Goal: Contribute content: Contribute content

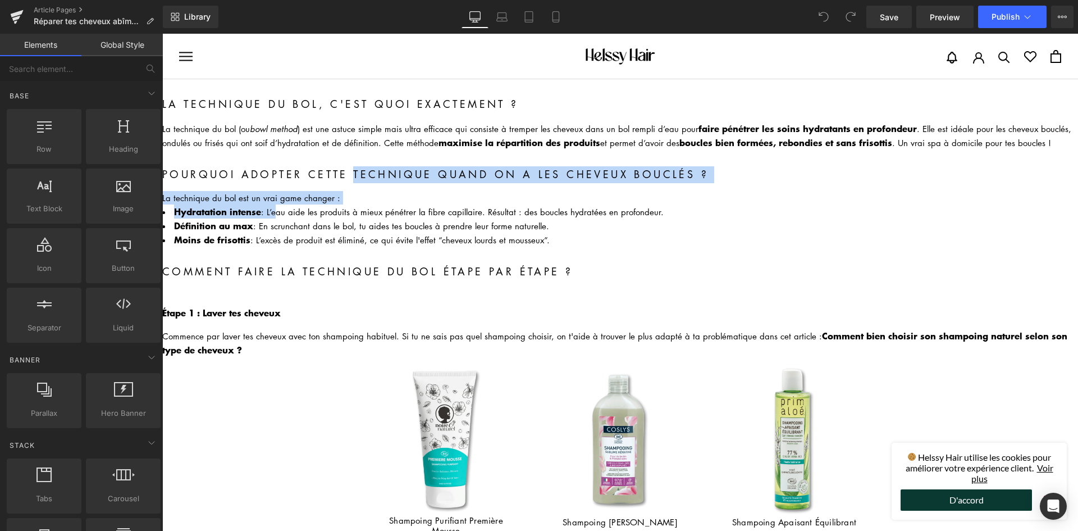
drag, startPoint x: 389, startPoint y: 97, endPoint x: 396, endPoint y: 128, distance: 31.7
click at [389, 97] on div "La technique du bol, c'est quoi exactement ? Heading" at bounding box center [620, 104] width 916 height 17
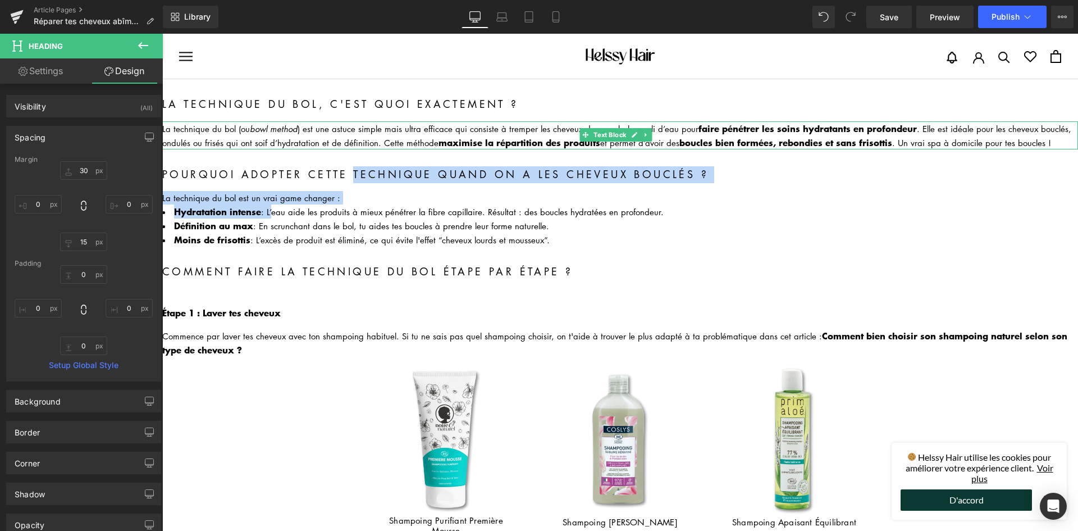
click at [450, 130] on div "La technique du bol (ou bowl method ) est une astuce simple mais ultra efficace…" at bounding box center [620, 135] width 916 height 28
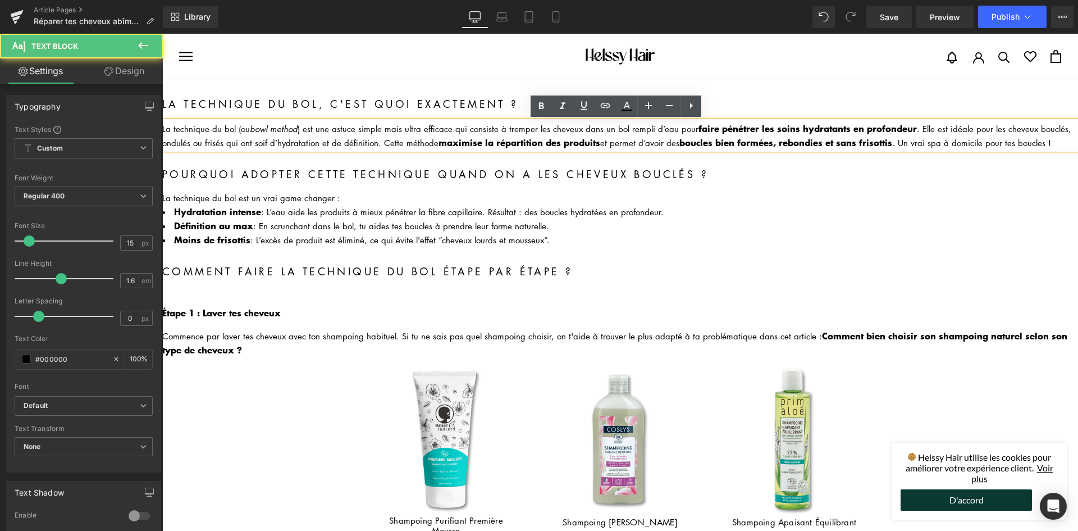
click at [450, 130] on div "La technique du bol (ou bowl method ) est une astuce simple mais ultra efficace…" at bounding box center [620, 135] width 916 height 28
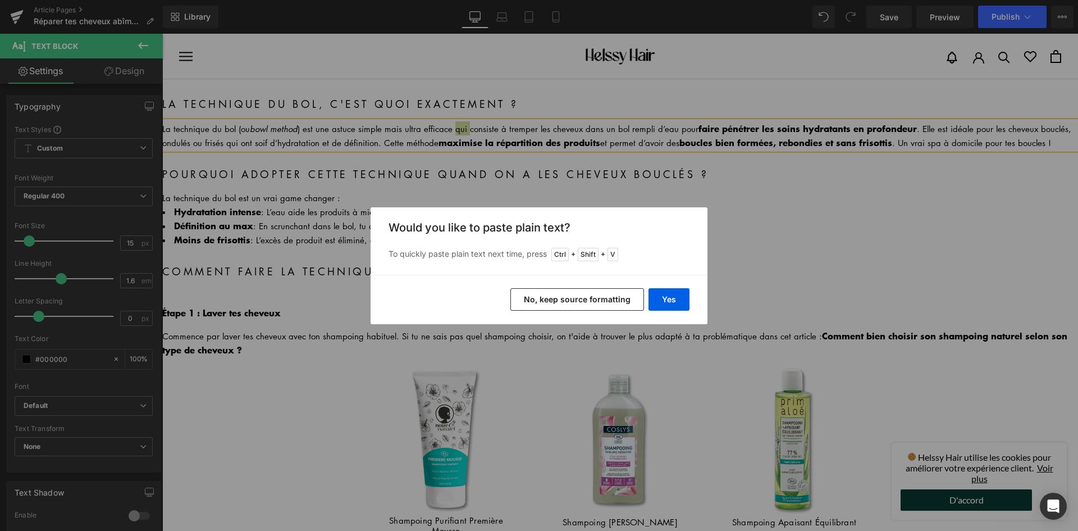
drag, startPoint x: 600, startPoint y: 303, endPoint x: 438, endPoint y: 269, distance: 165.0
click at [600, 303] on button "No, keep source formatting" at bounding box center [577, 299] width 134 height 22
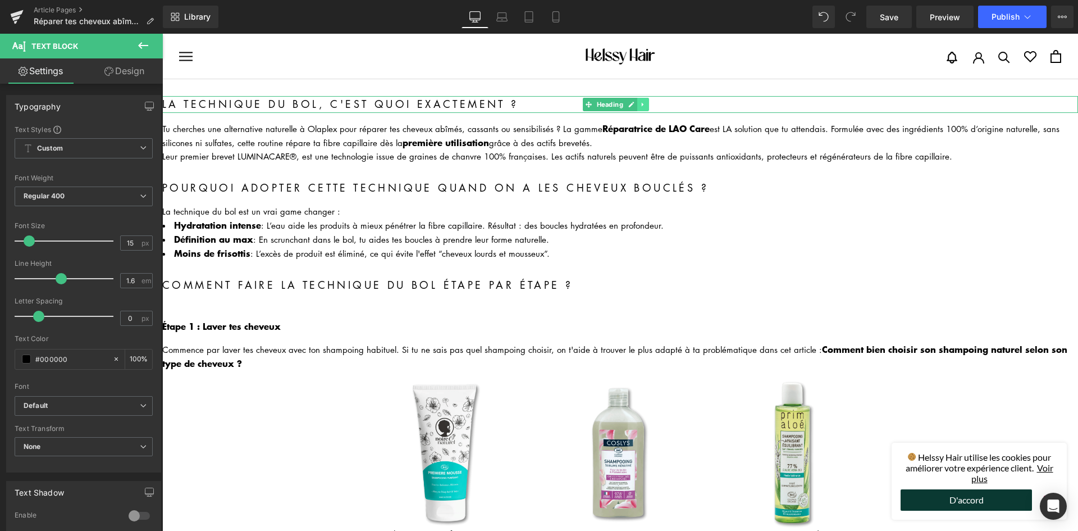
click at [645, 104] on icon at bounding box center [643, 104] width 6 height 7
click at [652, 106] on icon at bounding box center [649, 104] width 6 height 6
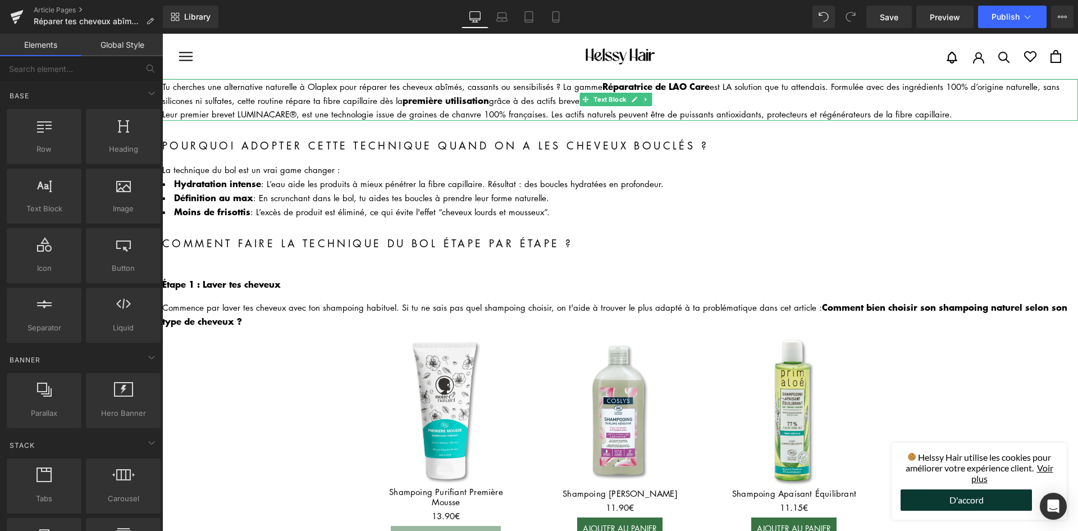
click at [196, 107] on div "Leur premier brevet LUMINACARE®, est une technologie issue de graines de chanvr…" at bounding box center [620, 113] width 916 height 13
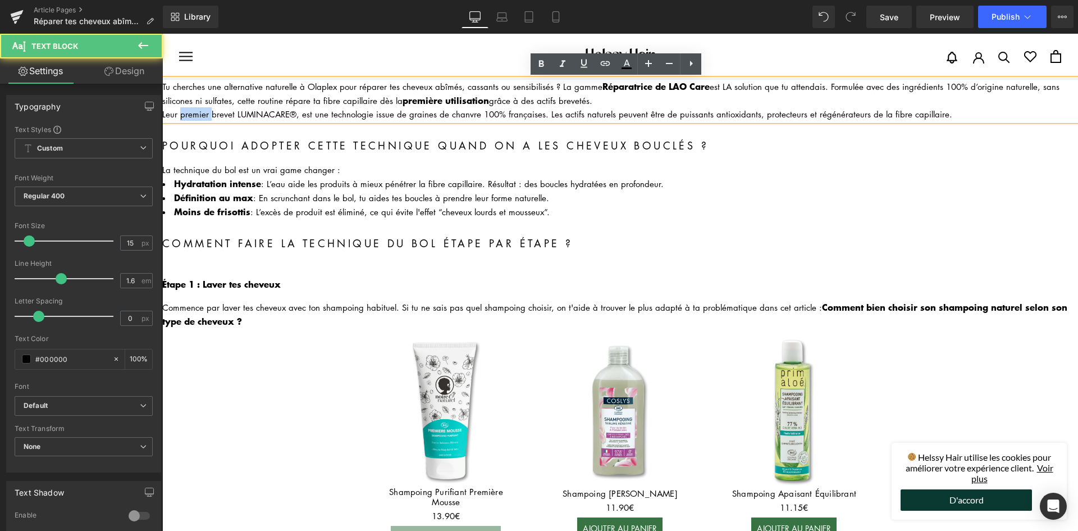
click at [196, 107] on div "Leur premier brevet LUMINACARE®, est une technologie issue de graines de chanvr…" at bounding box center [620, 113] width 916 height 13
click at [340, 90] on div "Tu cherches une alternative naturelle à Olaplex pour réparer tes cheveux abîmés…" at bounding box center [620, 93] width 916 height 28
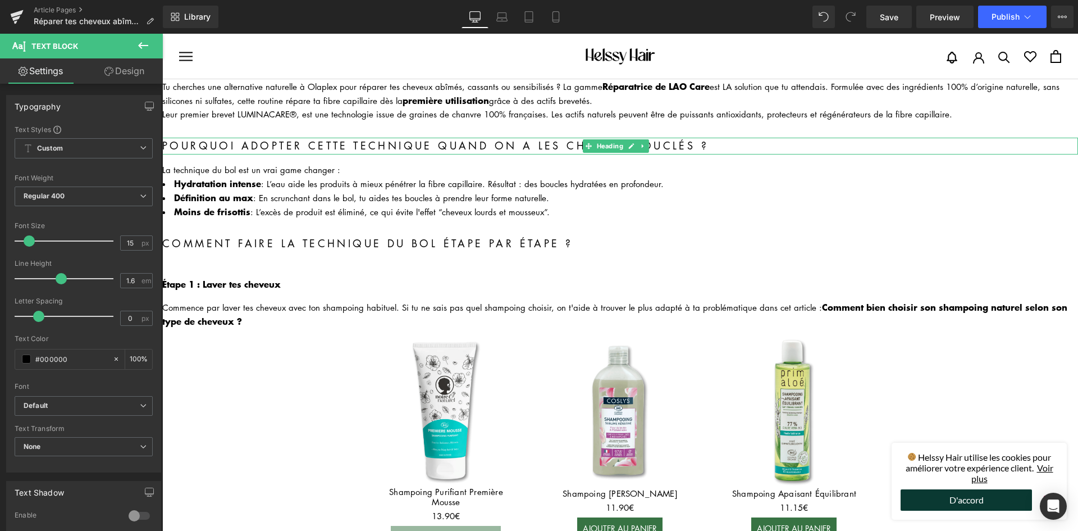
click at [282, 145] on h2 "Pourquoi adopter cette technique quand on a les cheveux bouclés ?" at bounding box center [620, 146] width 916 height 17
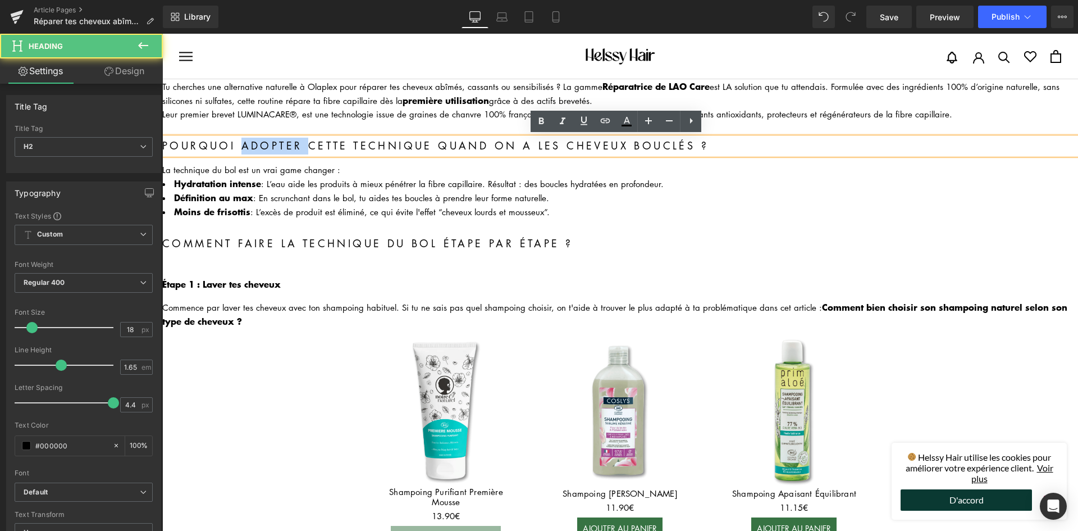
click at [282, 145] on h2 "Pourquoi adopter cette technique quand on a les cheveux bouclés ?" at bounding box center [620, 146] width 916 height 17
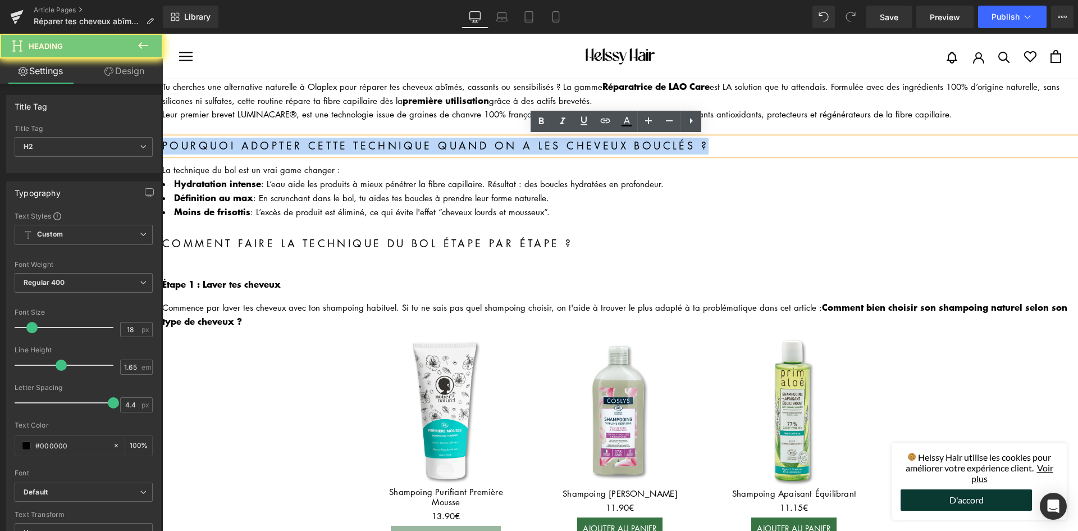
click at [282, 145] on h2 "Pourquoi adopter cette technique quand on a les cheveux bouclés ?" at bounding box center [620, 146] width 916 height 17
paste div
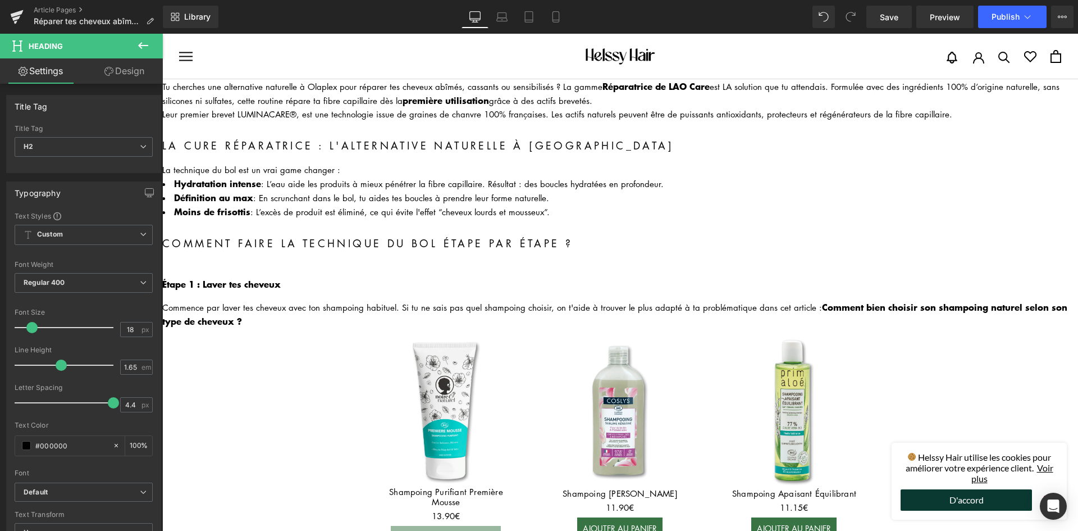
click at [241, 179] on strong "Hydratation intense" at bounding box center [217, 182] width 87 height 13
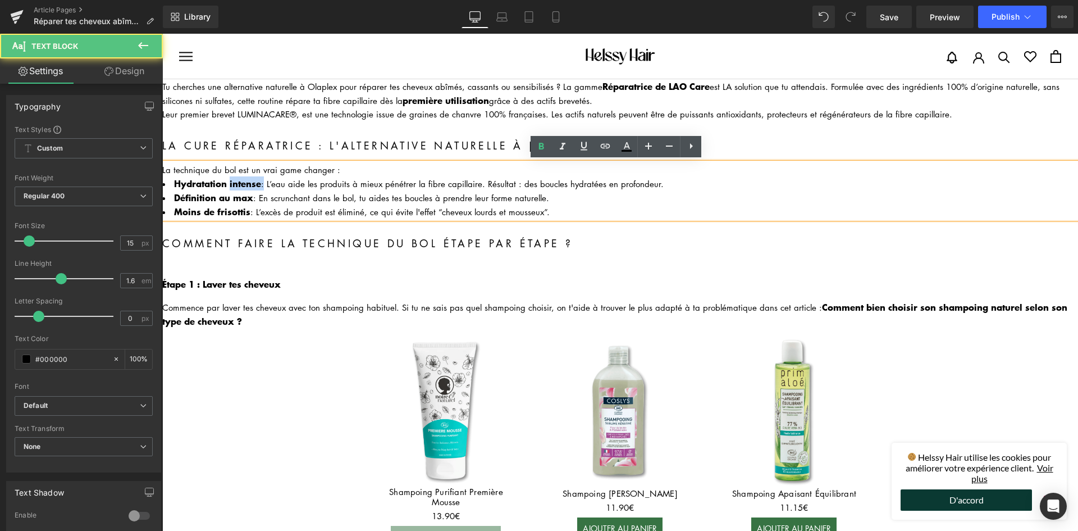
click at [241, 179] on strong "Hydratation intense" at bounding box center [217, 182] width 87 height 13
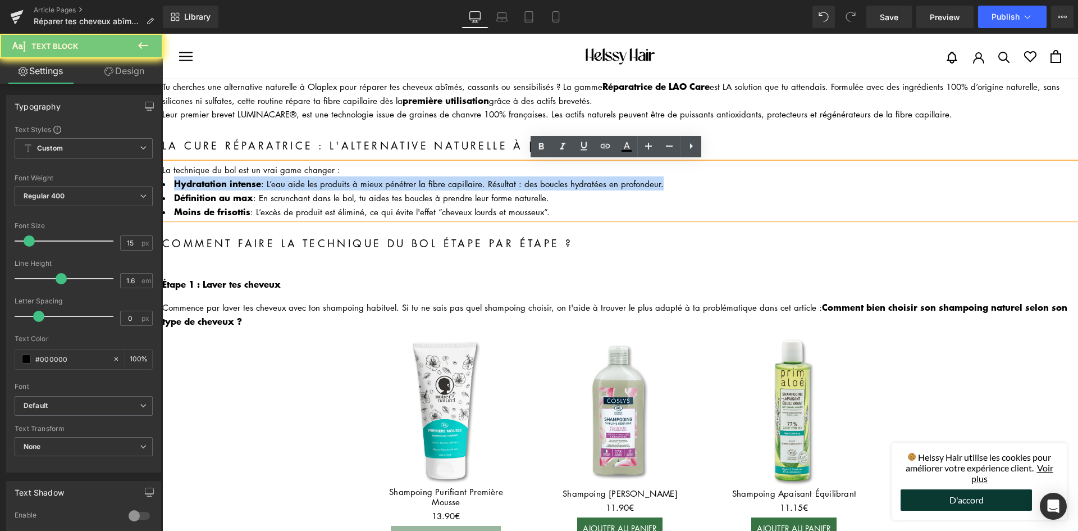
click at [242, 179] on strong "Hydratation intense" at bounding box center [217, 182] width 87 height 13
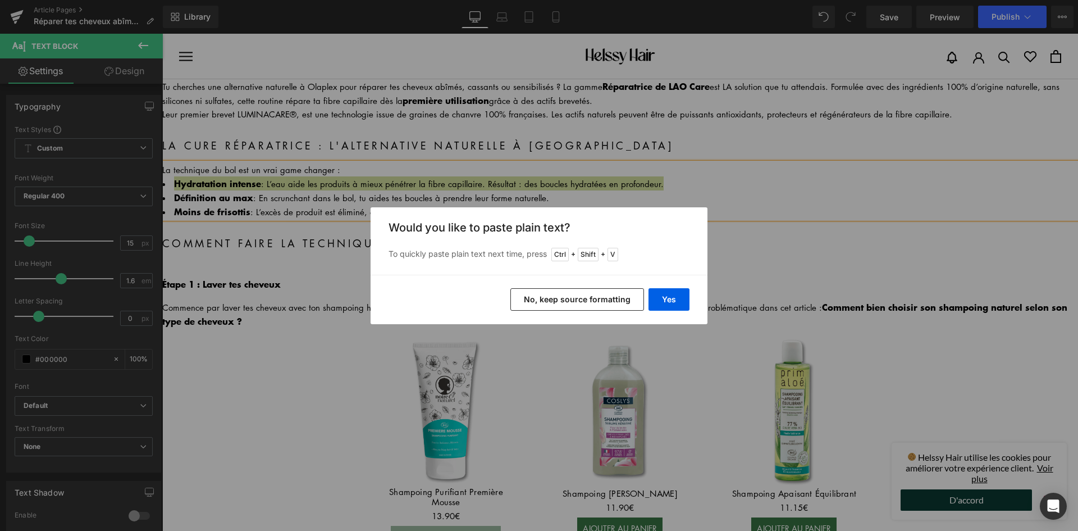
click at [568, 302] on button "No, keep source formatting" at bounding box center [577, 299] width 134 height 22
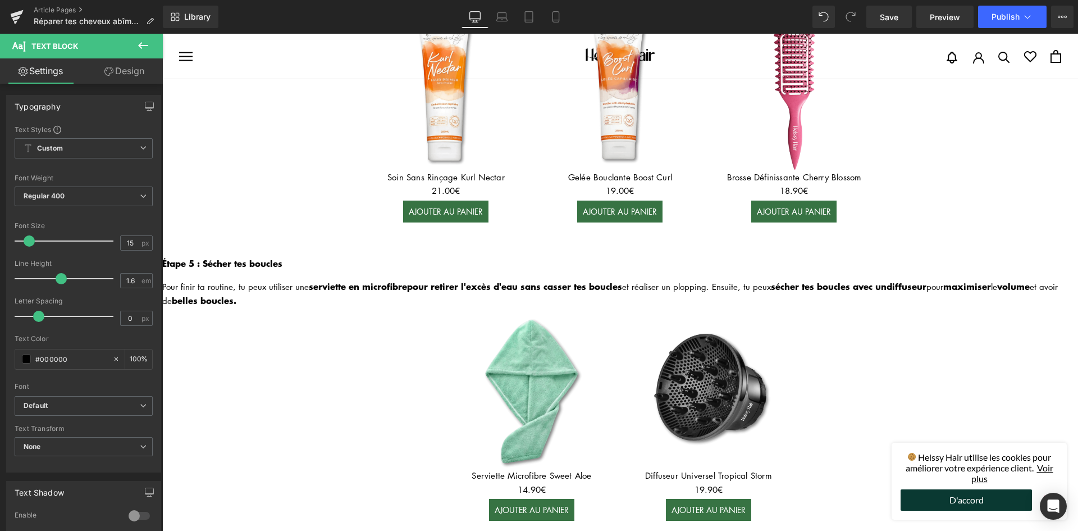
scroll to position [1067, 0]
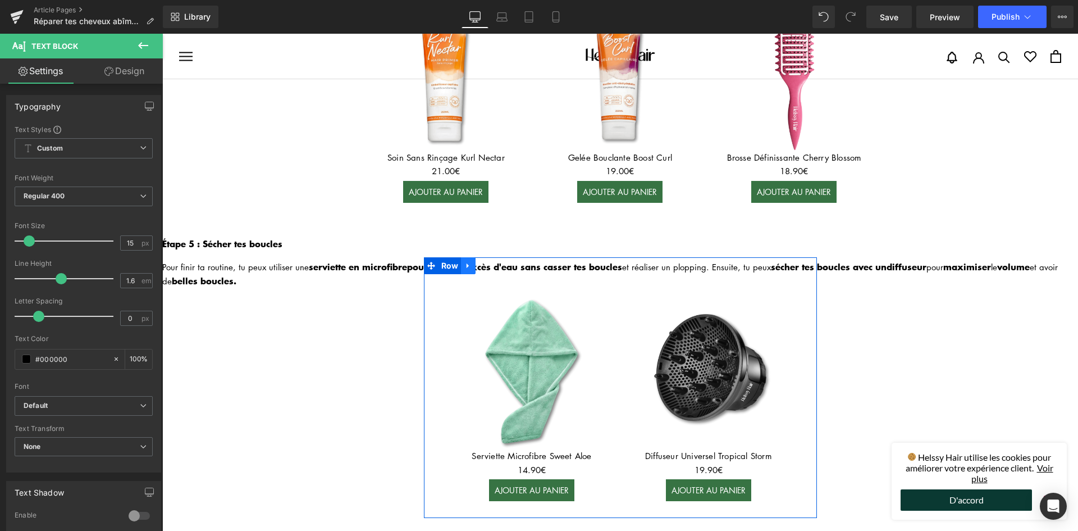
click at [467, 258] on link at bounding box center [468, 265] width 15 height 17
click at [479, 259] on link at bounding box center [483, 265] width 15 height 17
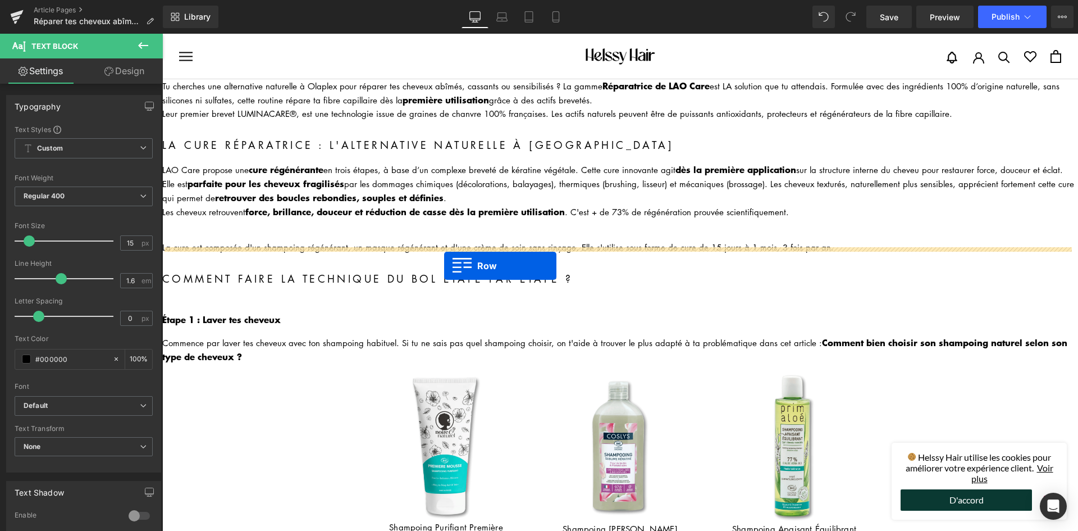
scroll to position [0, 0]
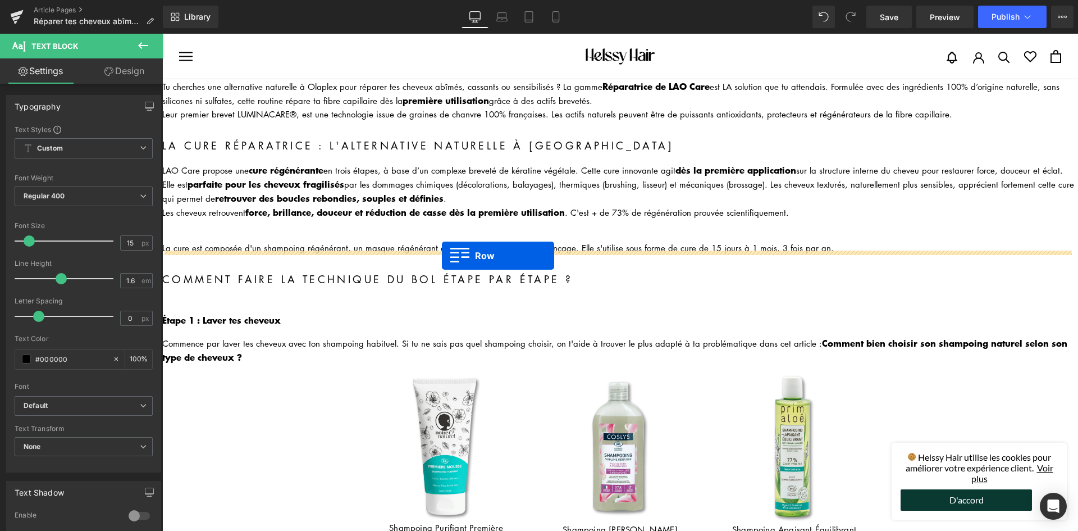
drag, startPoint x: 424, startPoint y: 305, endPoint x: 442, endPoint y: 255, distance: 52.9
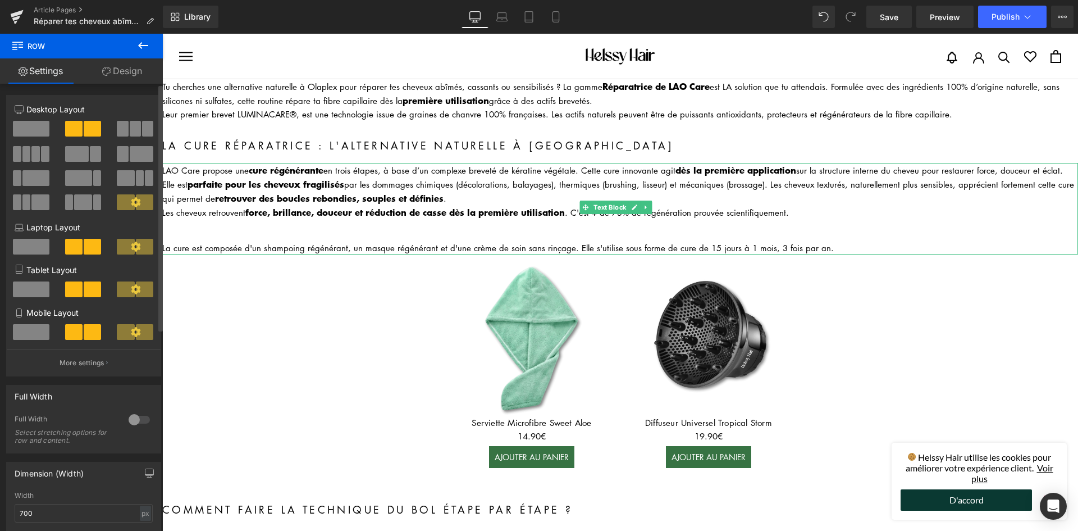
drag, startPoint x: 83, startPoint y: 188, endPoint x: 126, endPoint y: 221, distance: 54.5
click at [102, 189] on div at bounding box center [84, 170] width 138 height 98
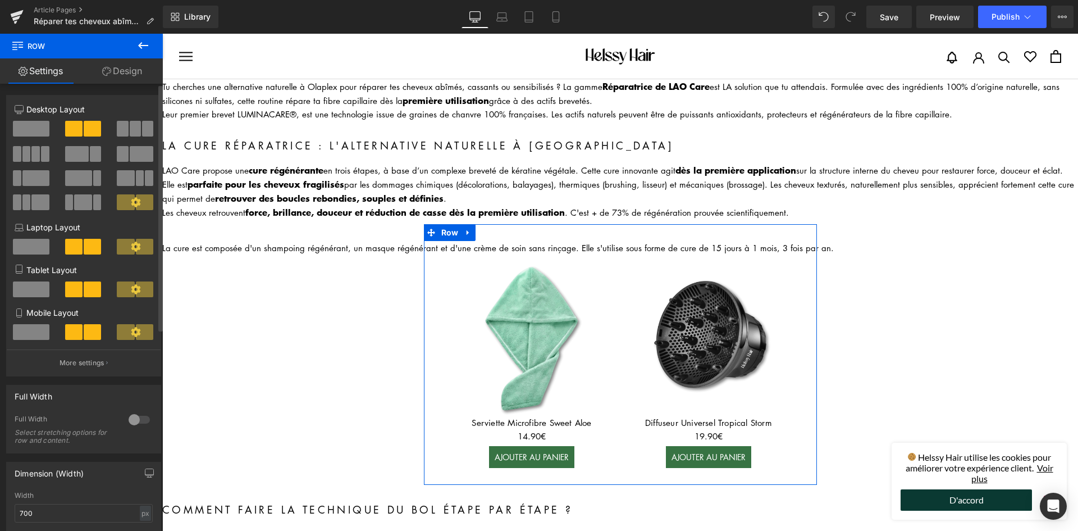
click at [37, 125] on span at bounding box center [31, 129] width 36 height 16
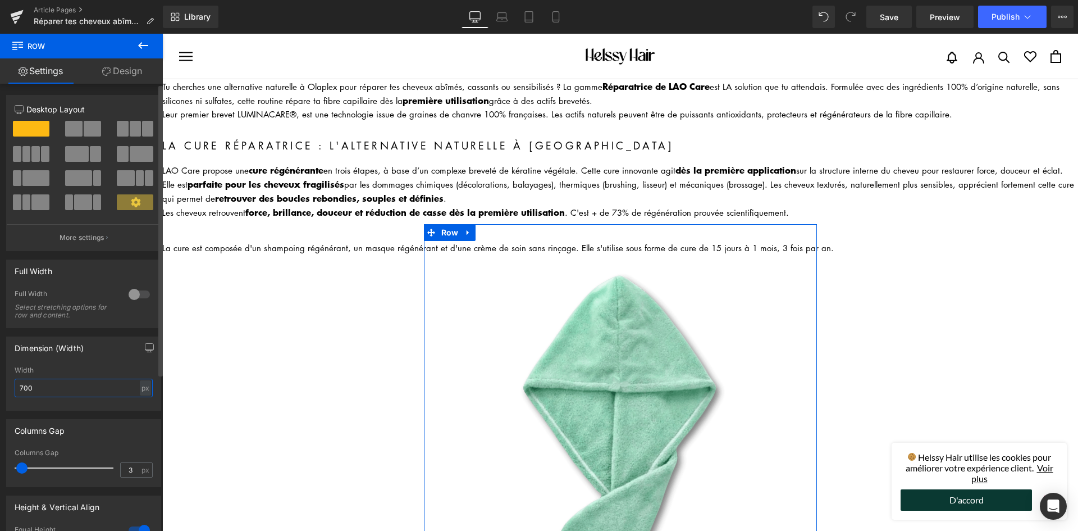
click at [62, 380] on input "700" at bounding box center [84, 387] width 138 height 19
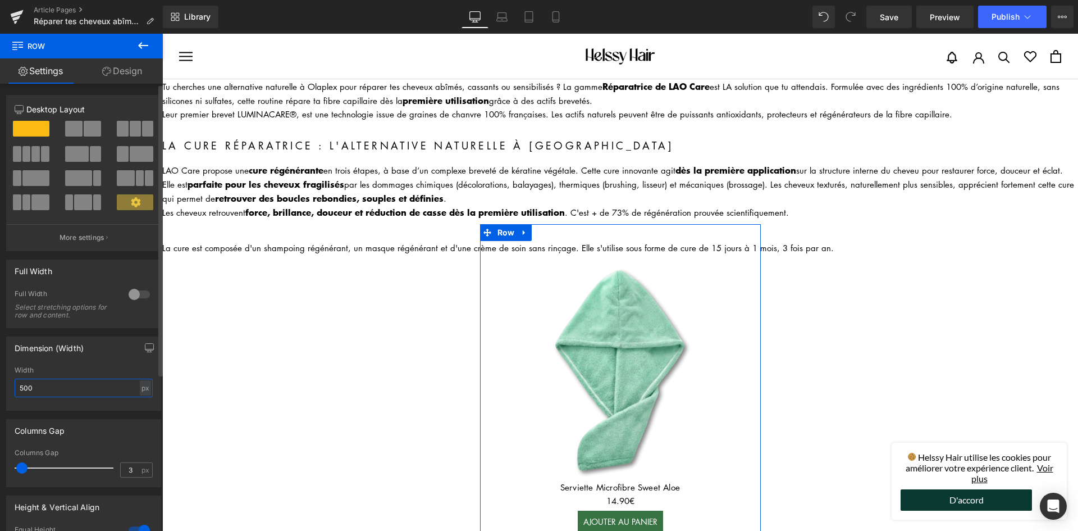
click at [59, 383] on input "500" at bounding box center [84, 387] width 138 height 19
click at [58, 386] on input "500" at bounding box center [84, 387] width 138 height 19
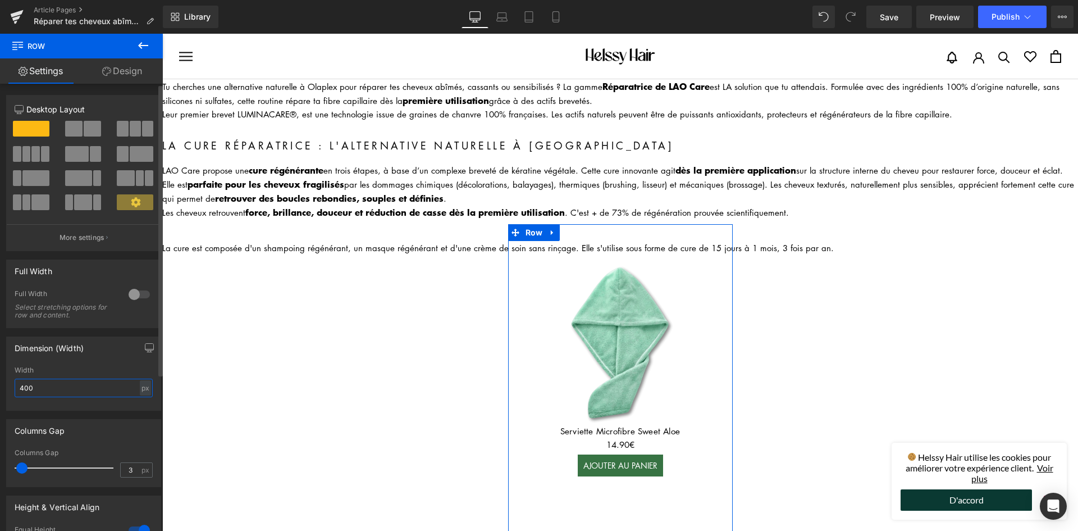
click at [57, 387] on input "400" at bounding box center [84, 387] width 138 height 19
click at [57, 388] on input "400" at bounding box center [84, 387] width 138 height 19
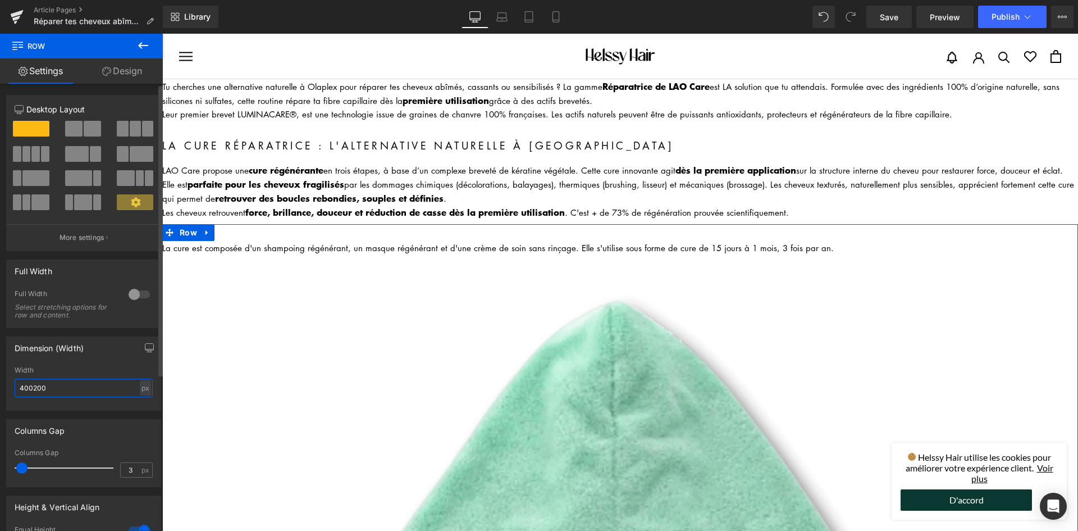
click at [56, 388] on input "400200" at bounding box center [84, 387] width 138 height 19
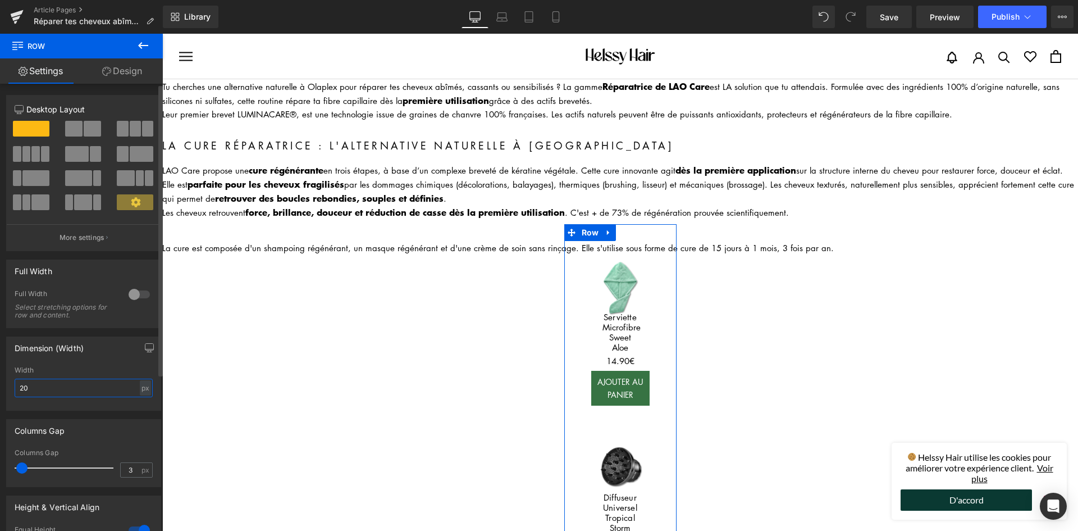
type input "2"
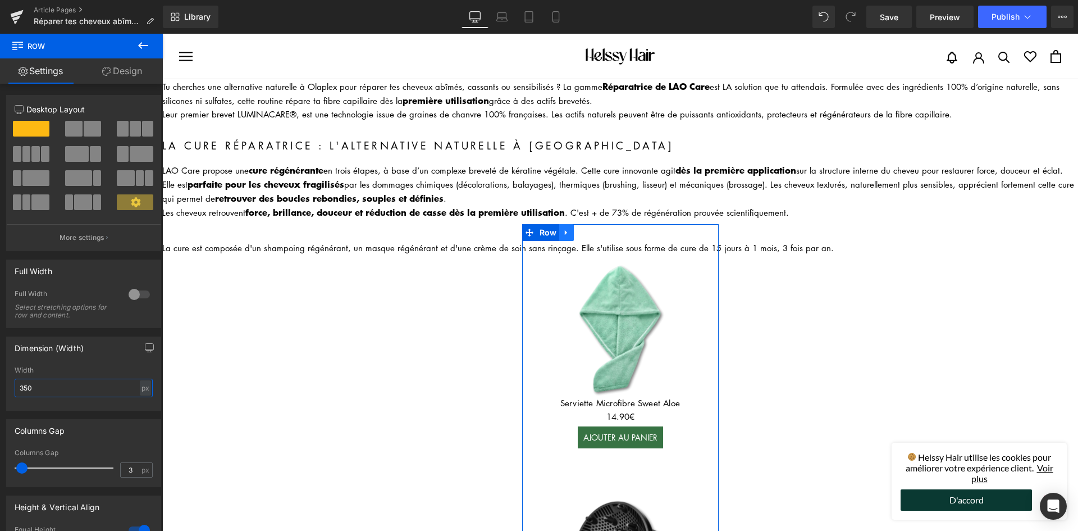
type input "350"
click at [563, 234] on link at bounding box center [566, 232] width 15 height 17
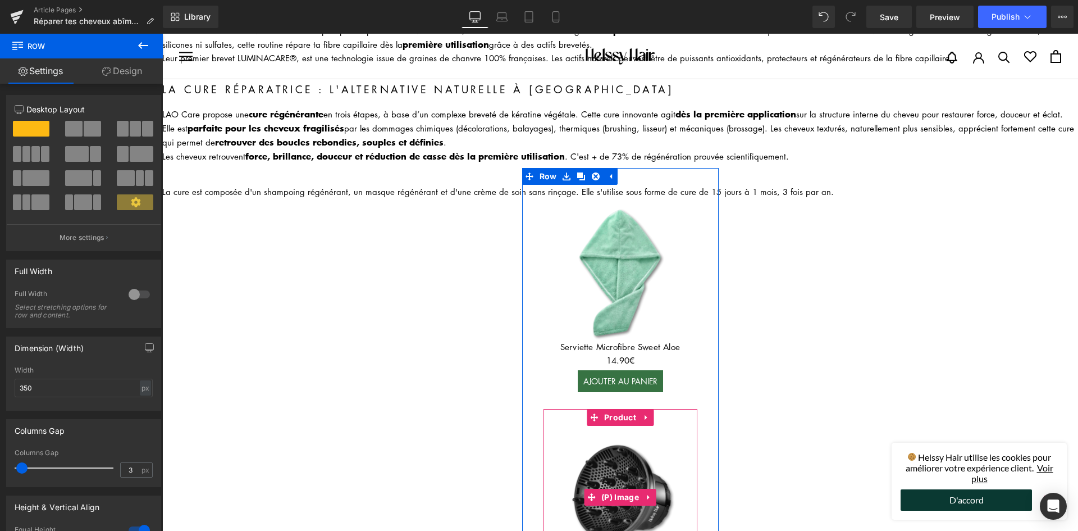
scroll to position [168, 0]
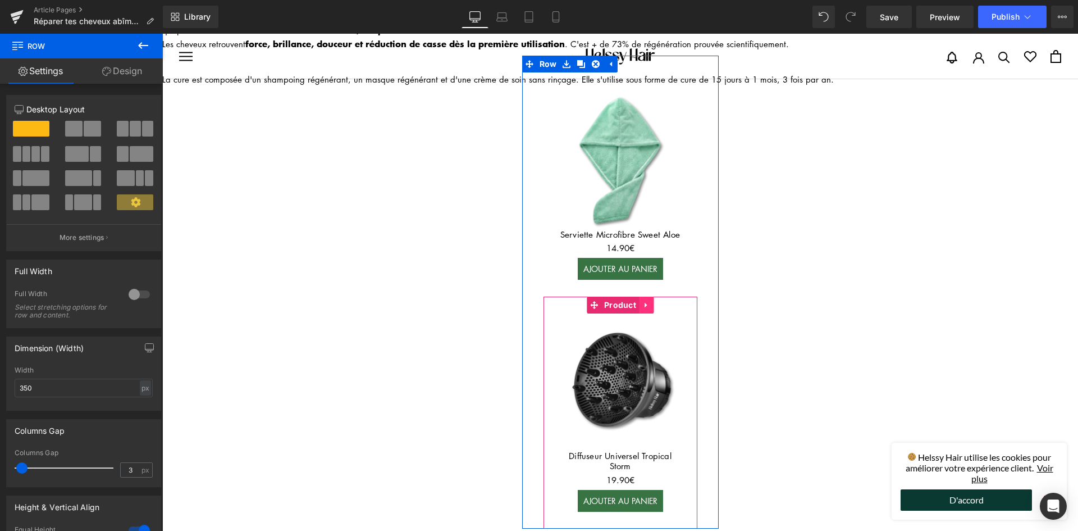
click at [642, 301] on icon at bounding box center [646, 305] width 8 height 8
click at [646, 301] on link at bounding box center [653, 304] width 15 height 17
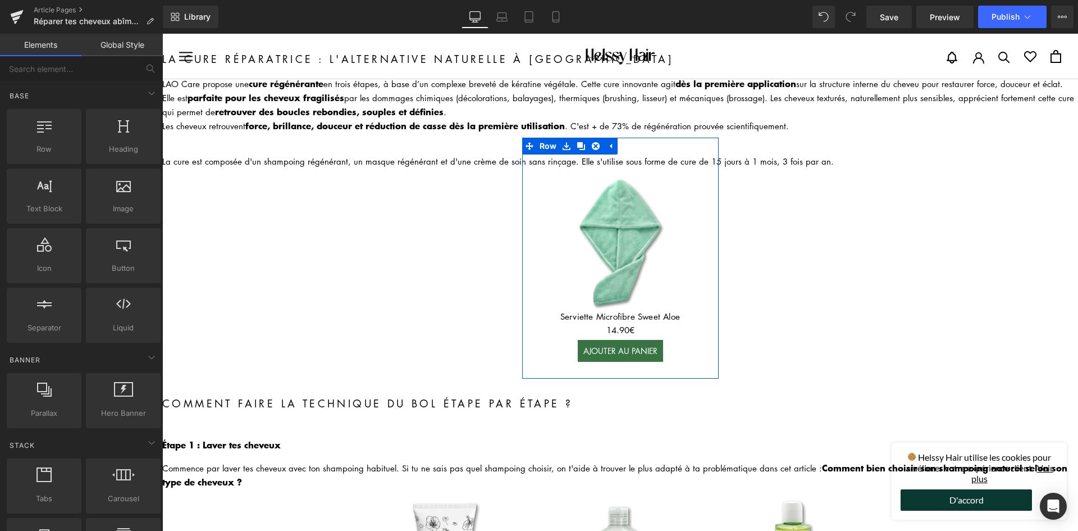
scroll to position [0, 0]
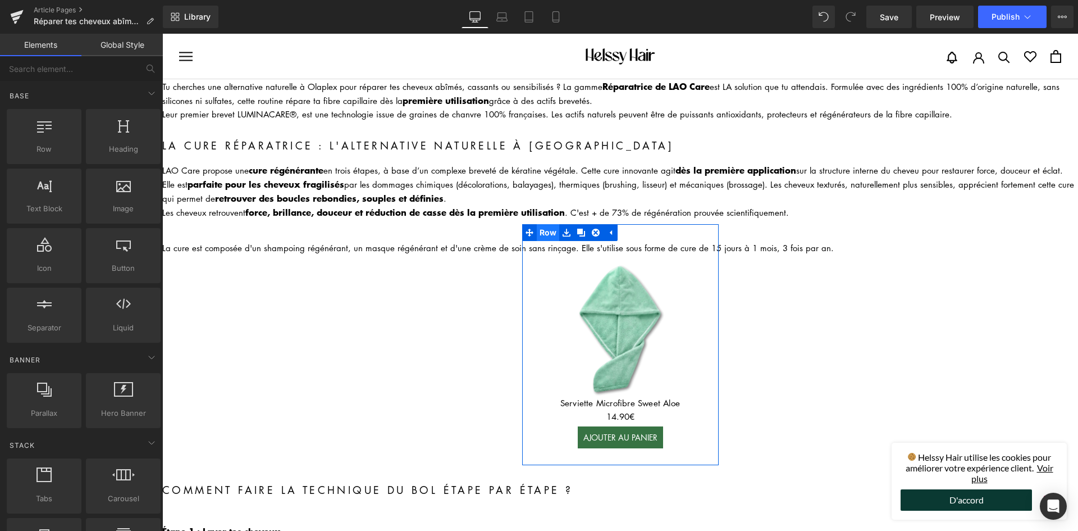
click at [540, 227] on span "Row" at bounding box center [548, 232] width 23 height 17
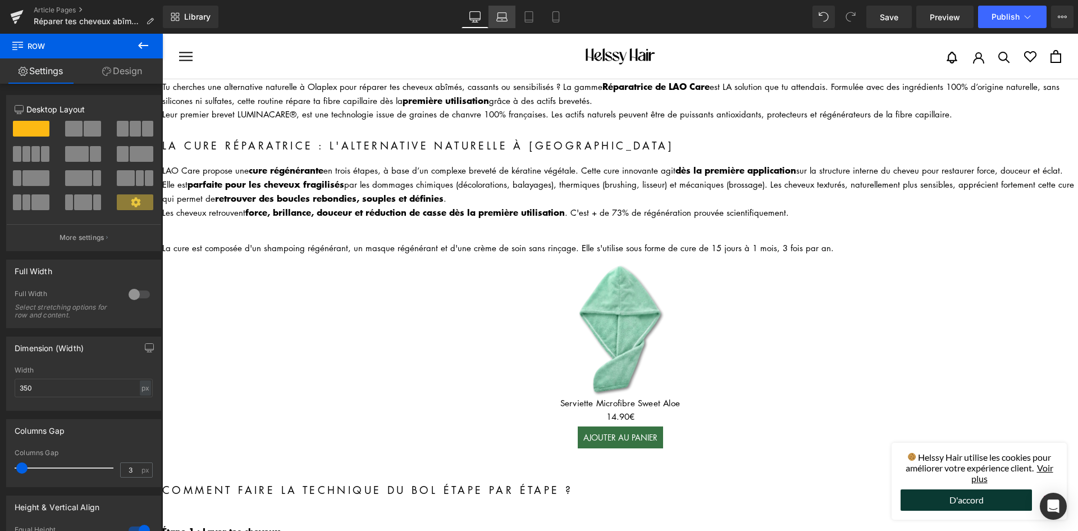
click at [502, 17] on icon at bounding box center [501, 16] width 11 height 11
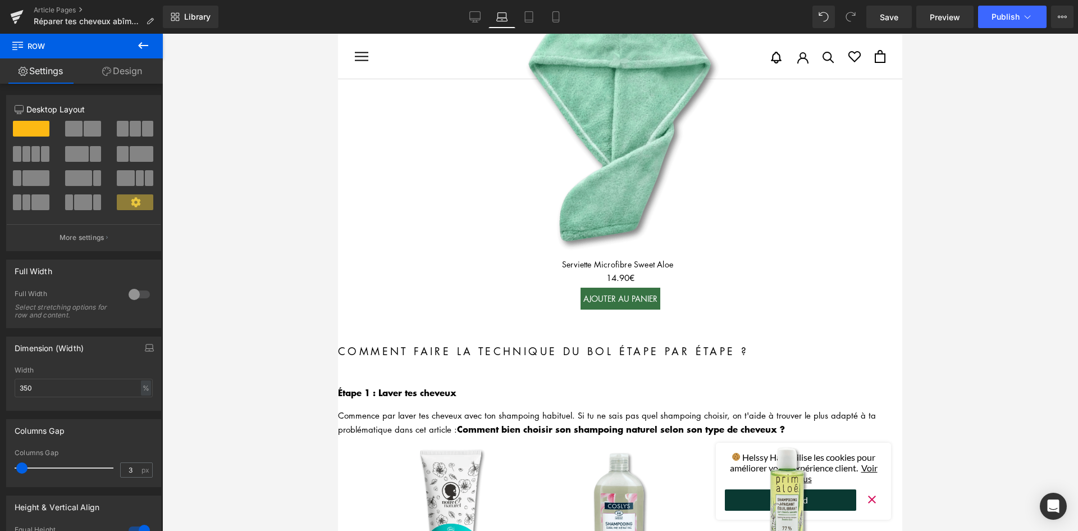
scroll to position [268, 0]
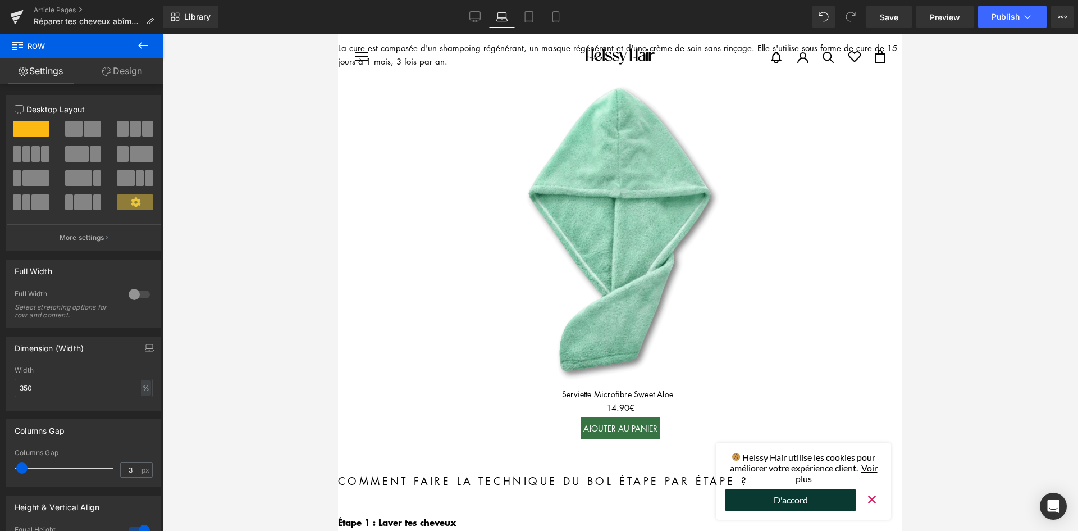
click at [639, 184] on img at bounding box center [620, 232] width 320 height 320
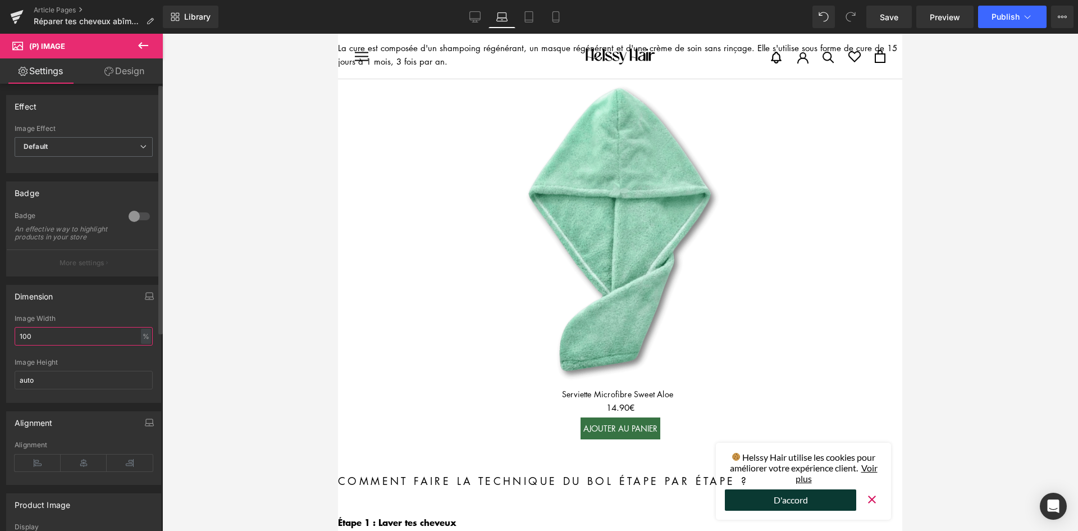
click at [40, 345] on input "100" at bounding box center [84, 336] width 138 height 19
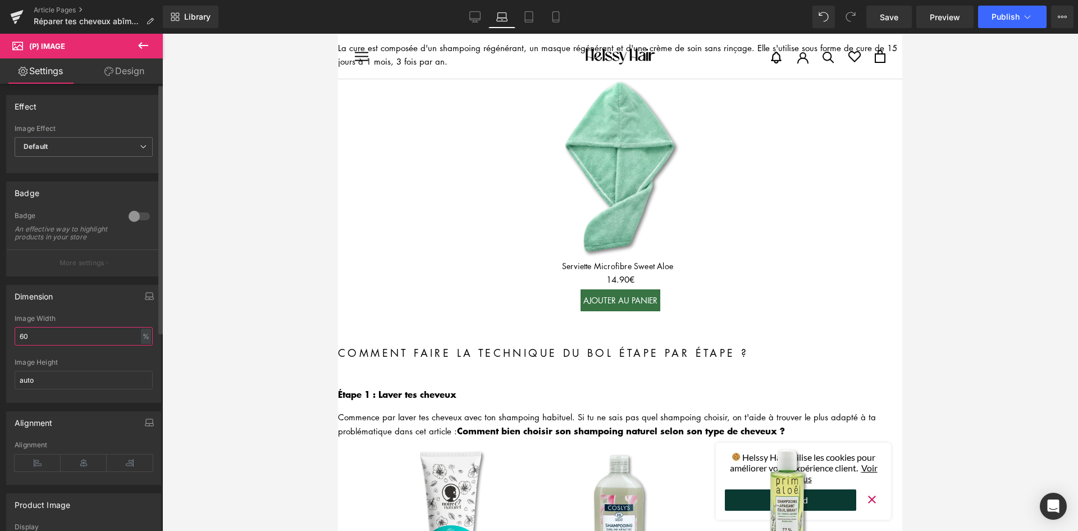
click at [49, 344] on input "60" at bounding box center [84, 336] width 138 height 19
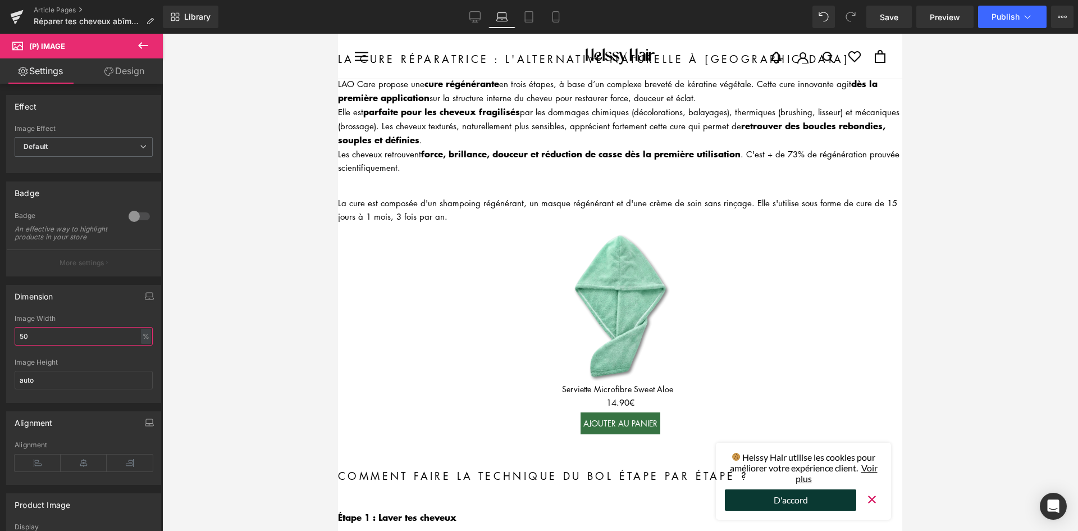
scroll to position [44, 0]
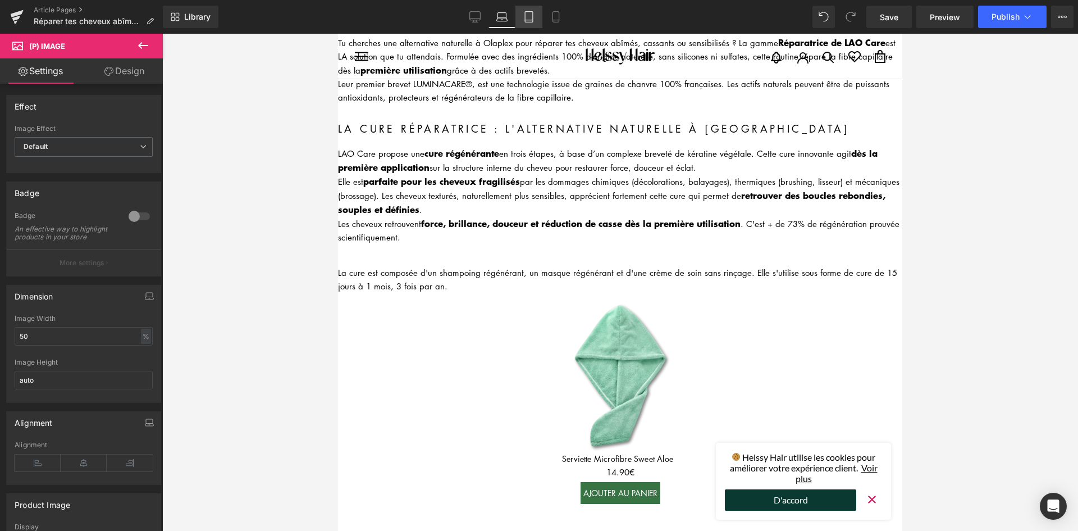
click at [524, 17] on icon at bounding box center [528, 16] width 11 height 11
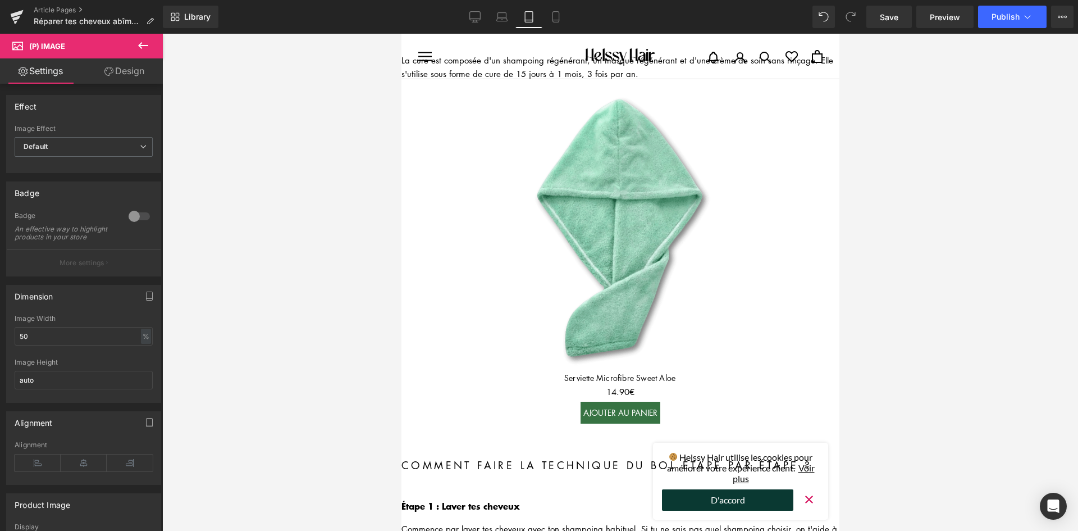
scroll to position [351, 0]
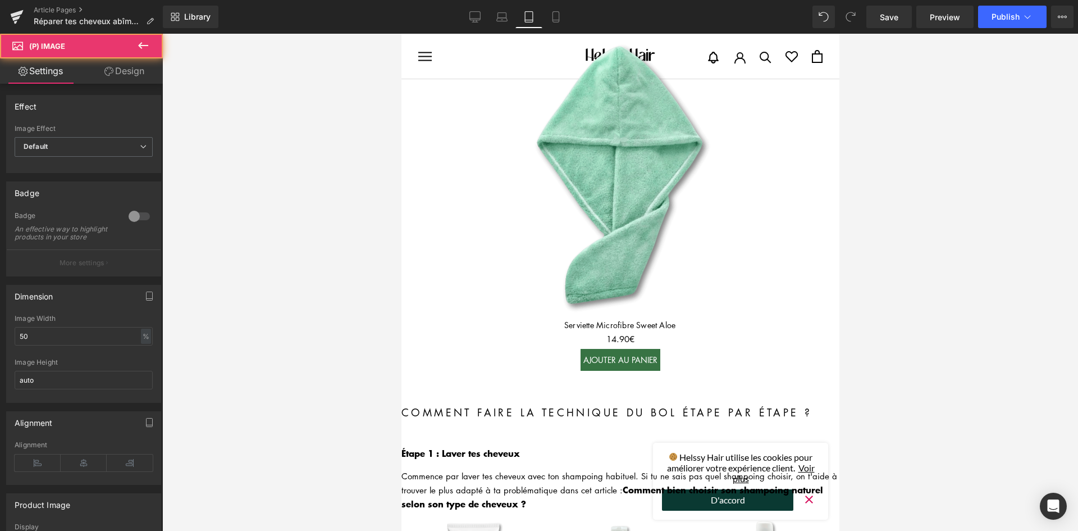
click at [619, 188] on img at bounding box center [619, 177] width 291 height 291
click at [39, 345] on input "50" at bounding box center [84, 336] width 138 height 19
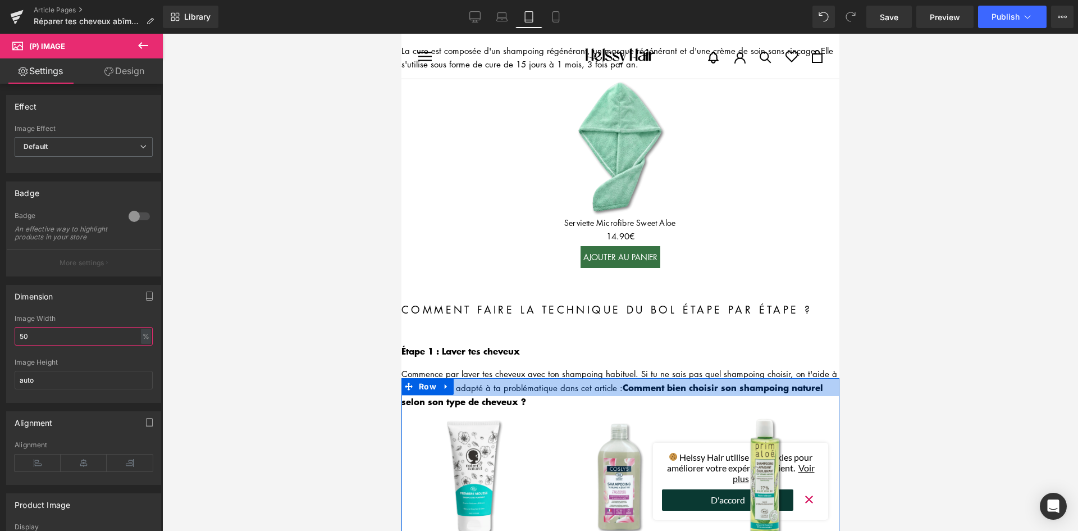
scroll to position [295, 0]
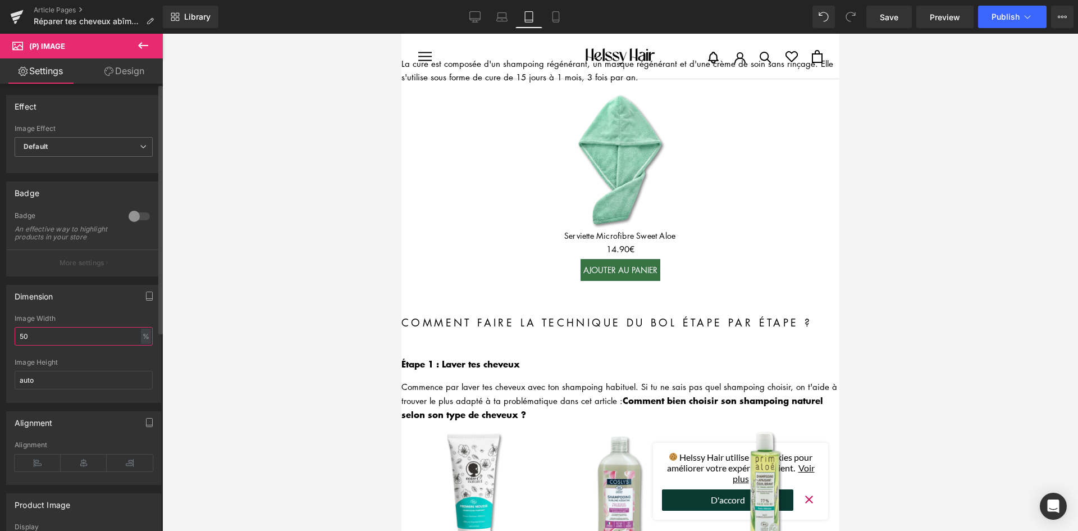
click at [48, 345] on input "50" at bounding box center [84, 336] width 138 height 19
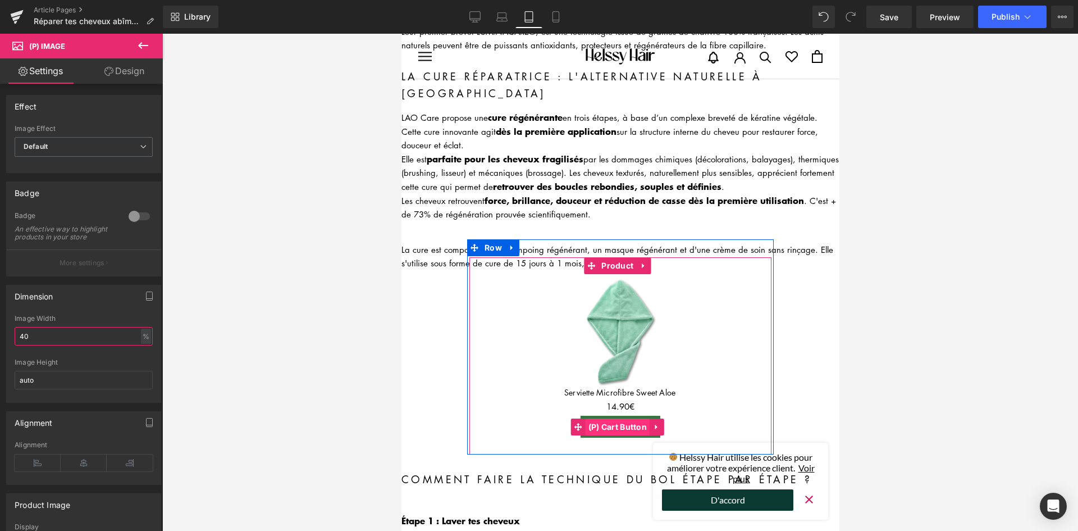
scroll to position [71, 0]
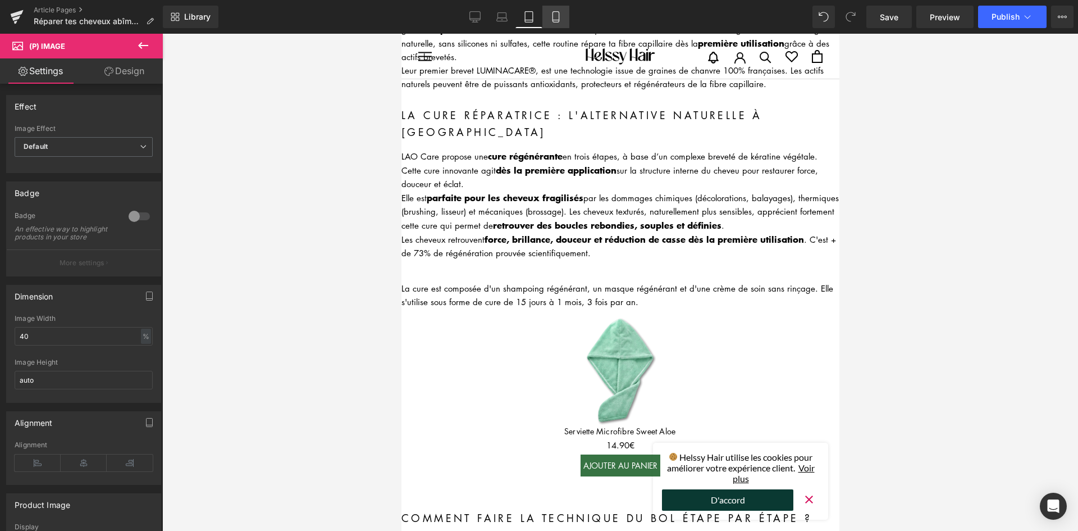
click at [563, 22] on link "Mobile" at bounding box center [555, 17] width 27 height 22
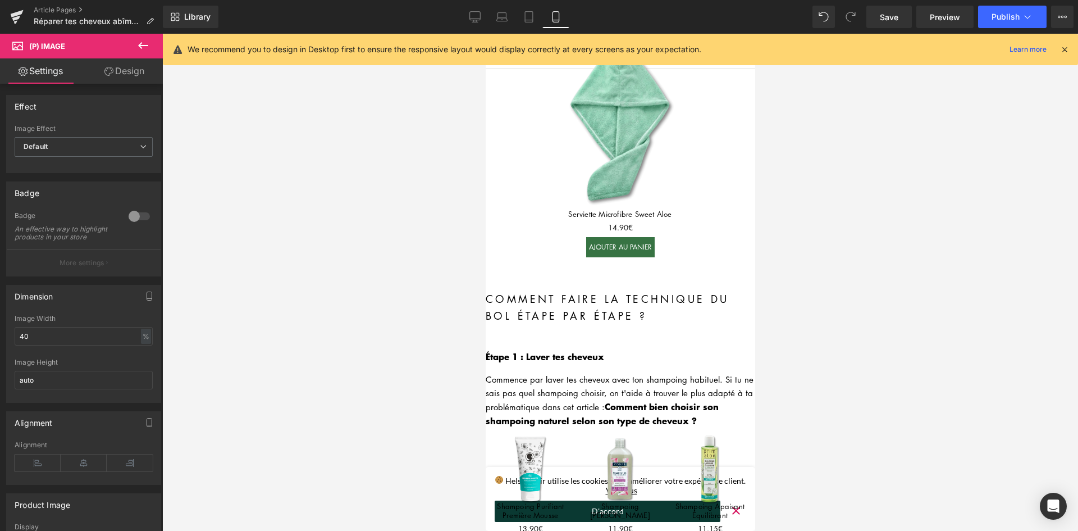
scroll to position [367, 0]
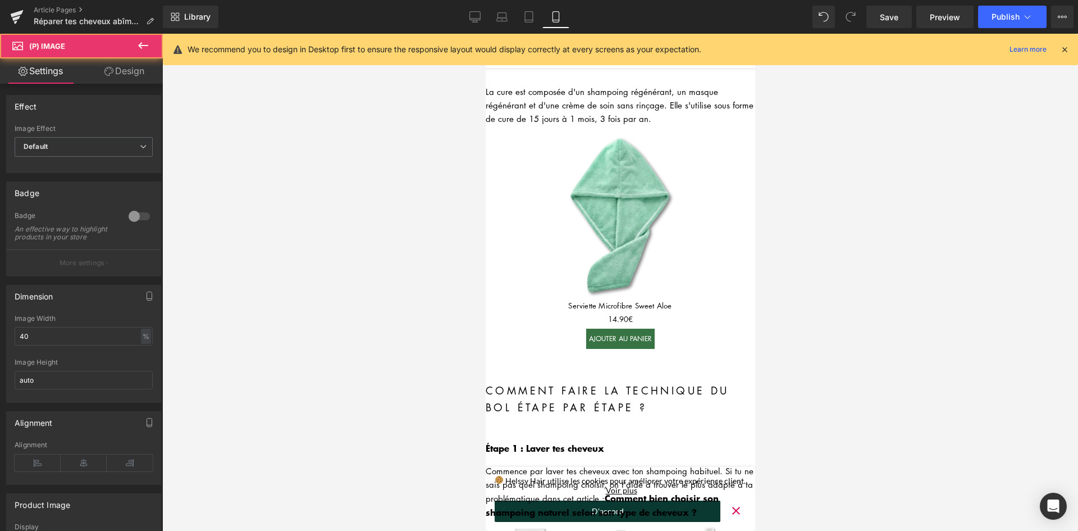
click at [628, 208] on div "Sale Off (P) Image" at bounding box center [619, 216] width 173 height 173
click at [53, 339] on input "40" at bounding box center [84, 336] width 138 height 19
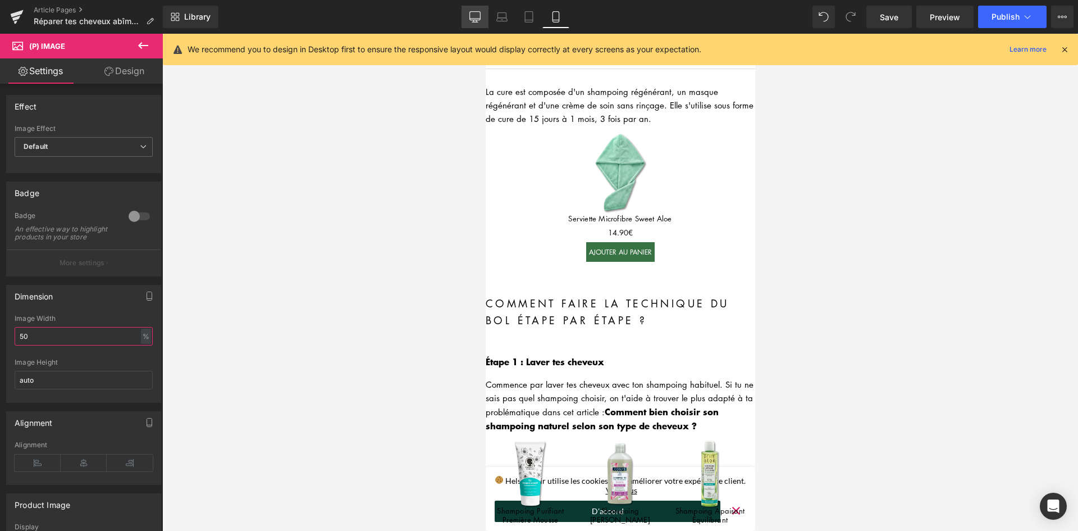
type input "50"
click at [484, 15] on link "Desktop" at bounding box center [474, 17] width 27 height 22
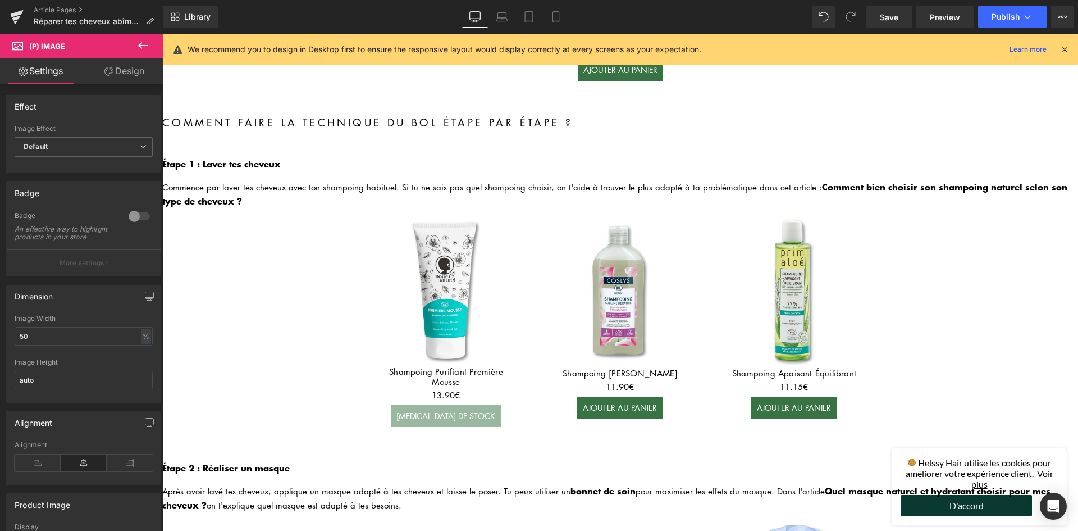
scroll to position [131, 0]
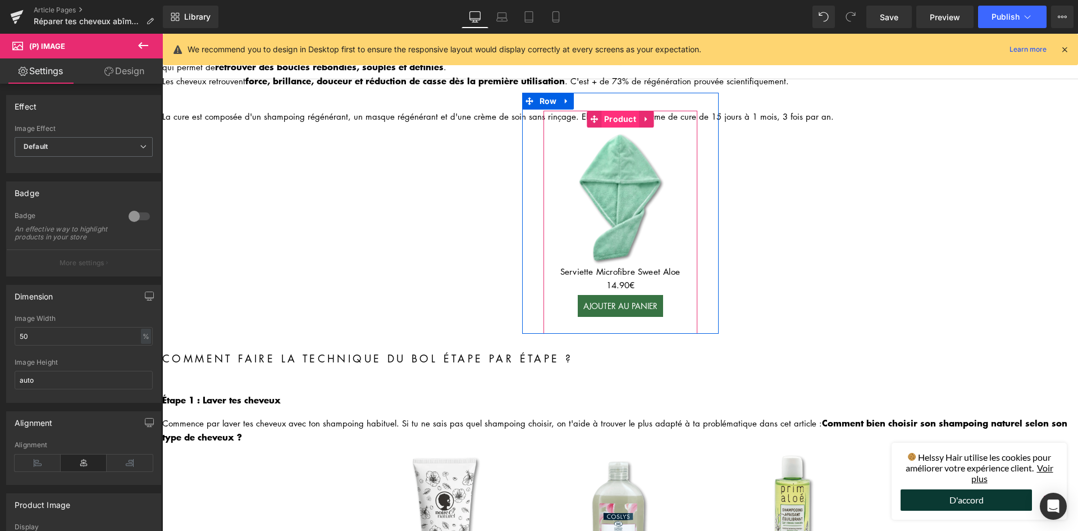
click at [611, 120] on span "Product" at bounding box center [620, 119] width 38 height 17
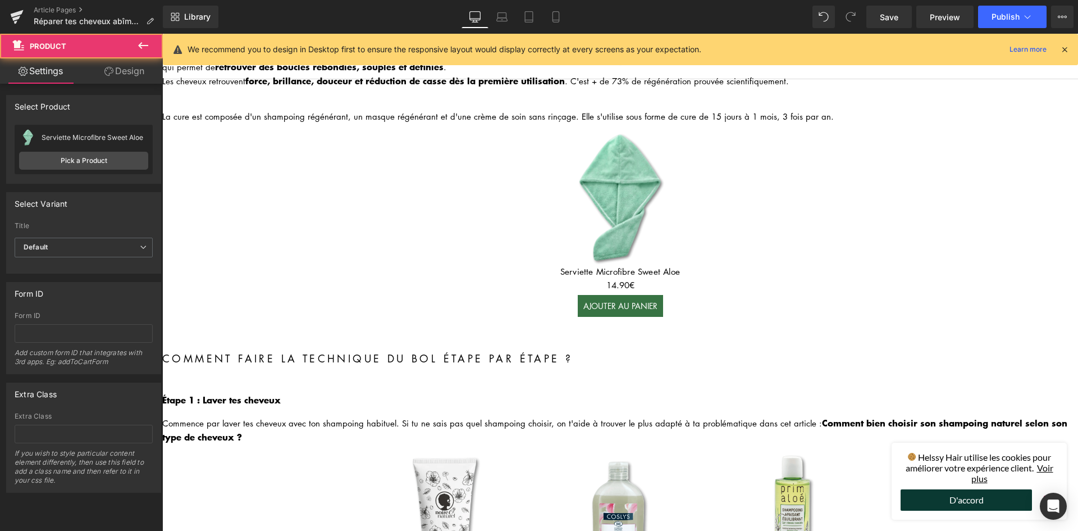
drag, startPoint x: 191, startPoint y: 169, endPoint x: 193, endPoint y: 211, distance: 42.1
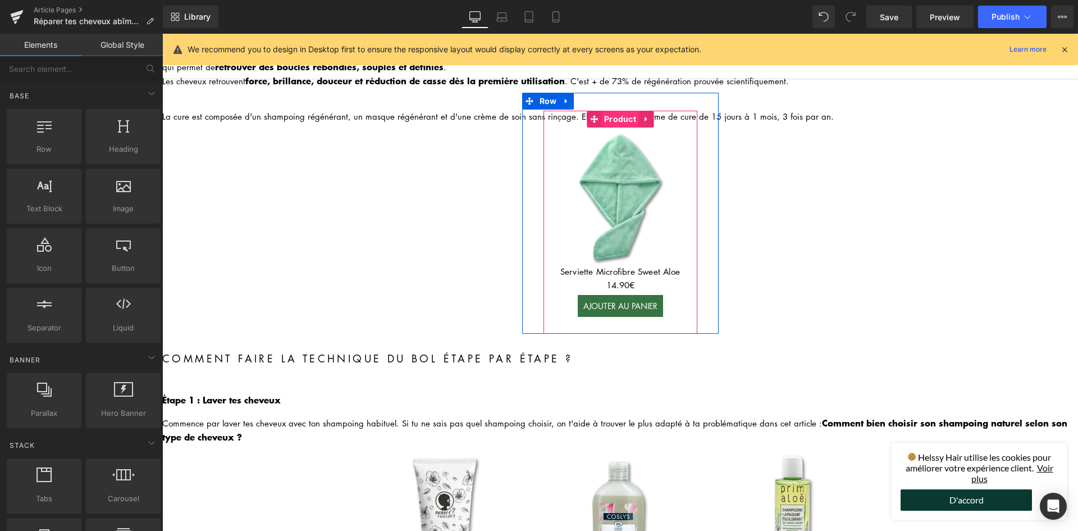
click at [609, 119] on span "Product" at bounding box center [620, 119] width 38 height 17
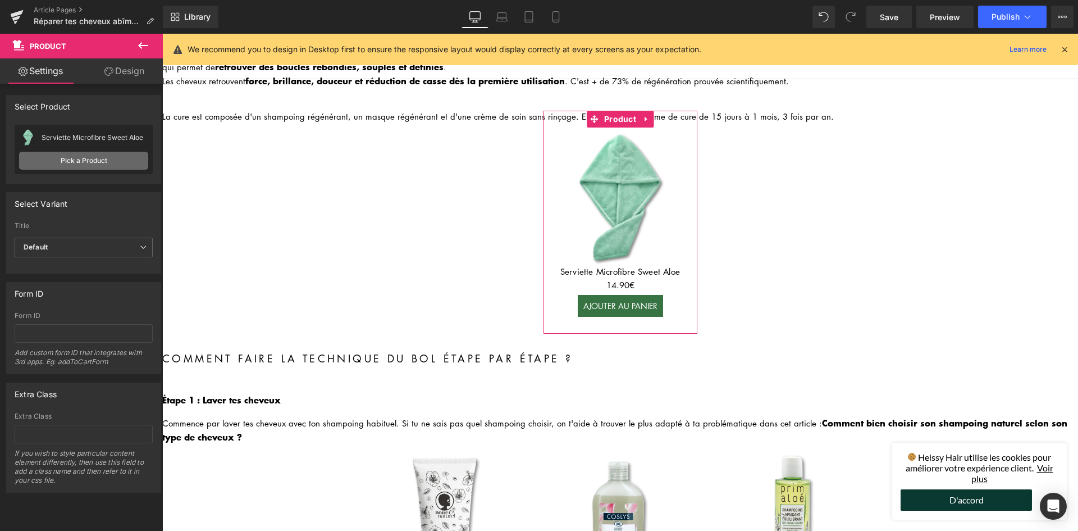
click at [97, 166] on link "Pick a Product" at bounding box center [83, 161] width 129 height 18
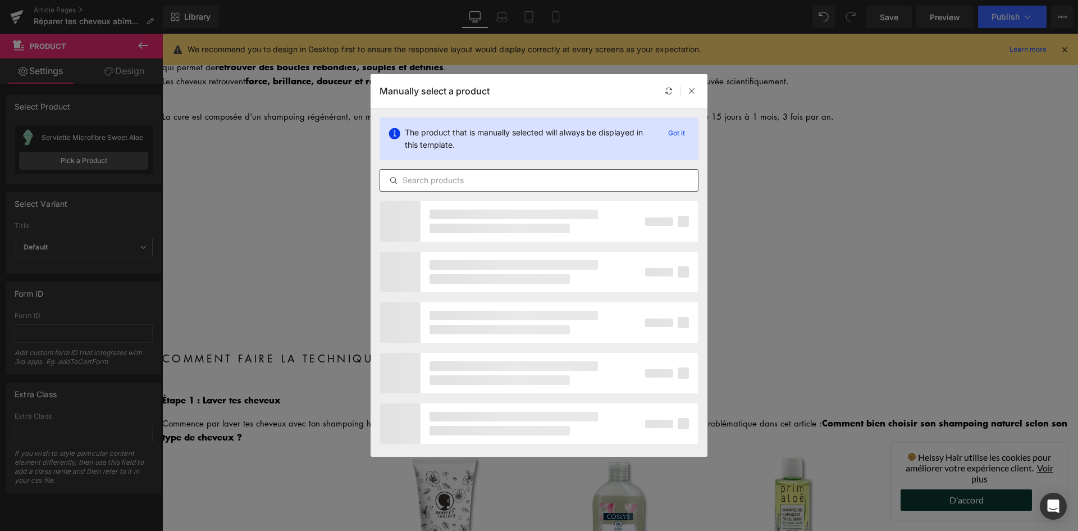
click at [448, 184] on input "text" at bounding box center [539, 179] width 318 height 13
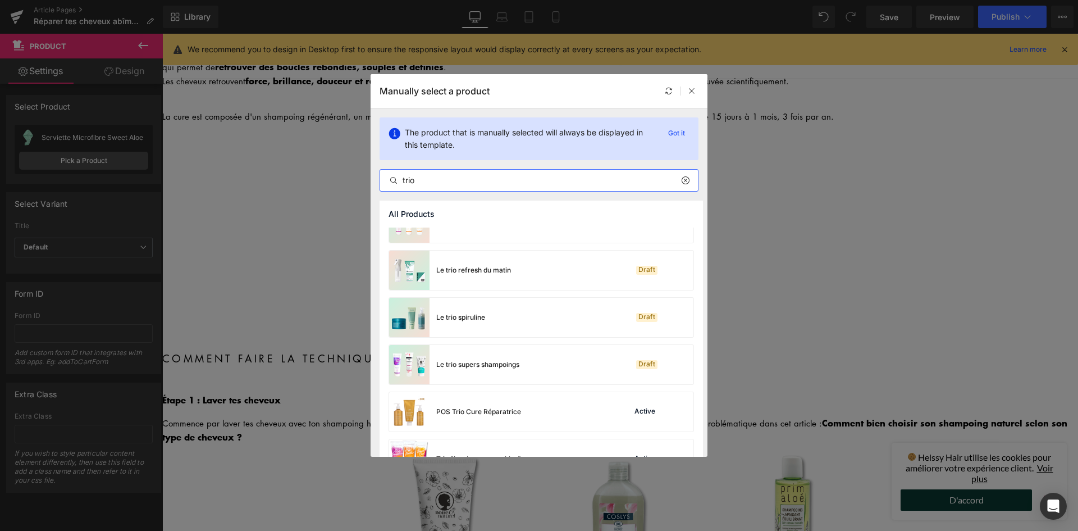
scroll to position [622, 0]
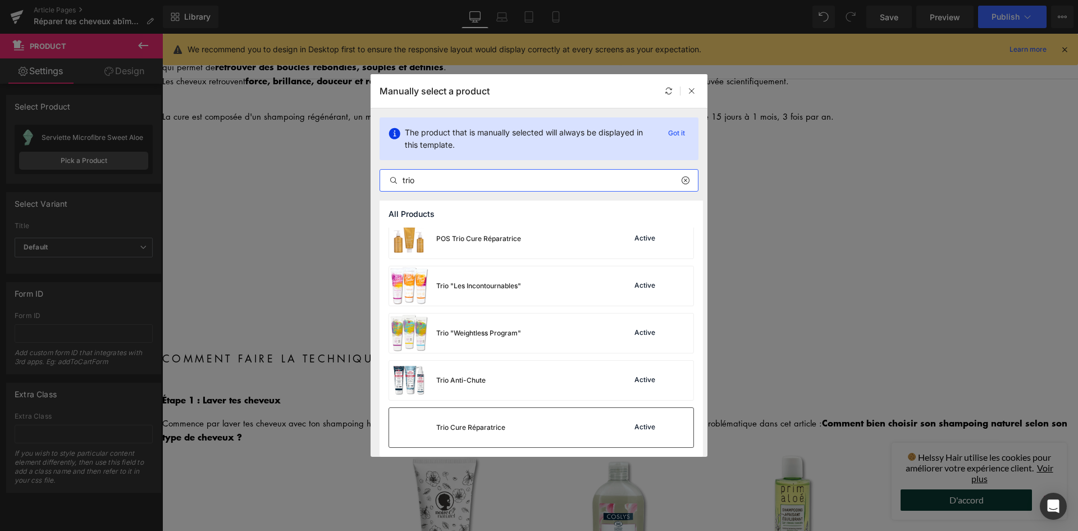
type input "trio"
click at [523, 431] on div "Trio Cure Réparatrice Active" at bounding box center [541, 427] width 304 height 39
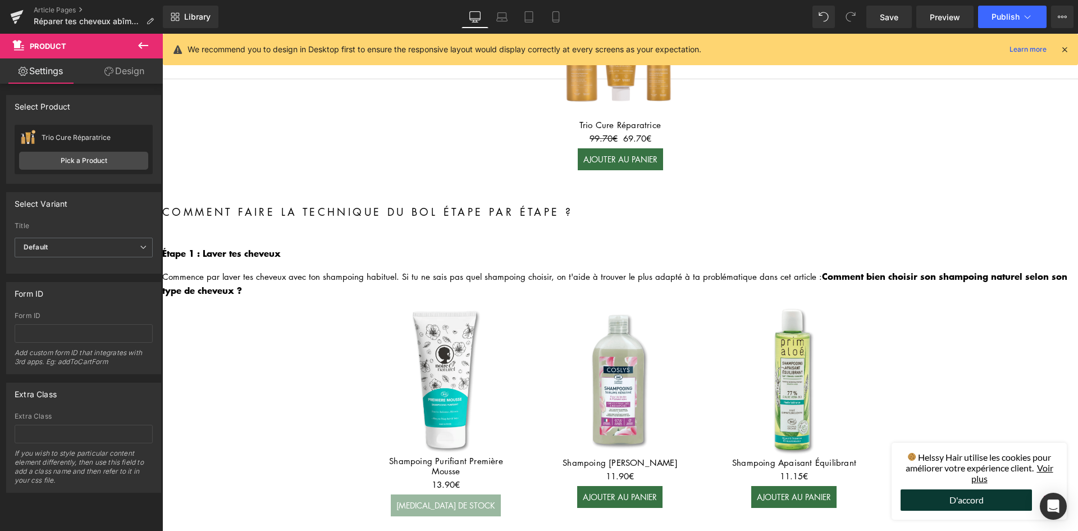
scroll to position [281, 0]
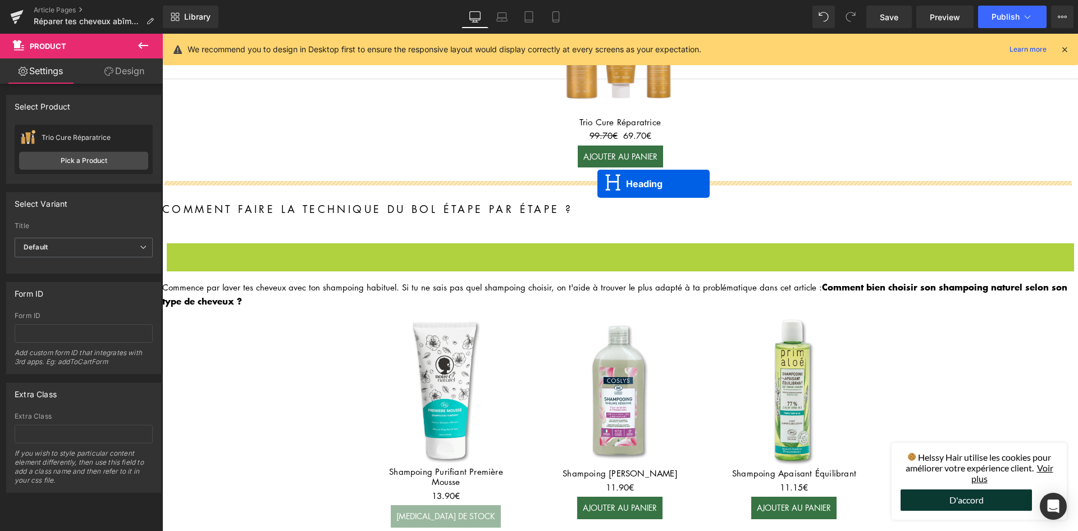
drag, startPoint x: 590, startPoint y: 250, endPoint x: 597, endPoint y: 184, distance: 66.6
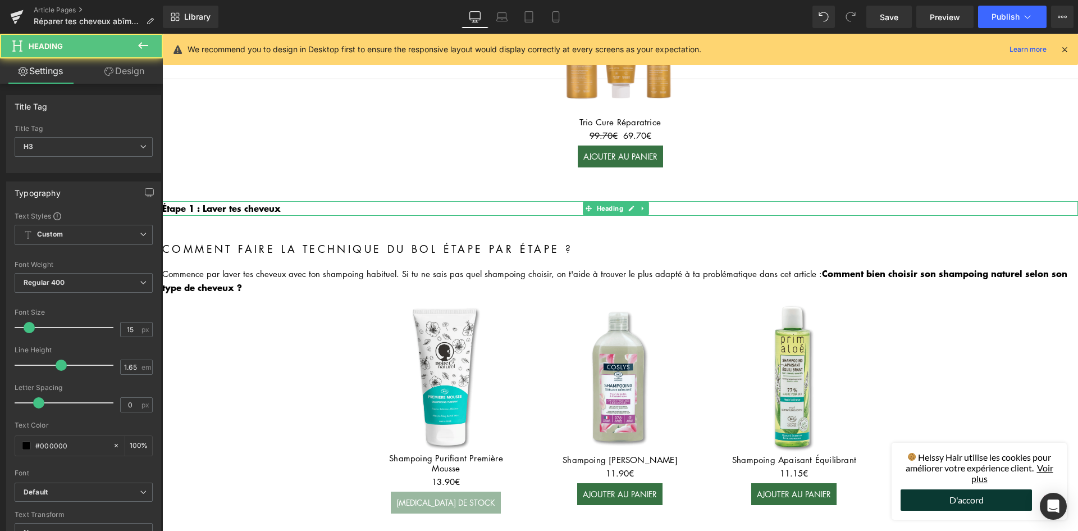
click at [232, 204] on b "Étape 1 : Laver tes cheveux" at bounding box center [221, 207] width 118 height 13
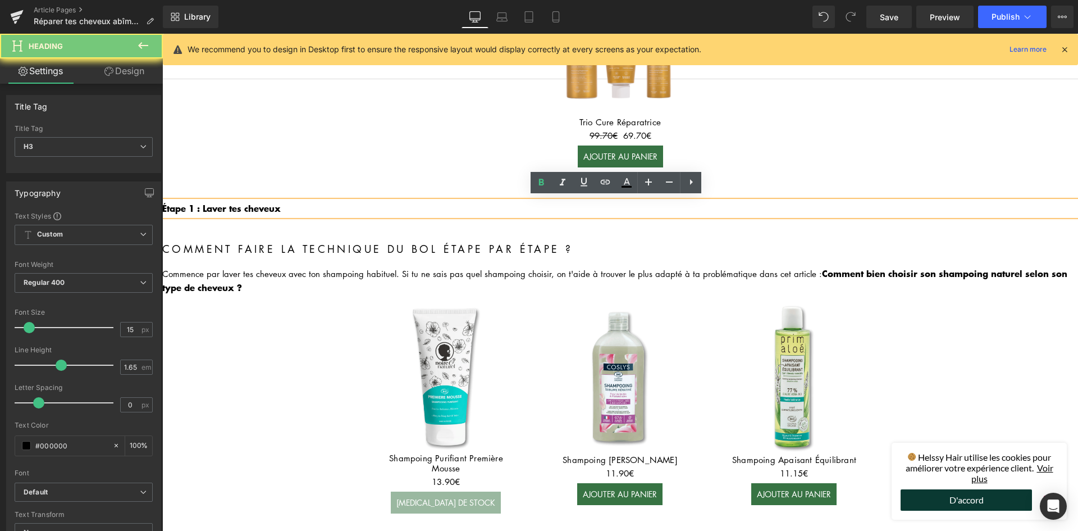
click at [297, 214] on div "Étape 1 : Laver tes cheveux" at bounding box center [620, 208] width 916 height 15
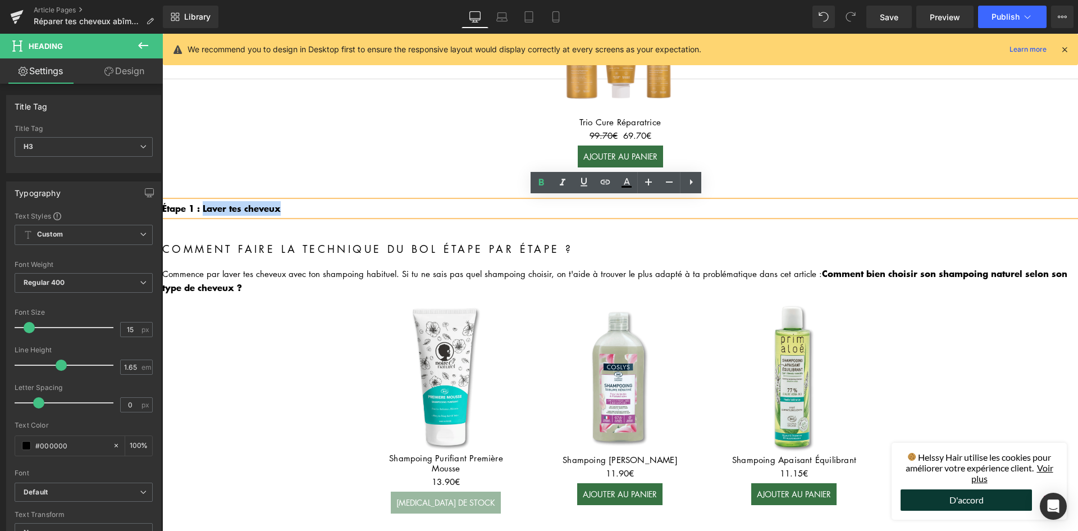
drag, startPoint x: 282, startPoint y: 203, endPoint x: 204, endPoint y: 204, distance: 78.0
click at [204, 204] on h3 "Étape 1 : Laver tes cheveux" at bounding box center [620, 208] width 916 height 15
paste div
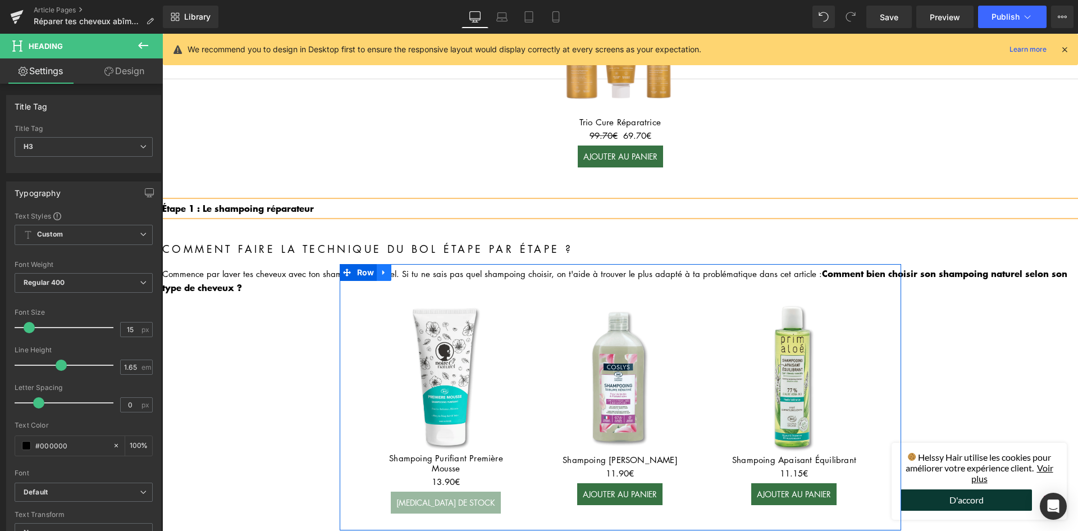
click at [384, 271] on link at bounding box center [384, 272] width 15 height 17
click at [409, 268] on icon at bounding box center [413, 272] width 8 height 8
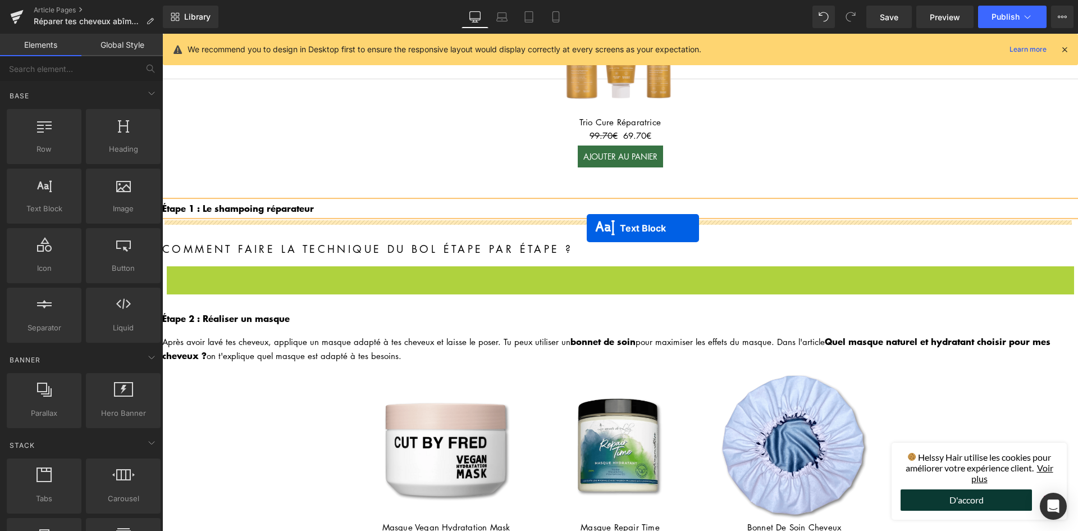
drag, startPoint x: 589, startPoint y: 276, endPoint x: 586, endPoint y: 228, distance: 47.8
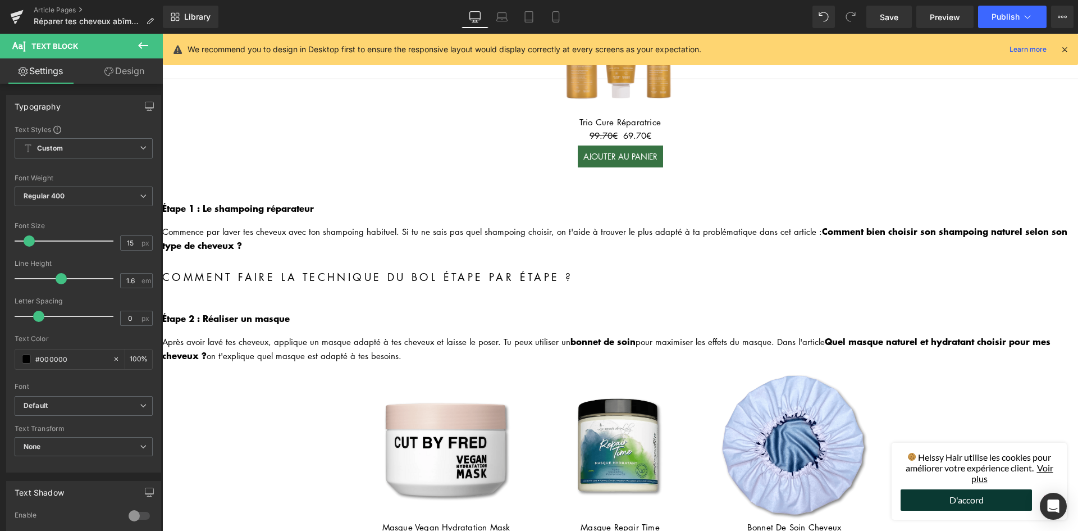
click at [271, 231] on div "Commence par laver tes cheveux avec ton shampoing habituel. Si tu ne sais pas q…" at bounding box center [620, 238] width 916 height 28
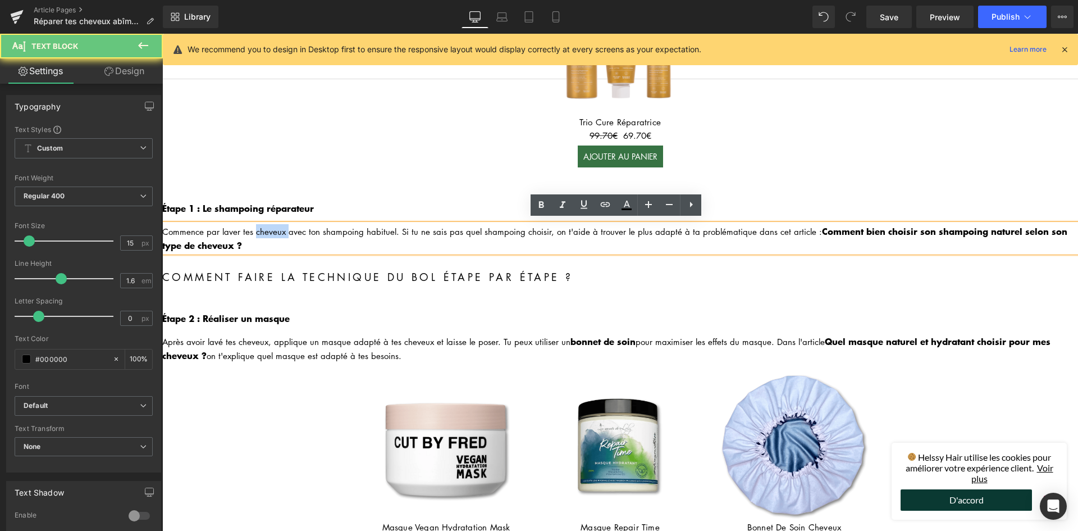
click at [271, 231] on div "Commence par laver tes cheveux avec ton shampoing habituel. Si tu ne sais pas q…" at bounding box center [620, 238] width 916 height 28
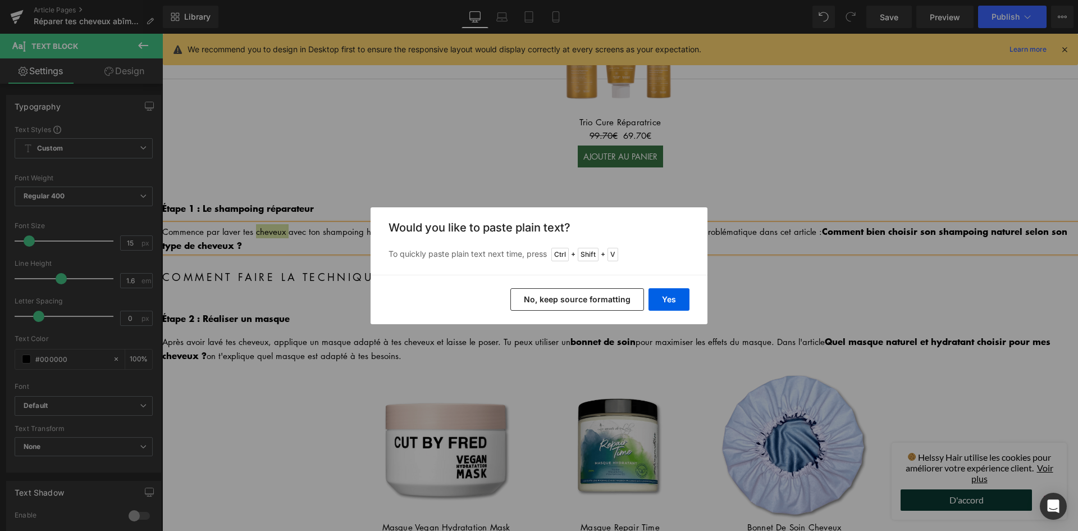
click at [613, 293] on button "No, keep source formatting" at bounding box center [577, 299] width 134 height 22
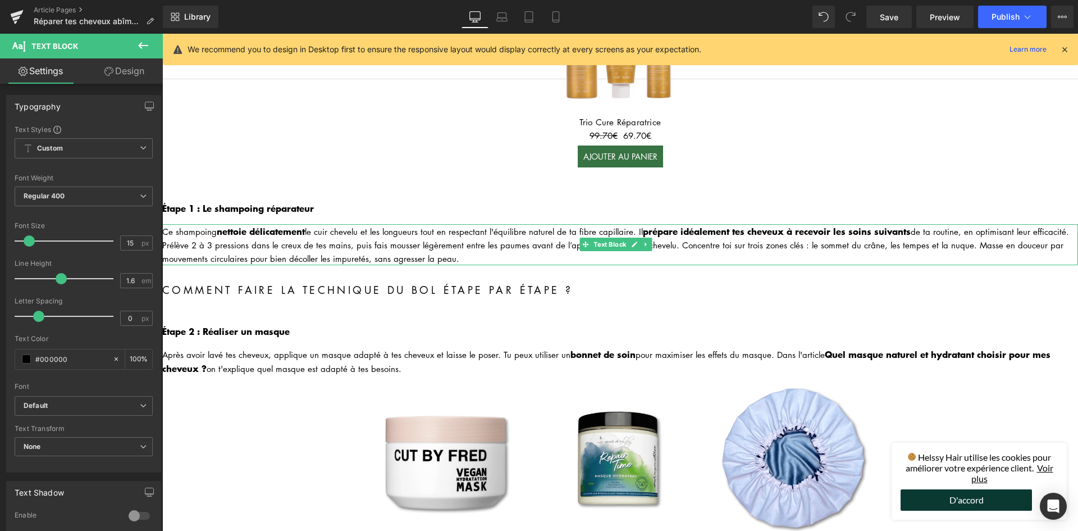
click at [173, 226] on div "Ce shampoing nettoie délicatement le cuir chevelu et les longueurs tout en resp…" at bounding box center [620, 244] width 916 height 41
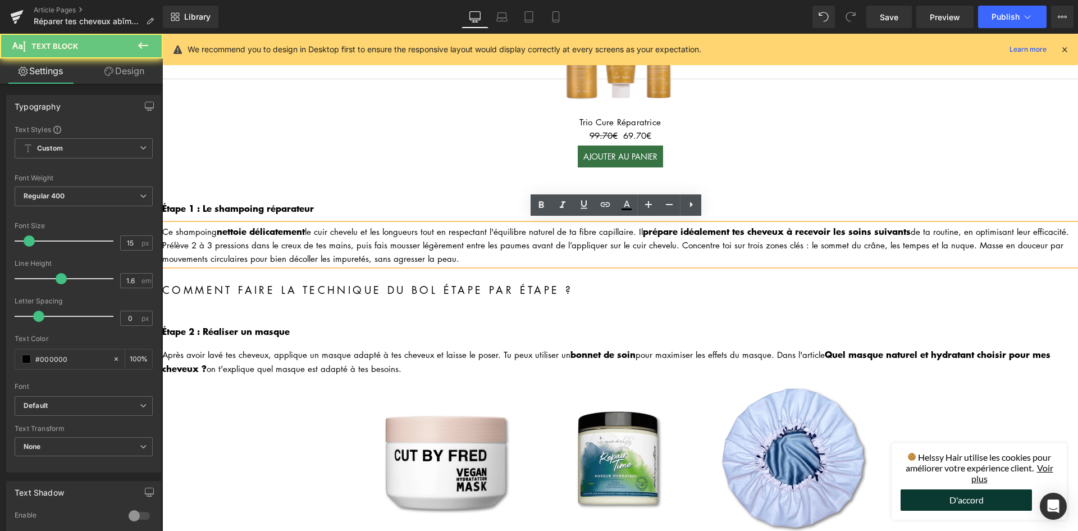
click at [165, 225] on div "Ce shampoing nettoie délicatement le cuir chevelu et les longueurs tout en resp…" at bounding box center [620, 244] width 916 height 41
click at [167, 225] on div "Ce shampoing nettoie délicatement le cuir chevelu et les longueurs tout en resp…" at bounding box center [620, 244] width 916 height 41
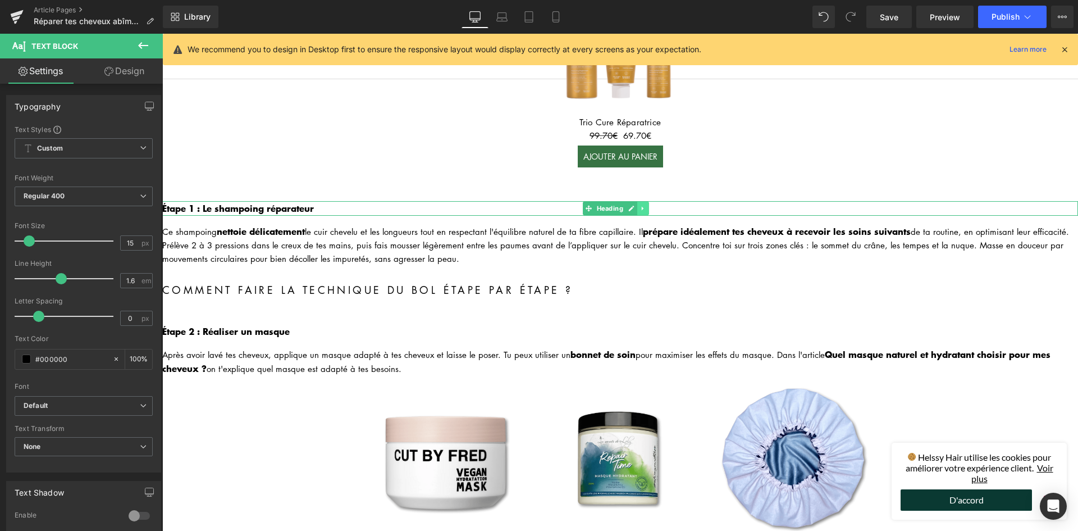
click at [642, 207] on icon at bounding box center [643, 209] width 2 height 4
click at [641, 207] on link at bounding box center [638, 208] width 12 height 13
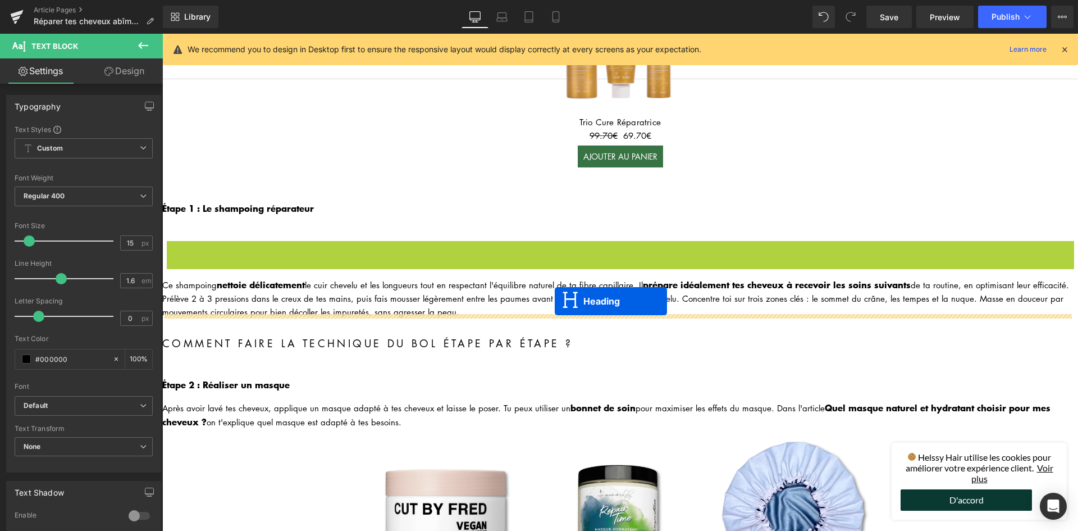
drag, startPoint x: 589, startPoint y: 246, endPoint x: 555, endPoint y: 301, distance: 64.8
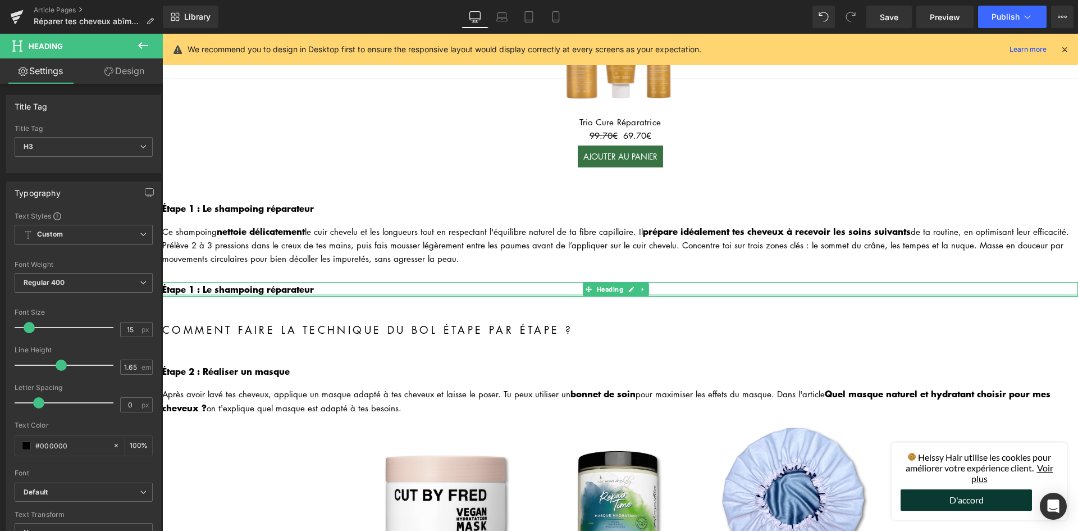
drag, startPoint x: 278, startPoint y: 290, endPoint x: 283, endPoint y: 284, distance: 8.0
click at [278, 294] on div at bounding box center [620, 295] width 916 height 3
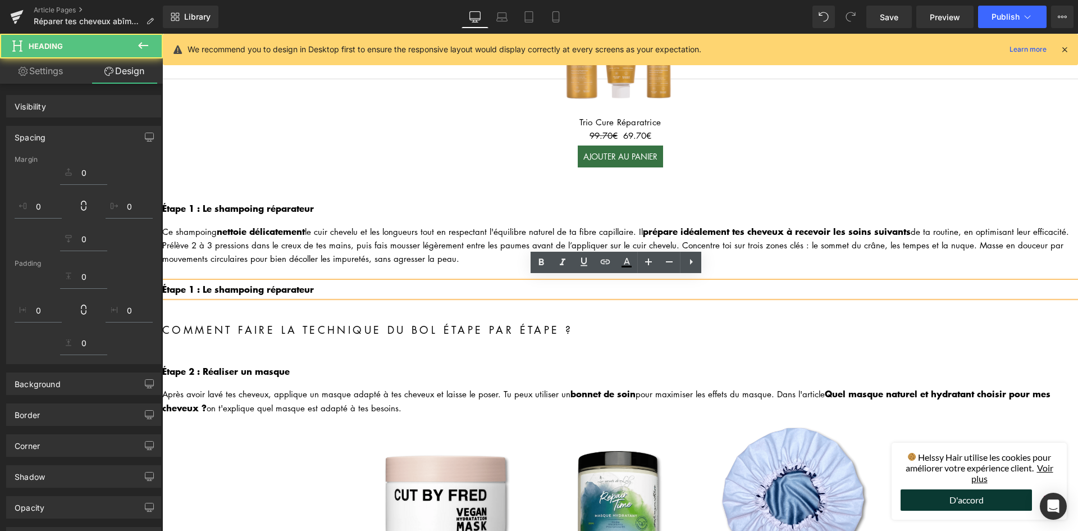
click at [284, 282] on b "Étape 1 : Le shampoing réparateur" at bounding box center [238, 288] width 152 height 13
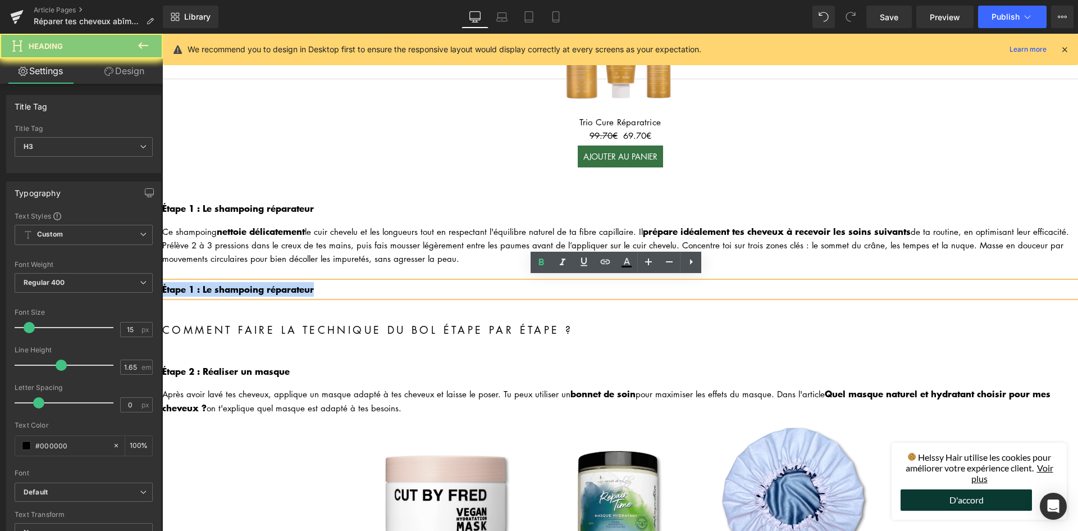
click at [284, 282] on b "Étape 1 : Le shampoing réparateur" at bounding box center [238, 288] width 152 height 13
paste div
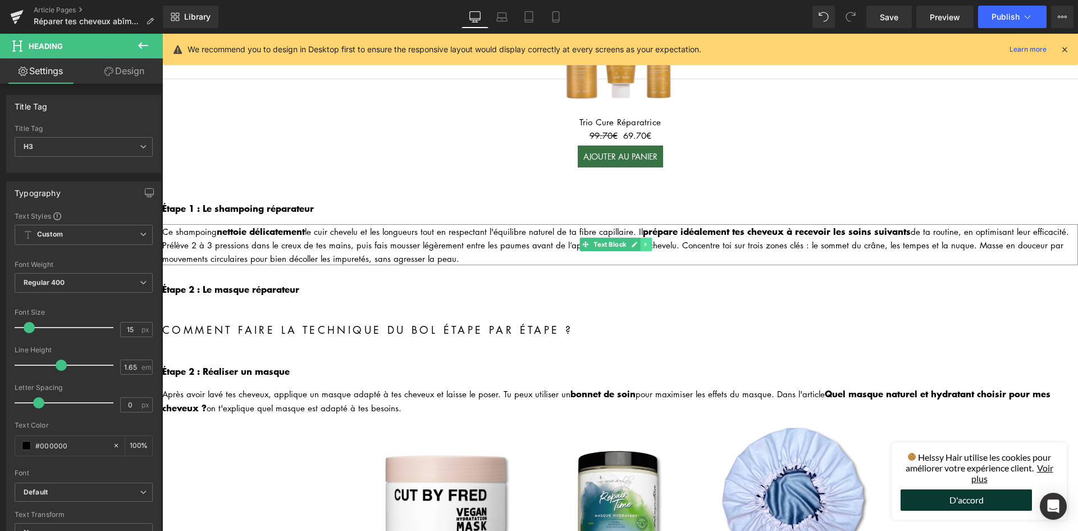
click at [649, 241] on icon at bounding box center [646, 244] width 6 height 7
click at [643, 243] on icon at bounding box center [640, 244] width 6 height 6
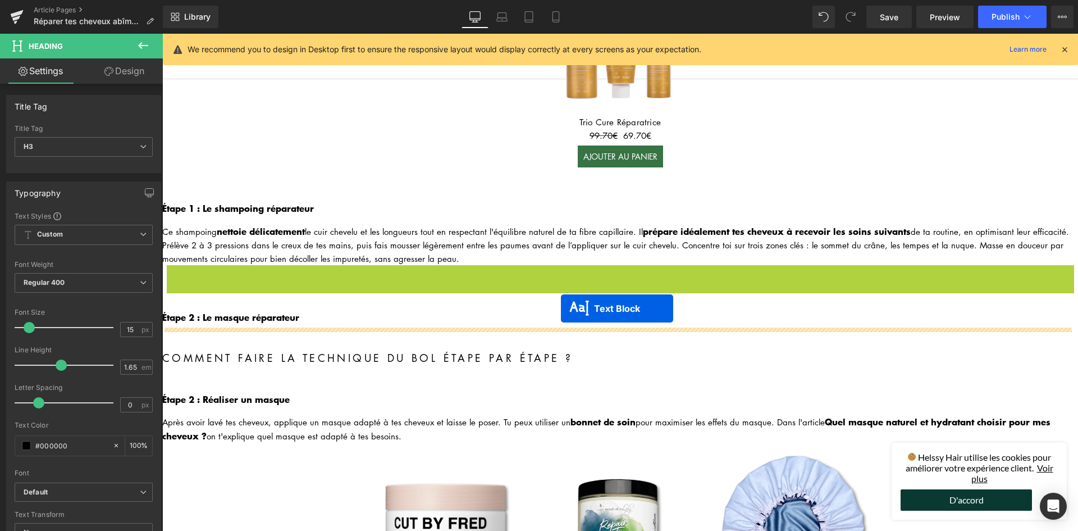
drag, startPoint x: 583, startPoint y: 278, endPoint x: 561, endPoint y: 308, distance: 37.3
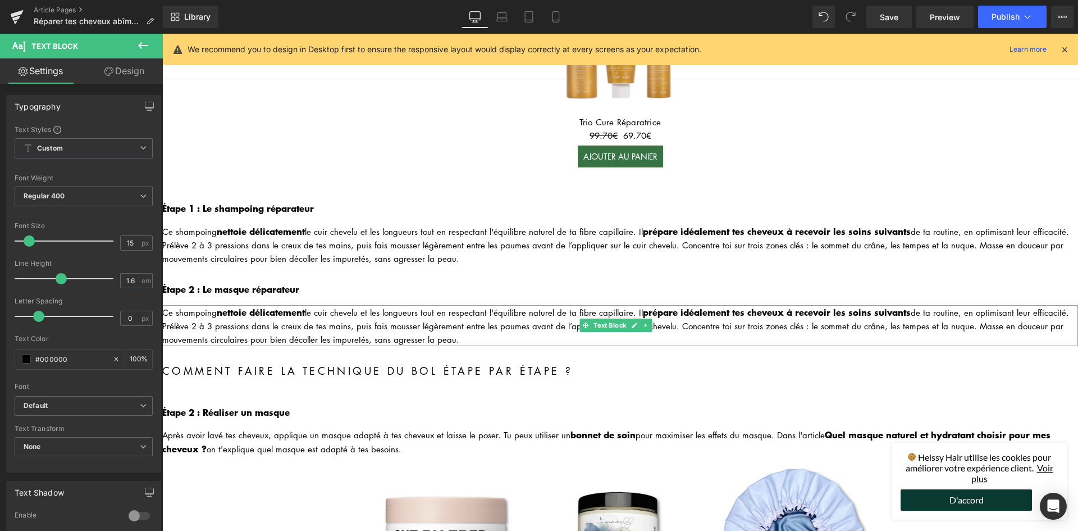
click at [345, 323] on div "Ce shampoing nettoie délicatement le cuir chevelu et les longueurs tout en resp…" at bounding box center [620, 325] width 916 height 41
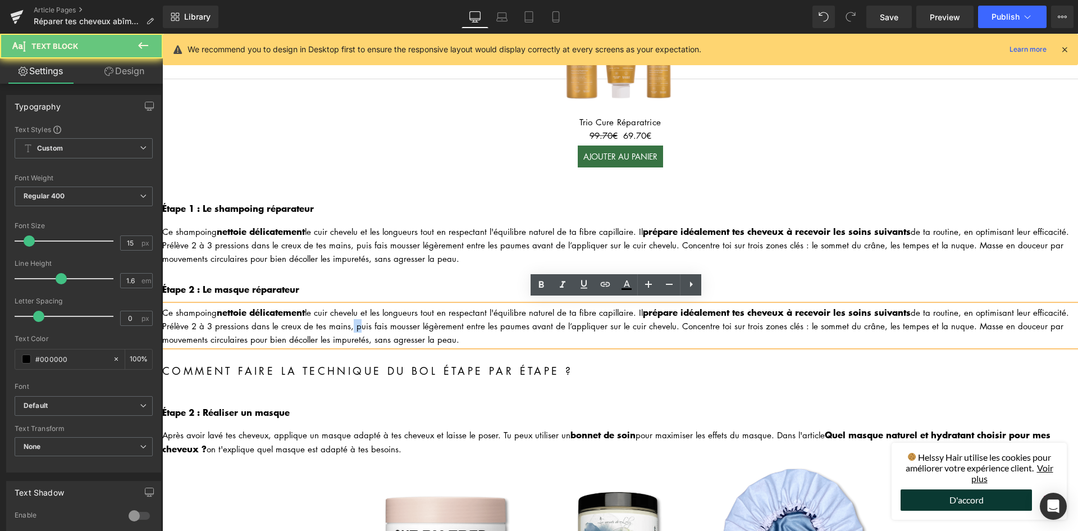
click at [345, 323] on div "Ce shampoing nettoie délicatement le cuir chevelu et les longueurs tout en resp…" at bounding box center [620, 325] width 916 height 41
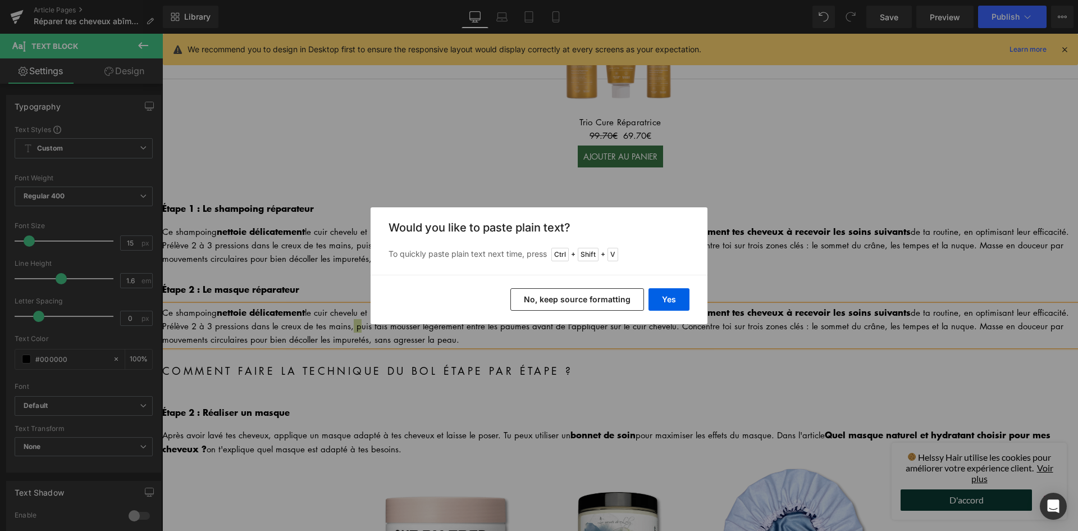
drag, startPoint x: 579, startPoint y: 298, endPoint x: 417, endPoint y: 264, distance: 166.3
click at [579, 298] on button "No, keep source formatting" at bounding box center [577, 299] width 134 height 22
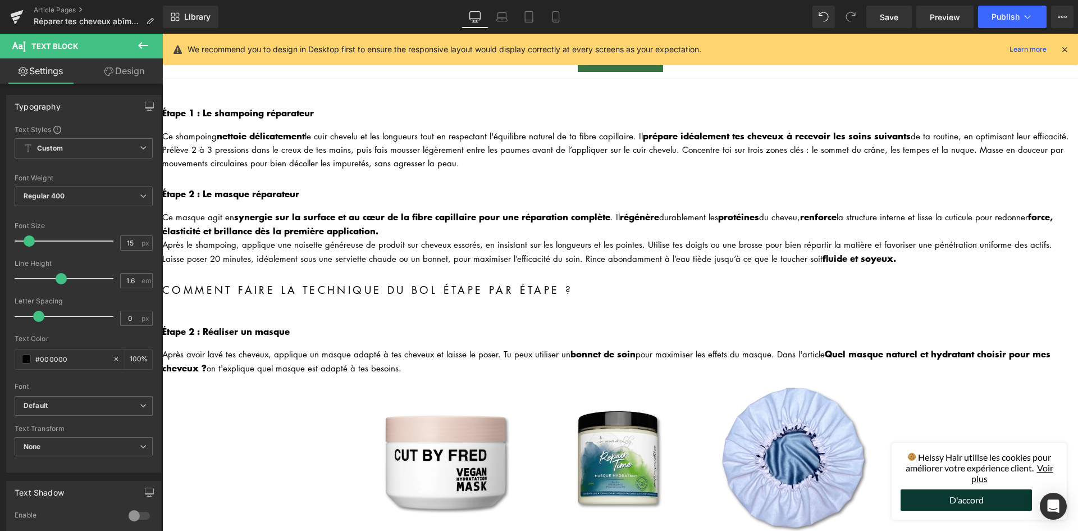
scroll to position [393, 0]
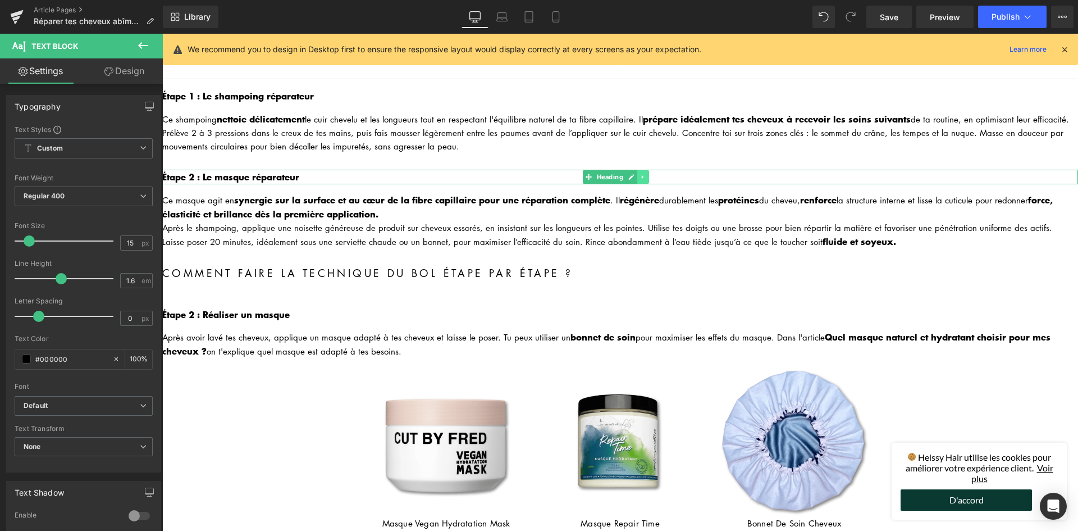
click at [642, 175] on icon at bounding box center [643, 177] width 2 height 4
click at [641, 171] on link at bounding box center [638, 176] width 12 height 13
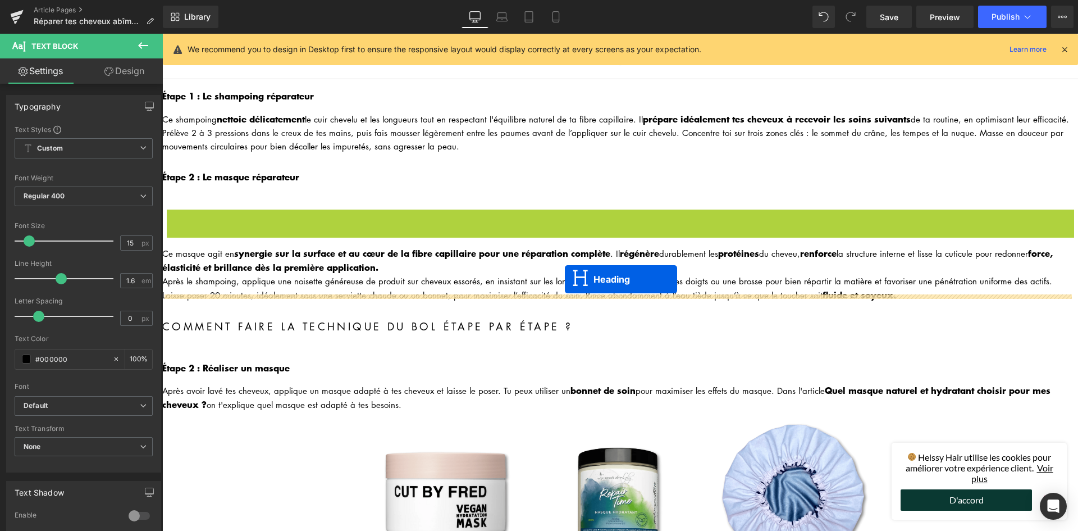
drag, startPoint x: 584, startPoint y: 210, endPoint x: 565, endPoint y: 279, distance: 71.6
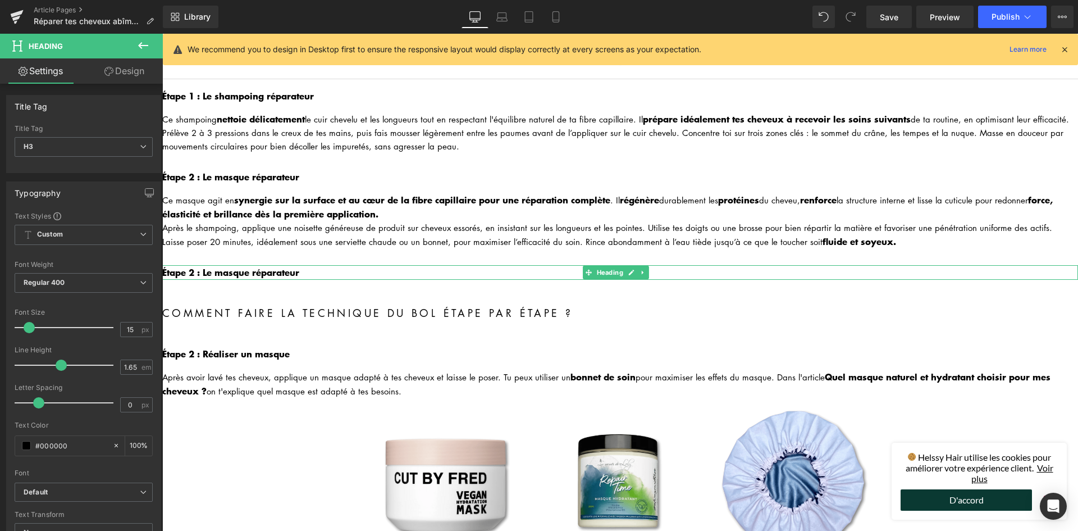
click at [289, 265] on b "Étape 2 : Le masque réparateur" at bounding box center [230, 271] width 137 height 13
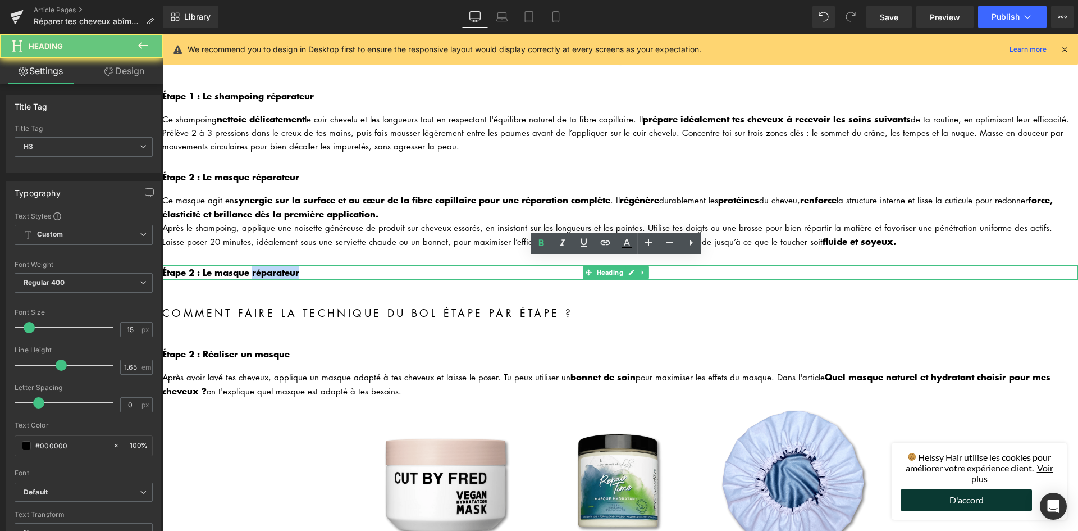
click at [289, 265] on b "Étape 2 : Le masque réparateur" at bounding box center [230, 271] width 137 height 13
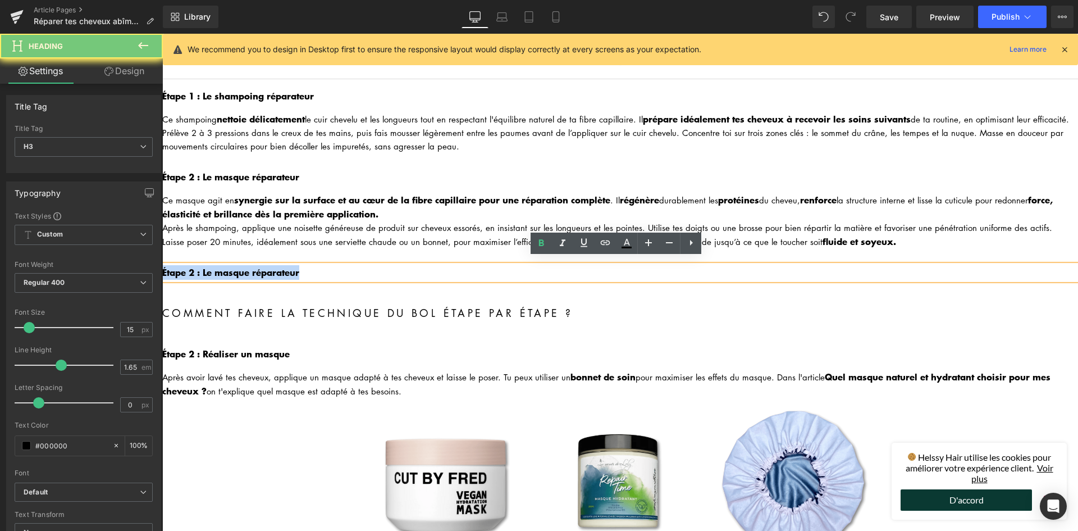
click at [289, 265] on b "Étape 2 : Le masque réparateur" at bounding box center [230, 271] width 137 height 13
paste div
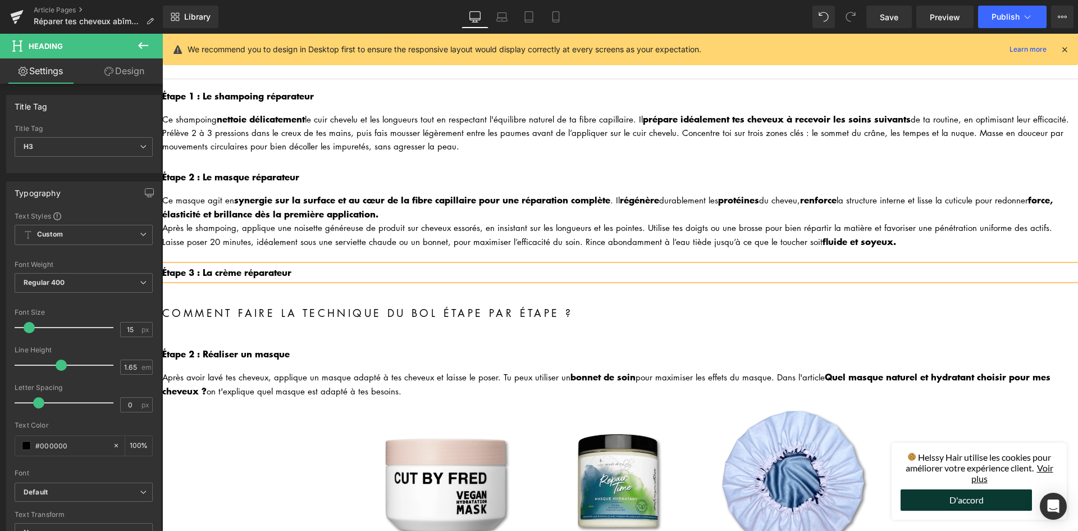
click at [266, 265] on div "Étape 3 : La crème réparateur" at bounding box center [620, 272] width 916 height 15
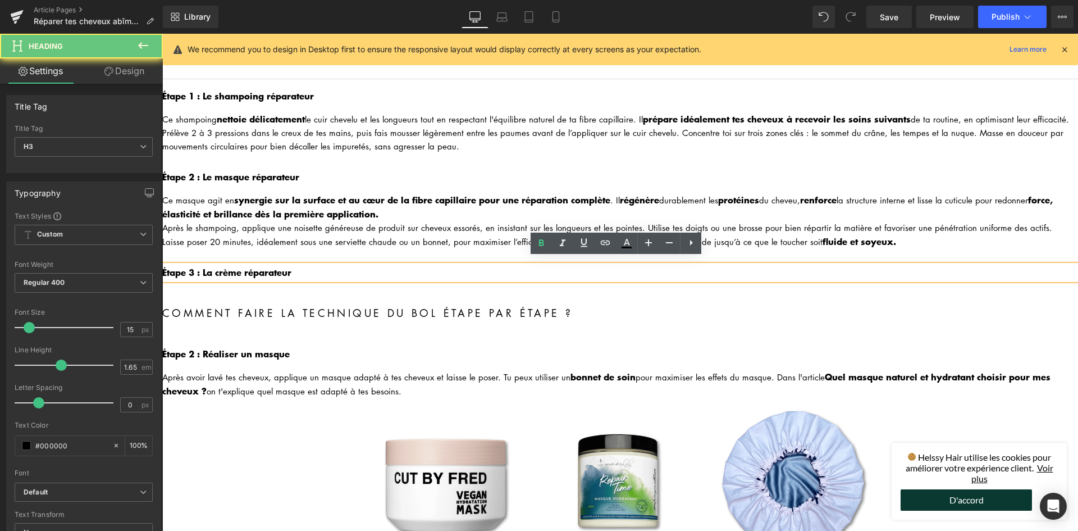
click at [266, 265] on div "Étape 3 : La crème réparateur" at bounding box center [620, 272] width 916 height 15
click at [282, 266] on b "Étape 3 : La crème réparateur" at bounding box center [226, 271] width 129 height 13
click at [314, 266] on h3 "Étape 3 : La crème réparateur" at bounding box center [620, 272] width 916 height 15
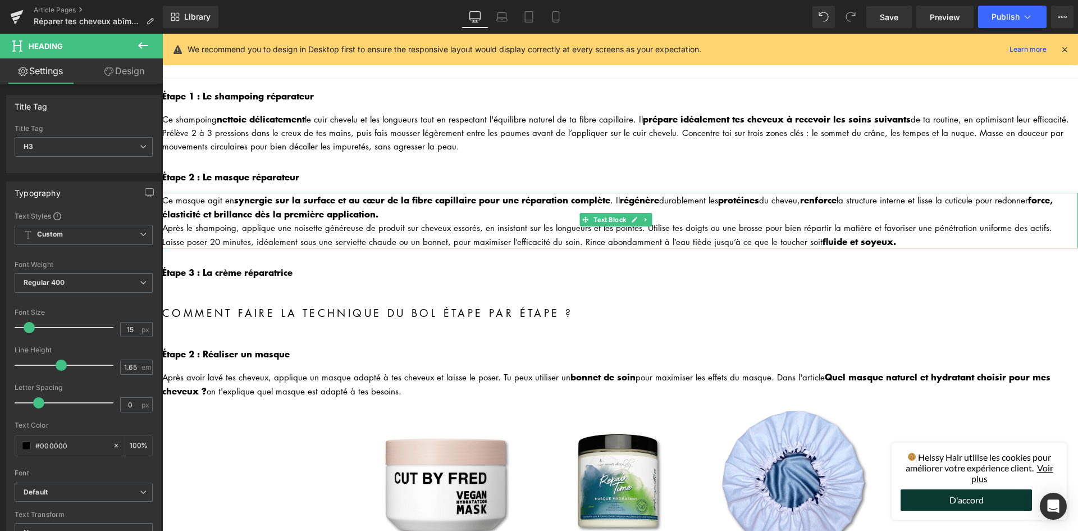
click at [665, 207] on div "Ce masque agit en synergie sur la surface et au cœur de la fibre capillaire pou…" at bounding box center [620, 207] width 916 height 28
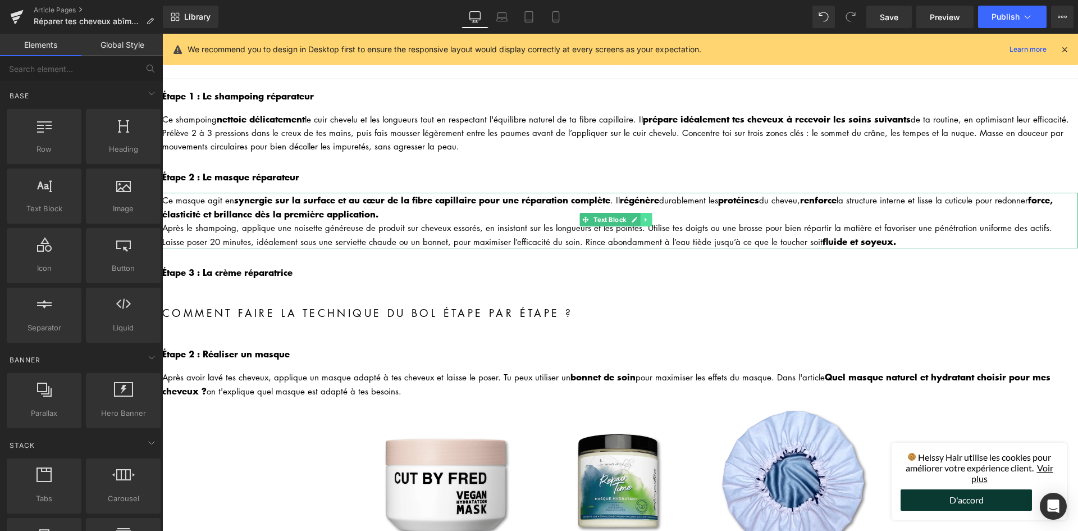
click at [650, 217] on link at bounding box center [647, 219] width 12 height 13
click at [645, 216] on link at bounding box center [640, 219] width 12 height 13
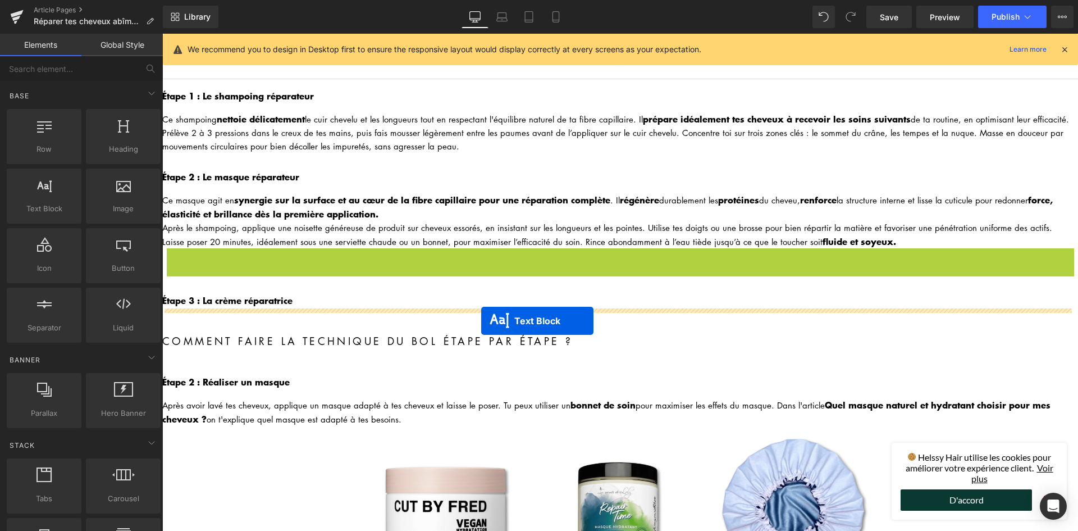
drag, startPoint x: 582, startPoint y: 272, endPoint x: 481, endPoint y: 321, distance: 111.7
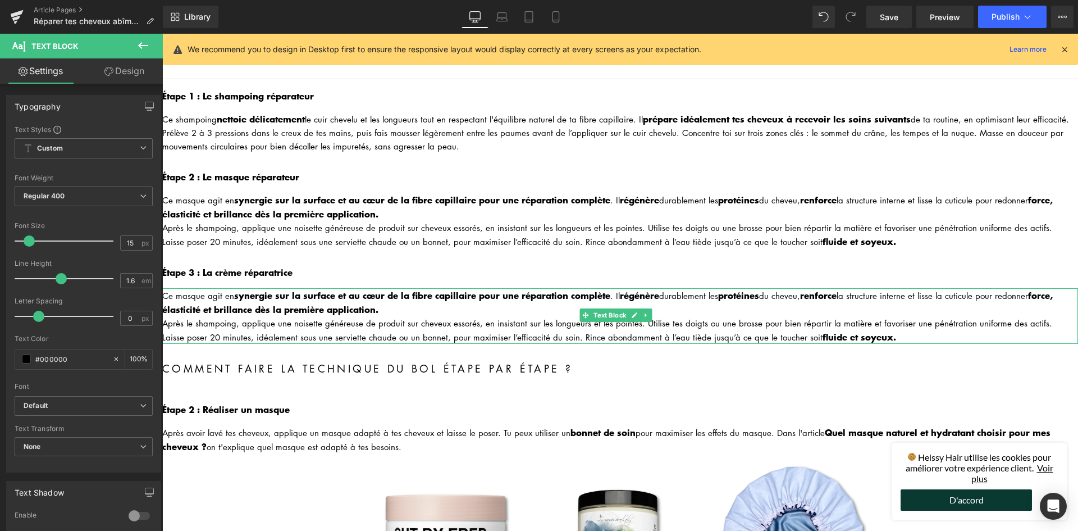
click at [298, 300] on strong "force, élasticité et brillance dès la première application." at bounding box center [607, 302] width 890 height 28
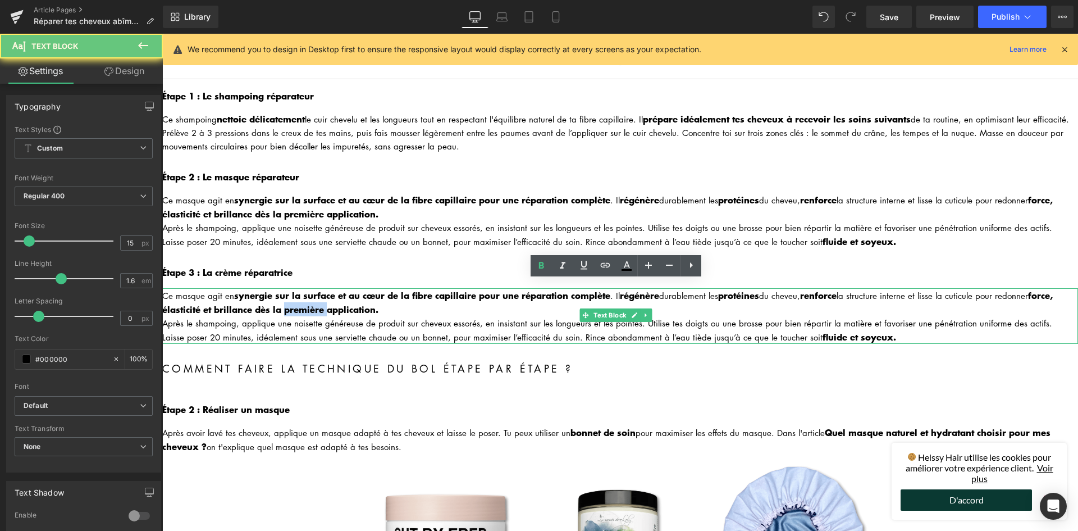
click at [298, 300] on strong "force, élasticité et brillance dès la première application." at bounding box center [607, 302] width 890 height 28
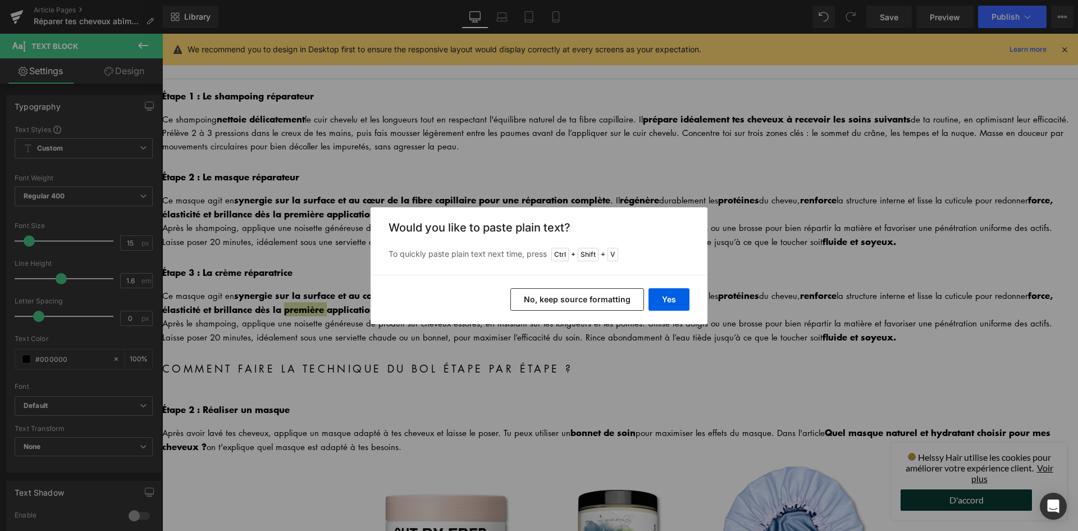
click at [555, 298] on button "No, keep source formatting" at bounding box center [577, 299] width 134 height 22
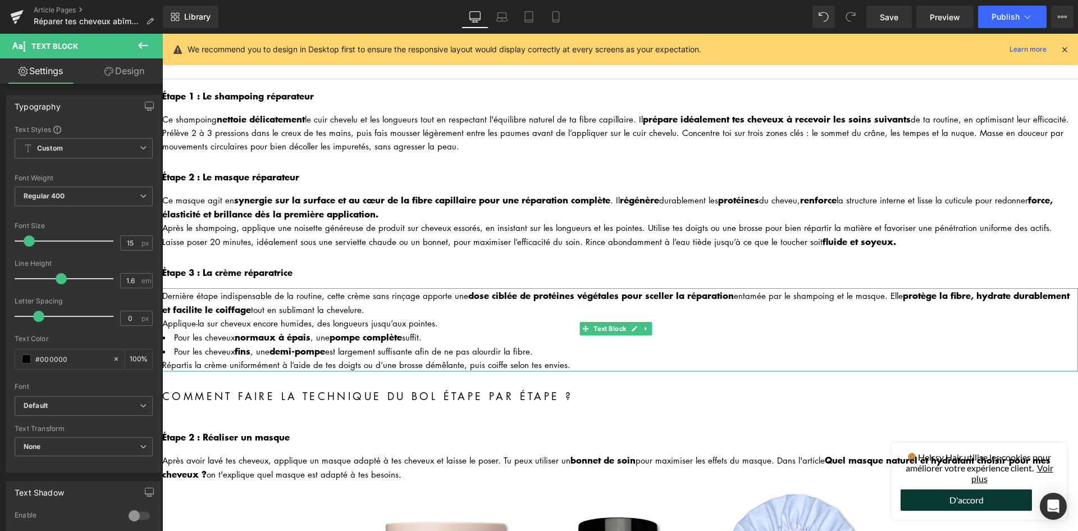
click at [572, 358] on div "Répartis la crème uniformément à l’aide de tes doigts ou d’une brosse démêlante…" at bounding box center [620, 364] width 916 height 13
drag, startPoint x: 674, startPoint y: 356, endPoint x: 633, endPoint y: 353, distance: 41.1
click at [633, 358] on div "Répartis la crème uniformément à l’aide de tes doigts ou d’une brosse démêlante…" at bounding box center [620, 364] width 916 height 13
click at [597, 358] on div "Répartis la crème uniformément à l’aide de tes doigts ou d’une brosse démêlante…" at bounding box center [620, 364] width 916 height 13
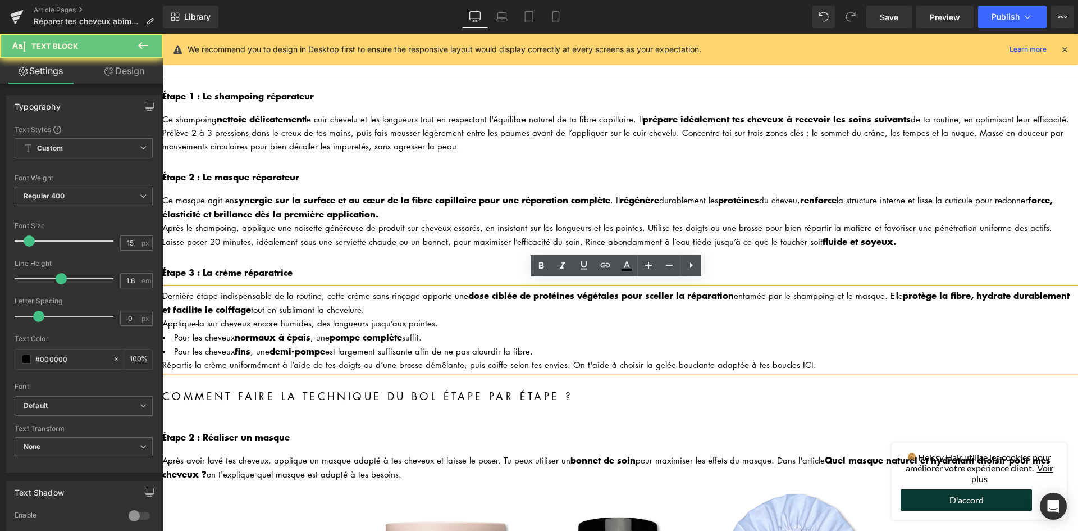
click at [613, 358] on div "Répartis la crème uniformément à l’aide de tes doigts ou d’une brosse démêlante…" at bounding box center [620, 364] width 916 height 13
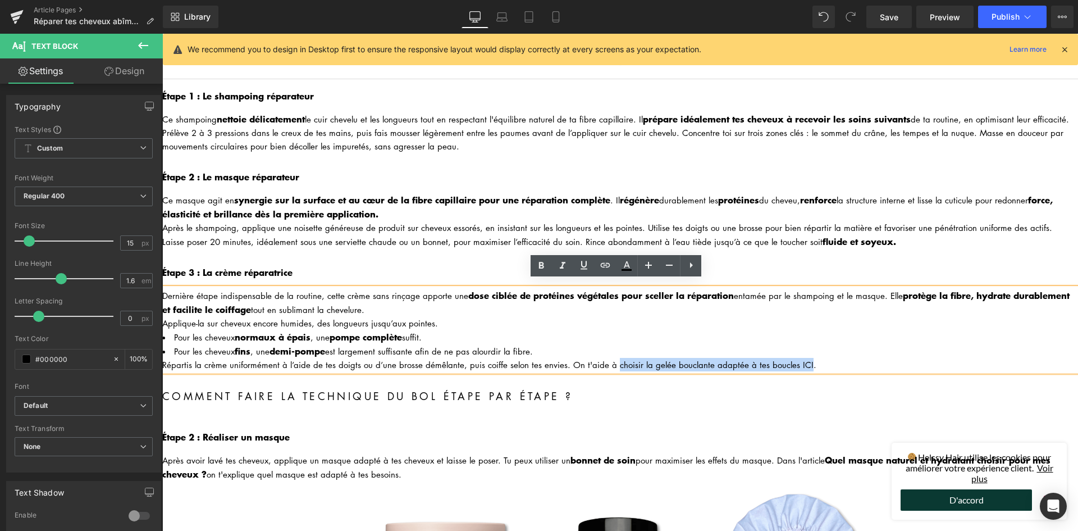
drag, startPoint x: 607, startPoint y: 353, endPoint x: 798, endPoint y: 355, distance: 191.5
click at [798, 358] on div "Répartis la crème uniformément à l’aide de tes doigts ou d’une brosse démêlante…" at bounding box center [620, 364] width 916 height 13
click at [610, 358] on div "Répartis la crème uniformément à l’aide de tes doigts ou d’une brosse démêlante…" at bounding box center [620, 364] width 916 height 13
drag, startPoint x: 607, startPoint y: 354, endPoint x: 798, endPoint y: 355, distance: 190.9
click at [798, 358] on div "Répartis la crème uniformément à l’aide de tes doigts ou d’une brosse démêlante…" at bounding box center [620, 364] width 916 height 13
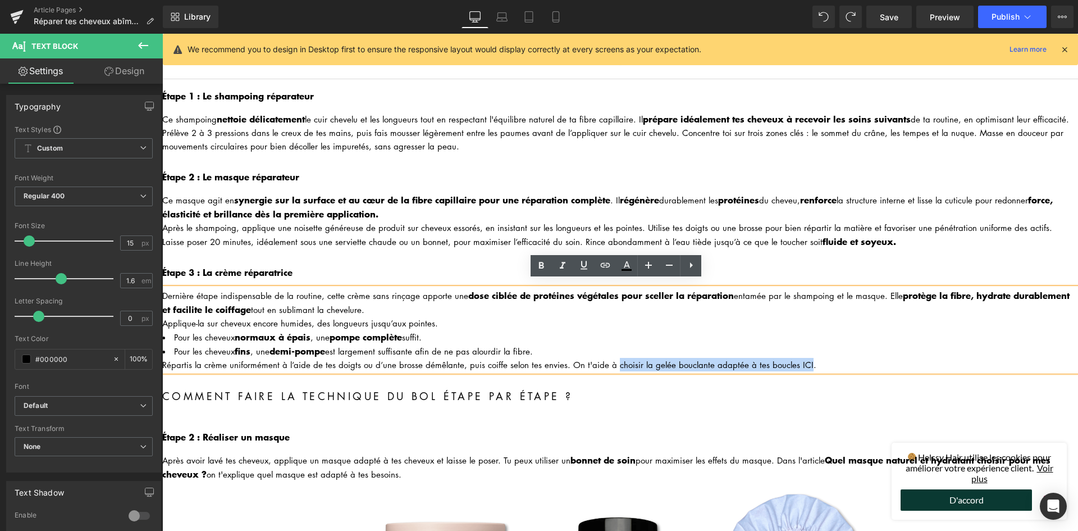
drag, startPoint x: 609, startPoint y: 354, endPoint x: 797, endPoint y: 350, distance: 188.1
click at [797, 358] on div "Répartis la crème uniformément à l’aide de tes doigts ou d’une brosse démêlante…" at bounding box center [620, 364] width 916 height 13
click at [604, 263] on icon at bounding box center [606, 264] width 10 height 4
click at [715, 376] on input "text" at bounding box center [733, 377] width 173 height 28
paste input "[URL][DOMAIN_NAME]"
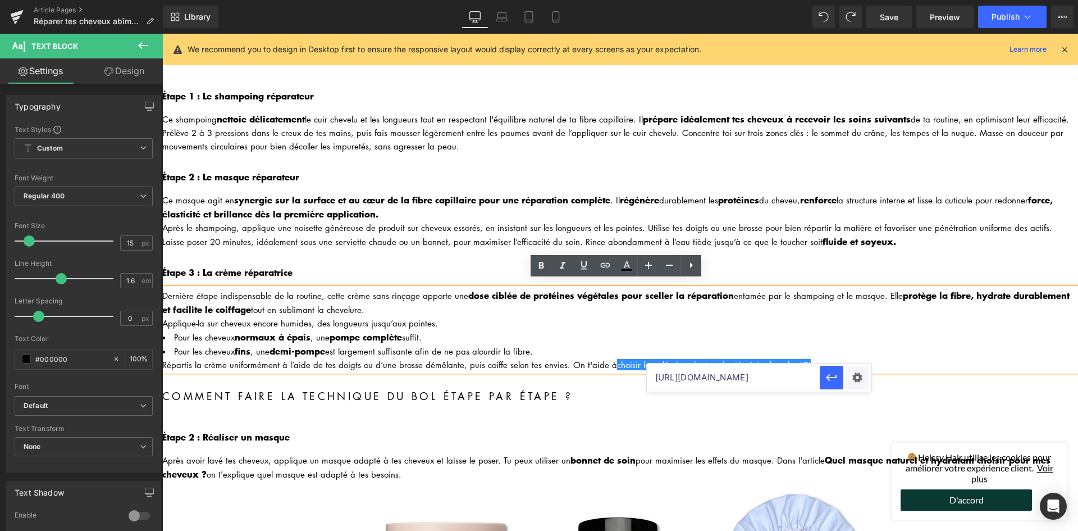
scroll to position [0, 115]
type input "[URL][DOMAIN_NAME]"
drag, startPoint x: 836, startPoint y: 380, endPoint x: 676, endPoint y: 344, distance: 164.1
click at [836, 380] on icon "button" at bounding box center [831, 377] width 13 height 13
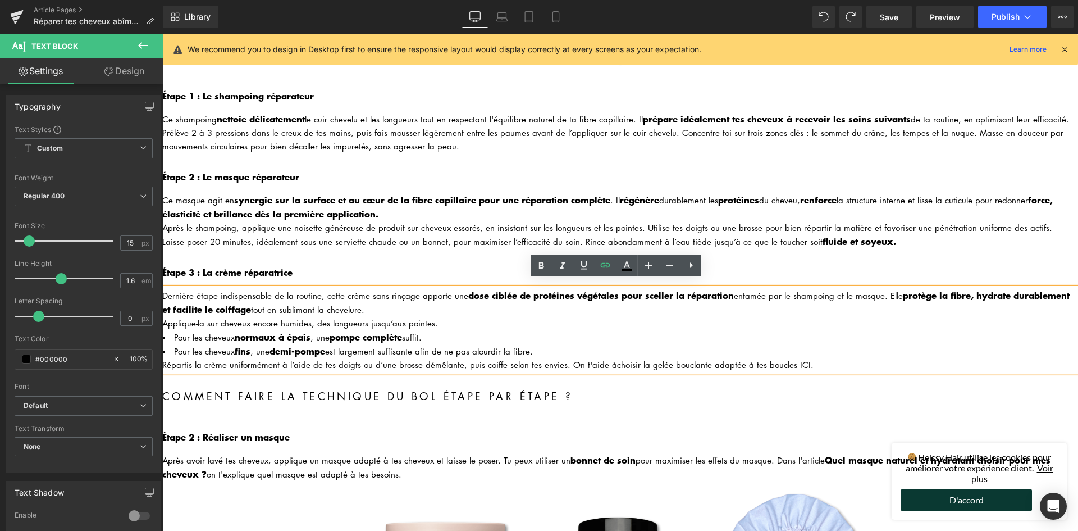
click at [657, 388] on div "Comment faire la technique du bol étape par étape ? Heading" at bounding box center [620, 396] width 916 height 17
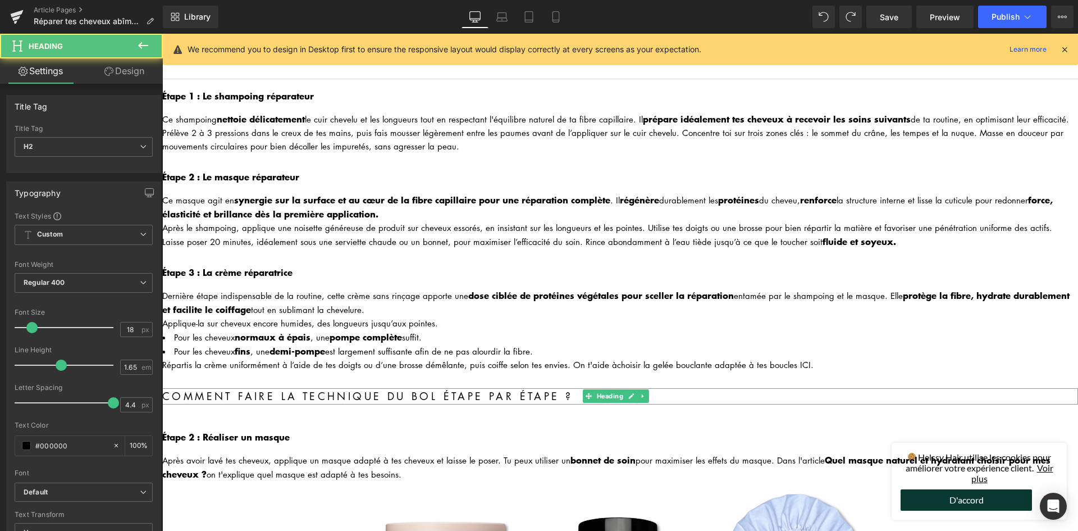
click at [221, 388] on h2 "Comment faire la technique du bol étape par étape ?" at bounding box center [620, 396] width 916 height 17
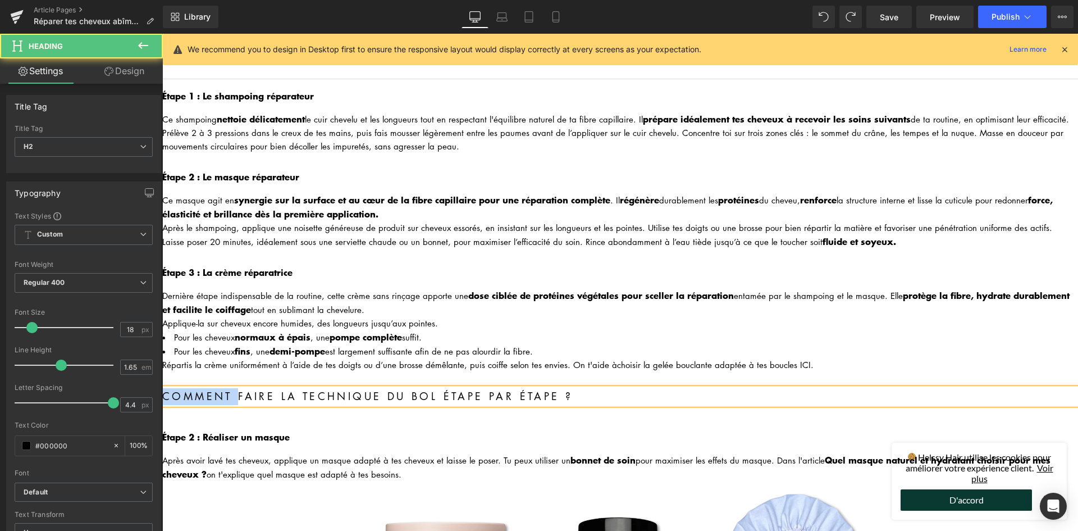
click at [221, 388] on h2 "Comment faire la technique du bol étape par étape ?" at bounding box center [620, 396] width 916 height 17
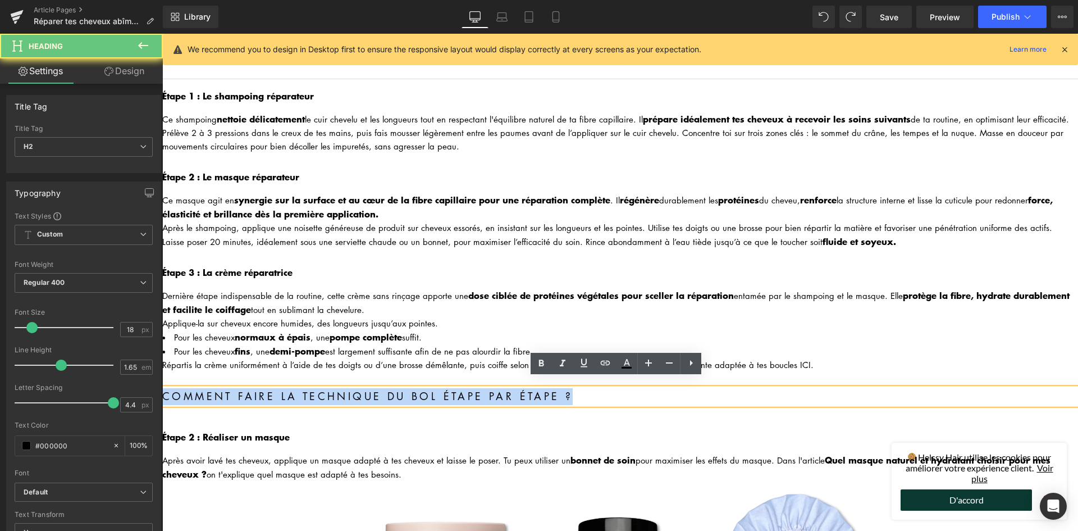
click at [221, 388] on h2 "Comment faire la technique du bol étape par étape ?" at bounding box center [620, 396] width 916 height 17
paste div
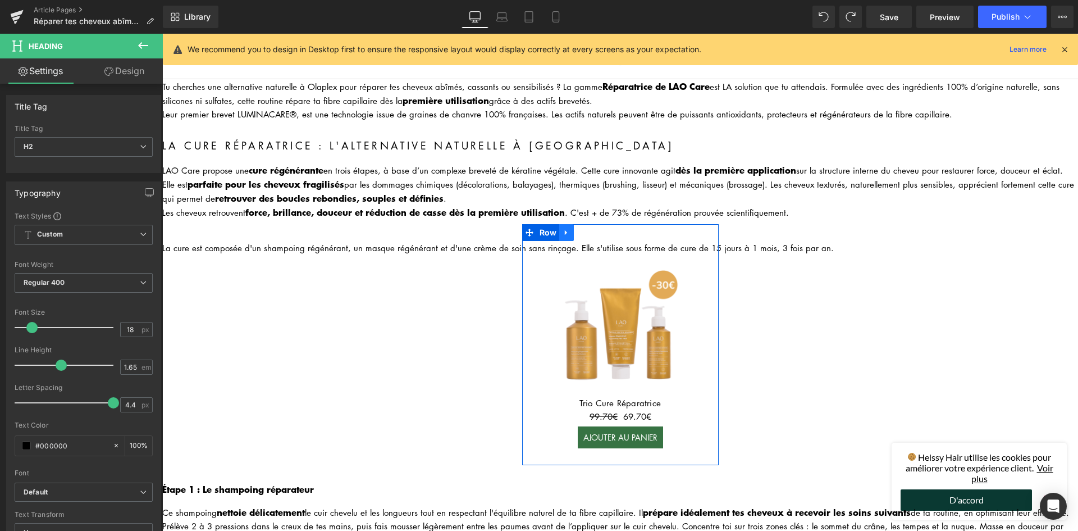
click at [559, 228] on link at bounding box center [566, 232] width 15 height 17
click at [581, 228] on icon at bounding box center [581, 232] width 8 height 8
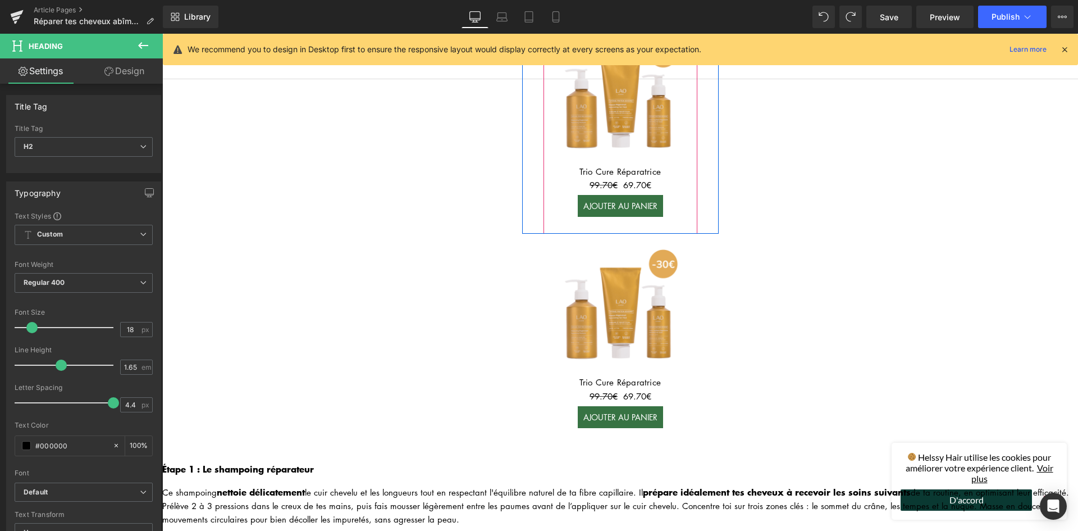
scroll to position [128, 0]
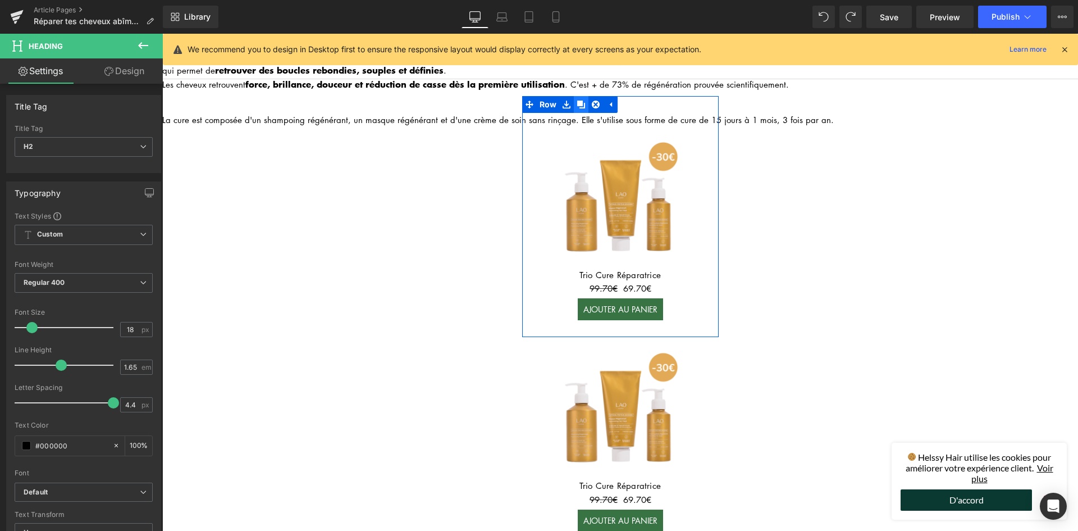
click at [581, 100] on icon at bounding box center [581, 104] width 8 height 8
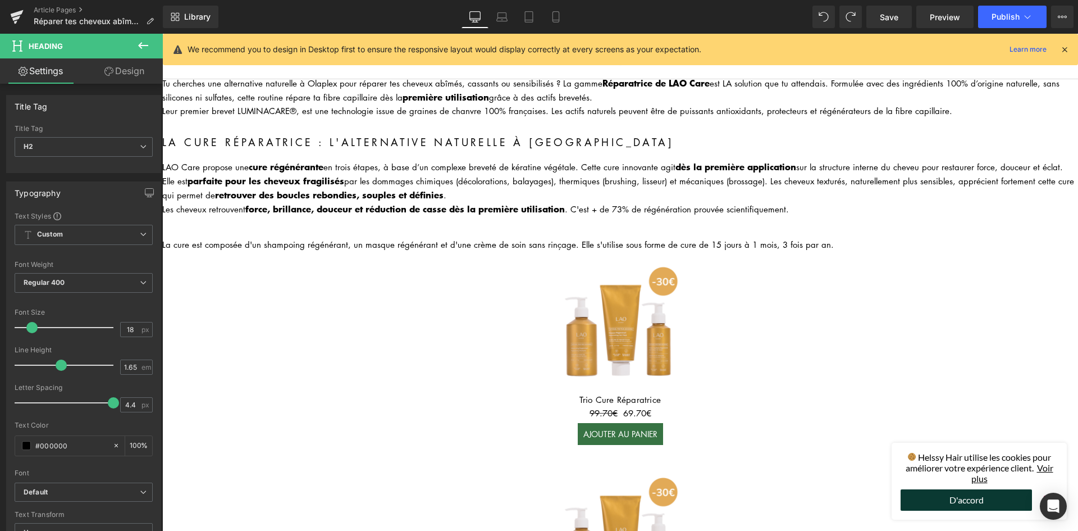
scroll to position [0, 0]
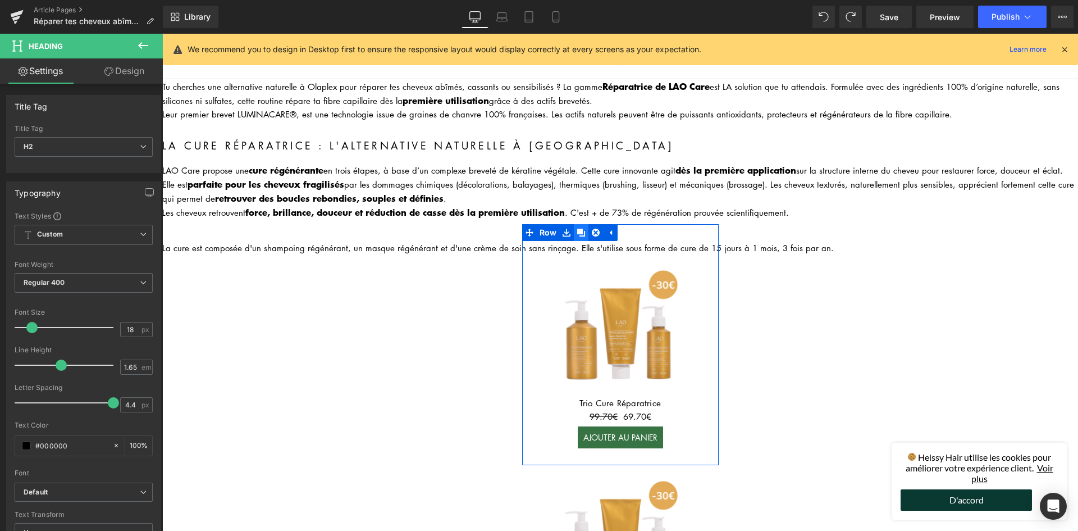
click at [577, 228] on icon at bounding box center [581, 232] width 8 height 8
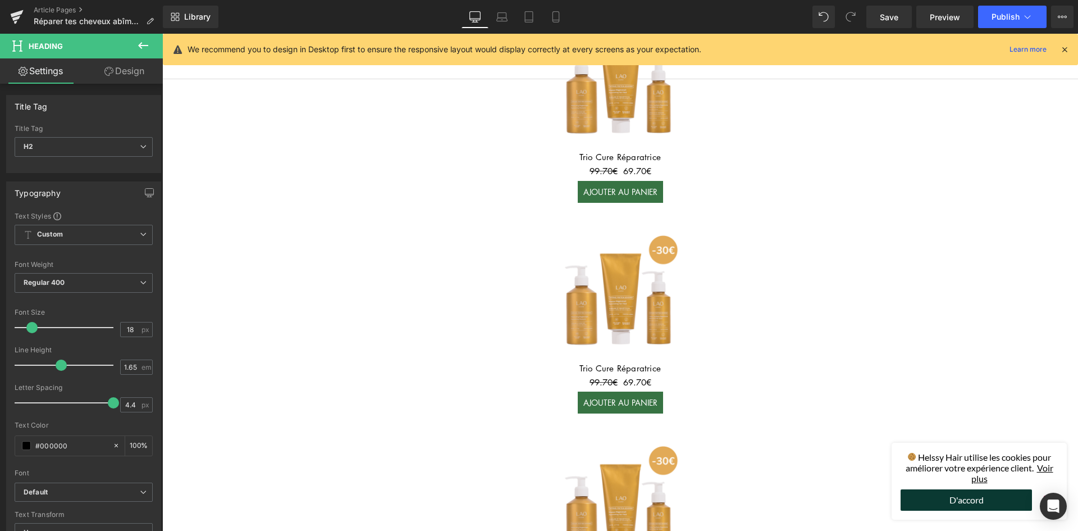
scroll to position [566, 0]
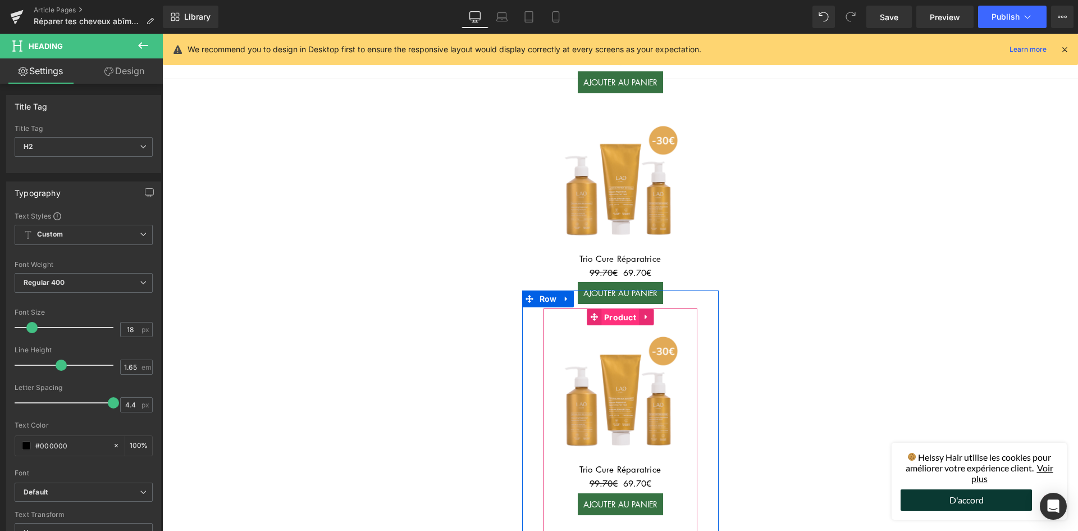
click at [619, 312] on span "Product" at bounding box center [620, 317] width 38 height 17
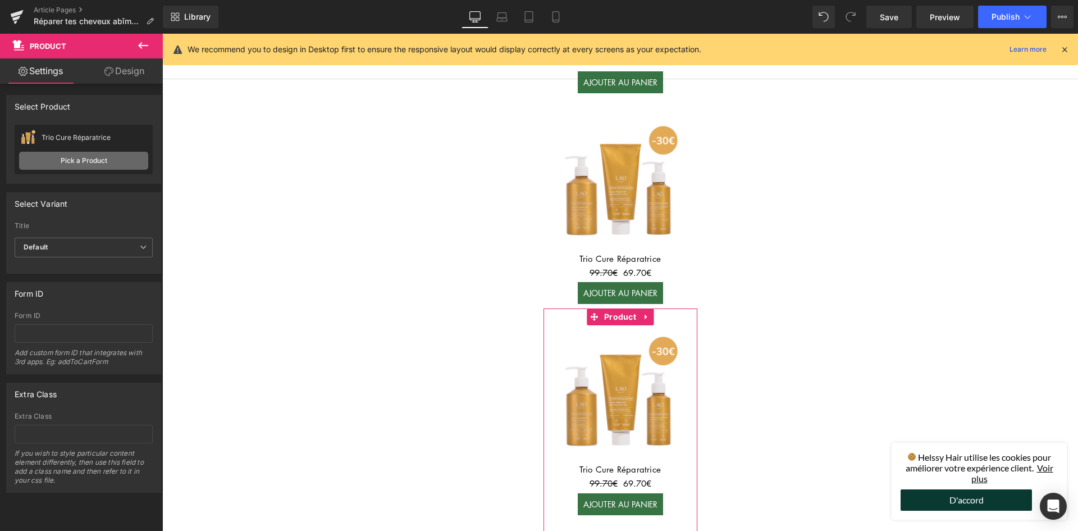
click at [102, 161] on link "Pick a Product" at bounding box center [83, 161] width 129 height 18
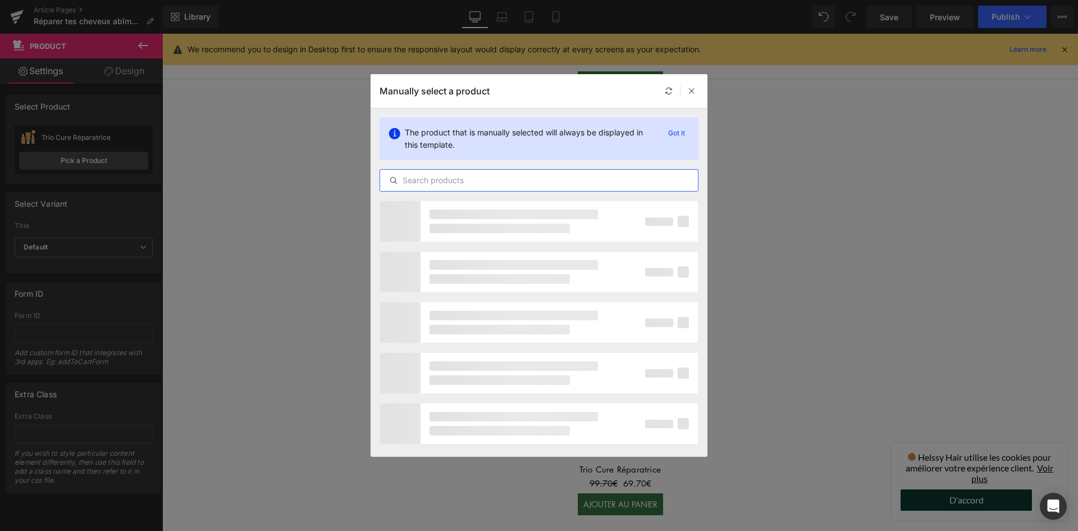
click at [486, 179] on input "text" at bounding box center [539, 179] width 318 height 13
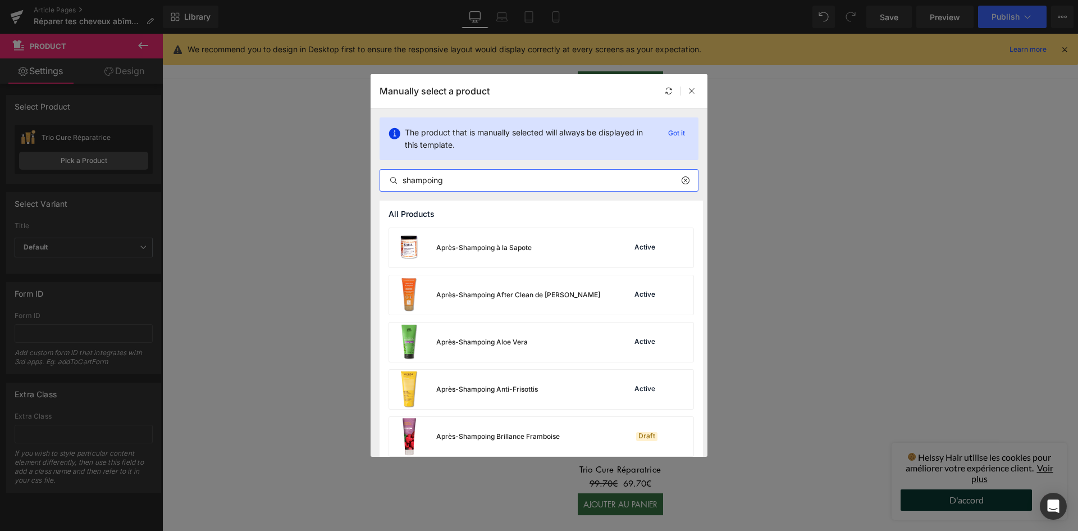
click at [472, 184] on input "shampoing" at bounding box center [539, 179] width 318 height 13
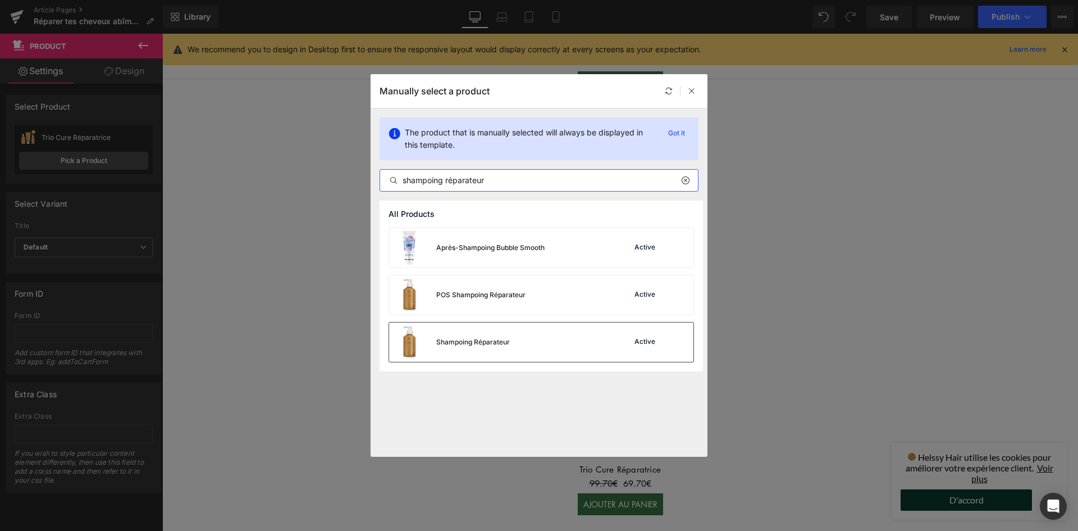
type input "shampoing réparateur"
click at [512, 336] on div "Shampoing Réparateur Active" at bounding box center [541, 341] width 304 height 39
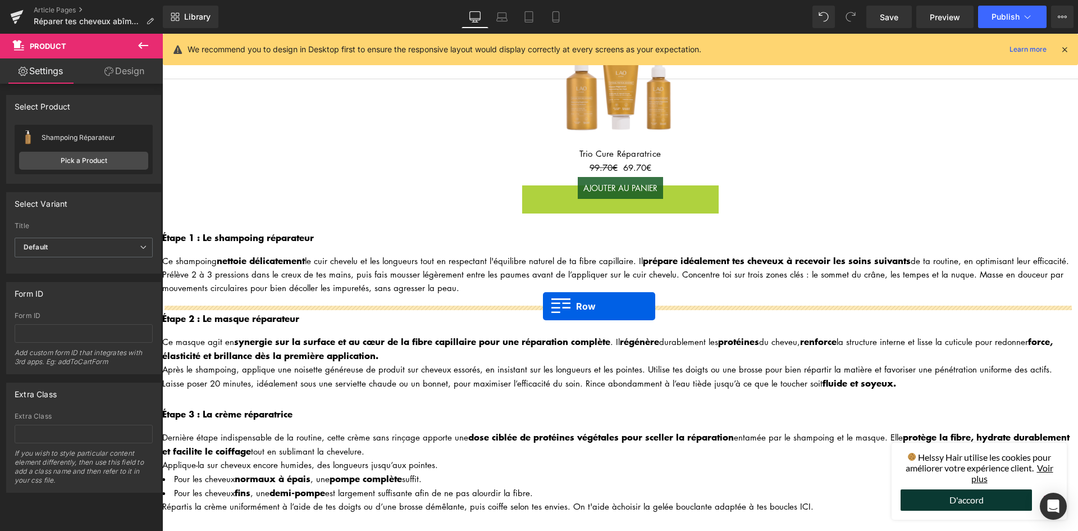
scroll to position [678, 0]
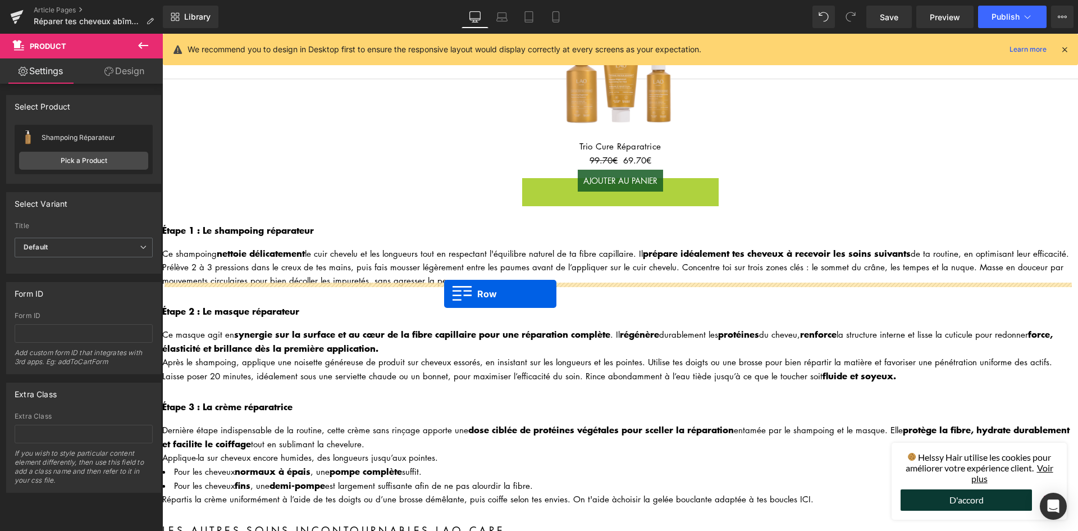
drag, startPoint x: 528, startPoint y: 298, endPoint x: 444, endPoint y: 294, distance: 83.7
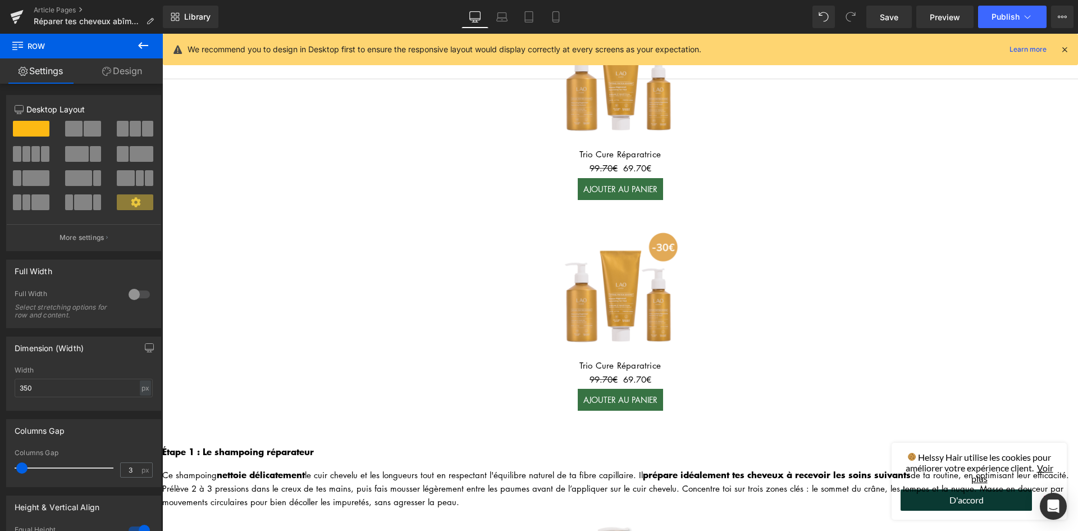
scroll to position [454, 0]
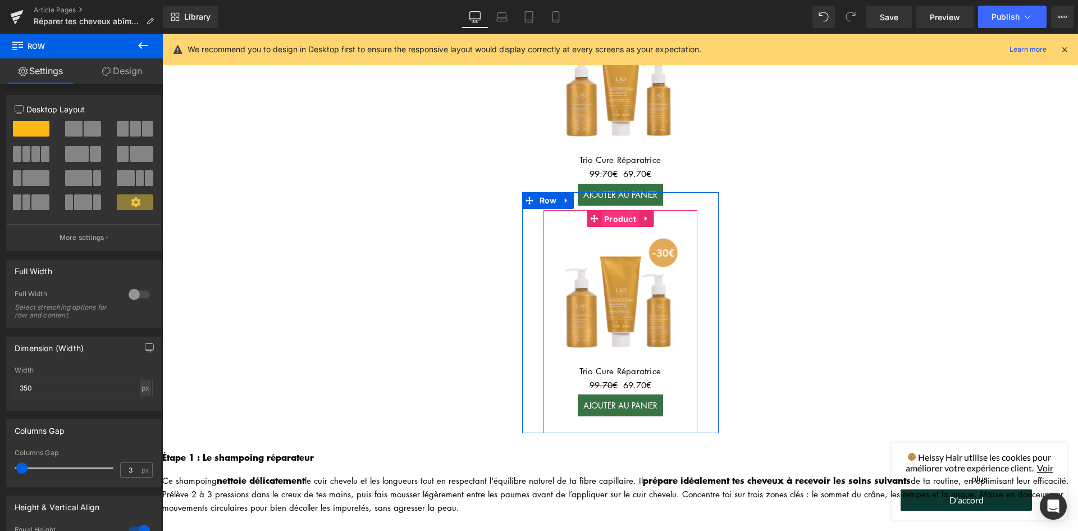
click at [611, 221] on span "Product" at bounding box center [620, 219] width 38 height 17
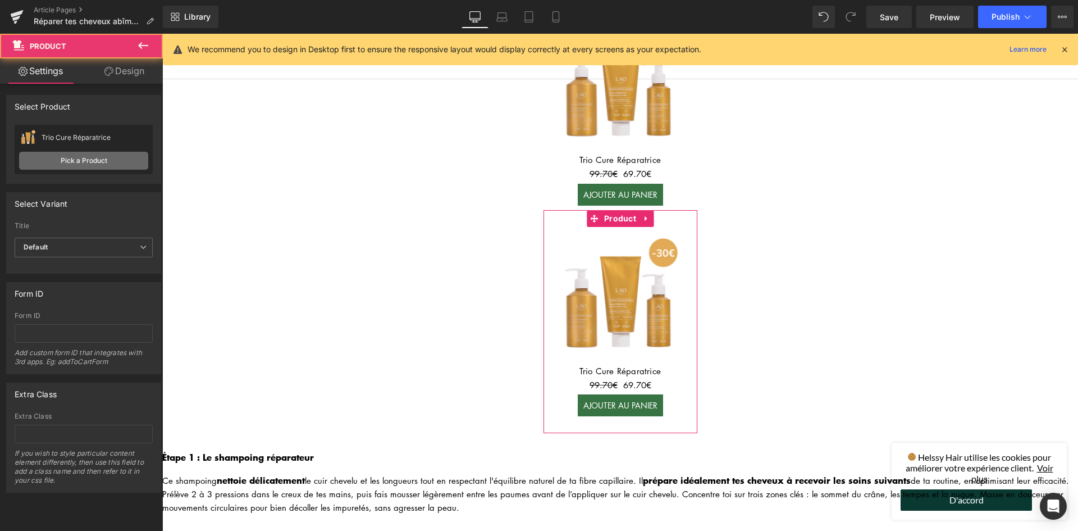
click at [85, 154] on link "Pick a Product" at bounding box center [83, 161] width 129 height 18
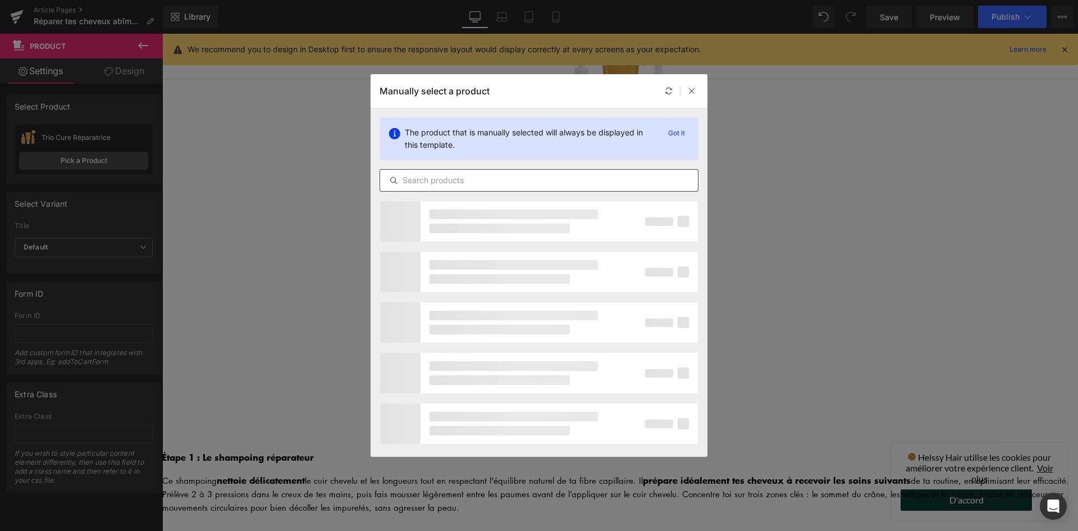
click at [431, 182] on input "text" at bounding box center [539, 179] width 318 height 13
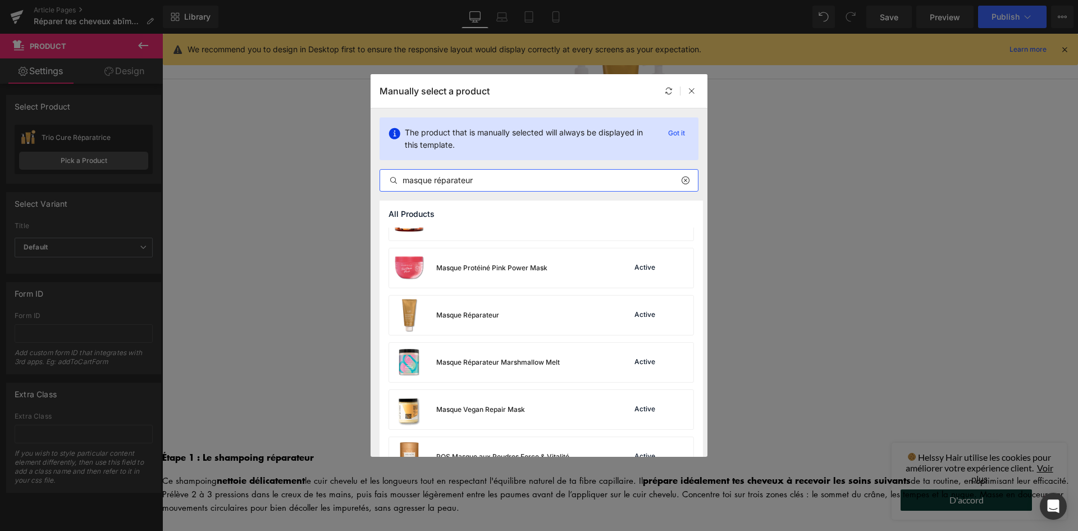
scroll to position [225, 0]
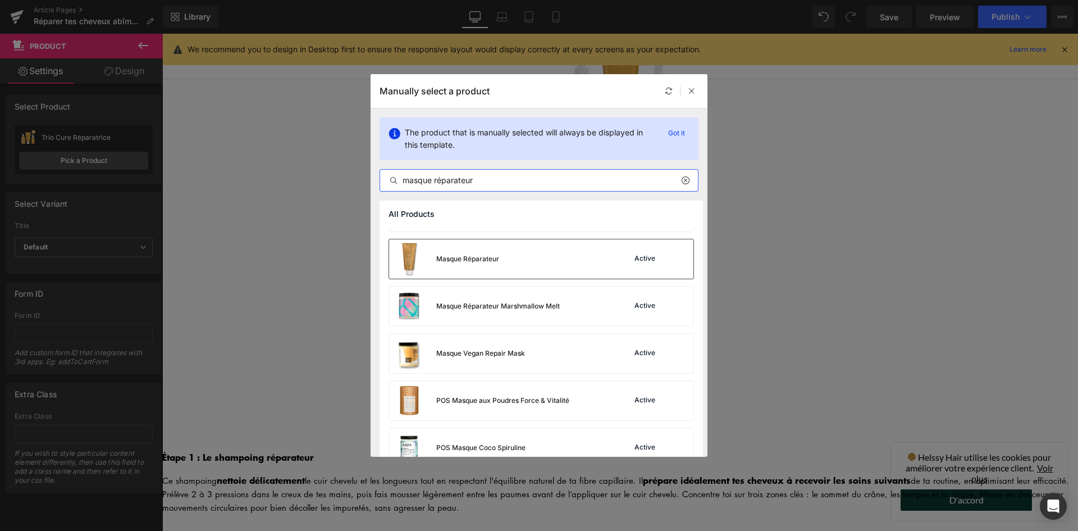
type input "masque réparateur"
click at [519, 263] on div "Masque Réparateur Active" at bounding box center [541, 258] width 304 height 39
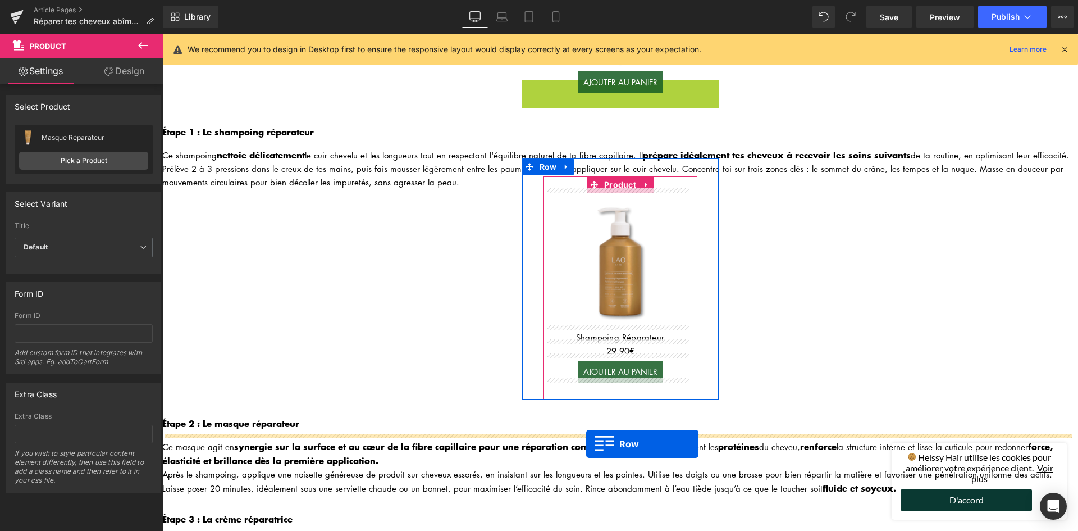
scroll to position [734, 0]
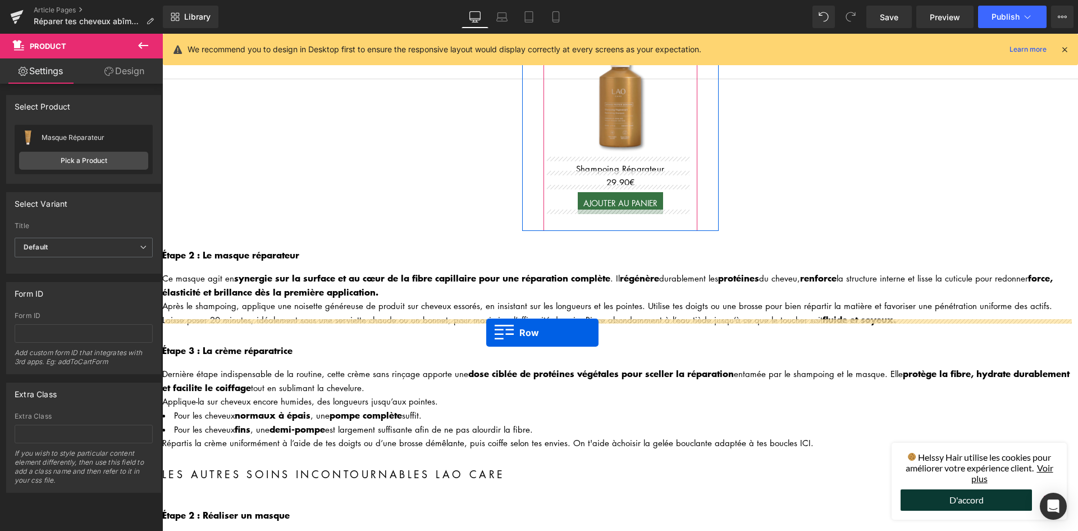
drag, startPoint x: 524, startPoint y: 310, endPoint x: 486, endPoint y: 332, distance: 43.5
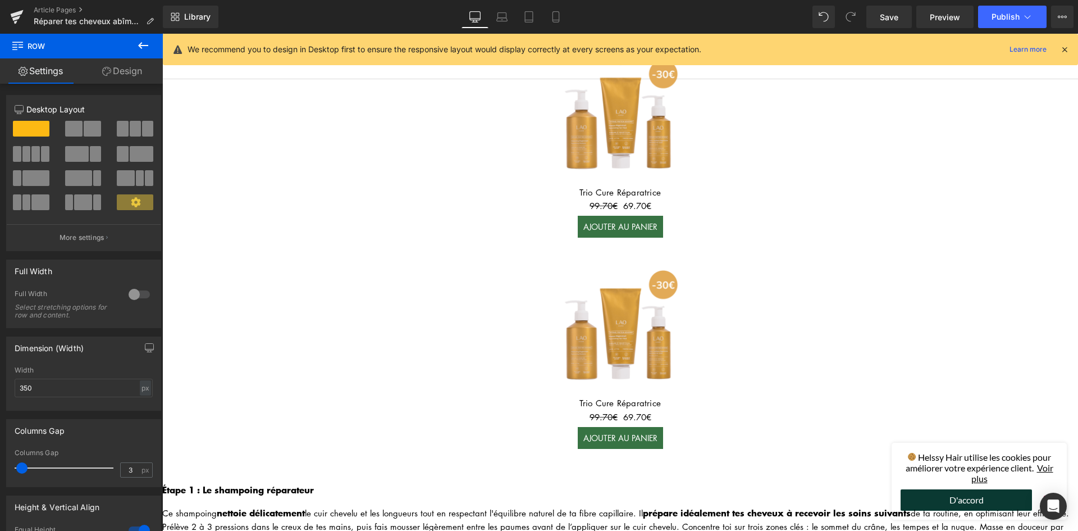
scroll to position [175, 0]
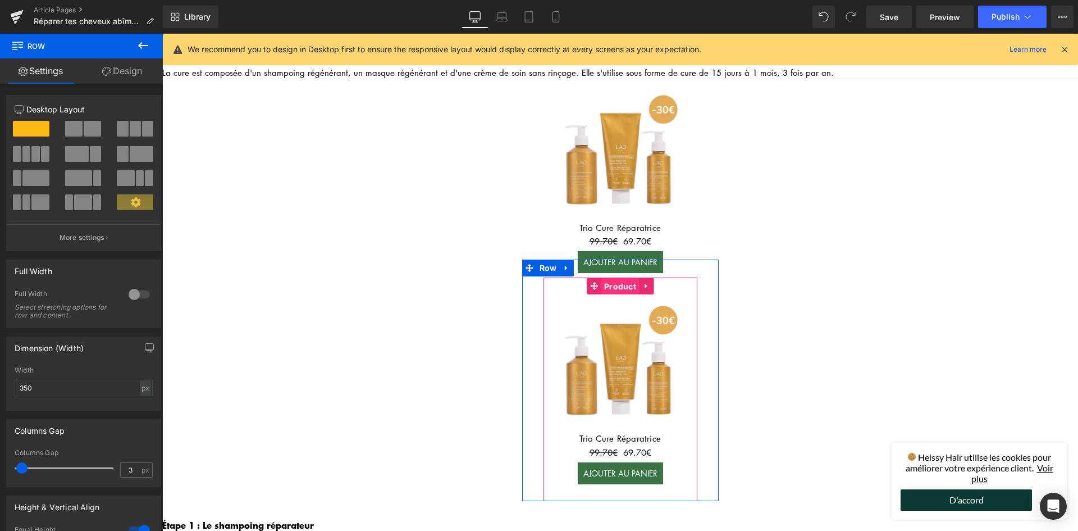
click at [617, 282] on span "Product" at bounding box center [620, 286] width 38 height 17
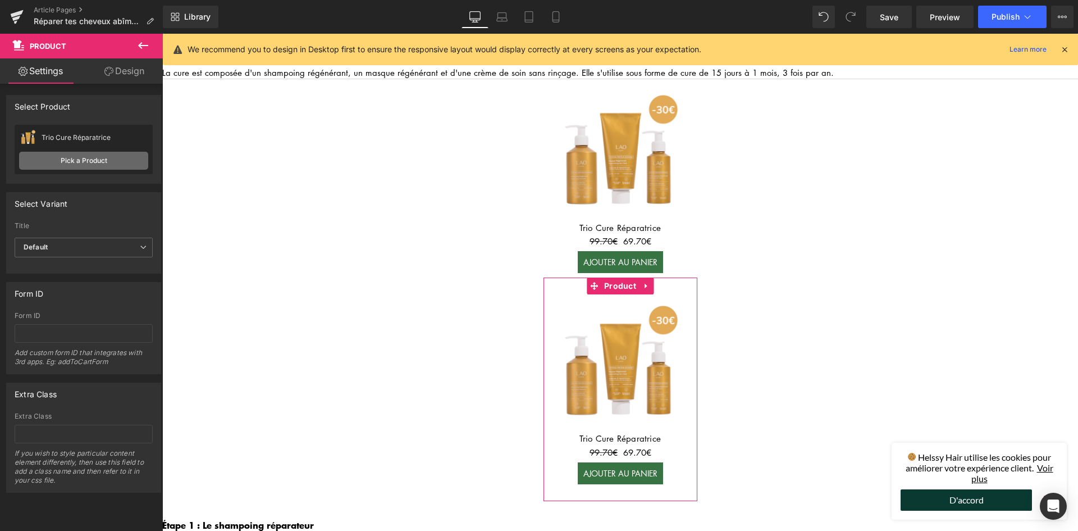
click at [94, 166] on link "Pick a Product" at bounding box center [83, 161] width 129 height 18
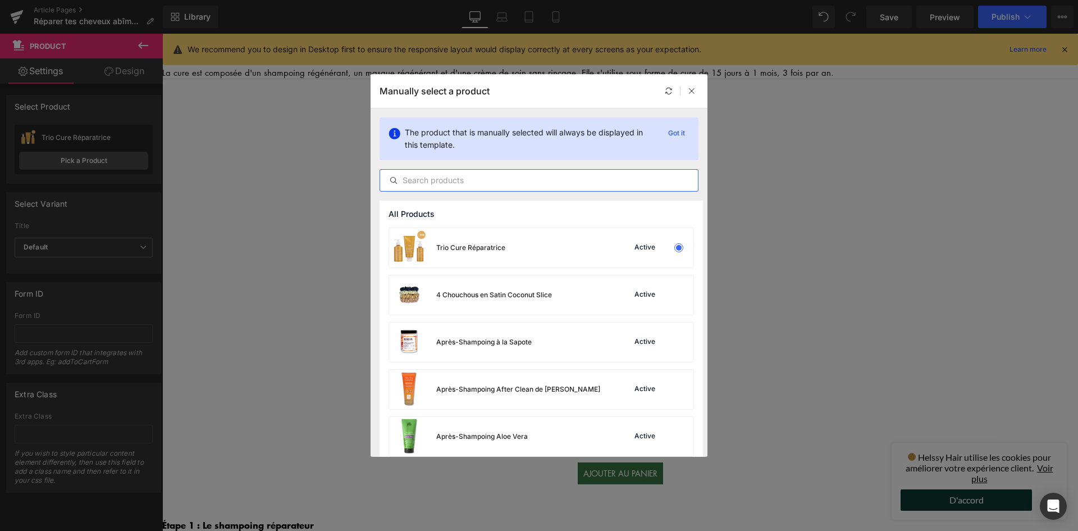
click at [483, 182] on input "text" at bounding box center [539, 179] width 318 height 13
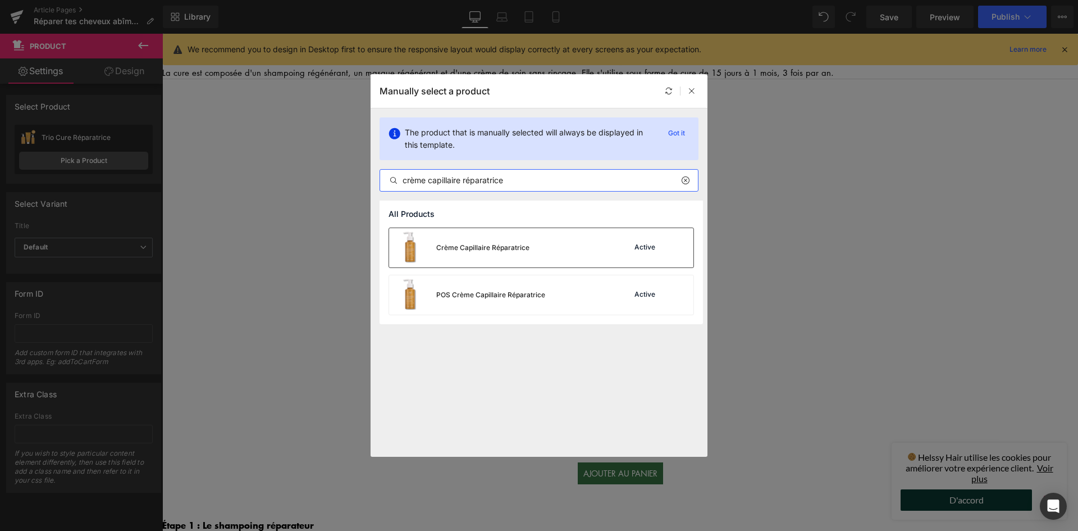
type input "crème capillaire réparatrice"
click at [520, 242] on div "Crème Capillaire Réparatrice" at bounding box center [459, 247] width 140 height 39
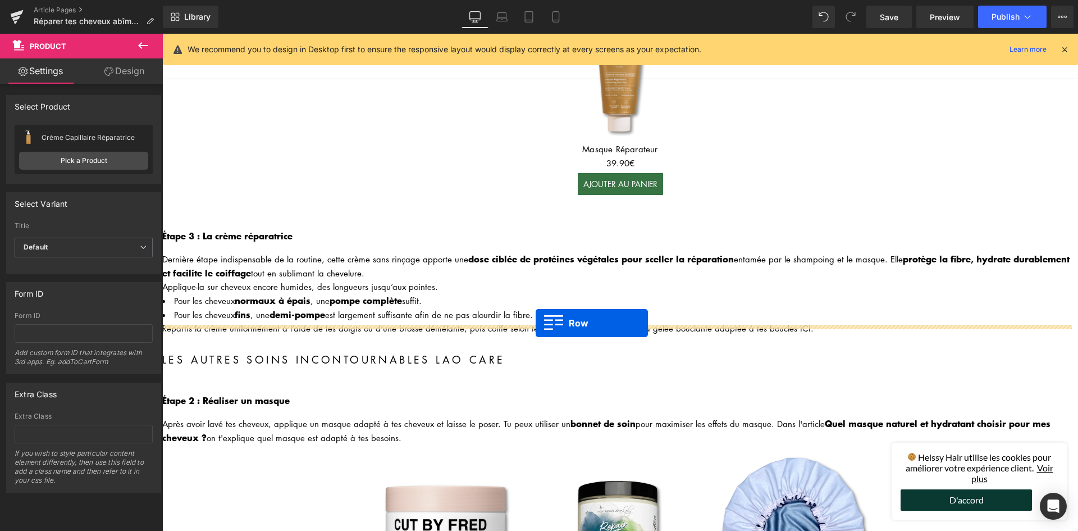
drag, startPoint x: 523, startPoint y: 260, endPoint x: 536, endPoint y: 323, distance: 63.5
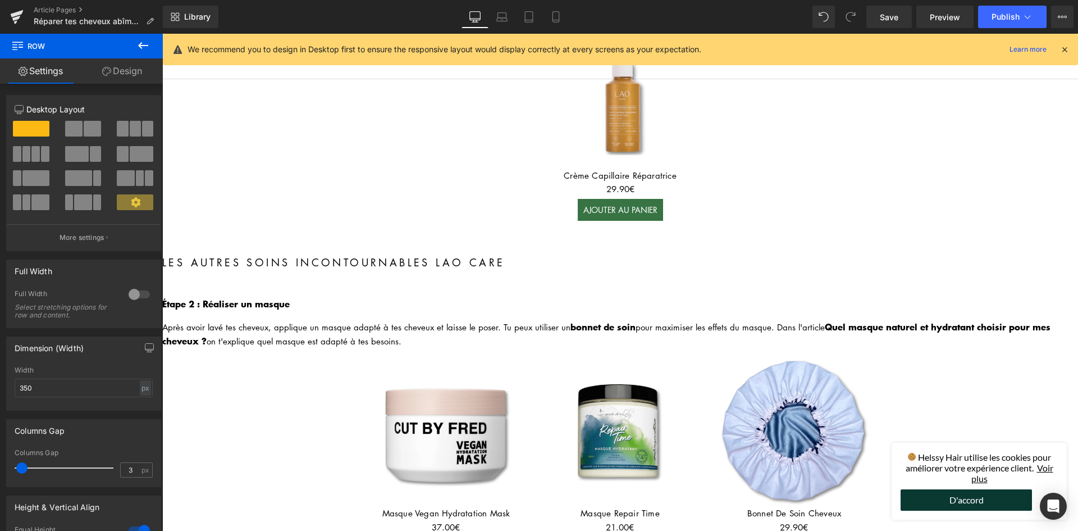
scroll to position [1179, 0]
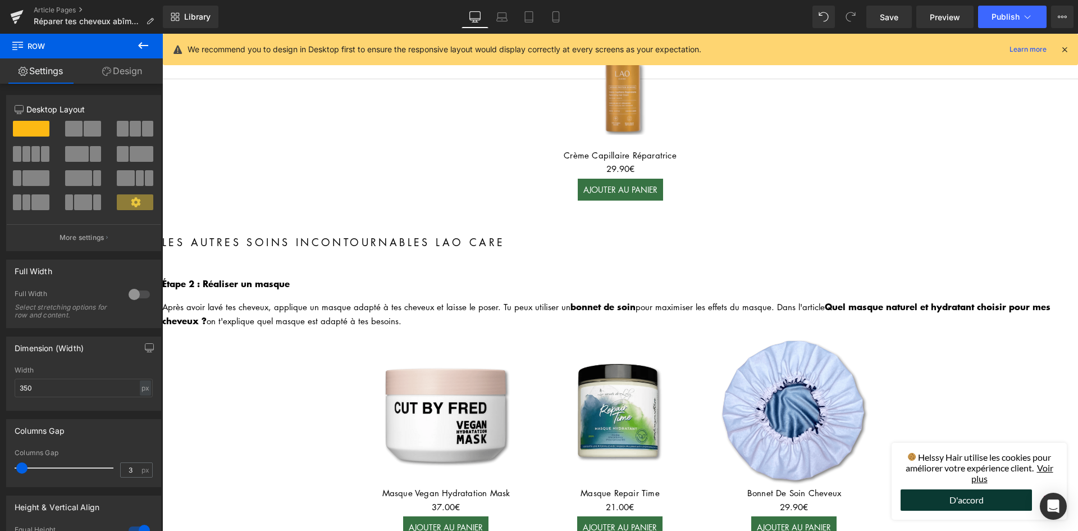
click at [270, 276] on div "Étape 2 : Réaliser un masque Heading" at bounding box center [620, 283] width 916 height 15
click at [270, 276] on b "Étape 2 : Réaliser un masque" at bounding box center [225, 282] width 127 height 13
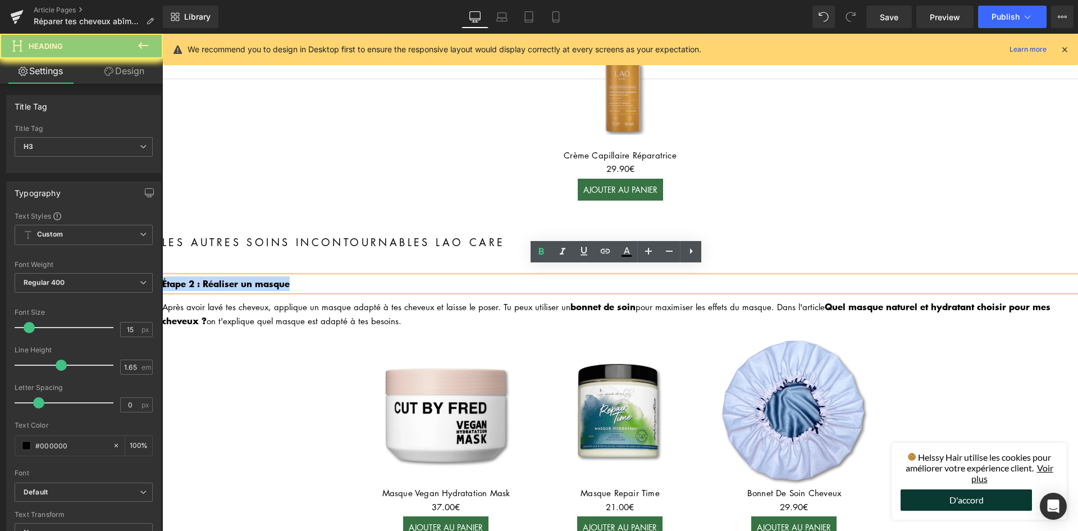
click at [273, 276] on b "Étape 2 : Réaliser un masque" at bounding box center [225, 282] width 127 height 13
paste div
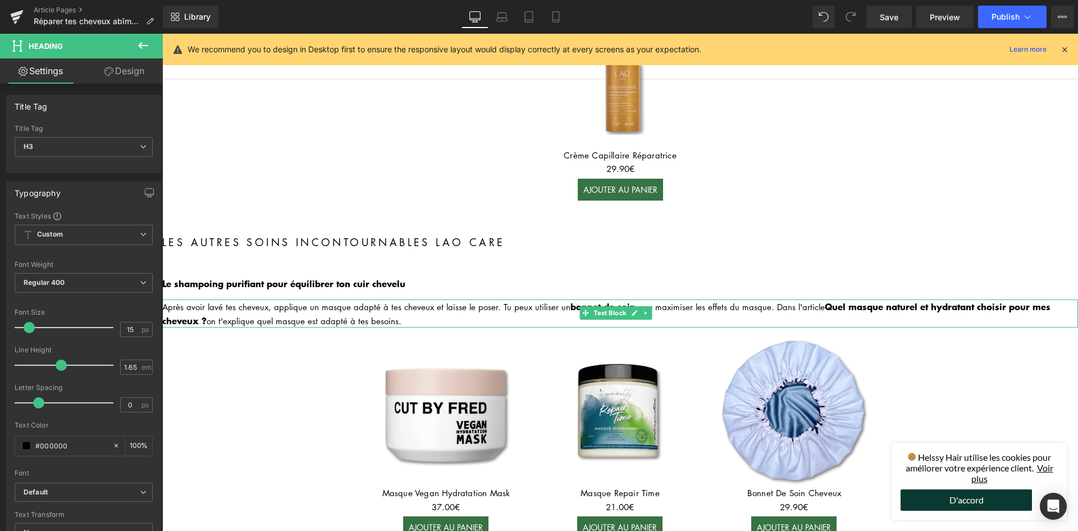
click at [303, 301] on div "Après avoir lavé tes cheveux, applique un masque adapté à tes cheveux et laisse…" at bounding box center [620, 313] width 916 height 28
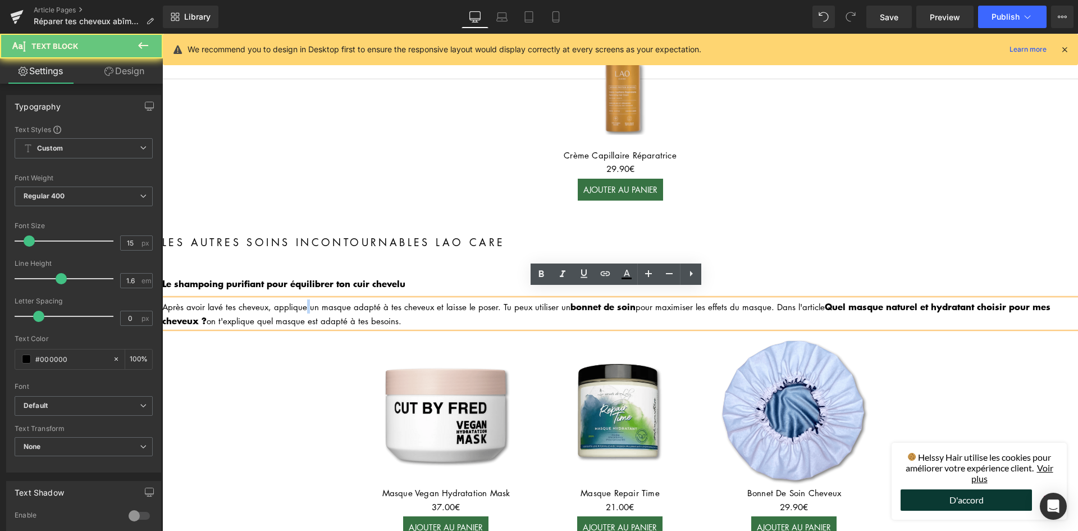
click at [303, 301] on div "Après avoir lavé tes cheveux, applique un masque adapté à tes cheveux et laisse…" at bounding box center [620, 313] width 916 height 28
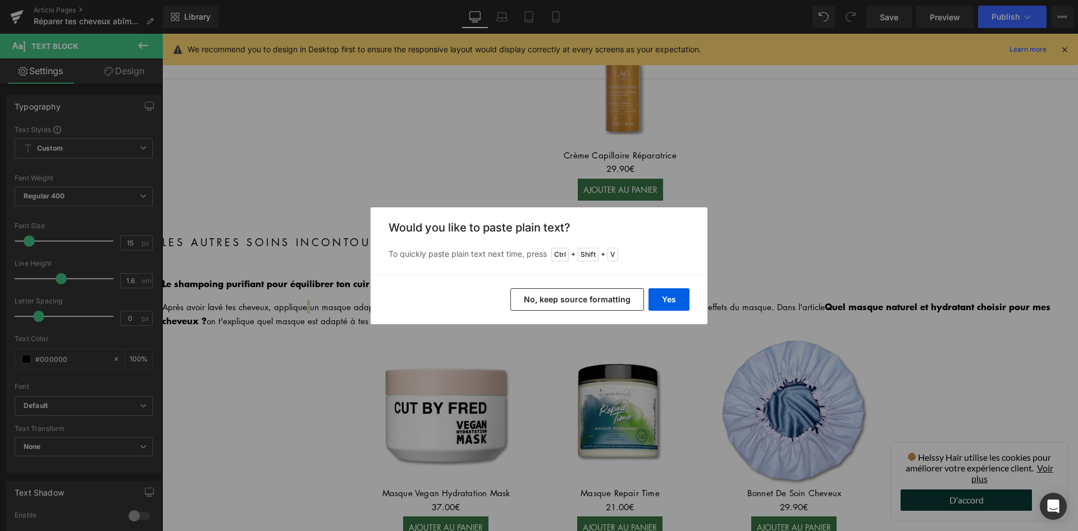
click at [568, 297] on button "No, keep source formatting" at bounding box center [577, 299] width 134 height 22
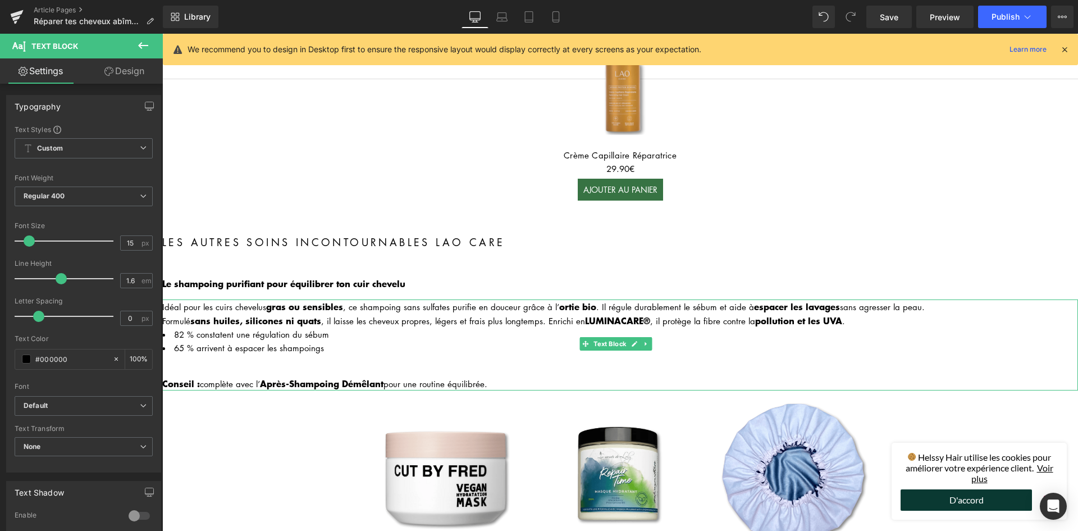
click at [278, 376] on strong "Après-Shampoing Démêlant" at bounding box center [322, 382] width 124 height 13
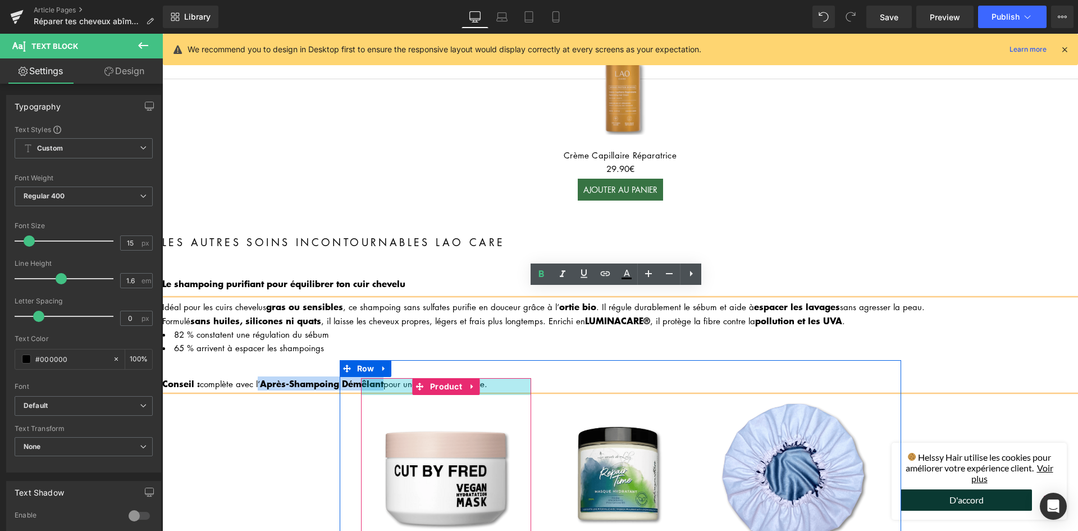
drag, startPoint x: 255, startPoint y: 370, endPoint x: 385, endPoint y: 365, distance: 129.2
click at [385, 365] on div "Tu cherches une alternative naturelle à Olaplex pour réparer tes cheveux abîmés…" at bounding box center [620, 293] width 916 height 2787
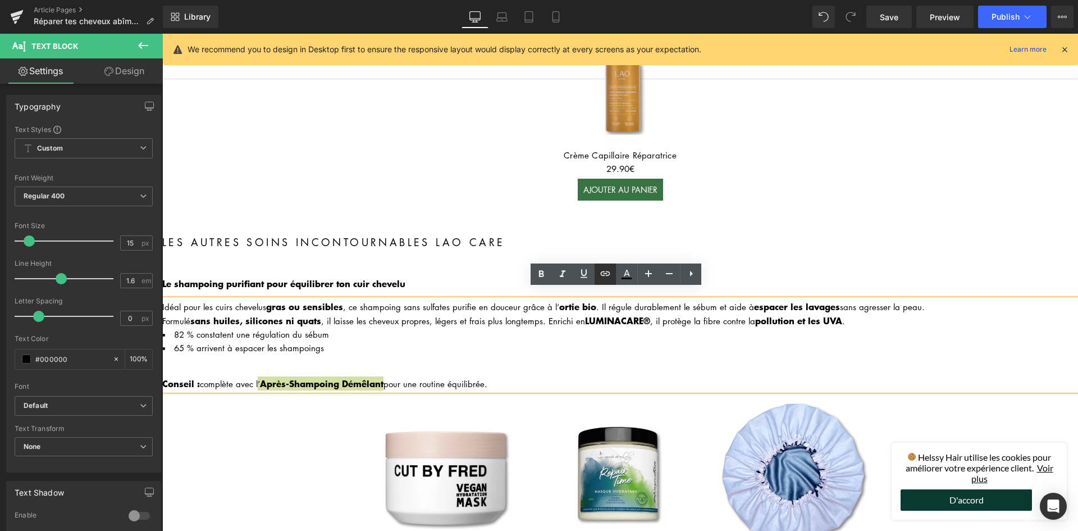
click at [607, 278] on icon at bounding box center [604, 273] width 13 height 13
click at [386, 388] on input "text" at bounding box center [350, 394] width 173 height 28
paste input "[URL][DOMAIN_NAME]"
type input "[URL][DOMAIN_NAME]"
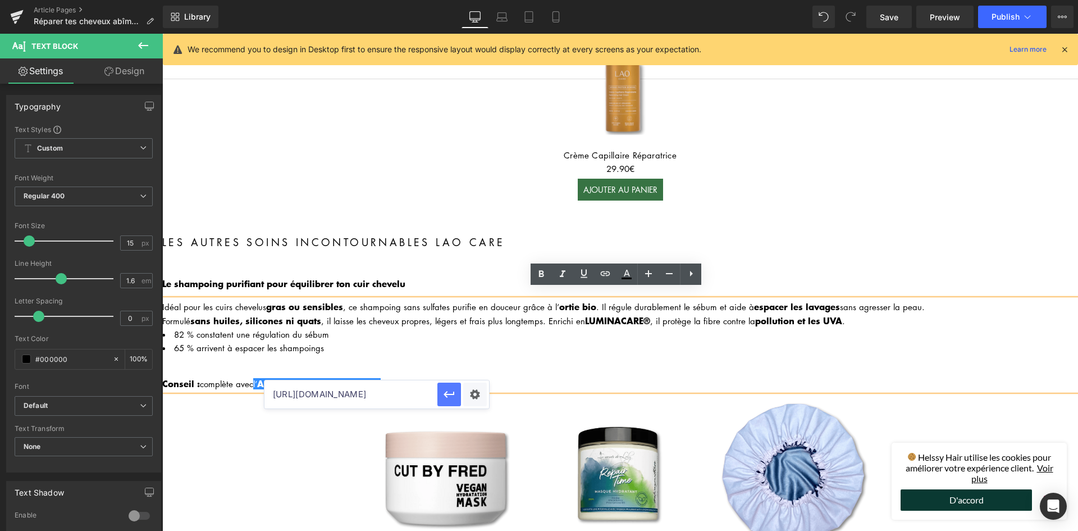
click at [451, 397] on icon "button" at bounding box center [448, 393] width 13 height 13
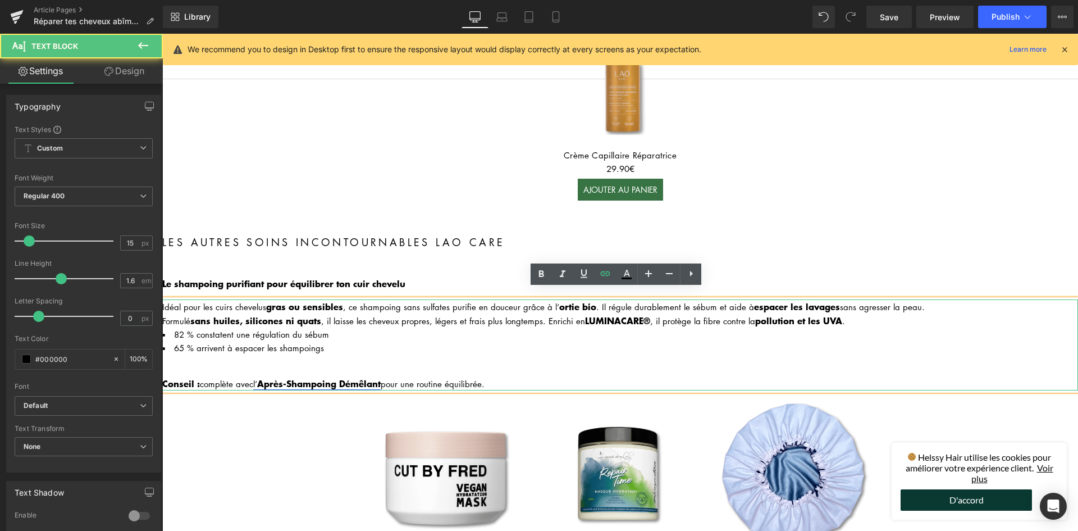
click at [275, 376] on strong "Après-Shampoing Démêlant" at bounding box center [319, 382] width 124 height 13
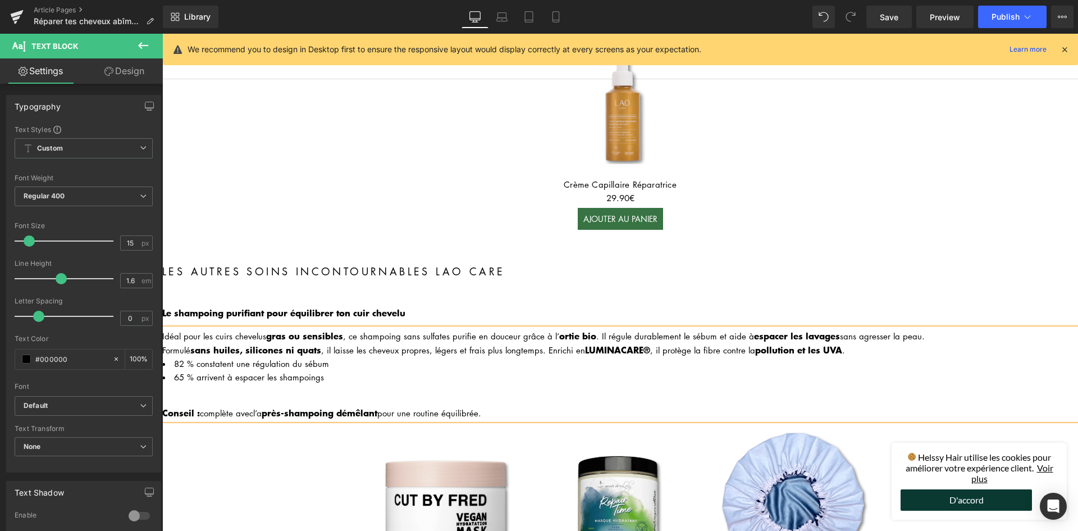
scroll to position [1123, 0]
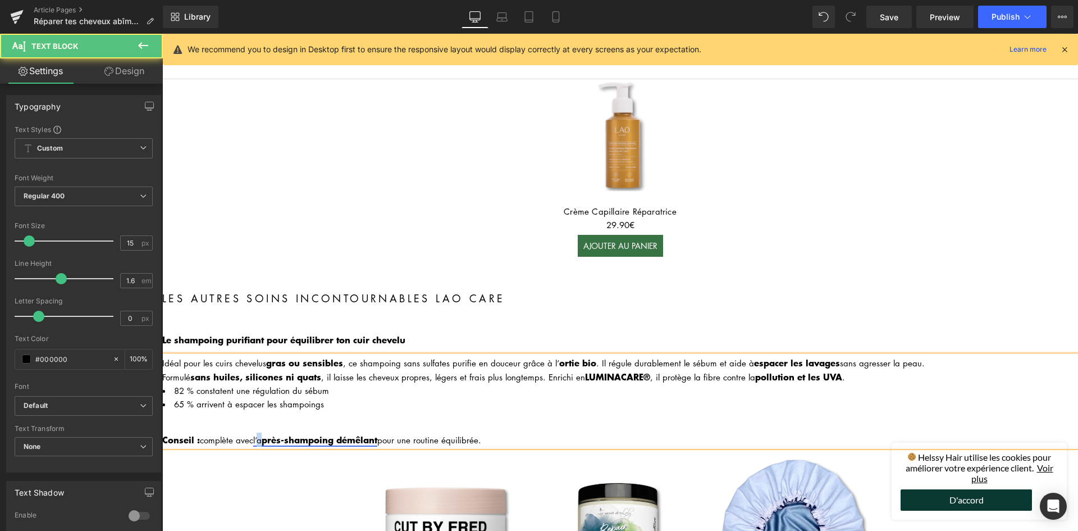
drag, startPoint x: 259, startPoint y: 428, endPoint x: 267, endPoint y: 428, distance: 7.9
click at [267, 434] on link "l’a près-shampoing démêlant" at bounding box center [315, 439] width 124 height 11
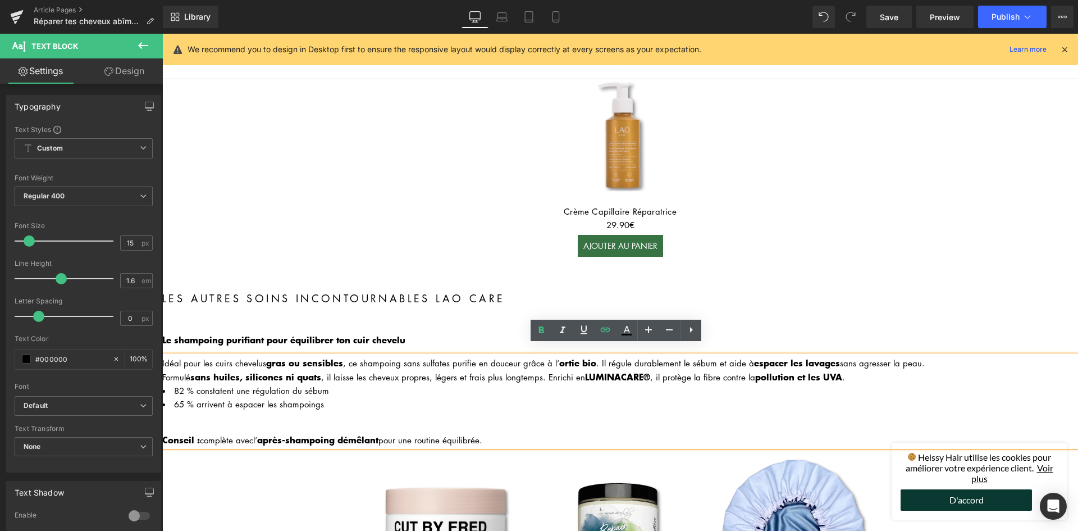
click at [319, 397] on li "65 % arrivent à espacer les shampoings" at bounding box center [620, 403] width 916 height 13
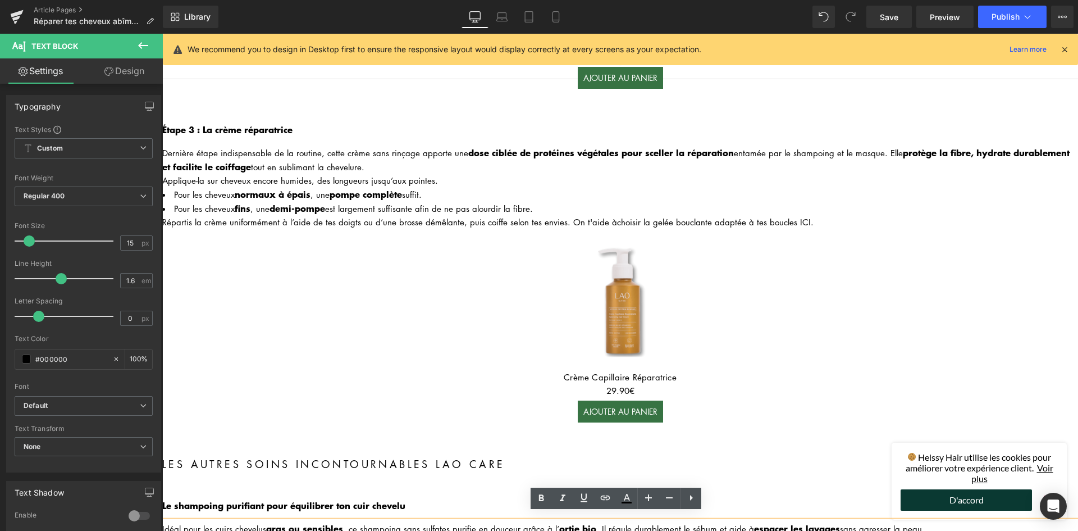
scroll to position [954, 0]
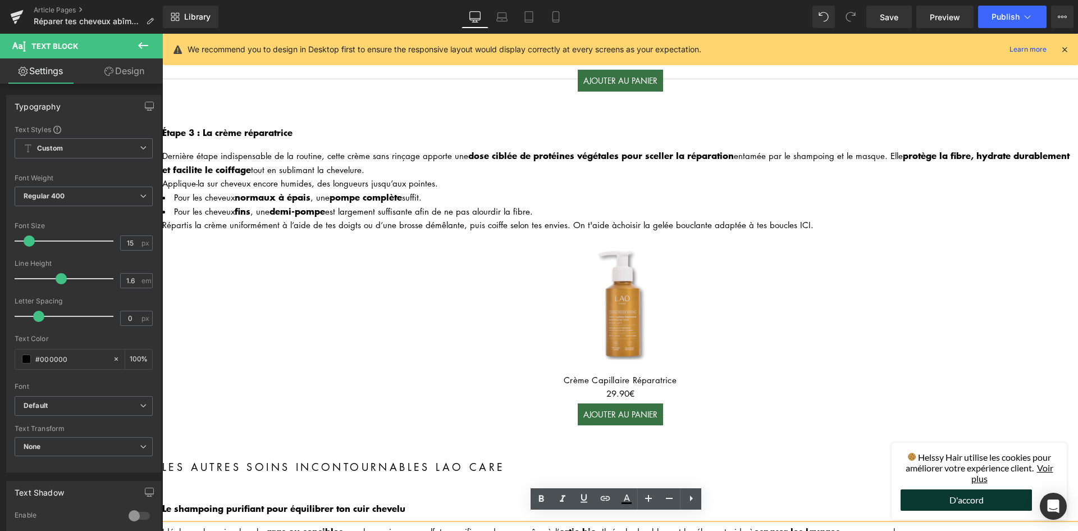
click at [612, 252] on img at bounding box center [620, 307] width 143 height 143
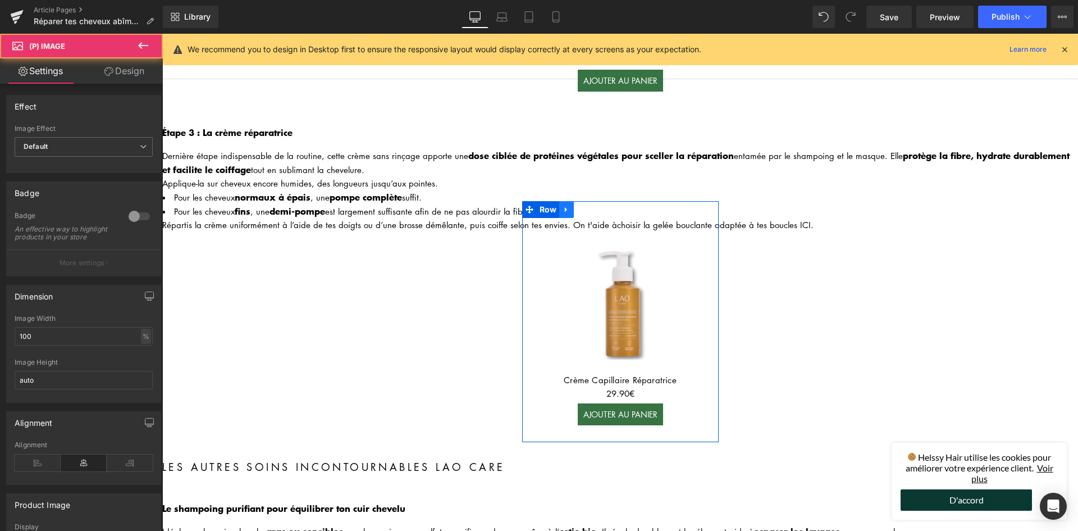
click at [563, 205] on icon at bounding box center [567, 209] width 8 height 8
click at [580, 205] on icon at bounding box center [581, 209] width 8 height 8
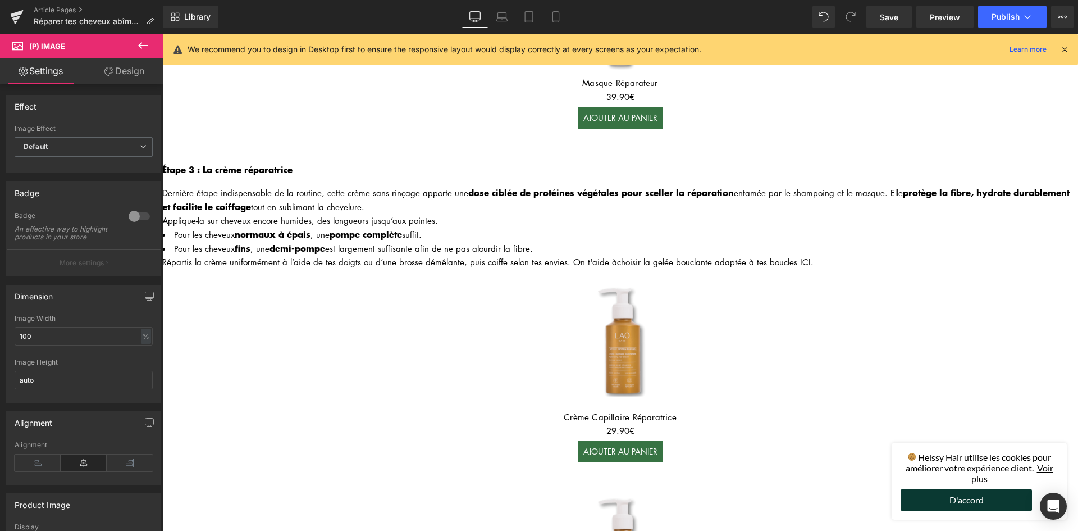
scroll to position [916, 0]
click at [564, 282] on img at bounding box center [620, 345] width 143 height 143
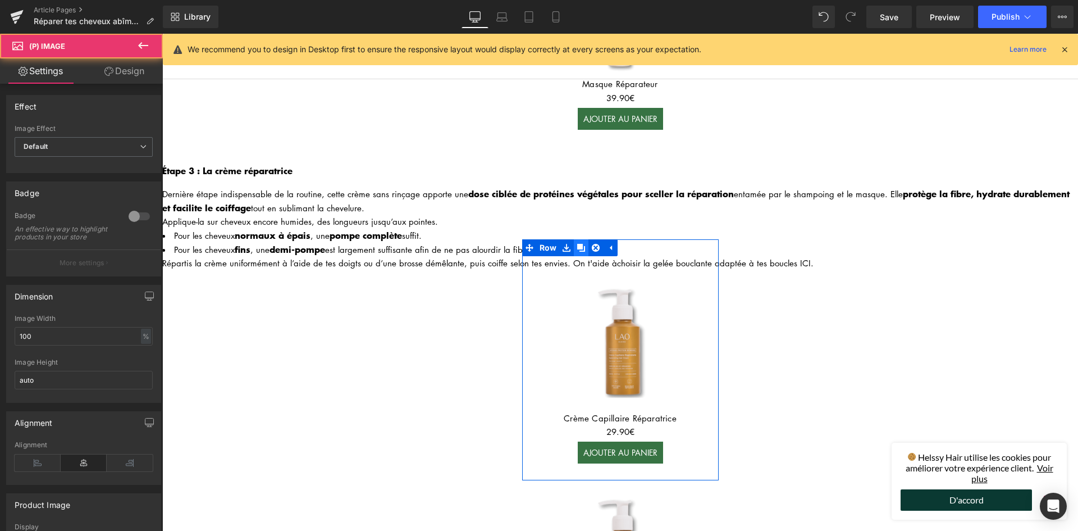
click at [574, 239] on link at bounding box center [581, 247] width 15 height 17
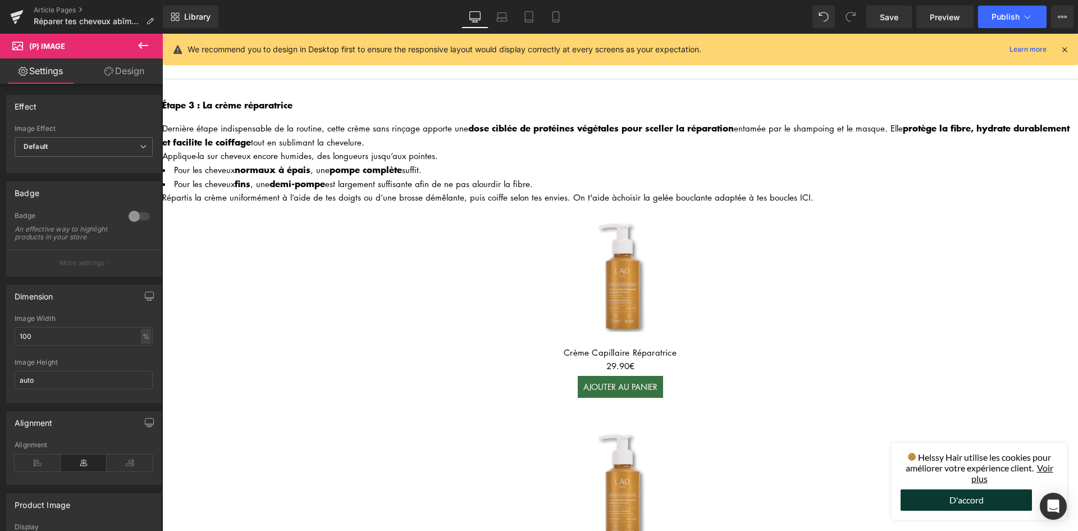
scroll to position [870, 0]
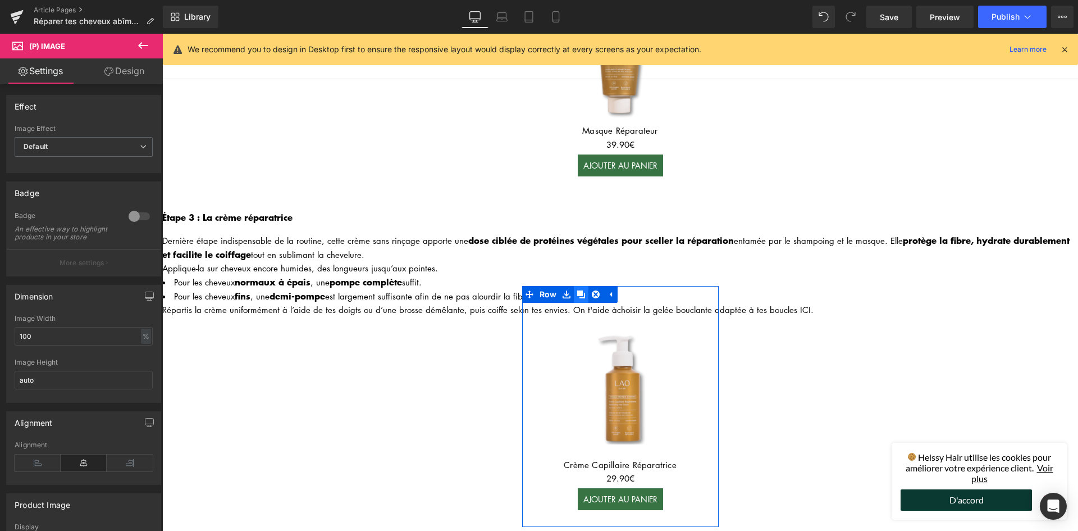
click at [577, 290] on icon at bounding box center [581, 294] width 8 height 8
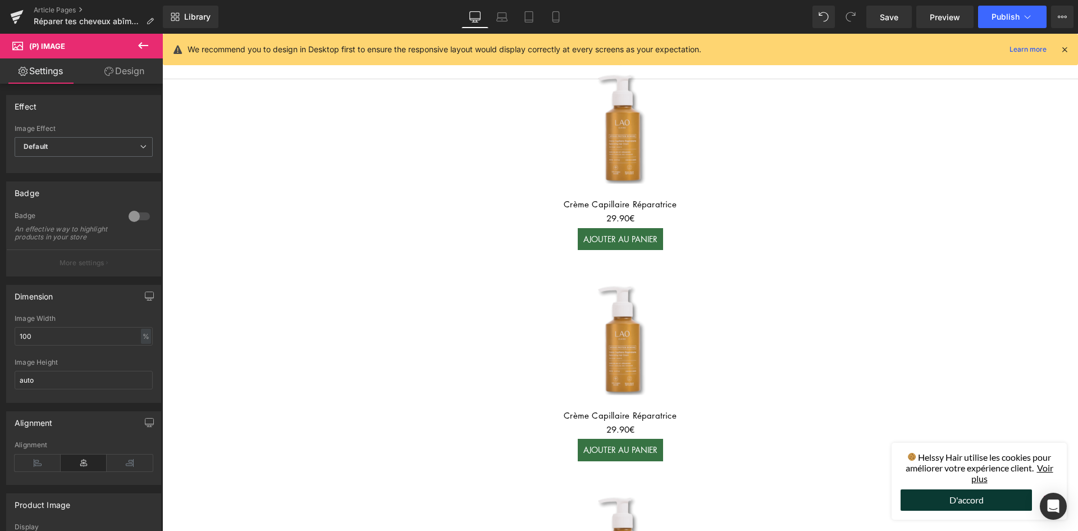
scroll to position [1502, 0]
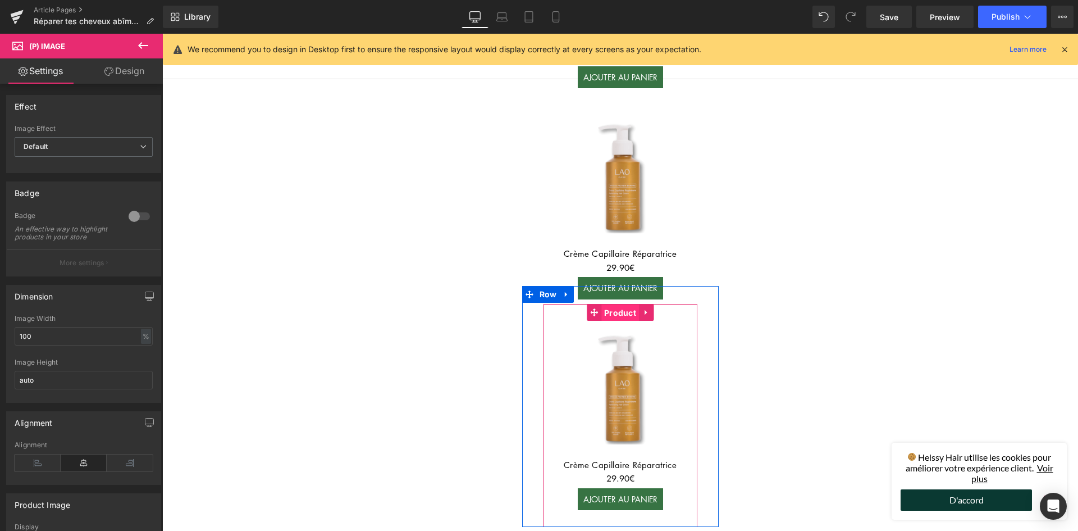
click at [622, 304] on span "Product" at bounding box center [620, 312] width 38 height 17
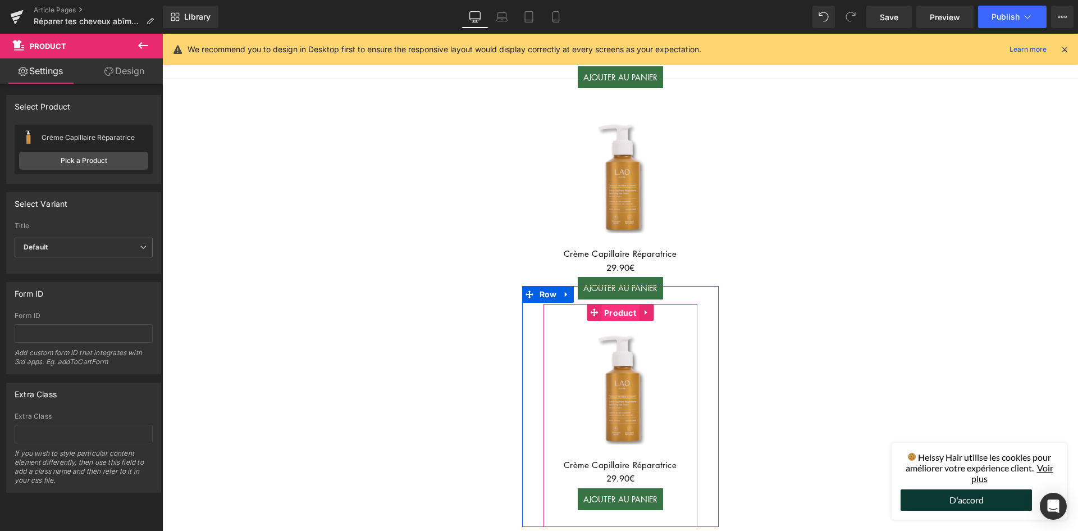
click at [614, 307] on span "Product" at bounding box center [620, 312] width 38 height 17
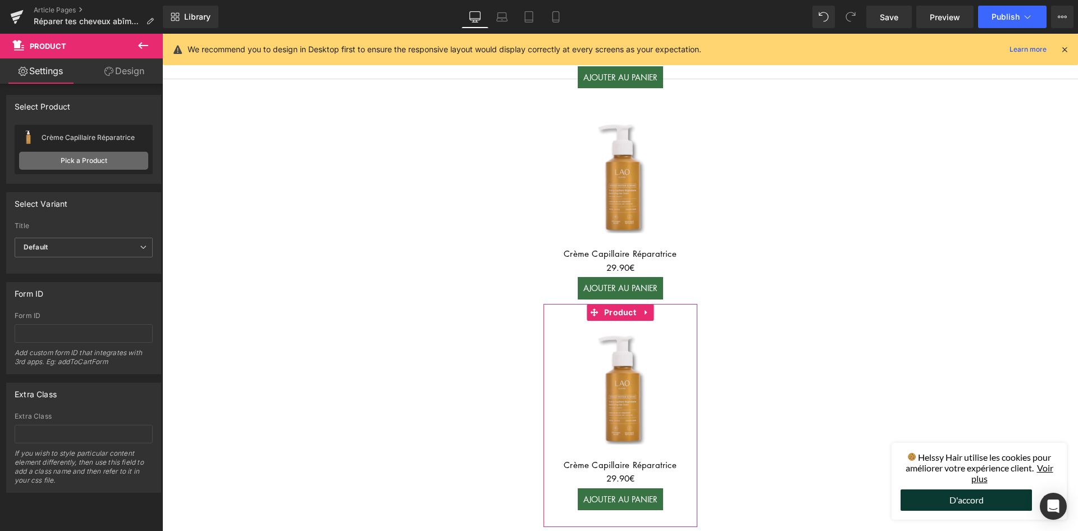
click at [86, 166] on link "Pick a Product" at bounding box center [83, 161] width 129 height 18
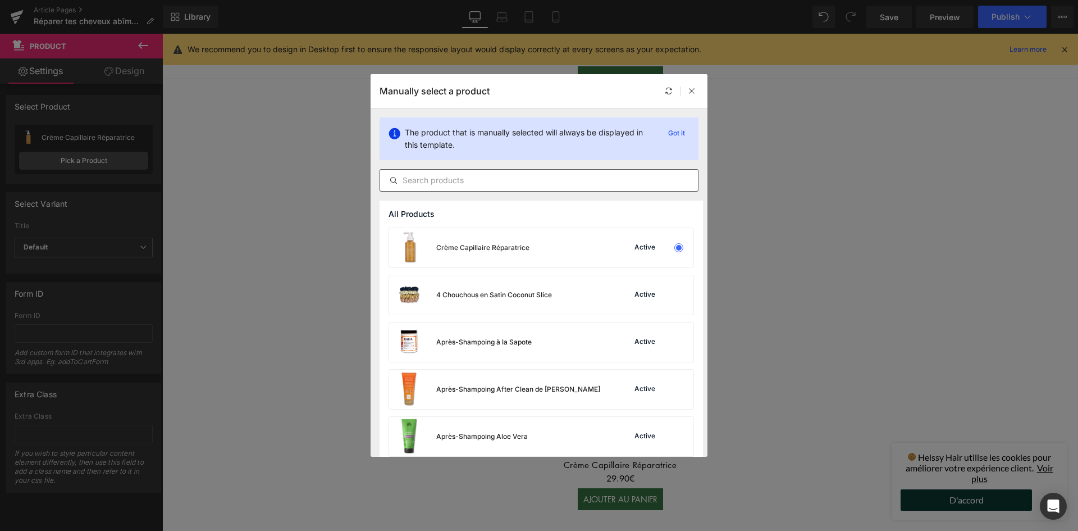
click at [418, 190] on div at bounding box center [539, 180] width 319 height 22
click at [424, 182] on input "text" at bounding box center [539, 179] width 318 height 13
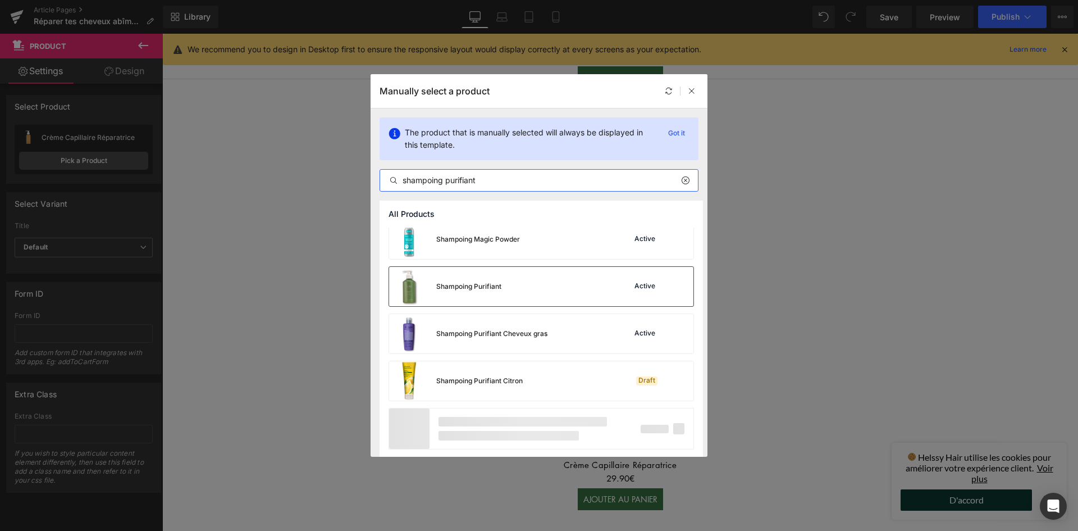
scroll to position [765, 0]
type input "shampoing purifiant"
click at [488, 290] on div "Shampoing Purifiant" at bounding box center [445, 284] width 112 height 39
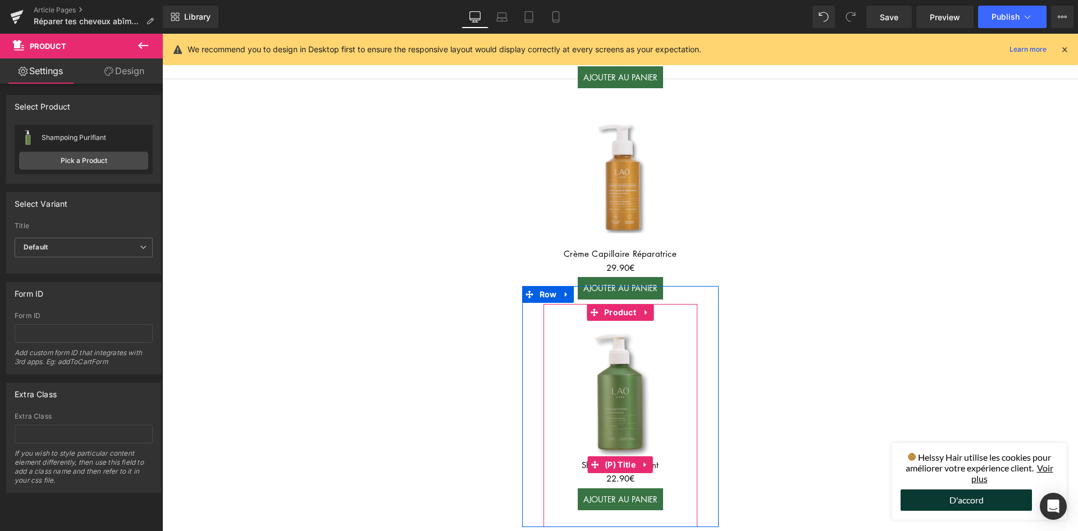
scroll to position [1334, 0]
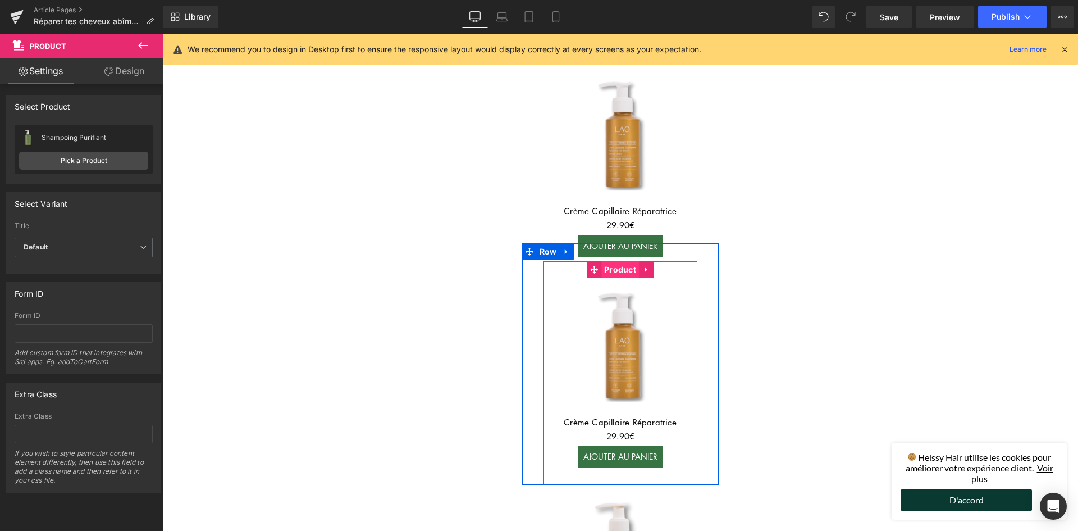
click at [616, 261] on span "Product" at bounding box center [620, 269] width 38 height 17
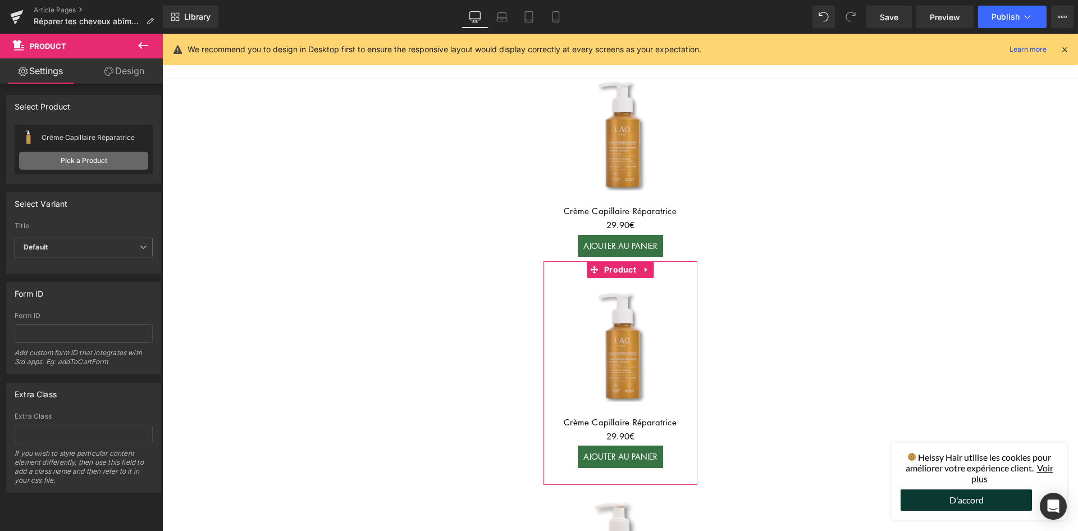
click at [97, 163] on link "Pick a Product" at bounding box center [83, 161] width 129 height 18
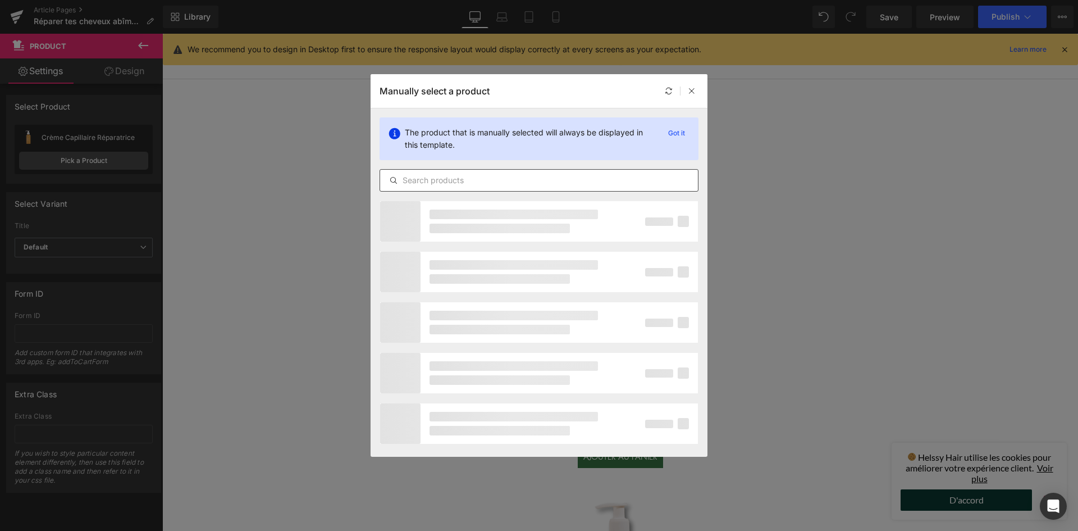
click at [435, 185] on input "text" at bounding box center [539, 179] width 318 height 13
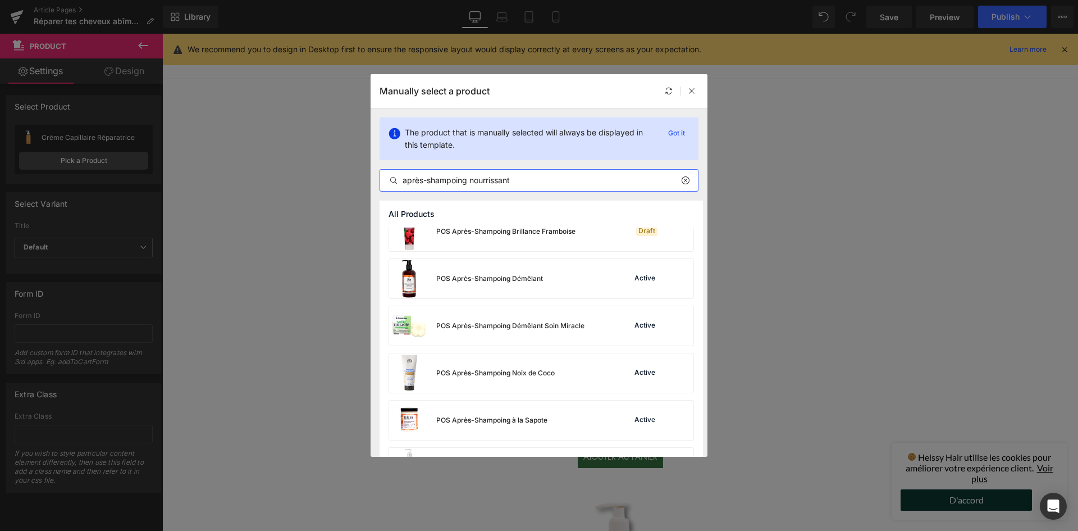
scroll to position [481, 0]
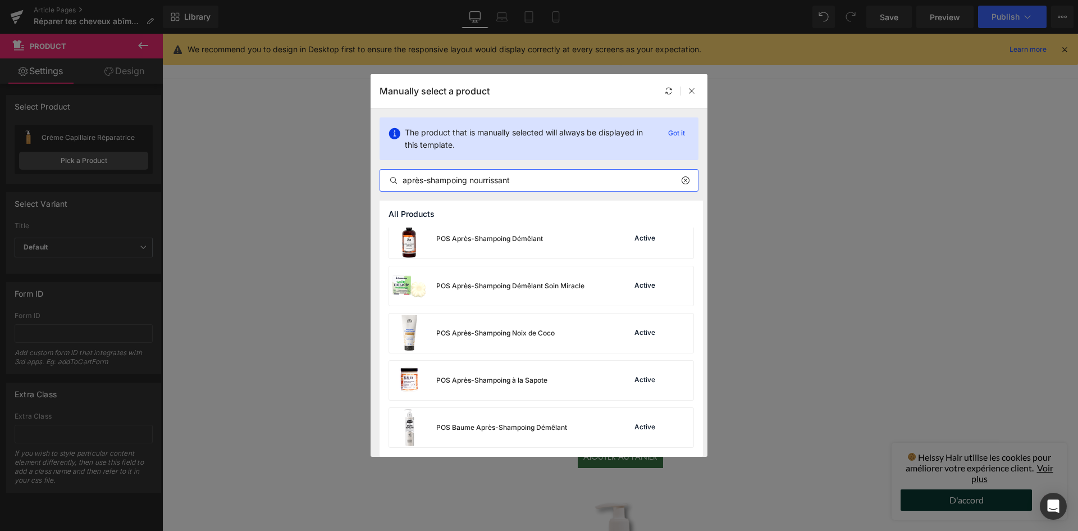
click at [487, 184] on input "après-shampoing nourrissant" at bounding box center [539, 179] width 318 height 13
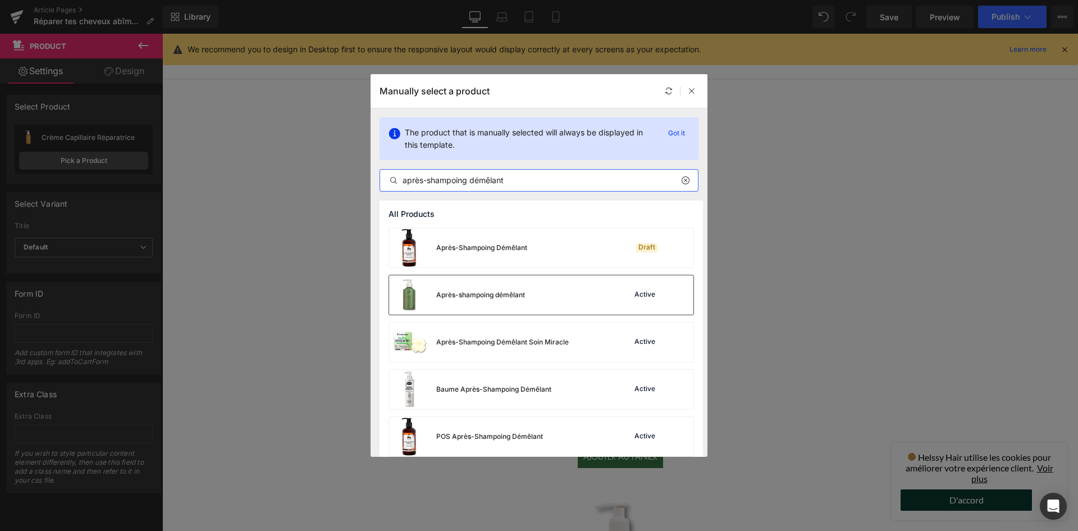
type input "après-shampoing démêlant"
click at [507, 310] on div "Après-shampoing démêlant" at bounding box center [457, 294] width 136 height 39
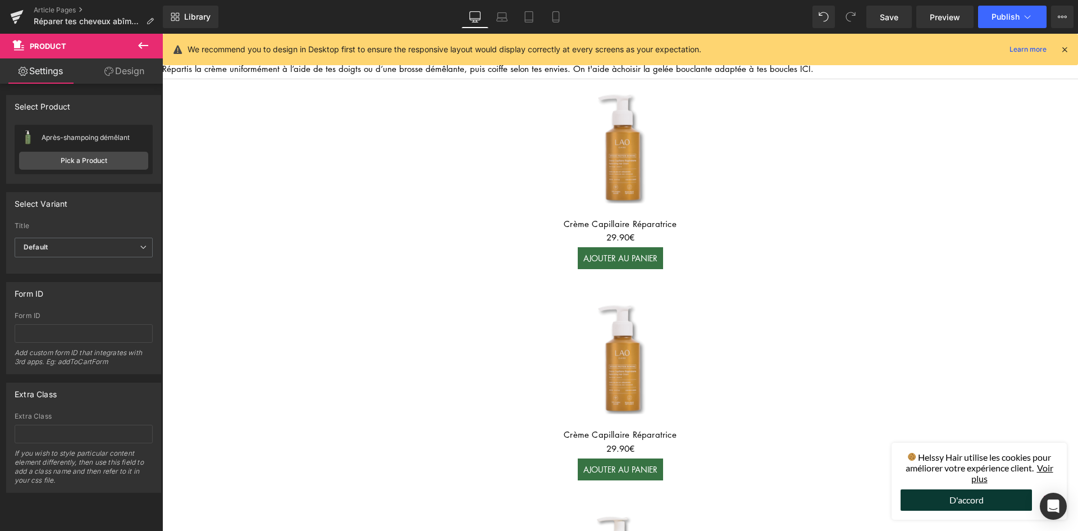
scroll to position [1109, 0]
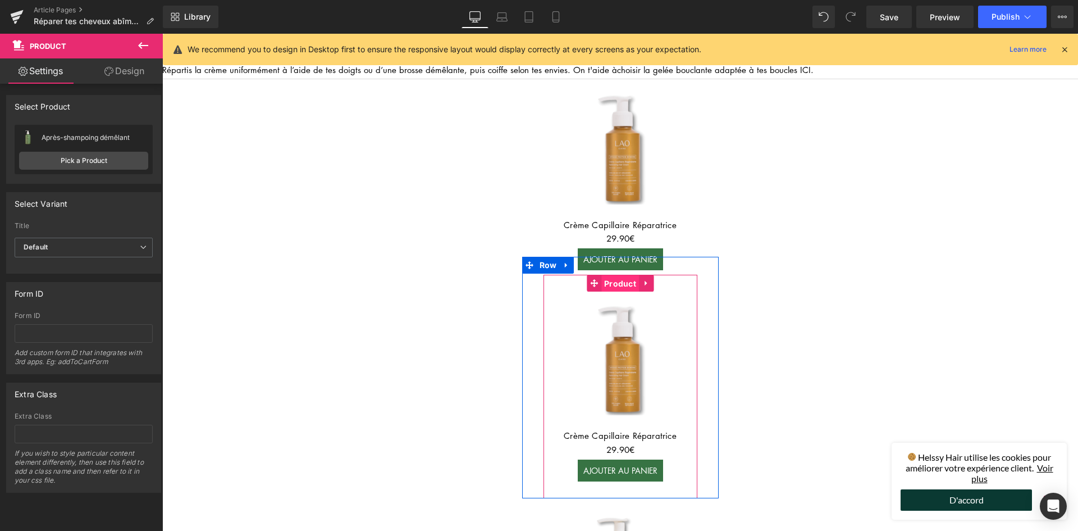
click at [610, 275] on span "Product" at bounding box center [620, 283] width 38 height 17
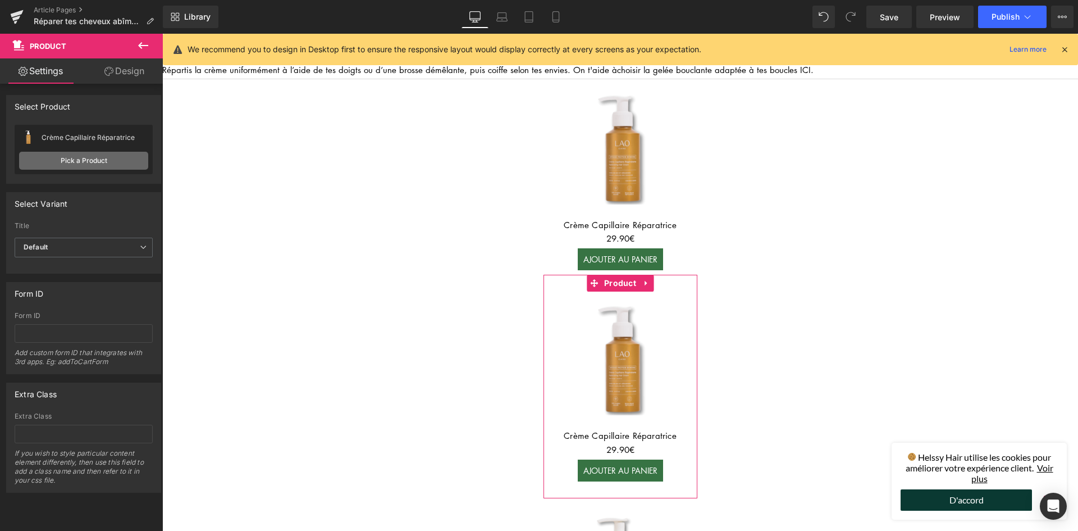
click at [88, 157] on link "Pick a Product" at bounding box center [83, 161] width 129 height 18
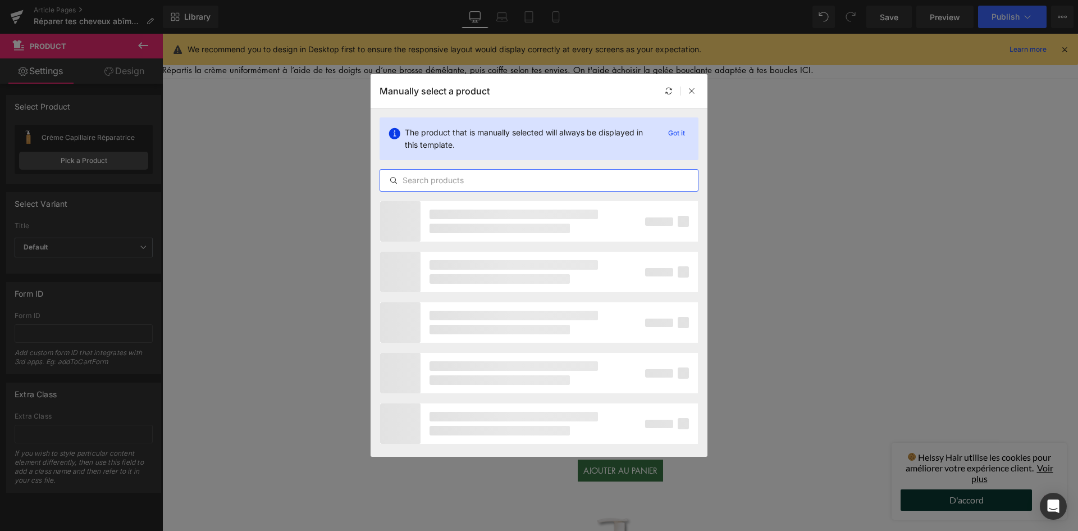
click at [467, 183] on input "text" at bounding box center [539, 179] width 318 height 13
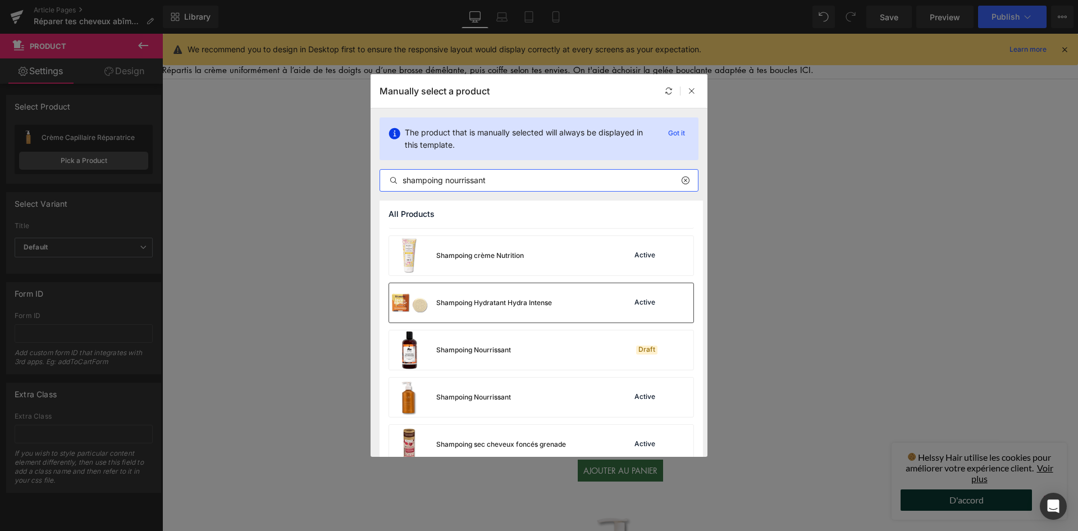
scroll to position [1094, 0]
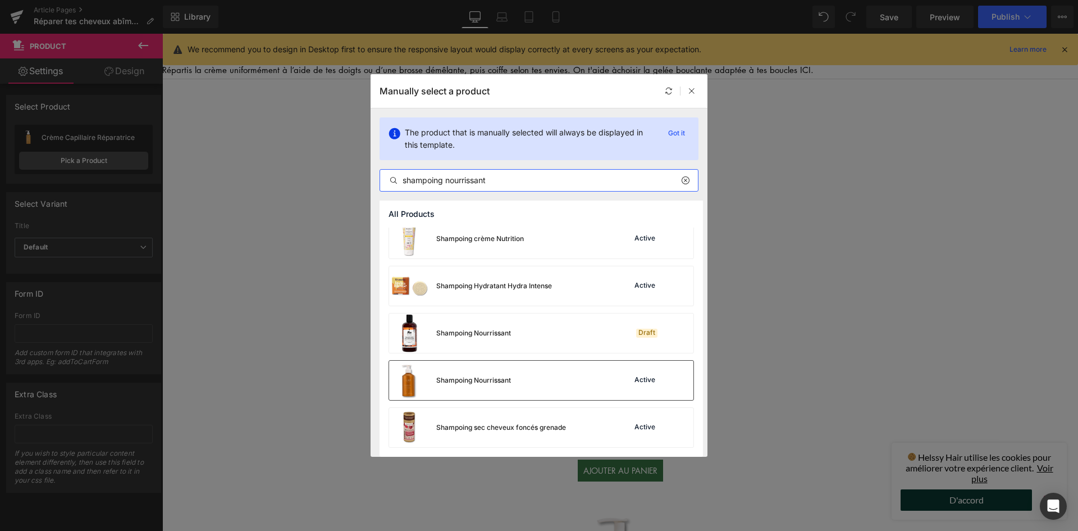
type input "shampoing nourrissant"
click at [496, 385] on div "Shampoing Nourrissant" at bounding box center [450, 379] width 122 height 39
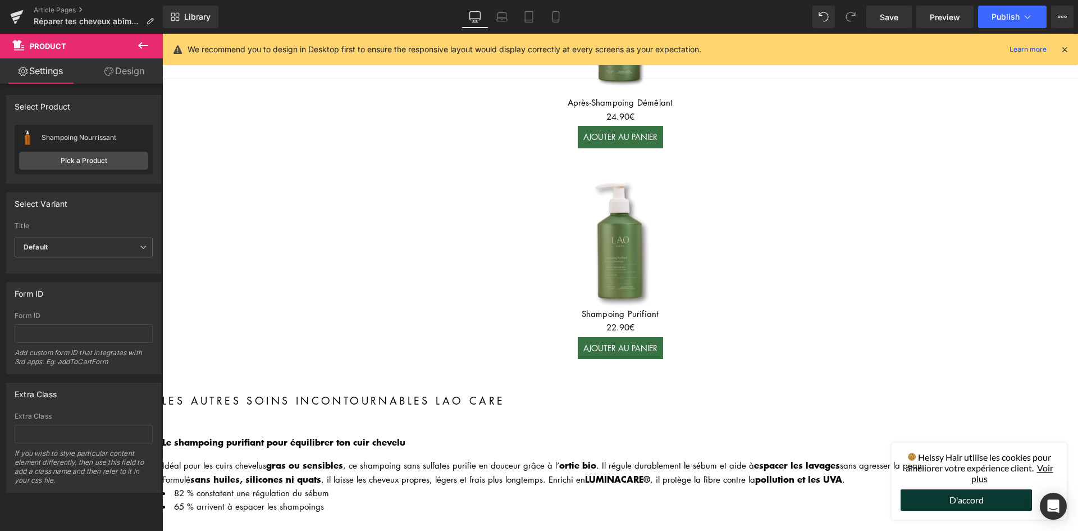
scroll to position [1671, 0]
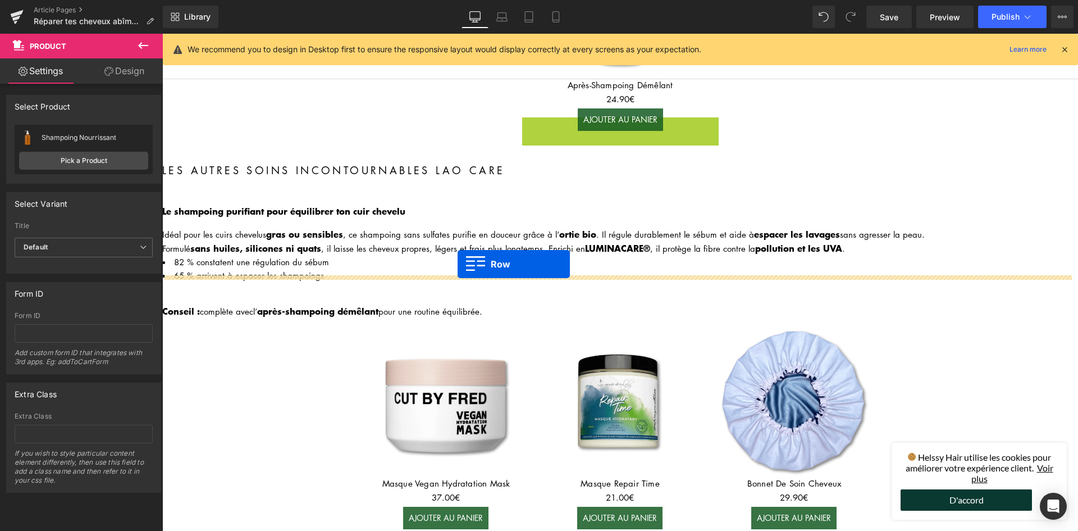
drag, startPoint x: 527, startPoint y: 114, endPoint x: 458, endPoint y: 264, distance: 165.0
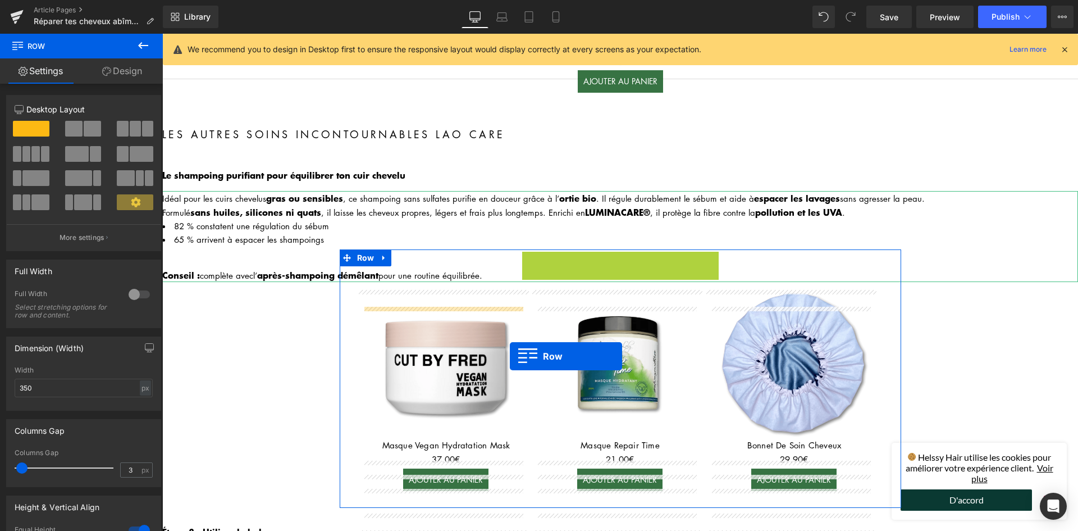
scroll to position [1727, 0]
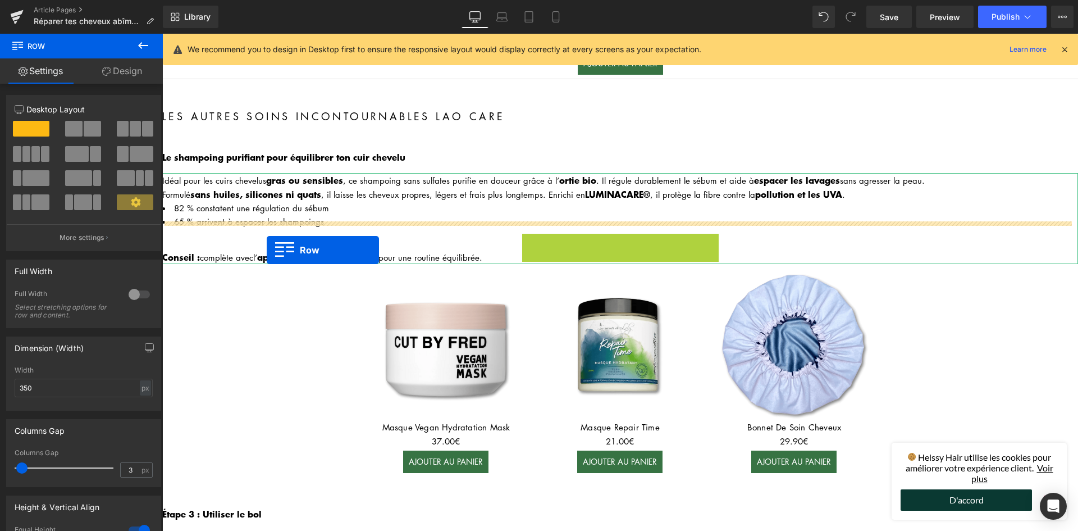
drag, startPoint x: 522, startPoint y: 285, endPoint x: 267, endPoint y: 250, distance: 257.3
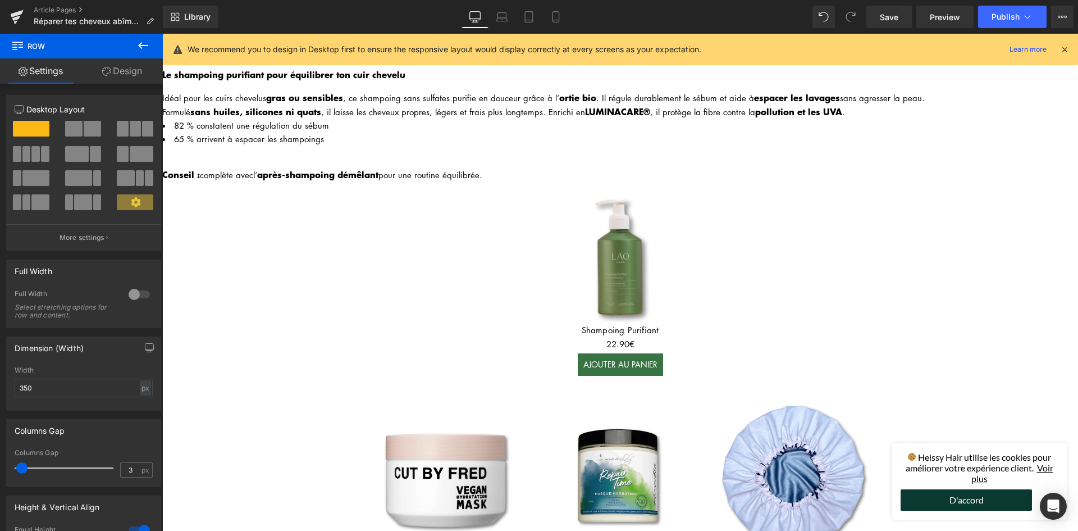
scroll to position [1671, 0]
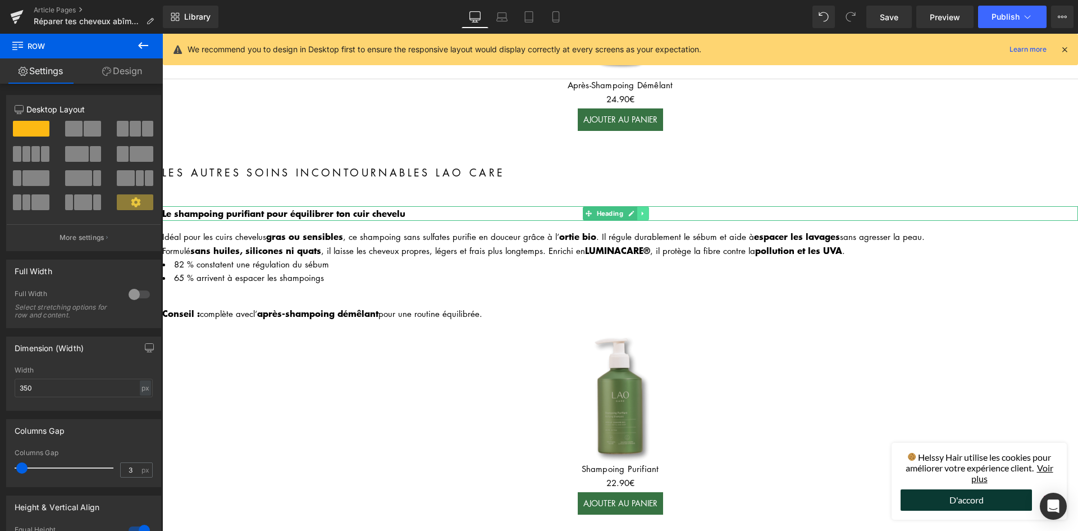
click at [644, 210] on icon at bounding box center [643, 213] width 6 height 7
click at [641, 207] on link at bounding box center [638, 213] width 12 height 13
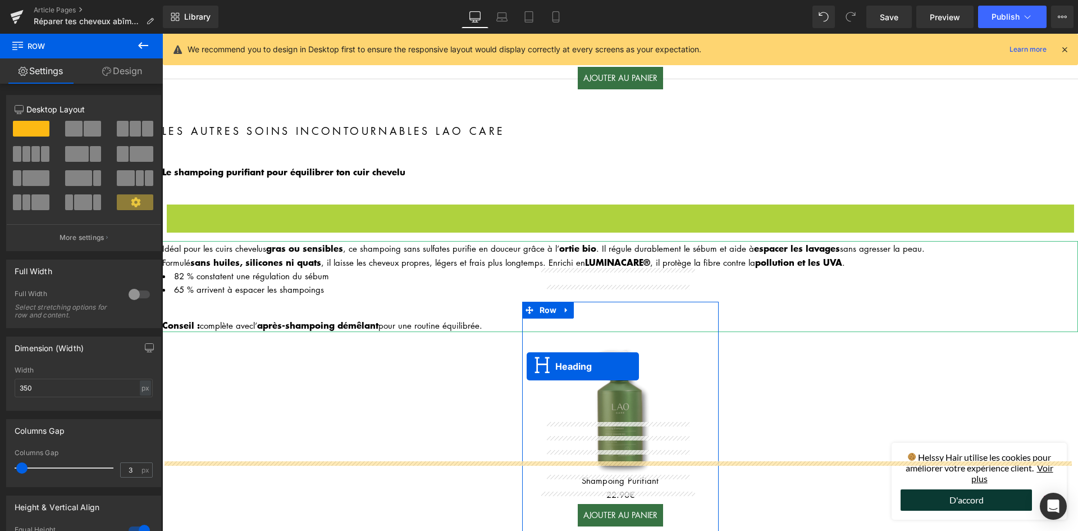
scroll to position [1783, 0]
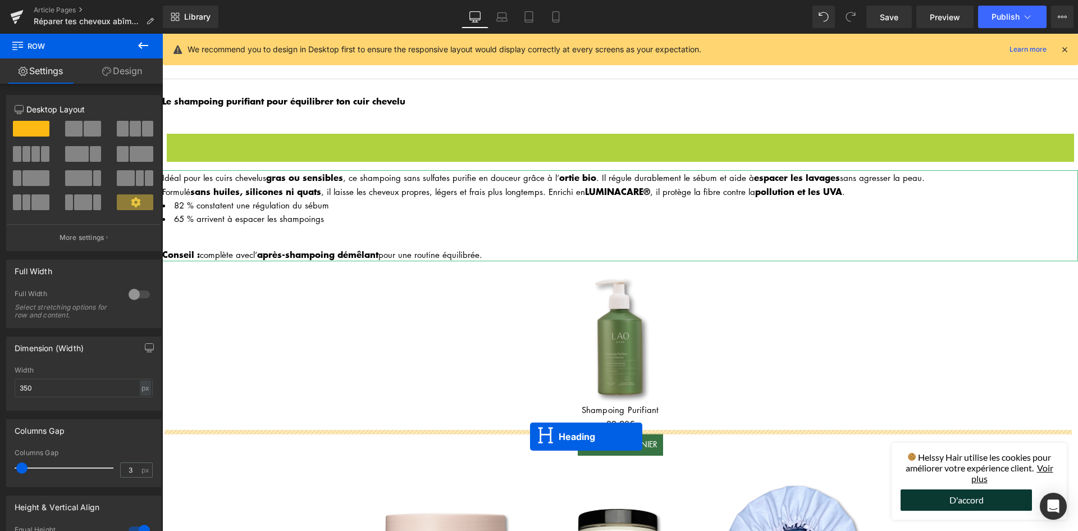
drag, startPoint x: 586, startPoint y: 246, endPoint x: 530, endPoint y: 436, distance: 198.3
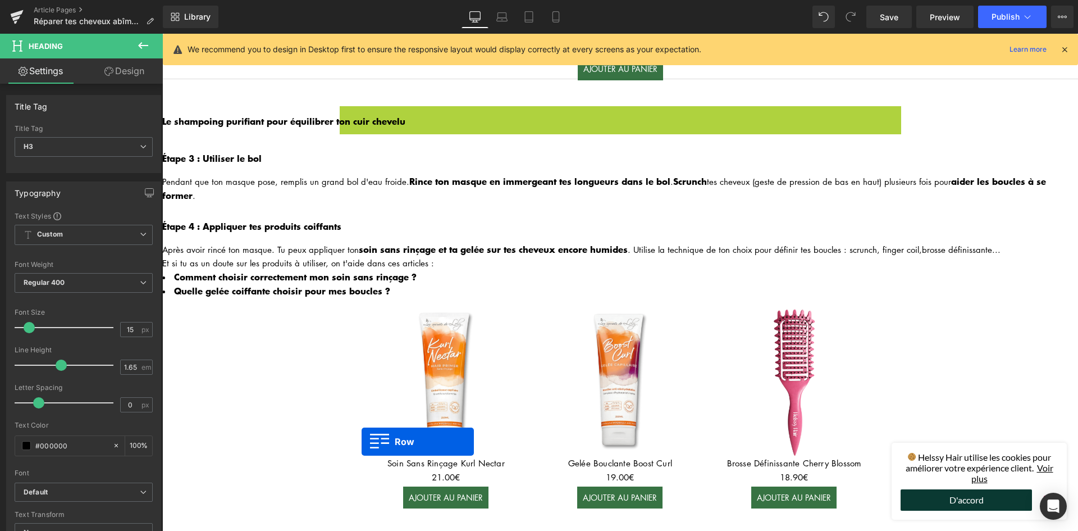
scroll to position [2176, 0]
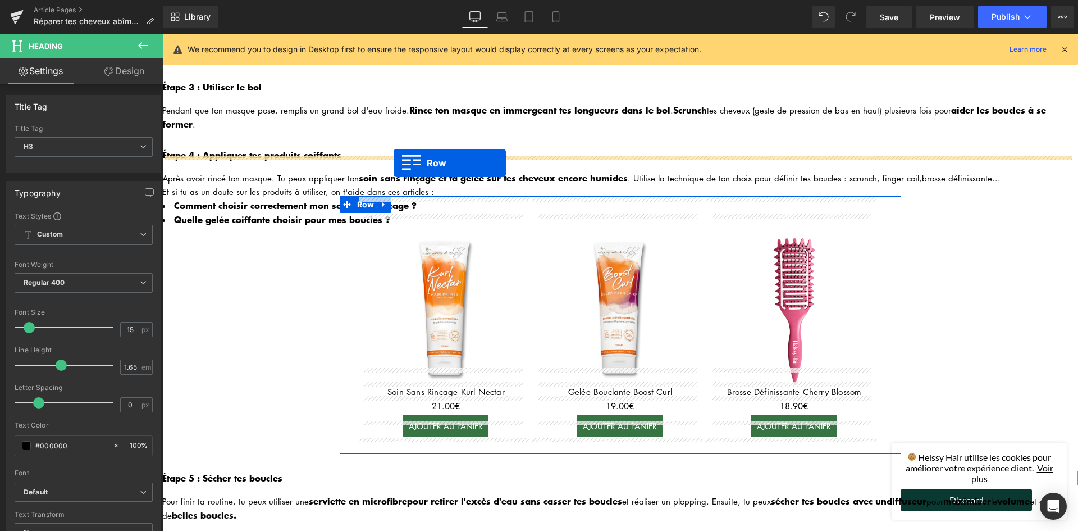
drag, startPoint x: 344, startPoint y: 260, endPoint x: 394, endPoint y: 163, distance: 109.7
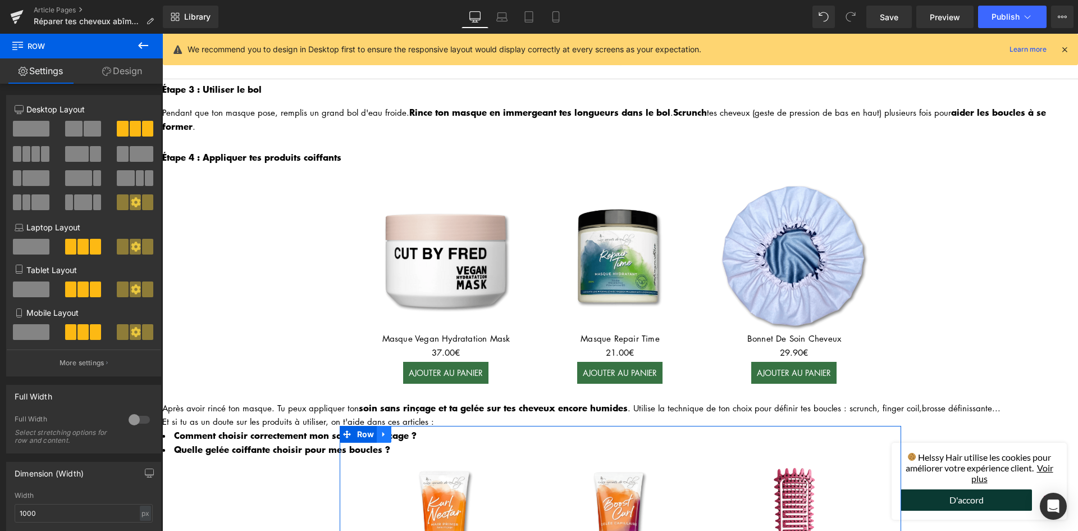
click at [381, 430] on icon at bounding box center [384, 434] width 8 height 8
click at [409, 430] on icon at bounding box center [413, 434] width 8 height 8
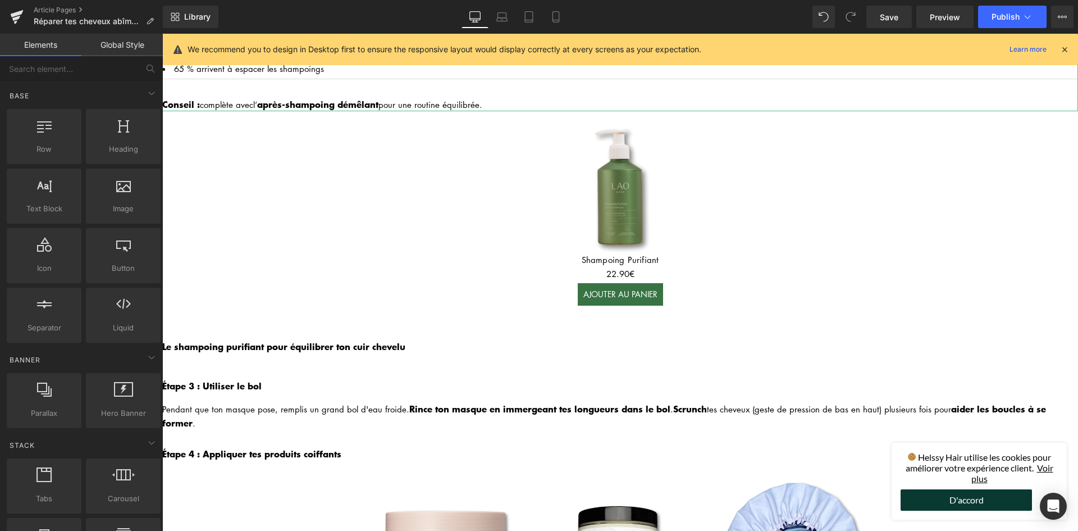
scroll to position [1839, 0]
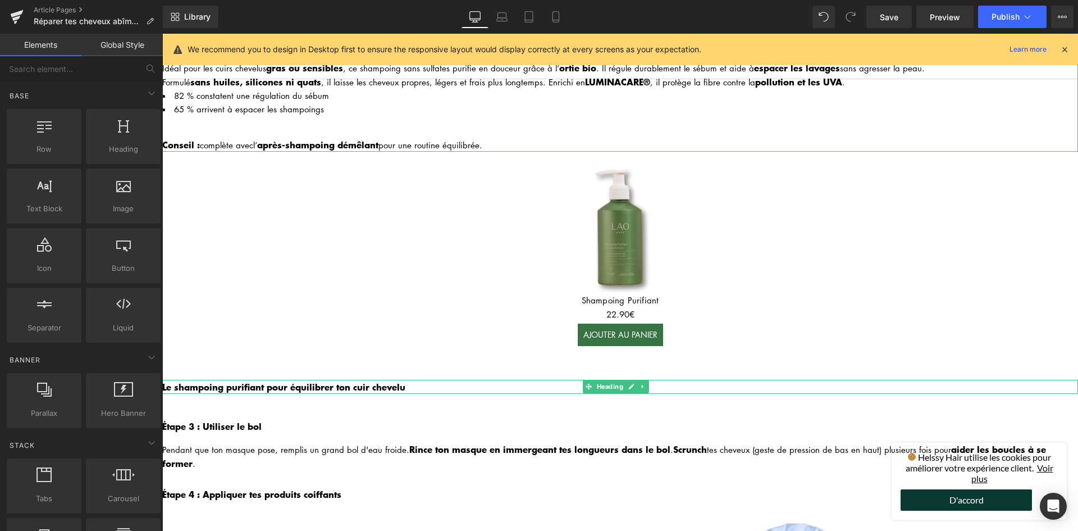
click at [332, 380] on b "Le shampoing purifiant pour équilibrer ton cuir chevelu" at bounding box center [283, 386] width 243 height 13
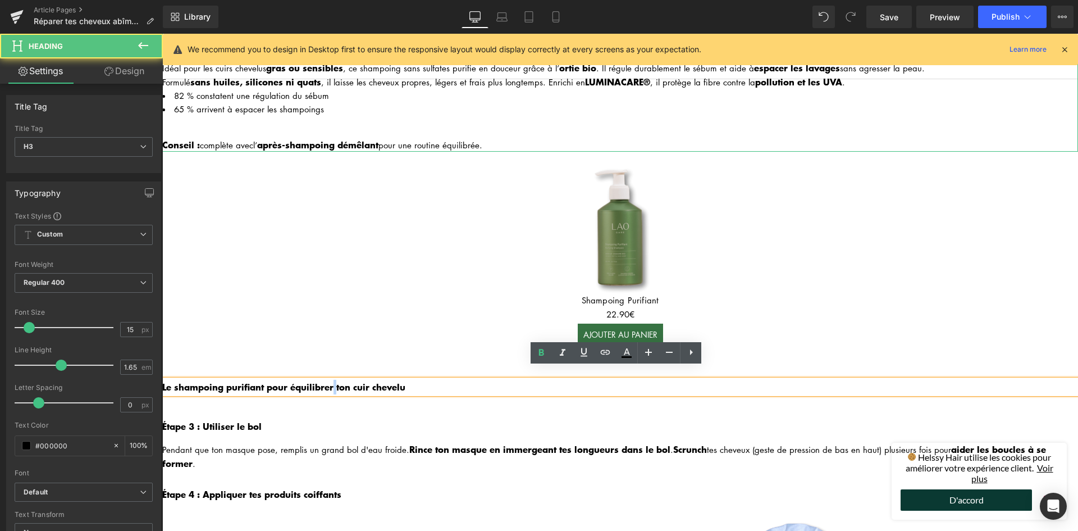
click at [332, 380] on b "Le shampoing purifiant pour équilibrer ton cuir chevelu" at bounding box center [283, 386] width 243 height 13
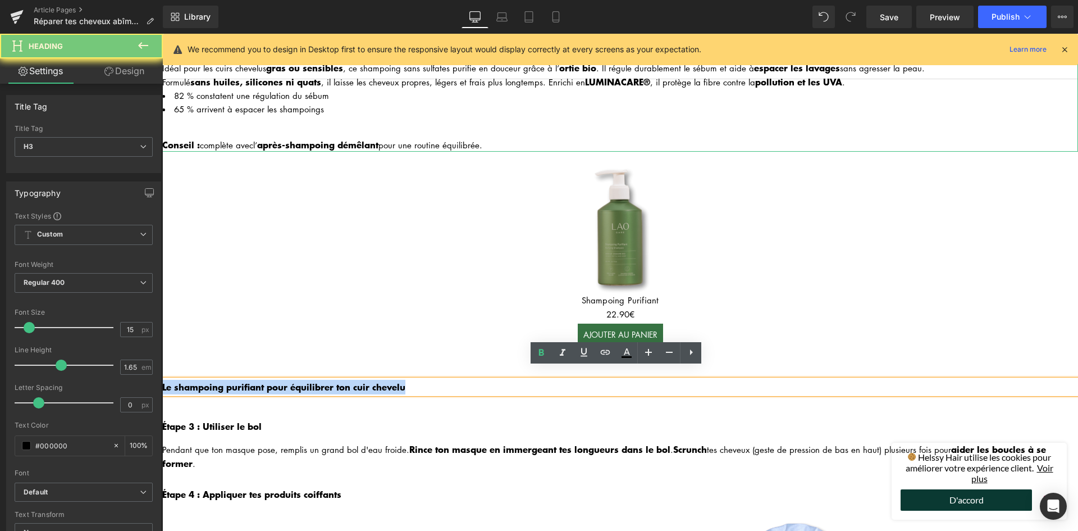
click at [332, 380] on b "Le shampoing purifiant pour équilibrer ton cuir chevelu" at bounding box center [283, 386] width 243 height 13
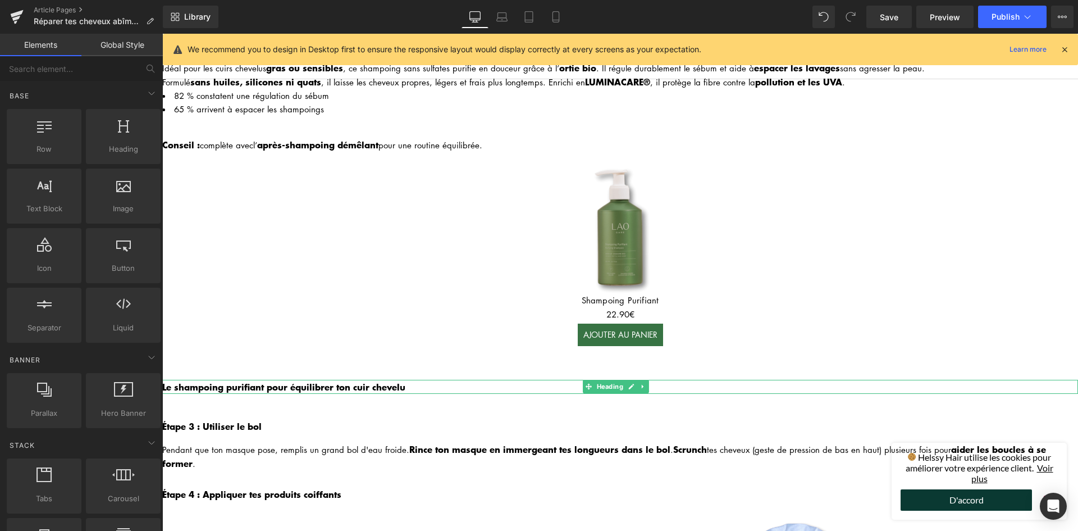
click at [355, 380] on div "Le shampoing purifiant pour équilibrer ton cuir chevelu Heading" at bounding box center [620, 387] width 916 height 15
click at [355, 380] on b "Le shampoing purifiant pour équilibrer ton cuir chevelu" at bounding box center [283, 386] width 243 height 13
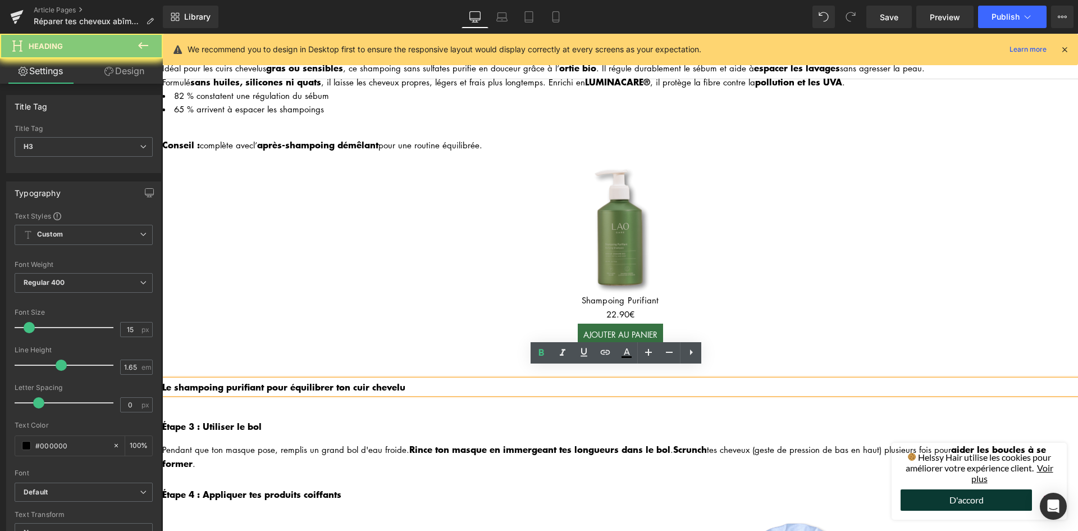
click at [363, 380] on b "Le shampoing purifiant pour équilibrer ton cuir chevelu" at bounding box center [283, 386] width 243 height 13
click at [364, 380] on b "Le shampoing purifiant pour équilibrer ton cuir chevelu" at bounding box center [283, 386] width 243 height 13
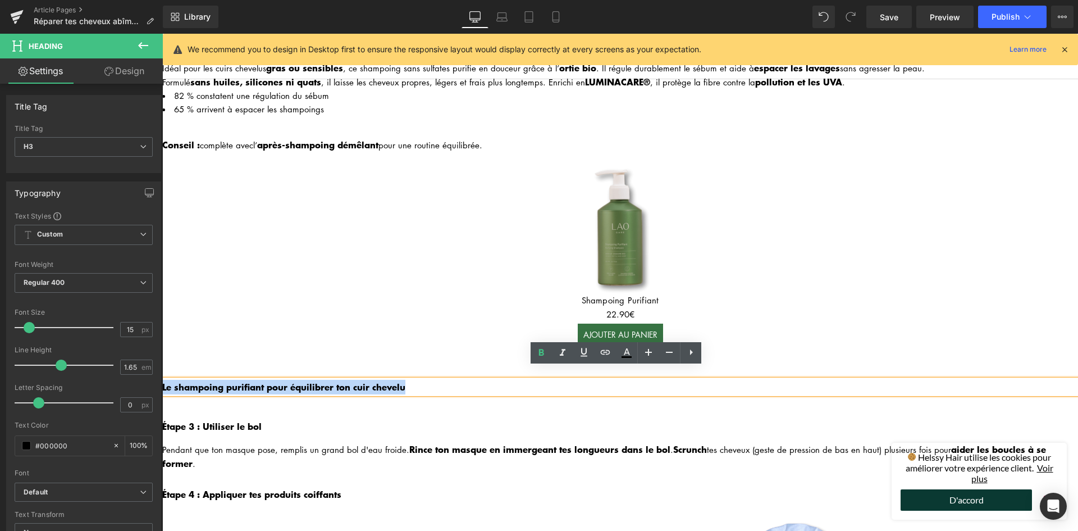
click at [364, 380] on b "Le shampoing purifiant pour équilibrer ton cuir chevelu" at bounding box center [283, 386] width 243 height 13
paste div
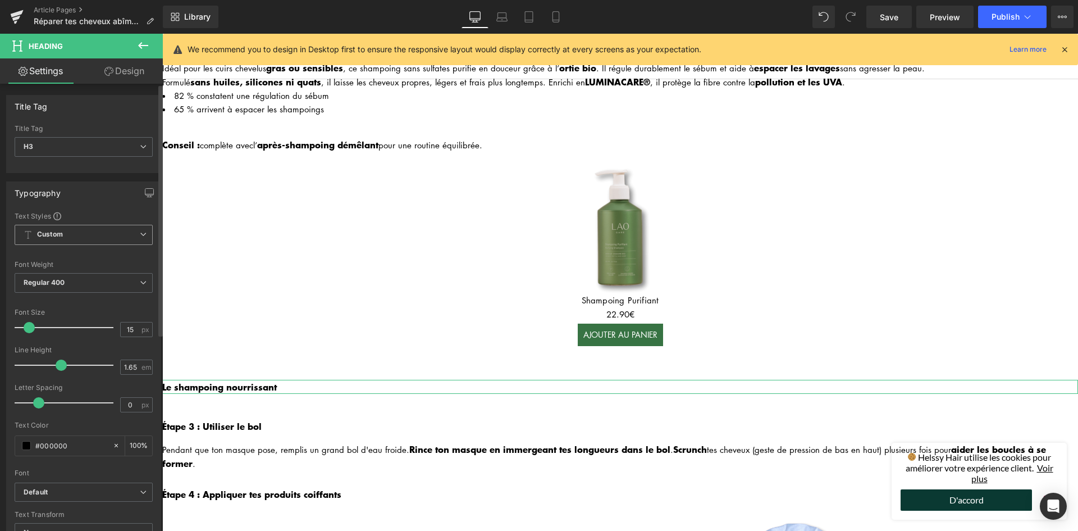
scroll to position [56, 0]
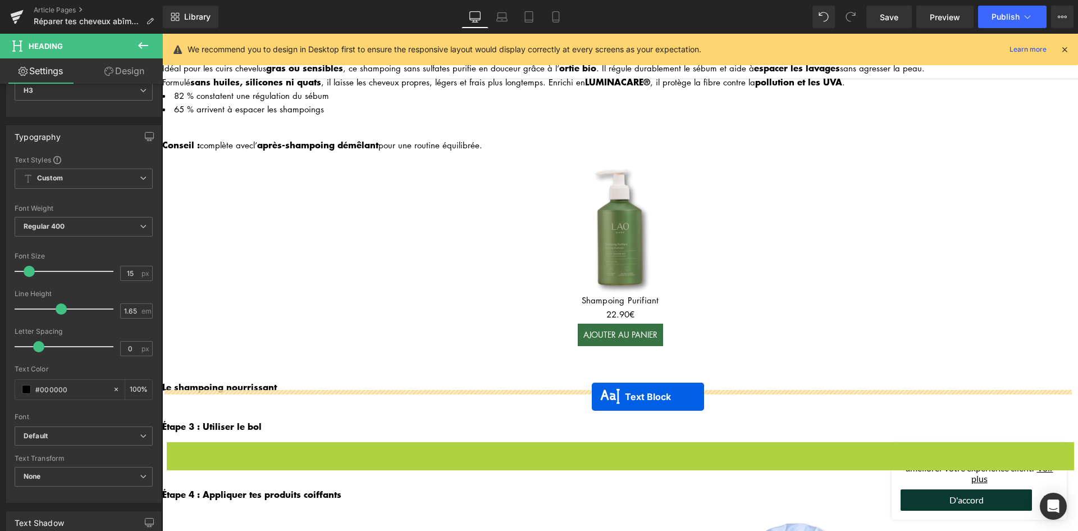
drag, startPoint x: 587, startPoint y: 441, endPoint x: 592, endPoint y: 396, distance: 44.6
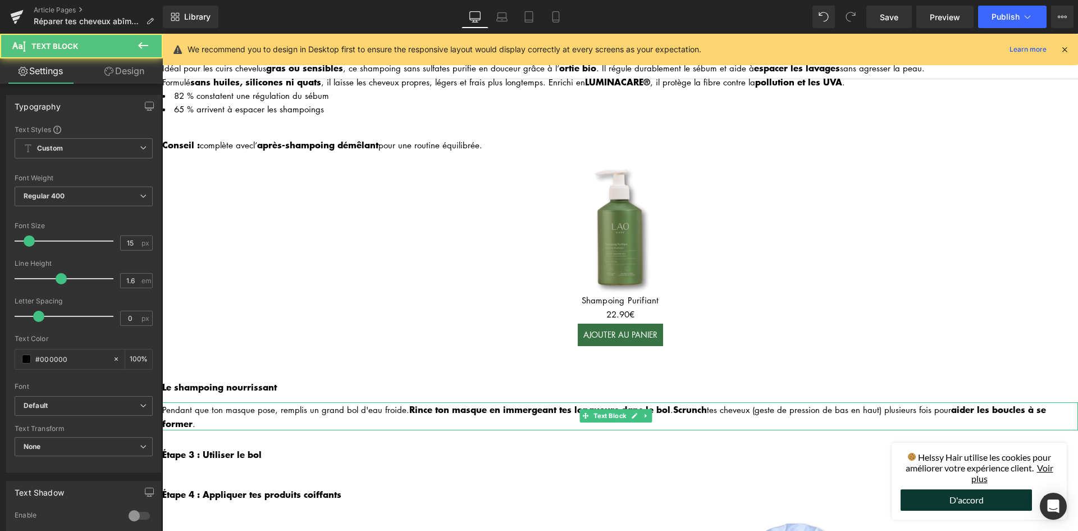
click at [241, 402] on div "Pendant que ton masque pose, remplis un grand bol d'eau froide. Rince ton masqu…" at bounding box center [620, 416] width 916 height 28
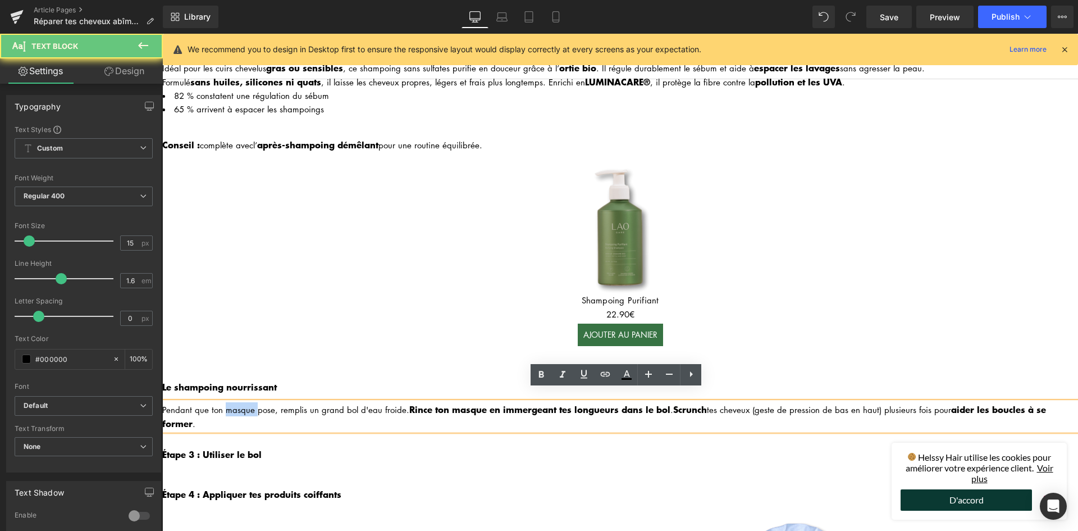
click at [241, 402] on div "Pendant que ton masque pose, remplis un grand bol d'eau froide. Rince ton masqu…" at bounding box center [620, 416] width 916 height 28
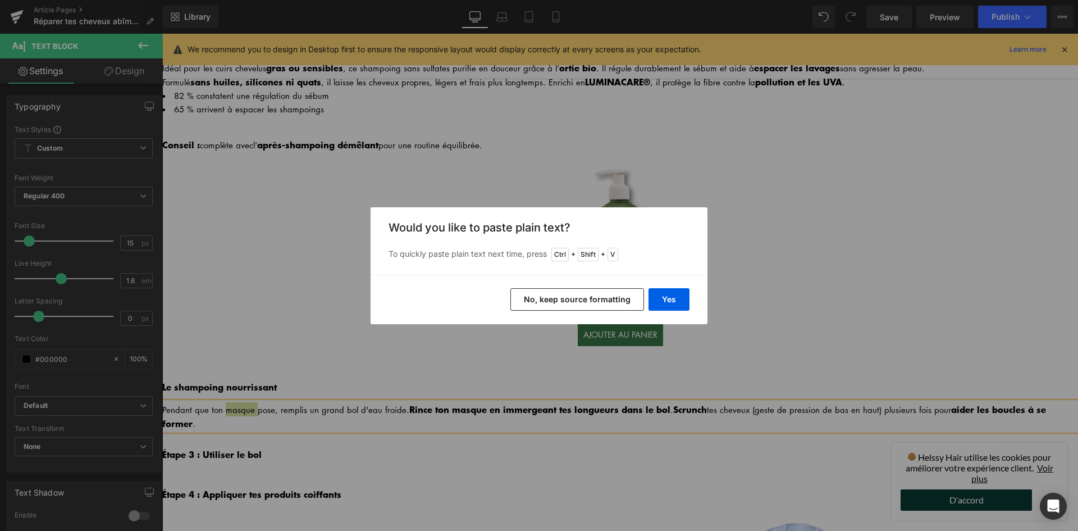
drag, startPoint x: 587, startPoint y: 290, endPoint x: 424, endPoint y: 257, distance: 166.7
click at [587, 290] on button "No, keep source formatting" at bounding box center [577, 299] width 134 height 22
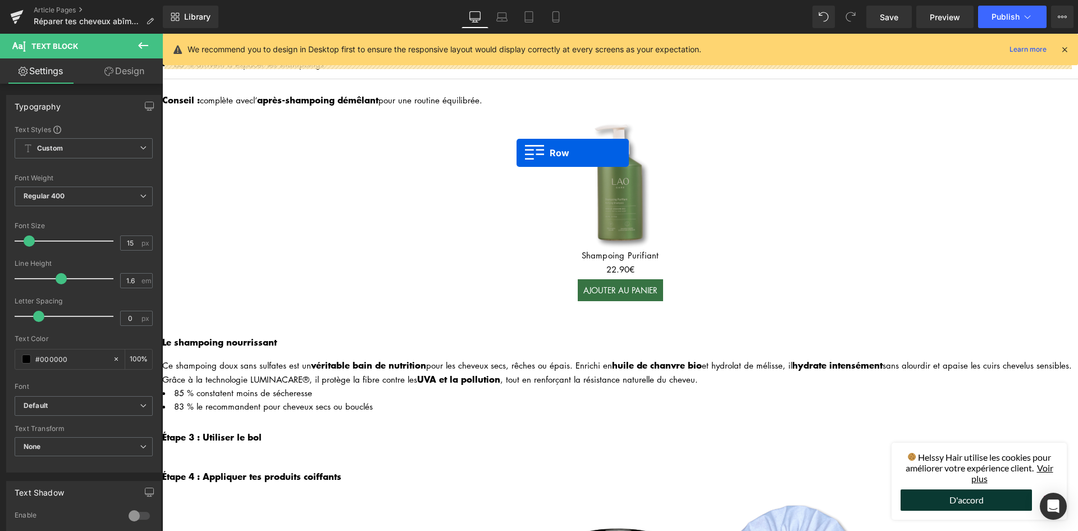
scroll to position [1839, 0]
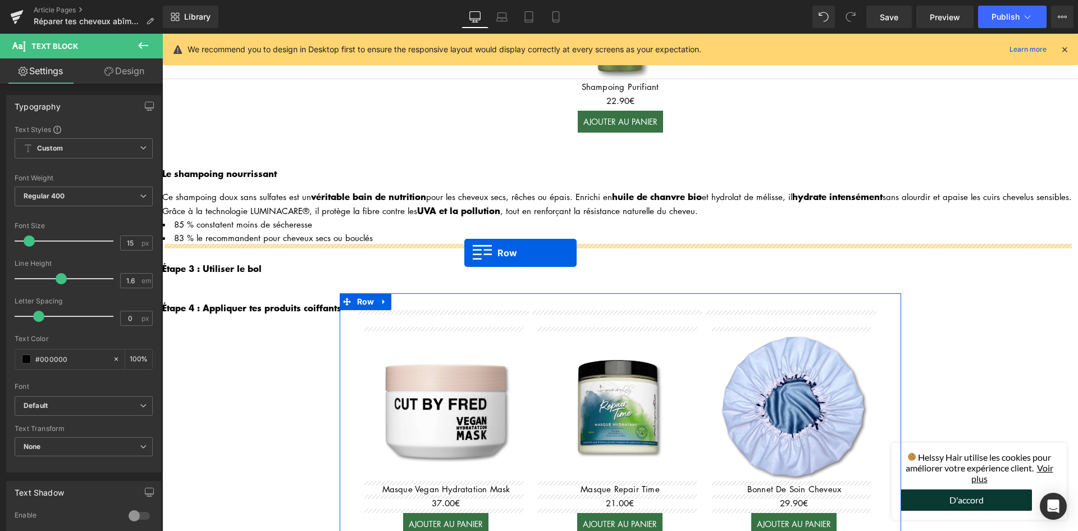
drag, startPoint x: 523, startPoint y: 141, endPoint x: 464, endPoint y: 253, distance: 125.6
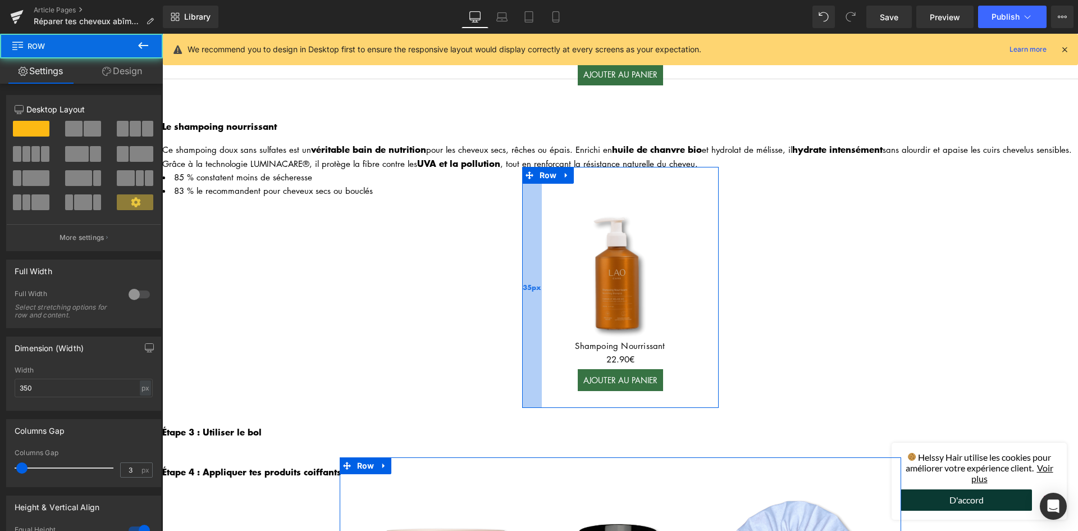
scroll to position [2010, 0]
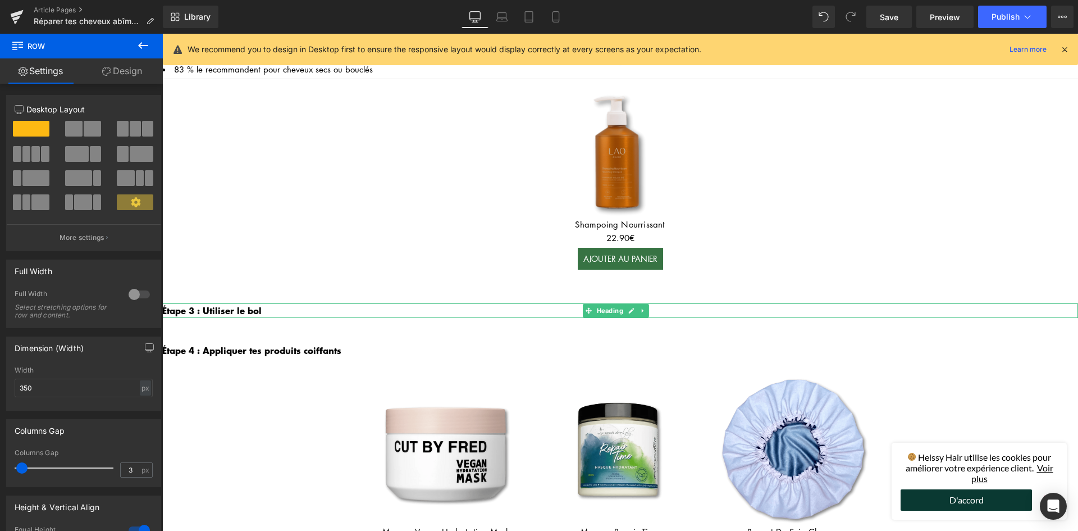
click at [254, 309] on b "Étape 3 : Utiliser le bol" at bounding box center [211, 309] width 99 height 13
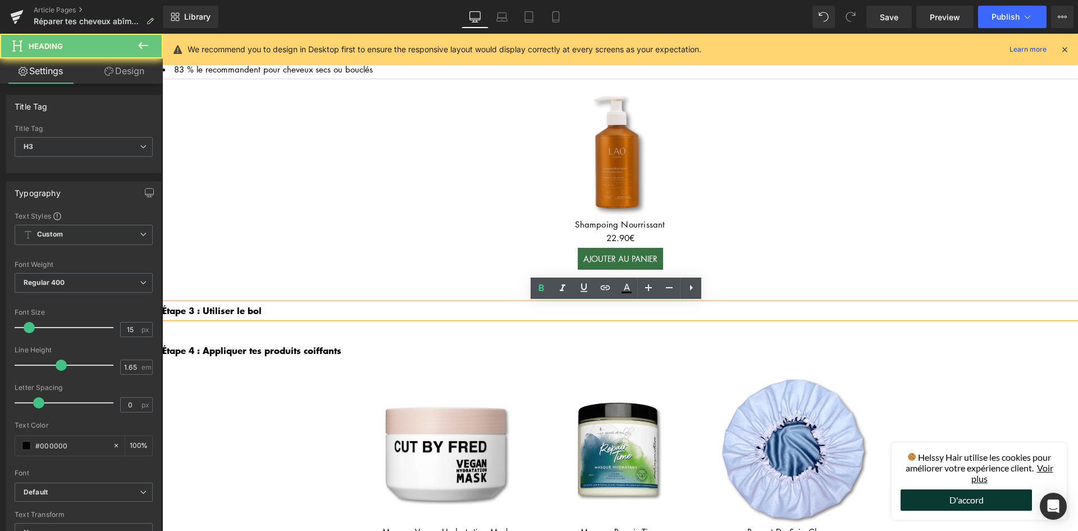
click at [254, 309] on b "Étape 3 : Utiliser le bol" at bounding box center [211, 309] width 99 height 13
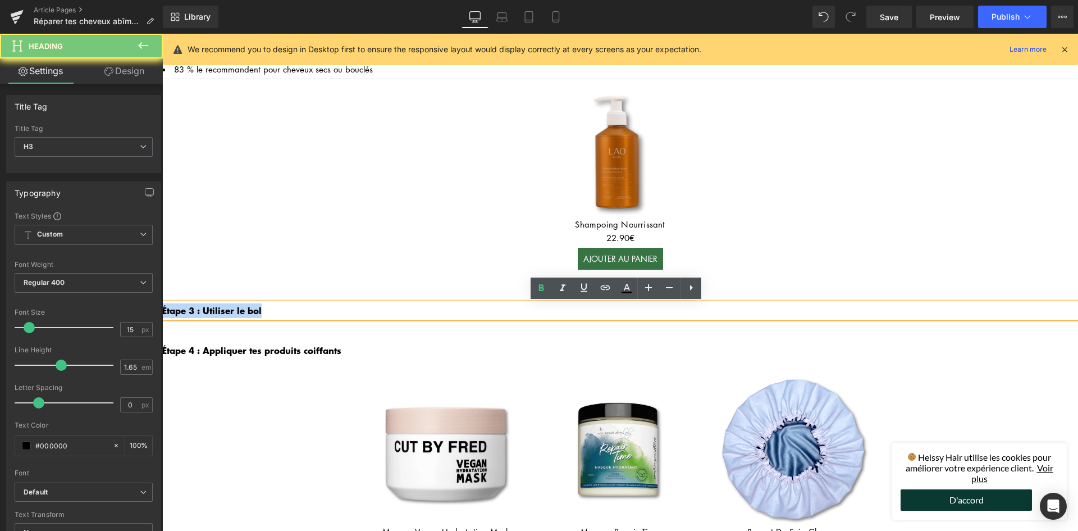
paste div
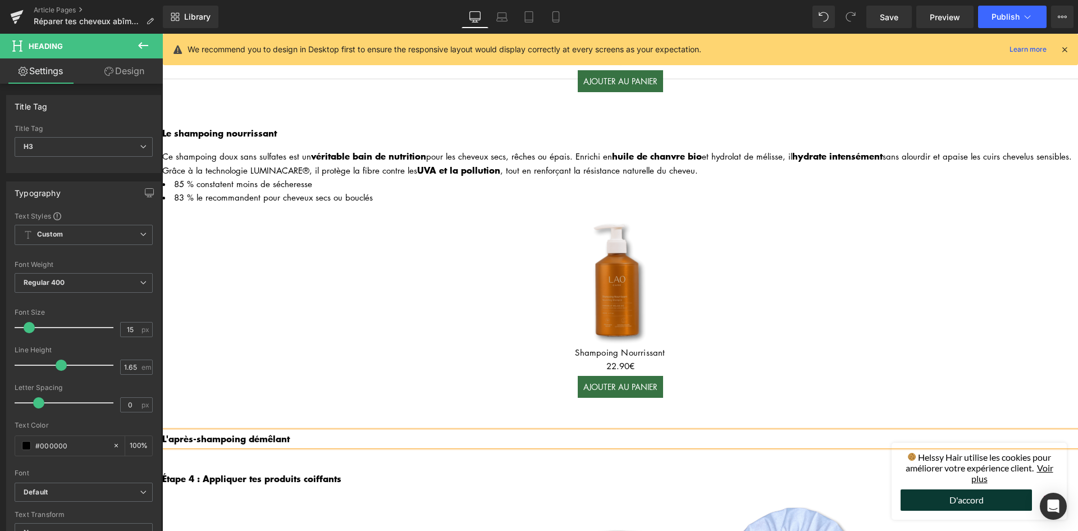
scroll to position [1729, 0]
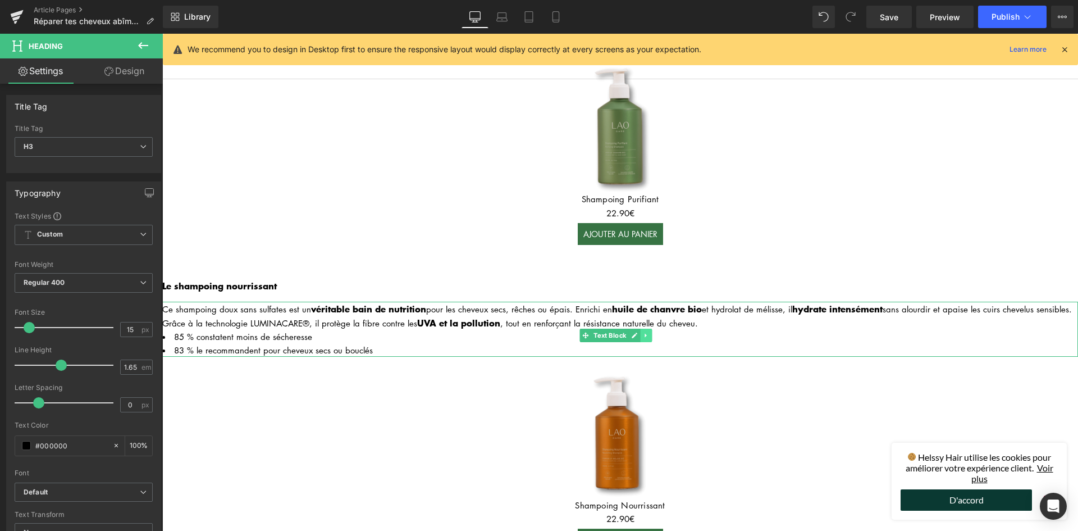
click at [646, 332] on icon at bounding box center [646, 335] width 6 height 7
click at [645, 328] on link at bounding box center [640, 334] width 12 height 13
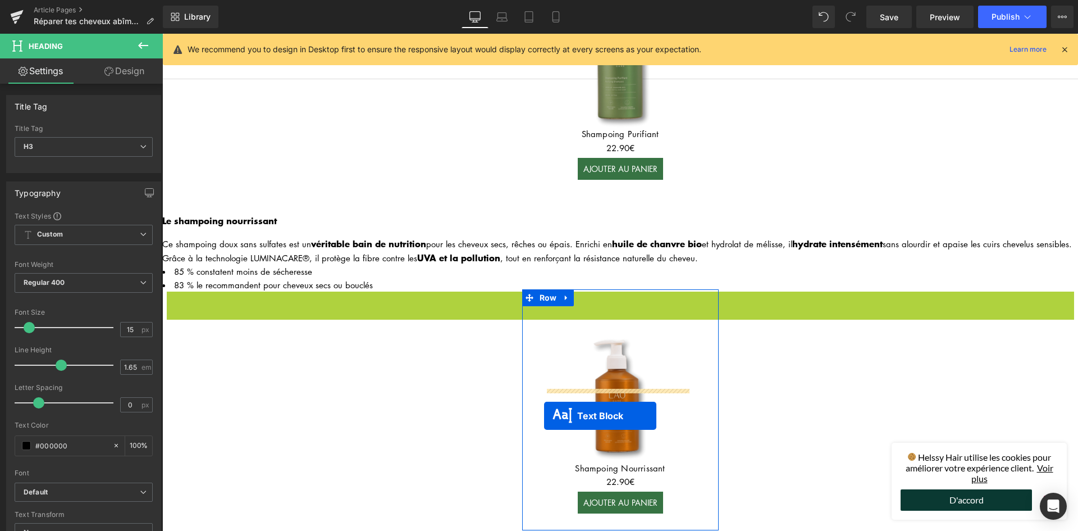
scroll to position [2010, 0]
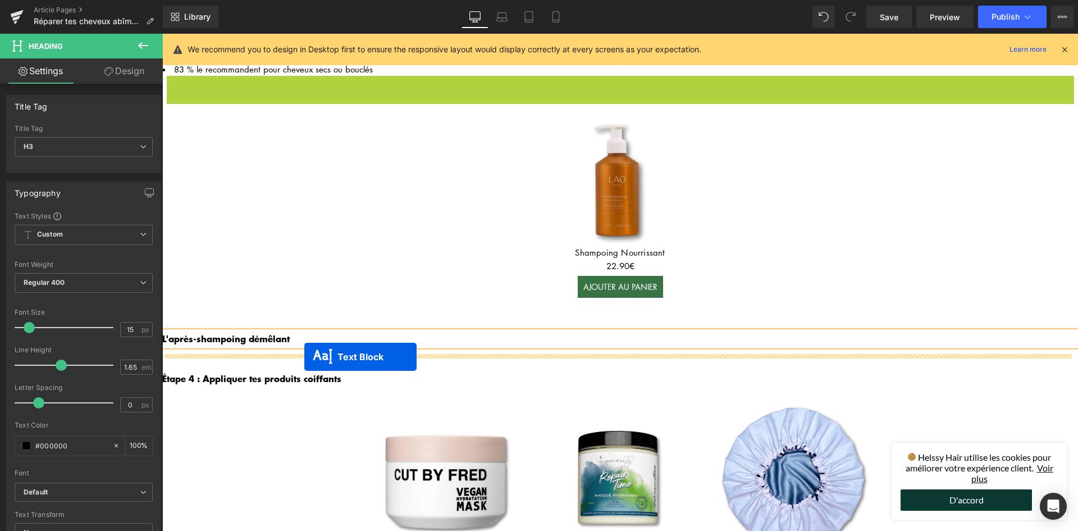
drag, startPoint x: 579, startPoint y: 386, endPoint x: 304, endPoint y: 357, distance: 276.6
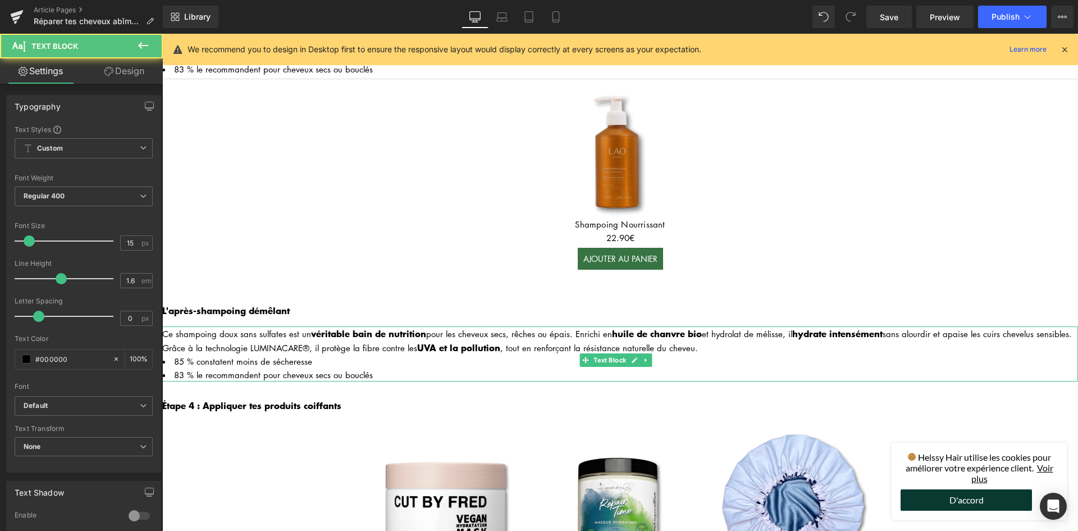
click at [228, 354] on div "Grâce à la technologie LUMINACARE®, il protège la fibre contre les UVA et la po…" at bounding box center [620, 347] width 916 height 14
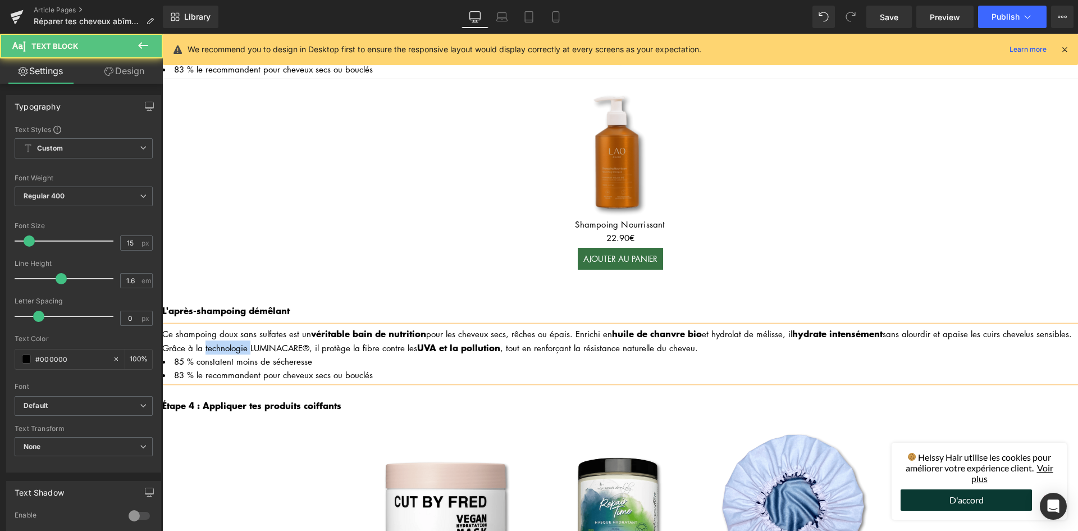
click at [228, 354] on div "Grâce à la technologie LUMINACARE®, il protège la fibre contre les UVA et la po…" at bounding box center [620, 347] width 916 height 14
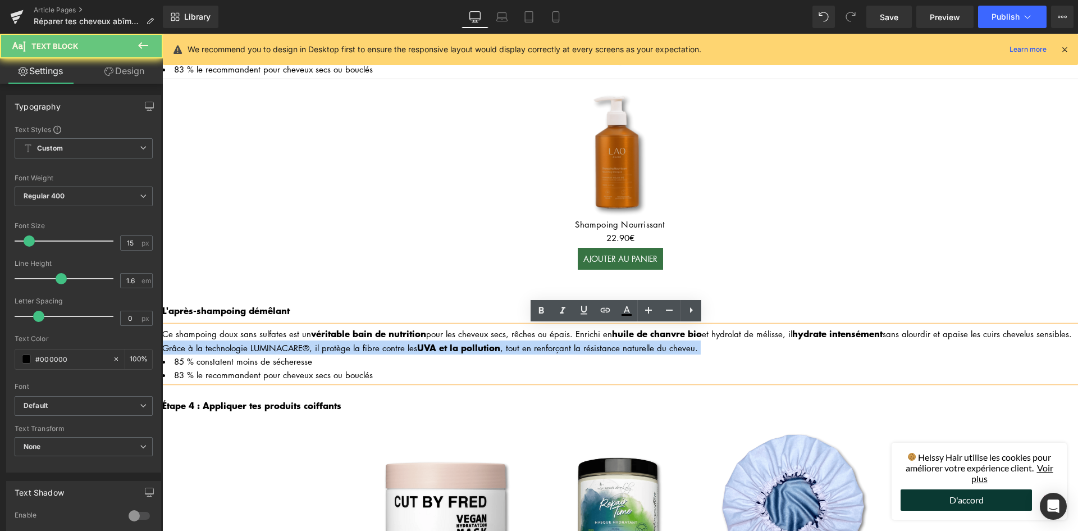
click at [228, 354] on div "Grâce à la technologie LUMINACARE®, il protège la fibre contre les UVA et la po…" at bounding box center [620, 347] width 916 height 14
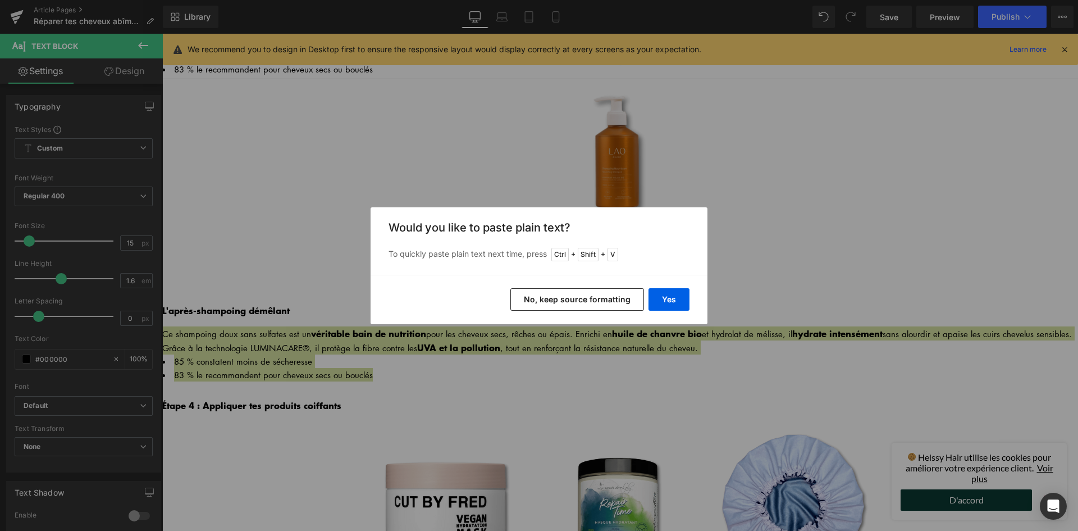
click at [585, 291] on button "No, keep source formatting" at bounding box center [577, 299] width 134 height 22
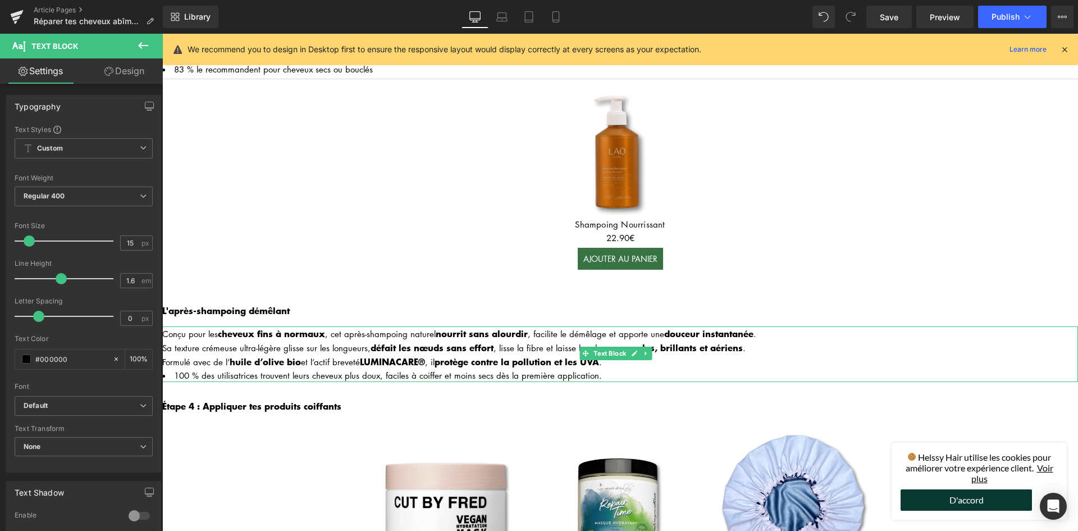
click at [278, 346] on div "Sa texture crémeuse ultra-légère glisse sur les longueurs, défait les nœuds san…" at bounding box center [620, 347] width 916 height 14
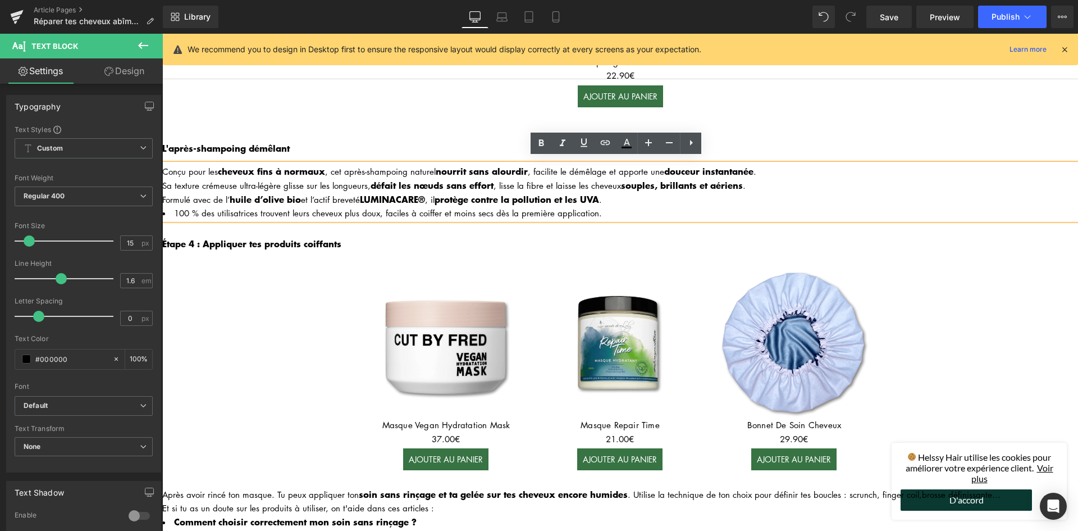
scroll to position [2178, 0]
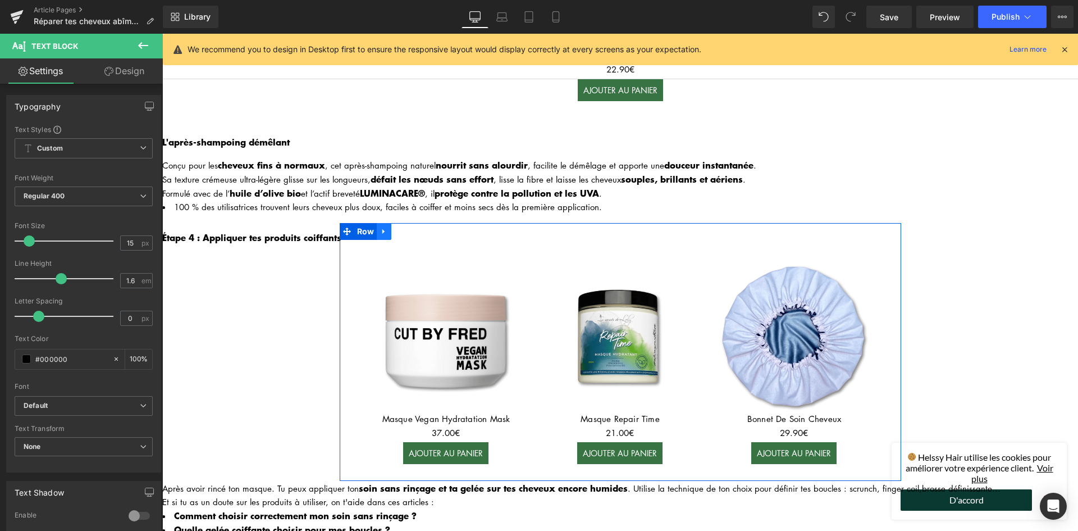
click at [380, 227] on icon at bounding box center [384, 231] width 8 height 8
click at [411, 232] on icon at bounding box center [413, 231] width 8 height 8
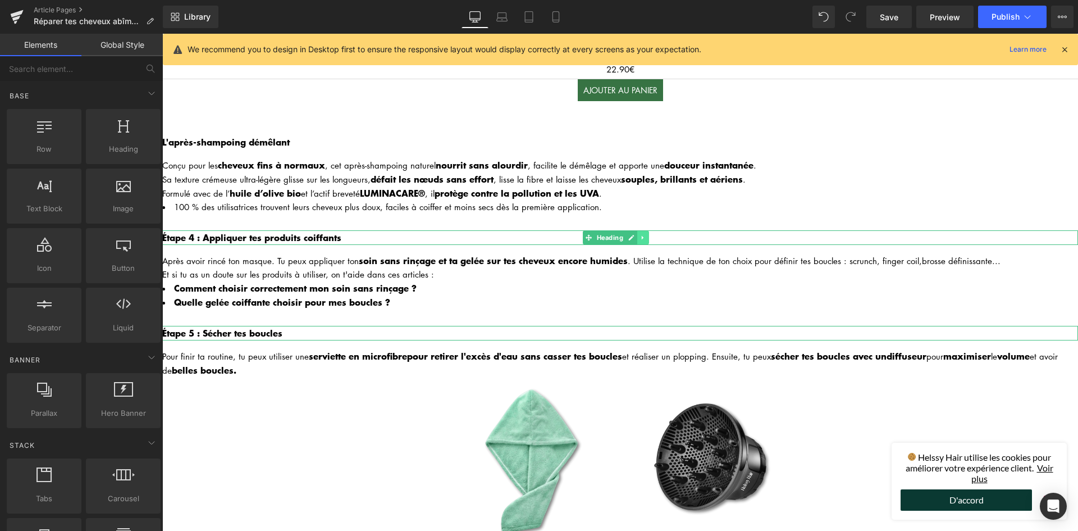
click at [648, 234] on link at bounding box center [643, 237] width 12 height 13
click at [648, 236] on icon at bounding box center [649, 237] width 6 height 7
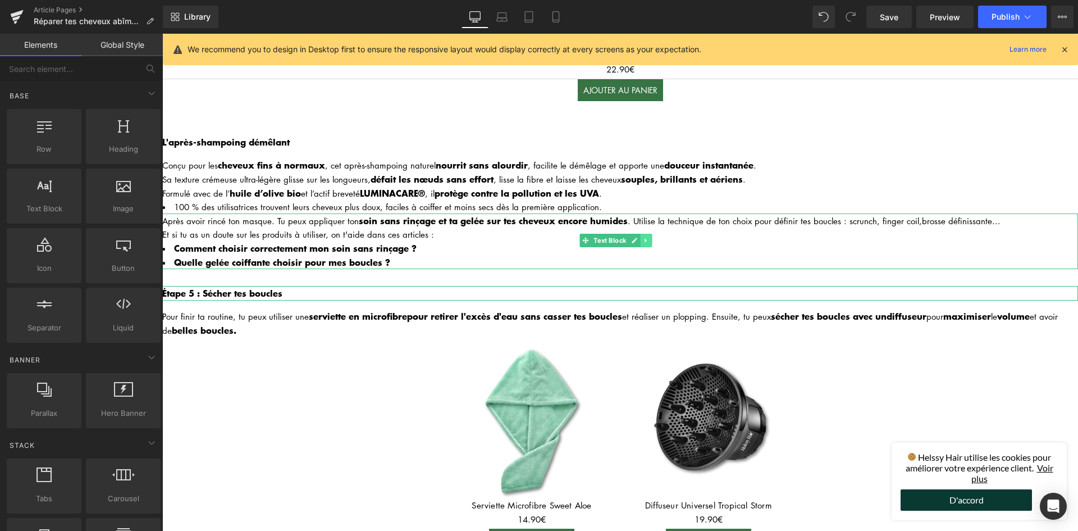
click at [649, 239] on icon at bounding box center [646, 240] width 6 height 7
click at [649, 239] on icon at bounding box center [652, 240] width 6 height 7
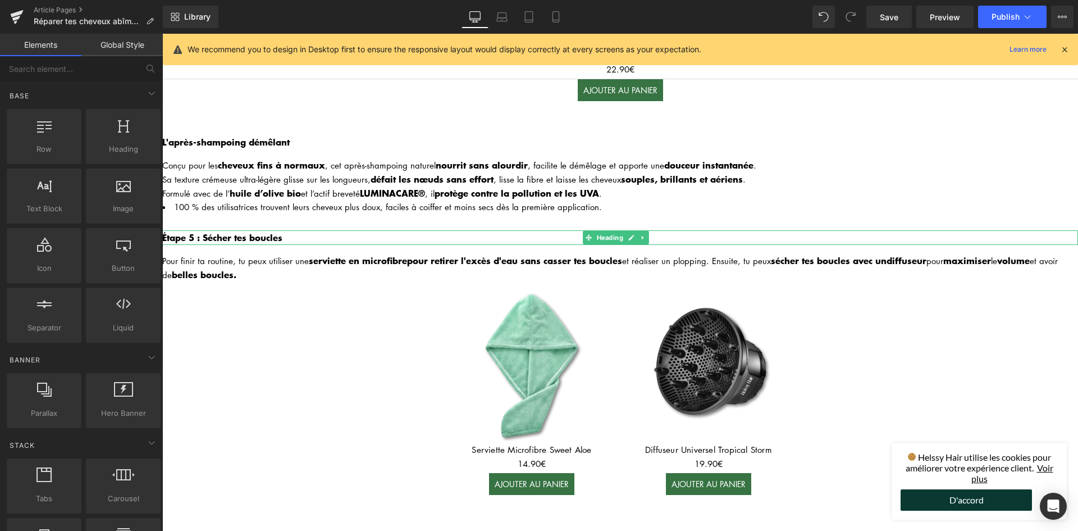
click at [645, 236] on icon at bounding box center [643, 237] width 6 height 7
click at [645, 236] on link at bounding box center [649, 237] width 12 height 13
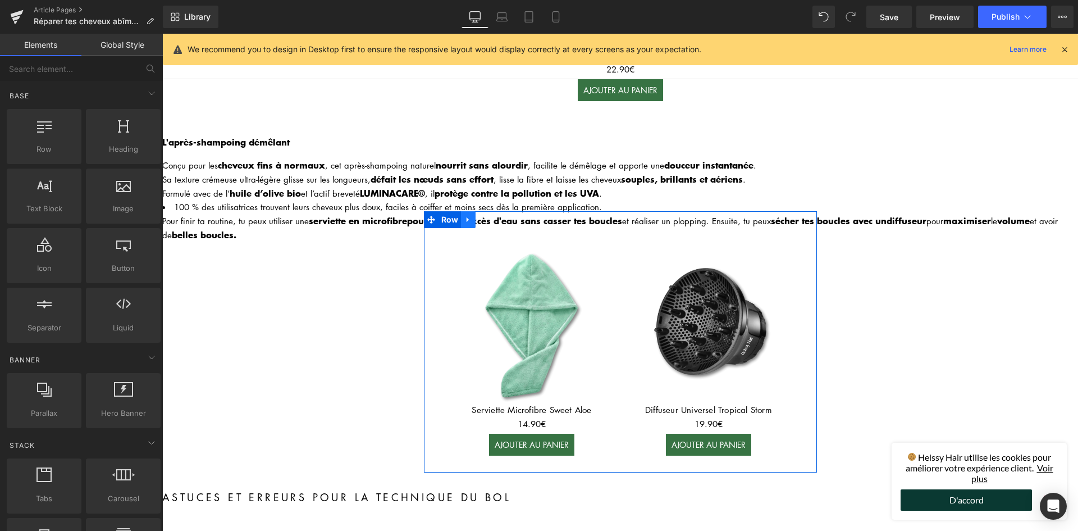
click at [464, 216] on icon at bounding box center [468, 220] width 8 height 8
click at [484, 213] on link at bounding box center [483, 219] width 15 height 17
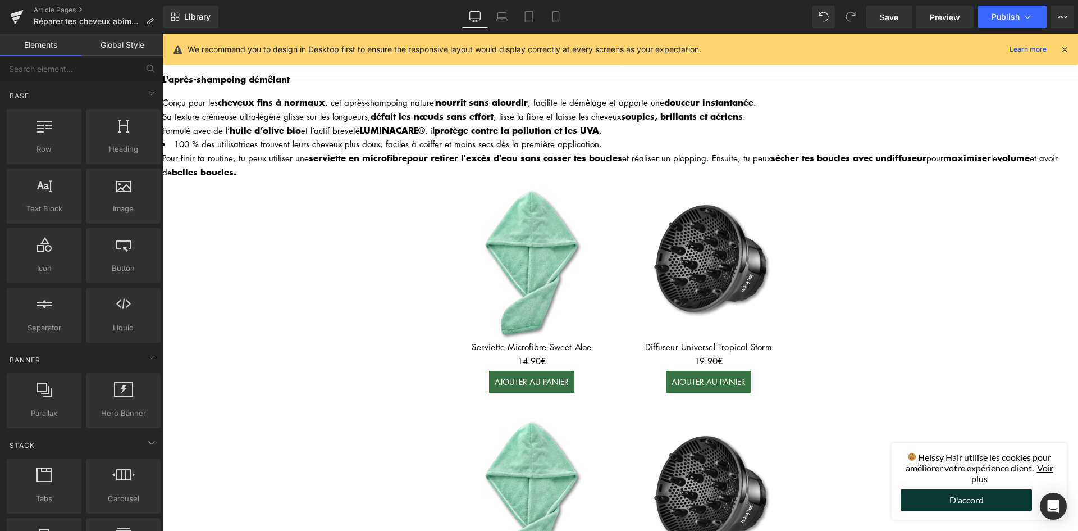
scroll to position [2241, 0]
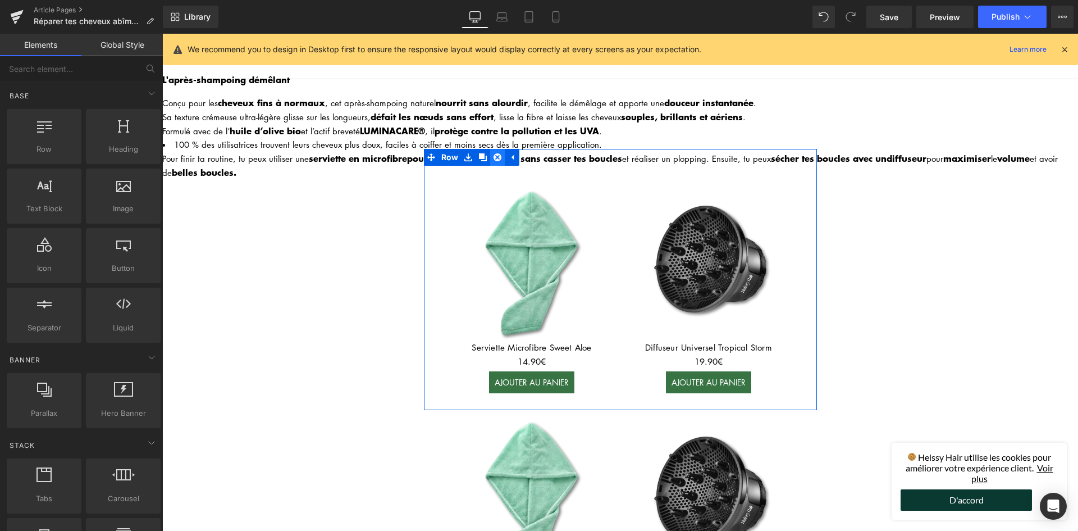
click at [493, 156] on icon at bounding box center [497, 157] width 8 height 8
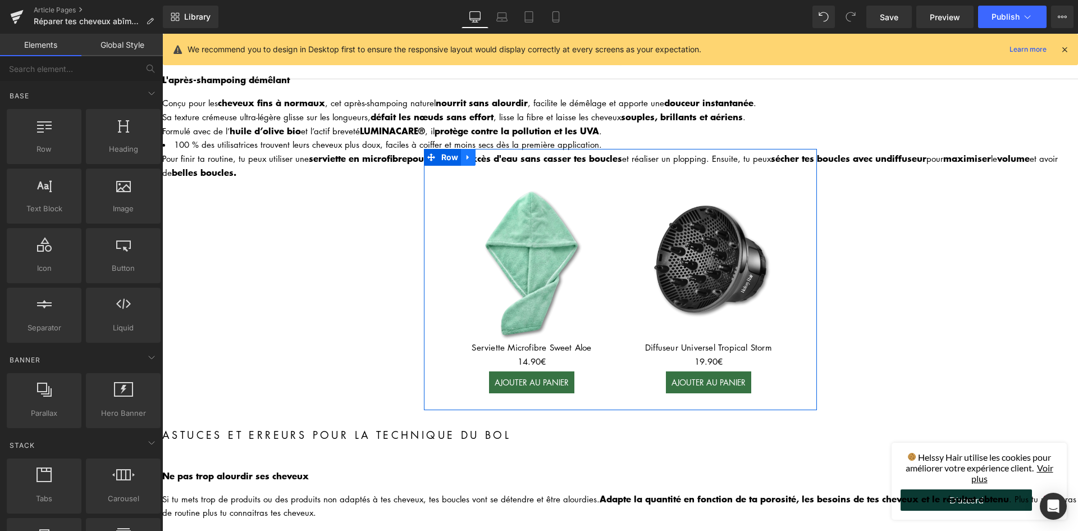
click at [464, 153] on icon at bounding box center [468, 157] width 8 height 8
click at [493, 157] on icon at bounding box center [497, 157] width 8 height 8
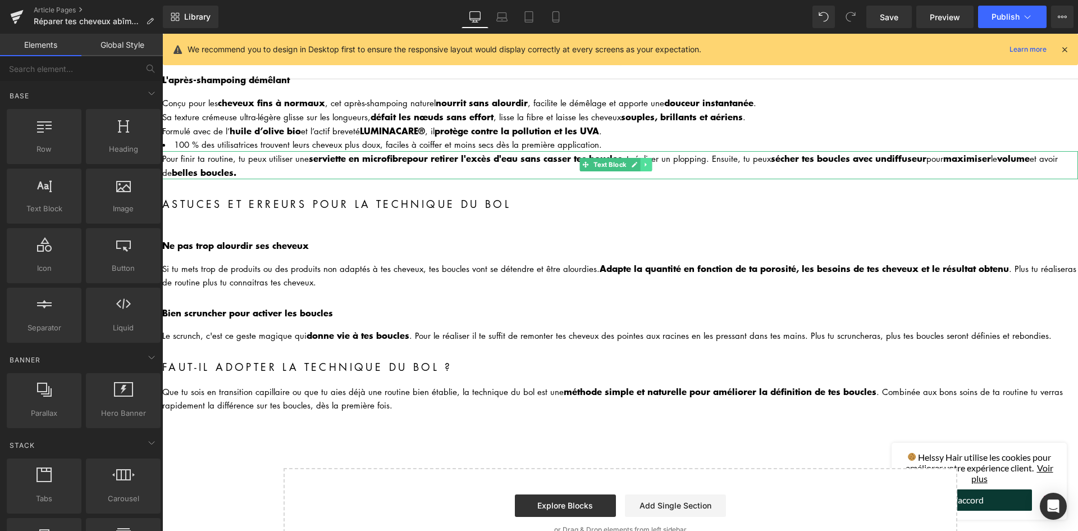
click at [646, 166] on link at bounding box center [647, 164] width 12 height 13
click at [653, 164] on icon at bounding box center [652, 164] width 6 height 6
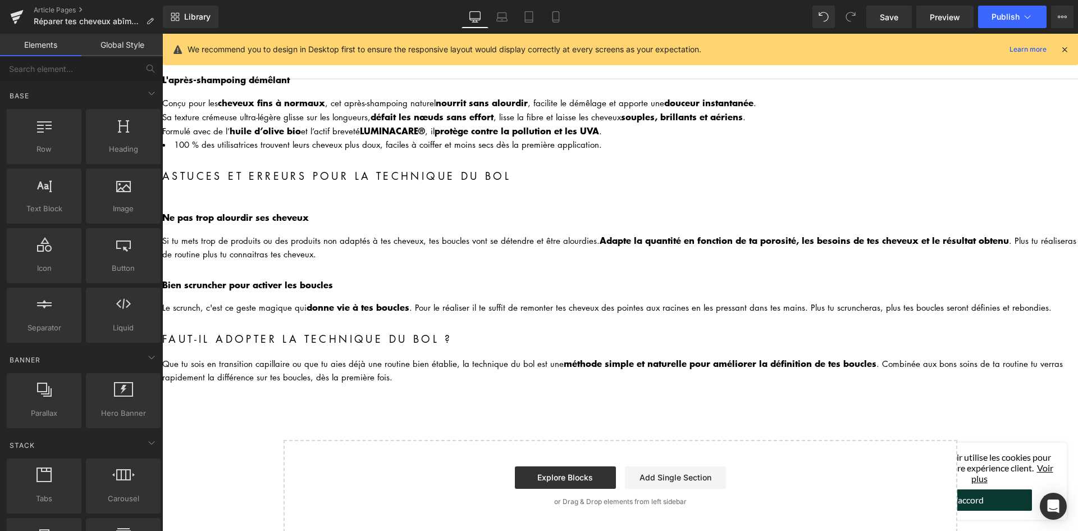
click at [333, 176] on h2 "Astuces et erreurs pour la technique du bol" at bounding box center [620, 176] width 916 height 17
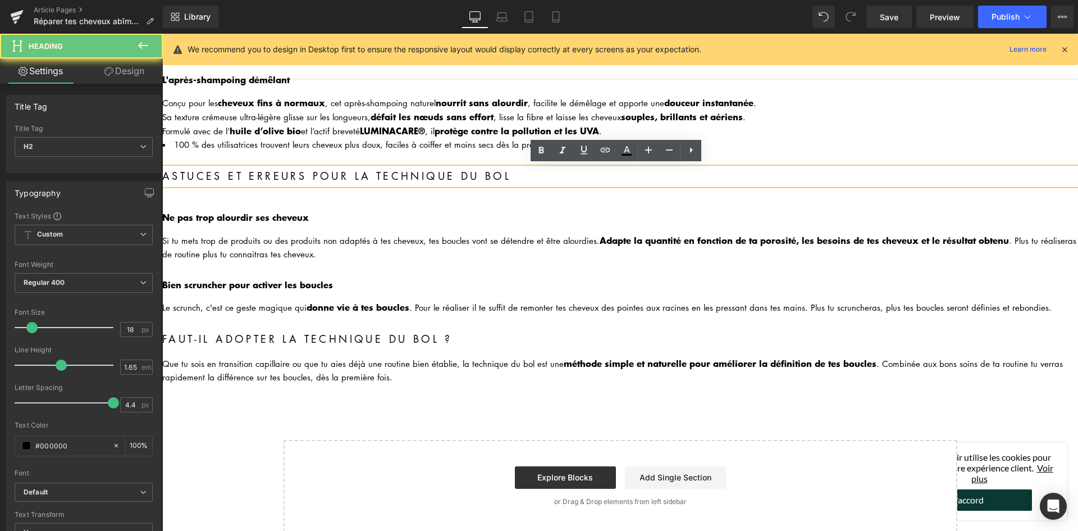
click at [333, 176] on h2 "Astuces et erreurs pour la technique du bol" at bounding box center [620, 176] width 916 height 17
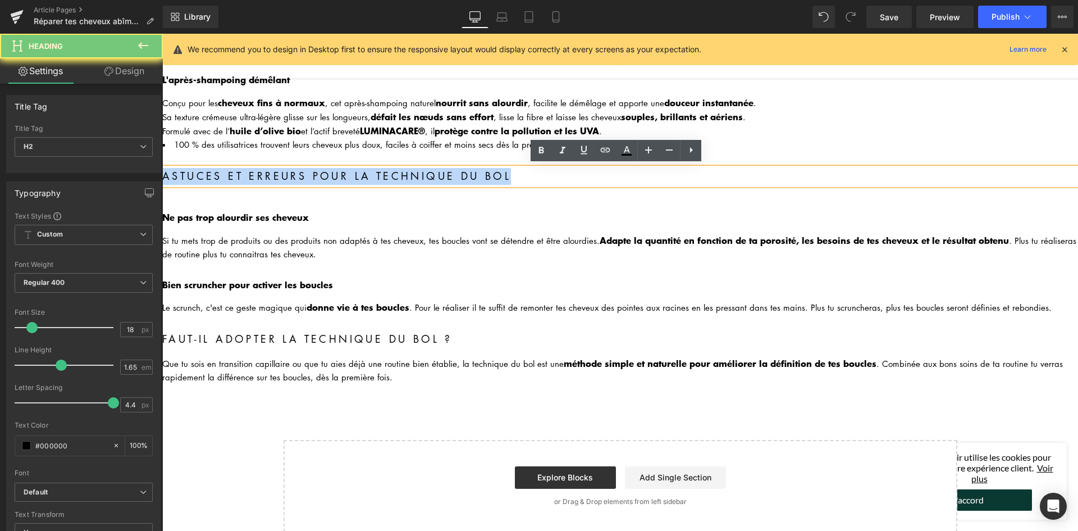
click at [333, 176] on h2 "Astuces et erreurs pour la technique du bol" at bounding box center [620, 176] width 916 height 17
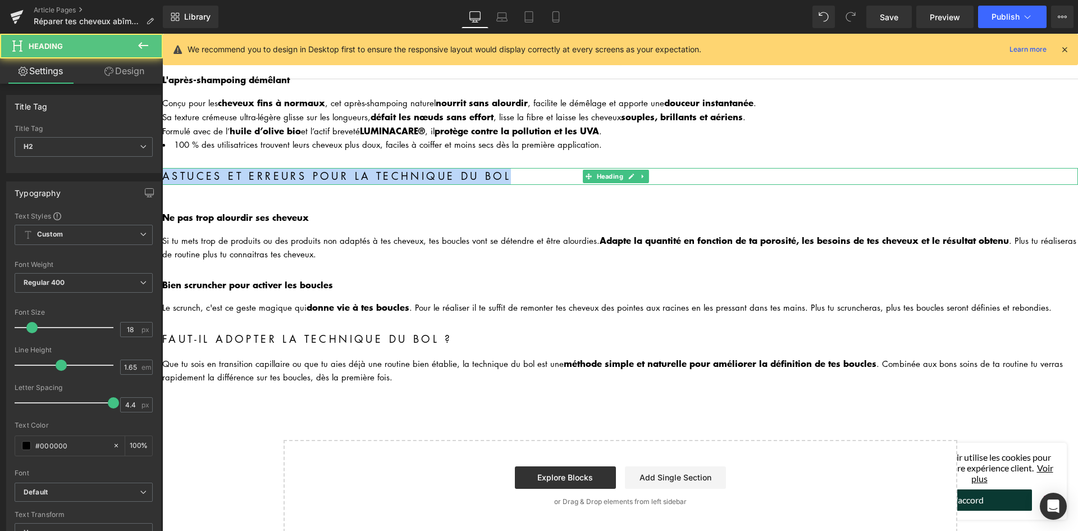
click at [268, 173] on h2 "Astuces et erreurs pour la technique du bol" at bounding box center [620, 176] width 916 height 17
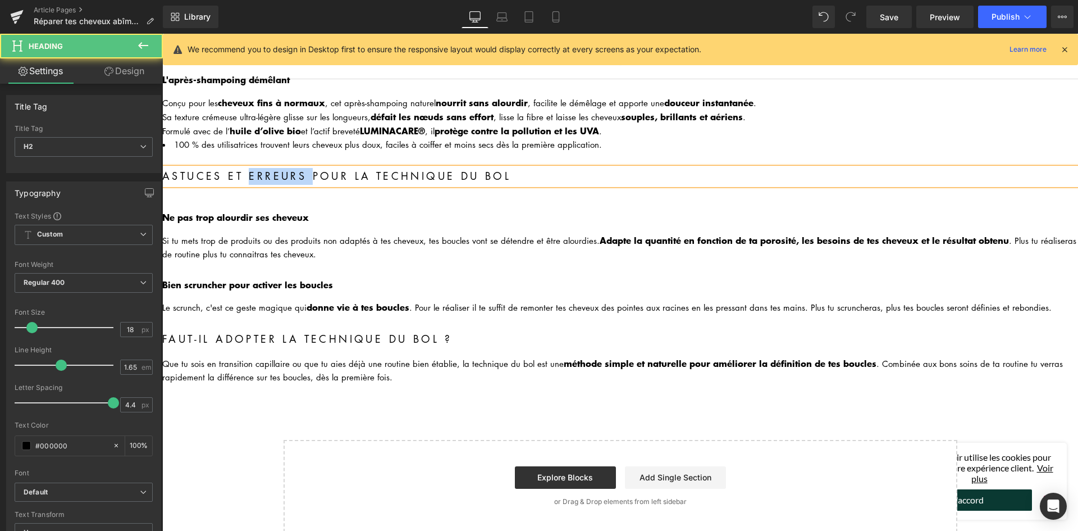
click at [268, 173] on h2 "Astuces et erreurs pour la technique du bol" at bounding box center [620, 176] width 916 height 17
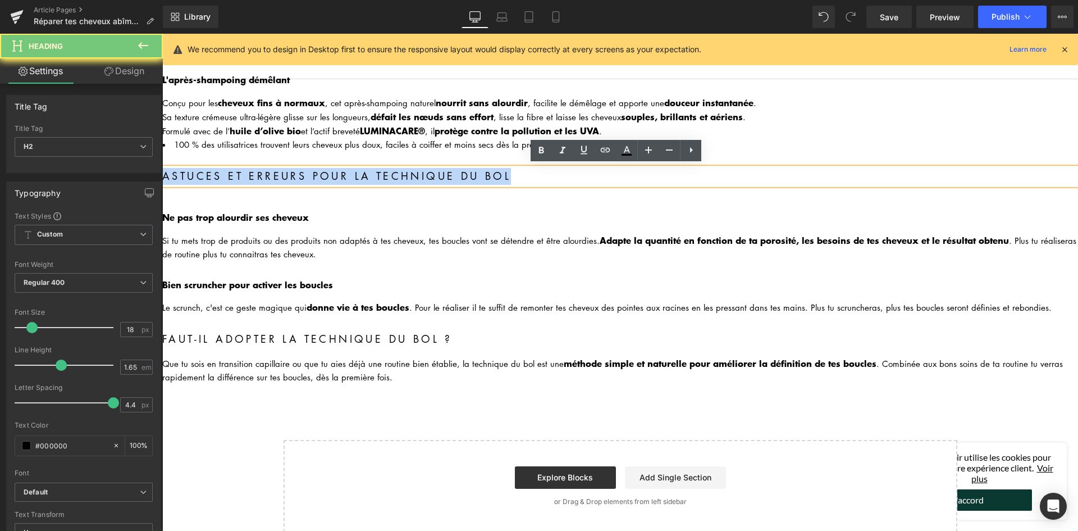
click at [268, 173] on h2 "Astuces et erreurs pour la technique du bol" at bounding box center [620, 176] width 916 height 17
paste div
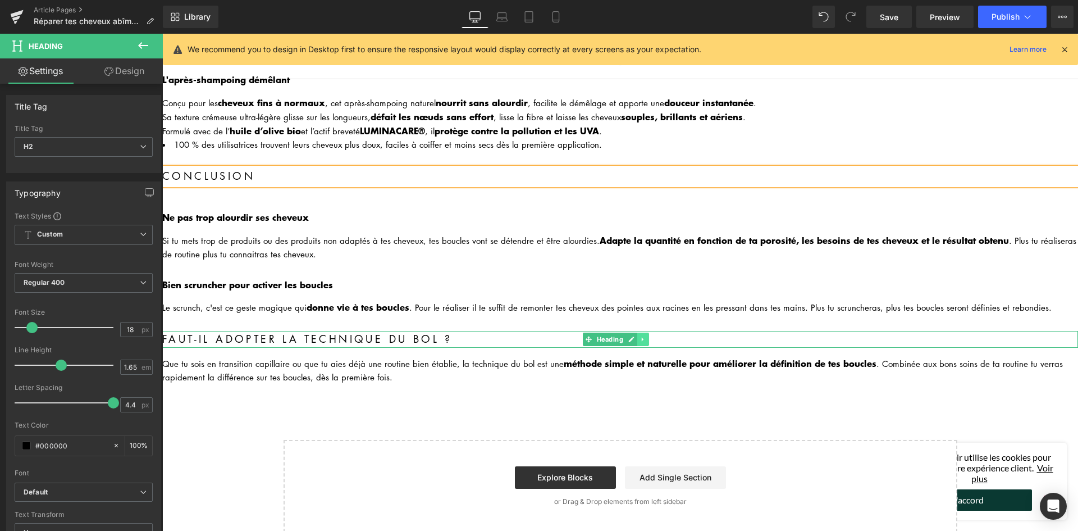
click at [645, 336] on icon at bounding box center [643, 339] width 6 height 7
click at [650, 336] on icon at bounding box center [649, 339] width 6 height 6
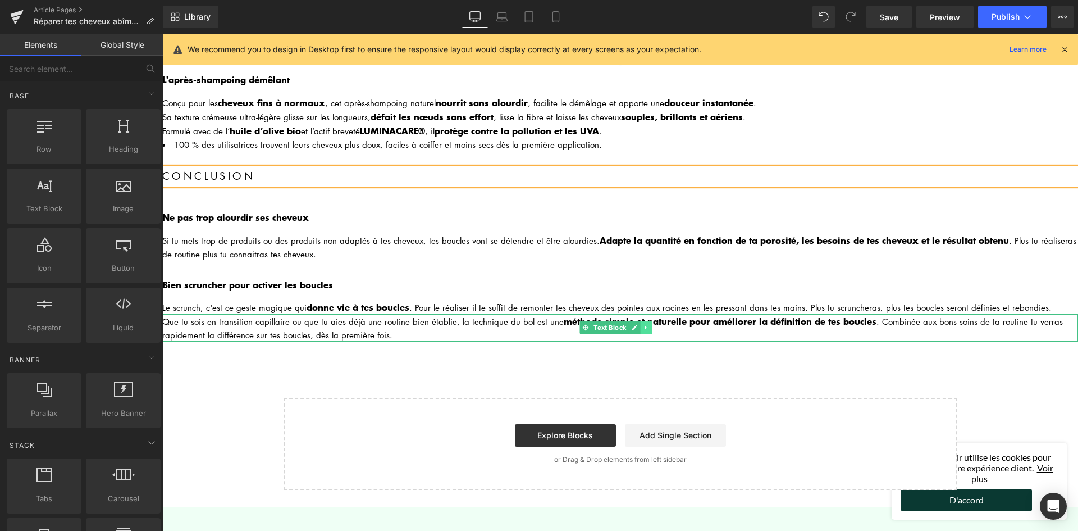
click at [642, 326] on link at bounding box center [647, 327] width 12 height 13
click at [655, 326] on link at bounding box center [652, 327] width 12 height 13
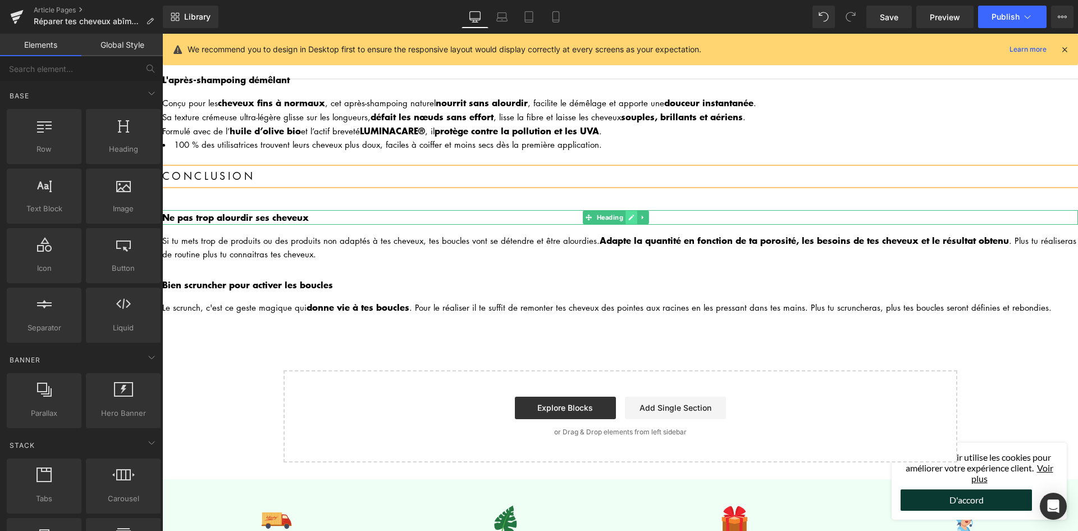
click at [634, 214] on icon at bounding box center [631, 217] width 6 height 7
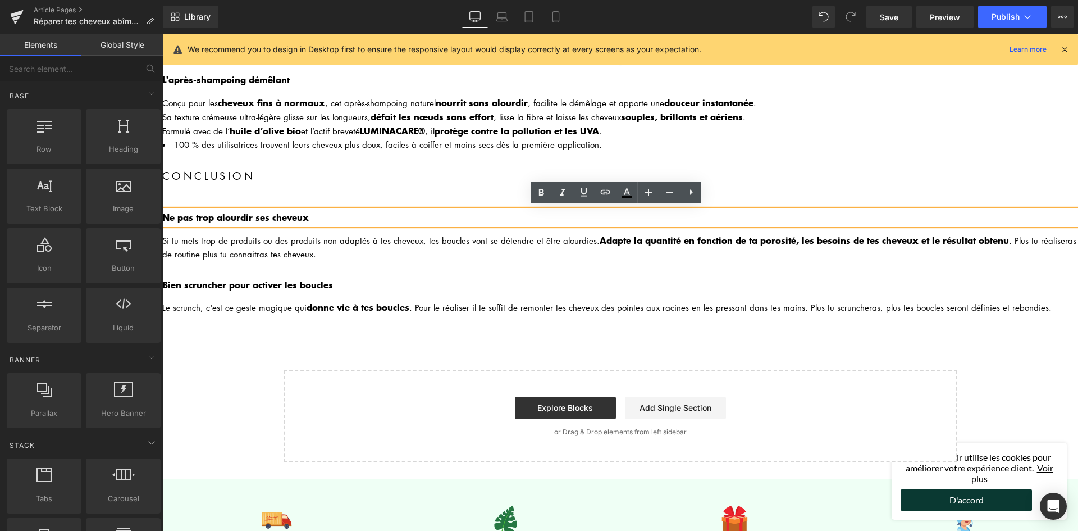
click at [669, 241] on div "Si tu mets trop de produits ou des produits non adaptés à tes cheveux, tes bouc…" at bounding box center [620, 247] width 916 height 28
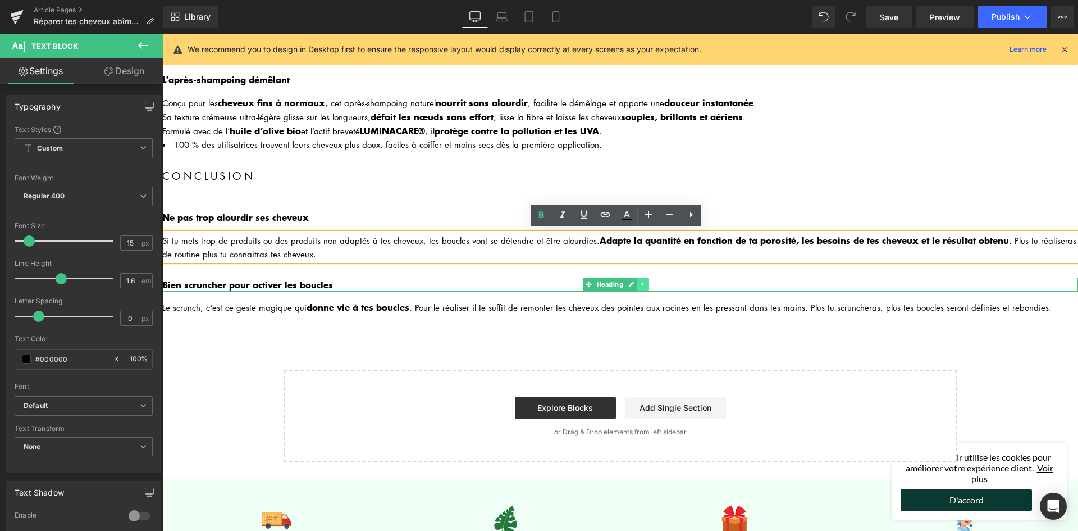
click at [641, 286] on link at bounding box center [643, 283] width 12 height 13
click at [652, 280] on link at bounding box center [649, 283] width 12 height 13
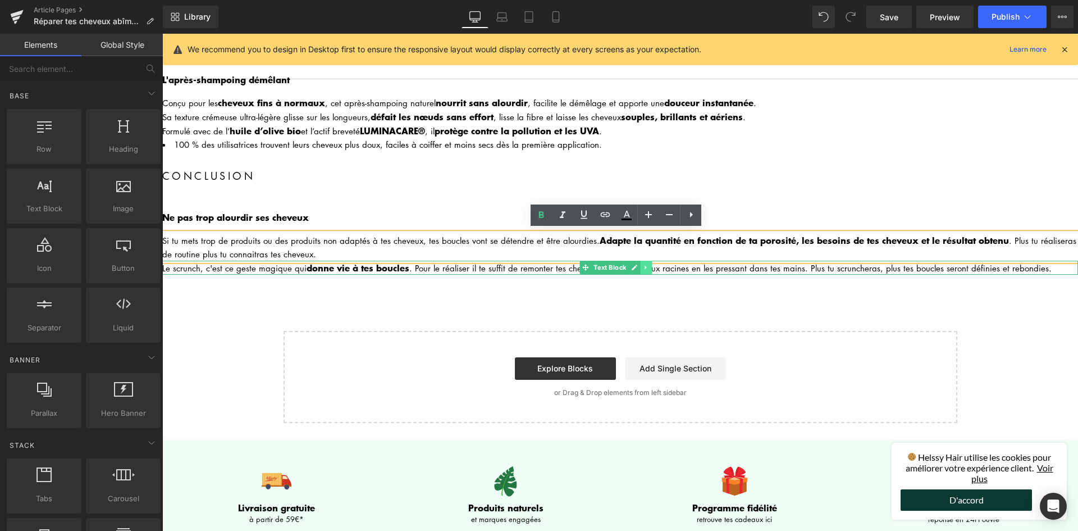
click at [643, 267] on icon at bounding box center [646, 267] width 6 height 7
click at [656, 262] on link at bounding box center [652, 266] width 12 height 13
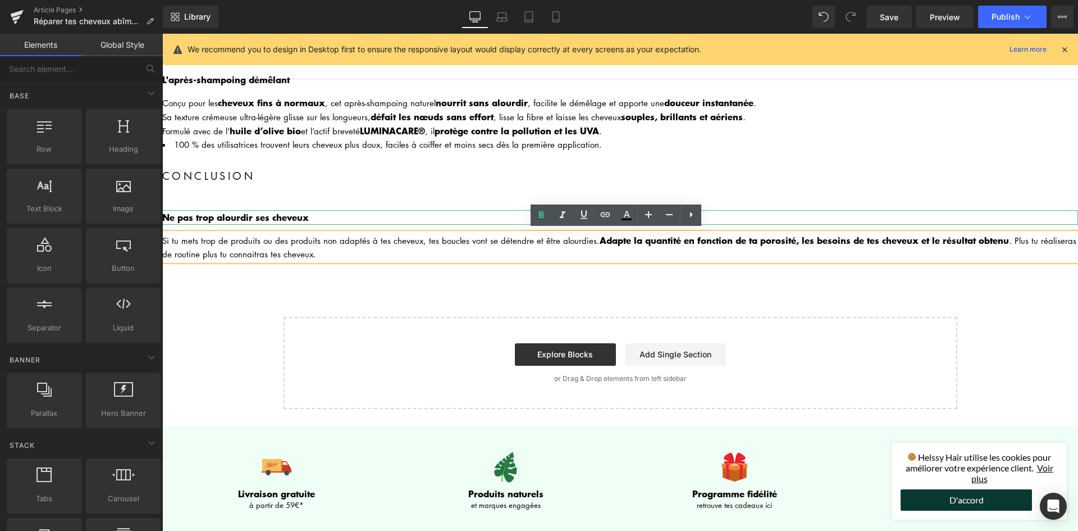
click at [326, 217] on h3 "Ne pas trop alourdir ses cheveux" at bounding box center [620, 217] width 916 height 15
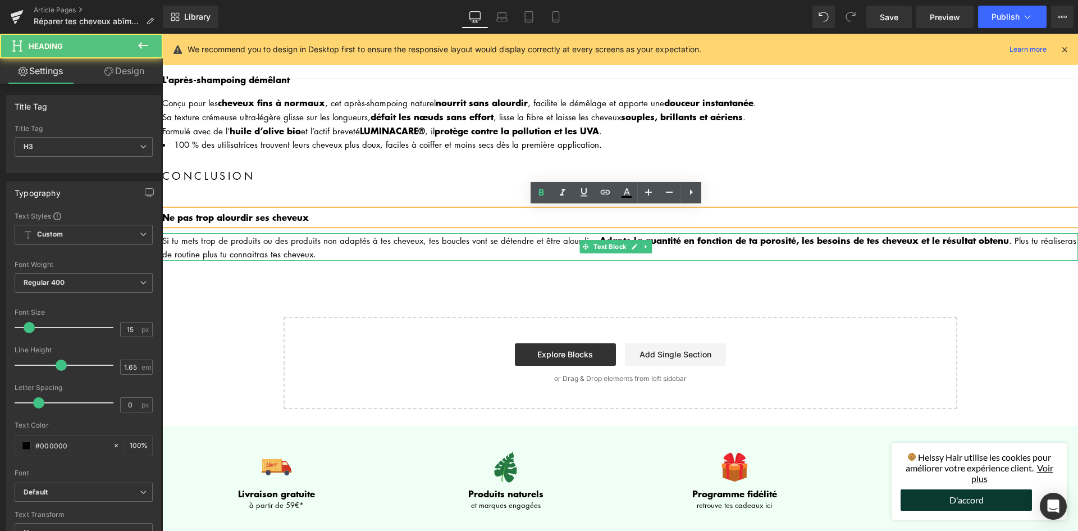
click at [421, 246] on div "Si tu mets trop de produits ou des produits non adaptés à tes cheveux, tes bouc…" at bounding box center [620, 247] width 916 height 28
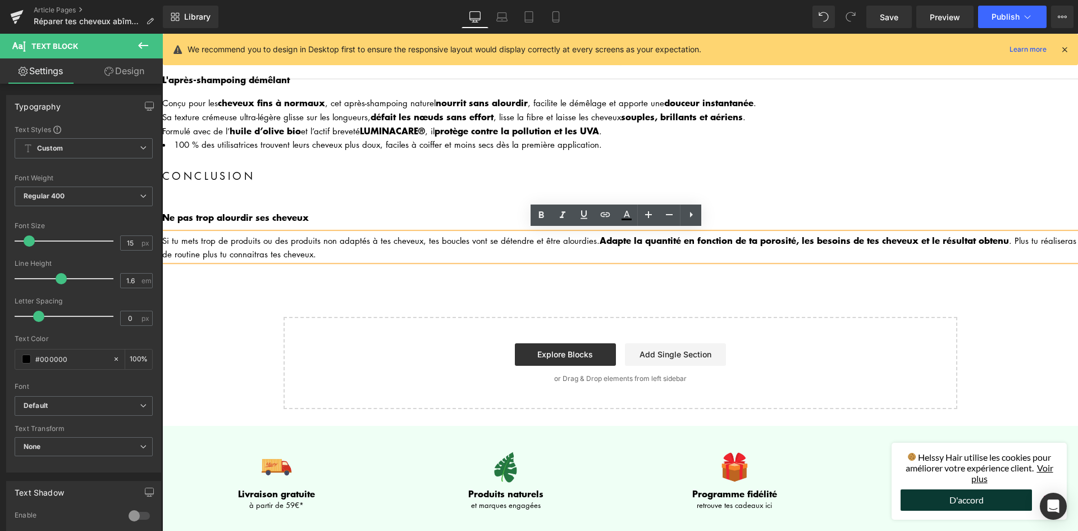
drag, startPoint x: 800, startPoint y: 151, endPoint x: 777, endPoint y: 154, distance: 23.2
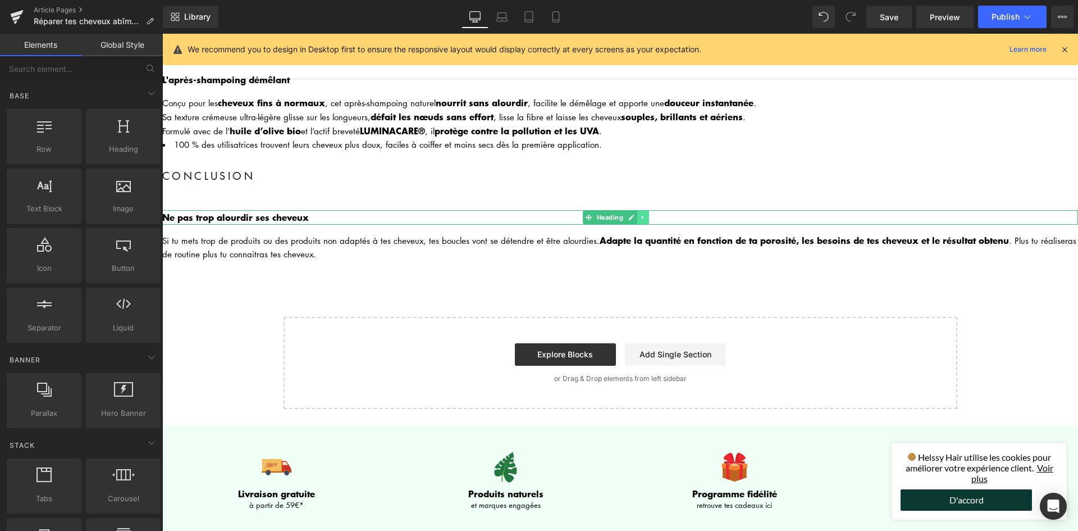
click at [645, 214] on icon at bounding box center [643, 217] width 6 height 7
click at [653, 216] on link at bounding box center [649, 217] width 12 height 13
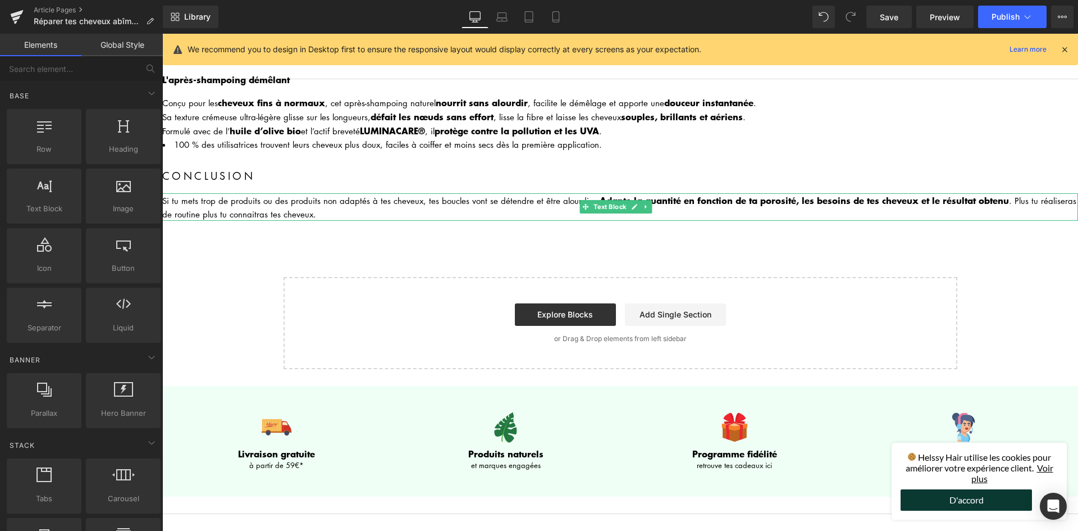
click at [412, 198] on div "Si tu mets trop de produits ou des produits non adaptés à tes cheveux, tes bouc…" at bounding box center [620, 207] width 916 height 28
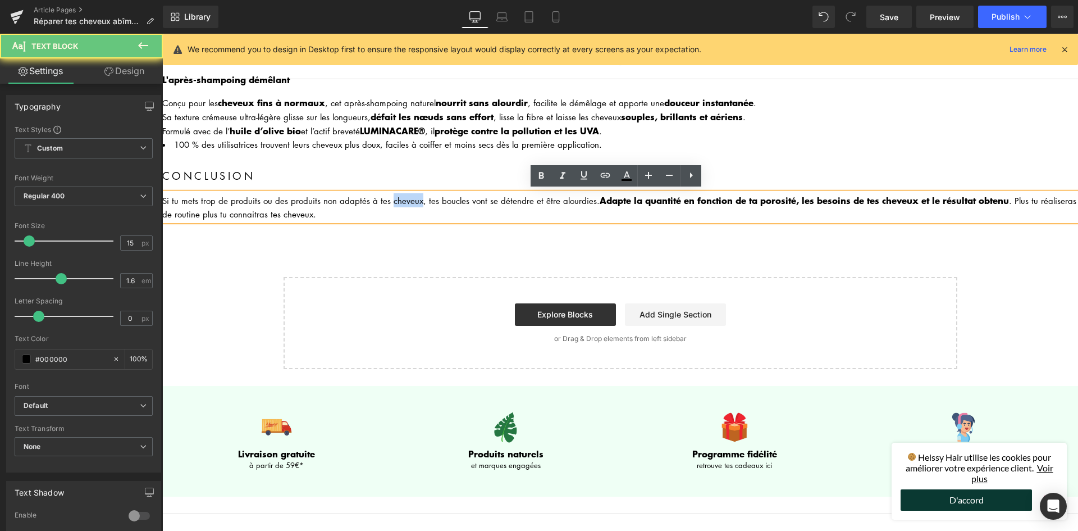
click at [412, 198] on div "Si tu mets trop de produits ou des produits non adaptés à tes cheveux, tes bouc…" at bounding box center [620, 207] width 916 height 28
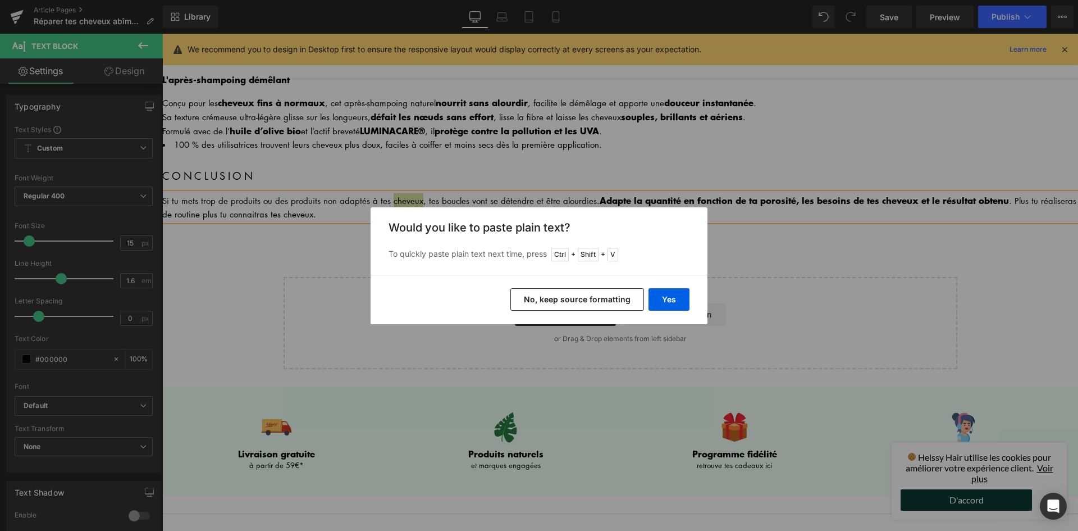
click at [577, 299] on button "No, keep source formatting" at bounding box center [577, 299] width 134 height 22
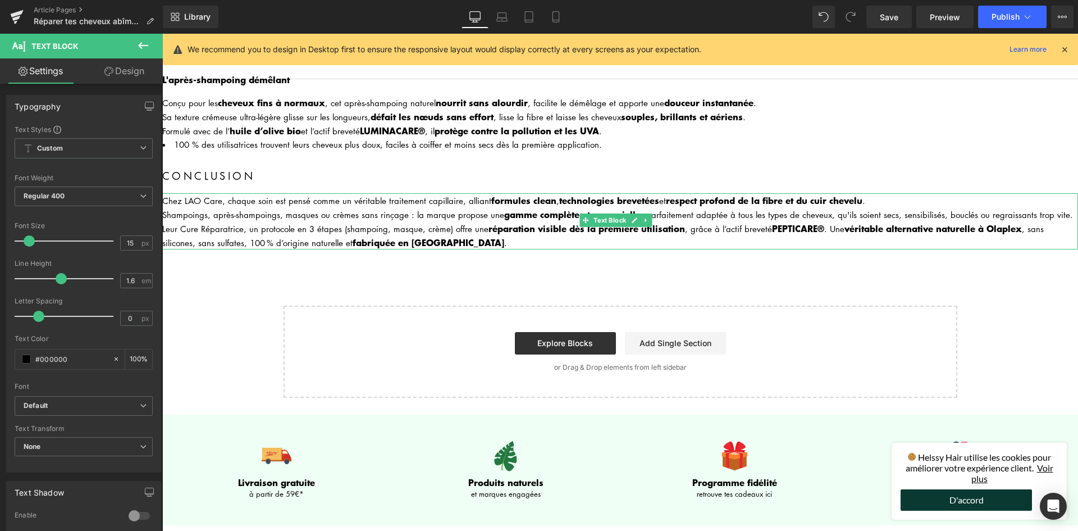
click at [187, 199] on div "Chez LAO Care, chaque soin est pensé comme un véritable traitement capillaire, …" at bounding box center [620, 200] width 916 height 14
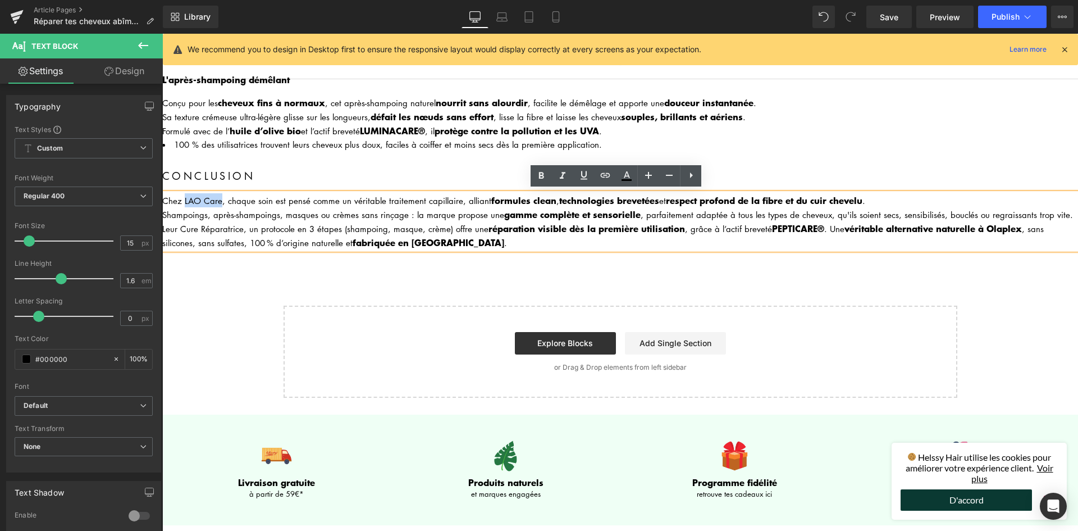
drag, startPoint x: 185, startPoint y: 193, endPoint x: 220, endPoint y: 195, distance: 34.4
click at [220, 195] on div "Chez LAO Care, chaque soin est pensé comme un véritable traitement capillaire, …" at bounding box center [620, 200] width 916 height 14
click at [610, 179] on icon at bounding box center [604, 174] width 13 height 13
click at [194, 218] on input "[URL][DOMAIN_NAME]" at bounding box center [244, 220] width 173 height 28
paste input "[URL][DOMAIN_NAME]"
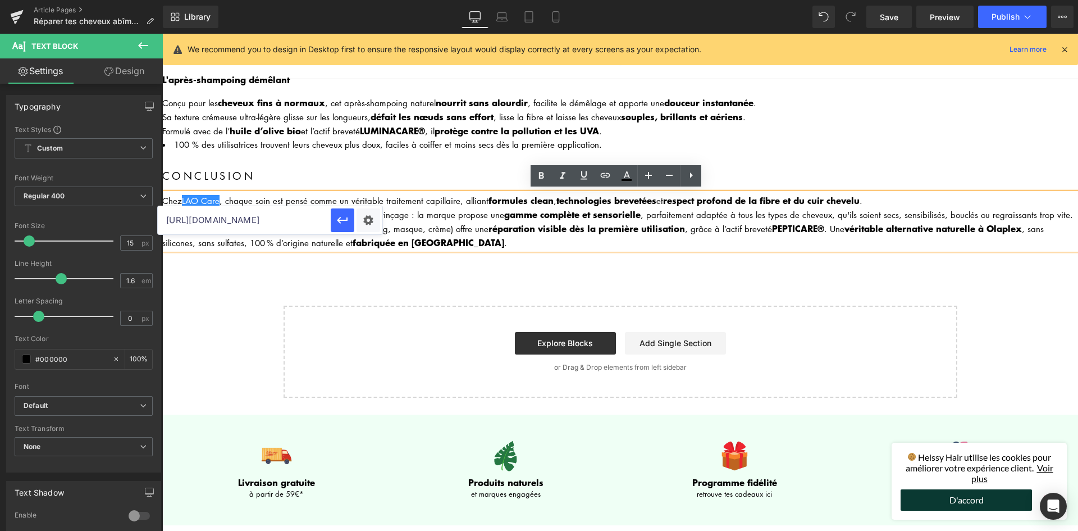
scroll to position [0, 22]
type input "[URL][DOMAIN_NAME]"
click at [338, 224] on icon "button" at bounding box center [342, 219] width 13 height 13
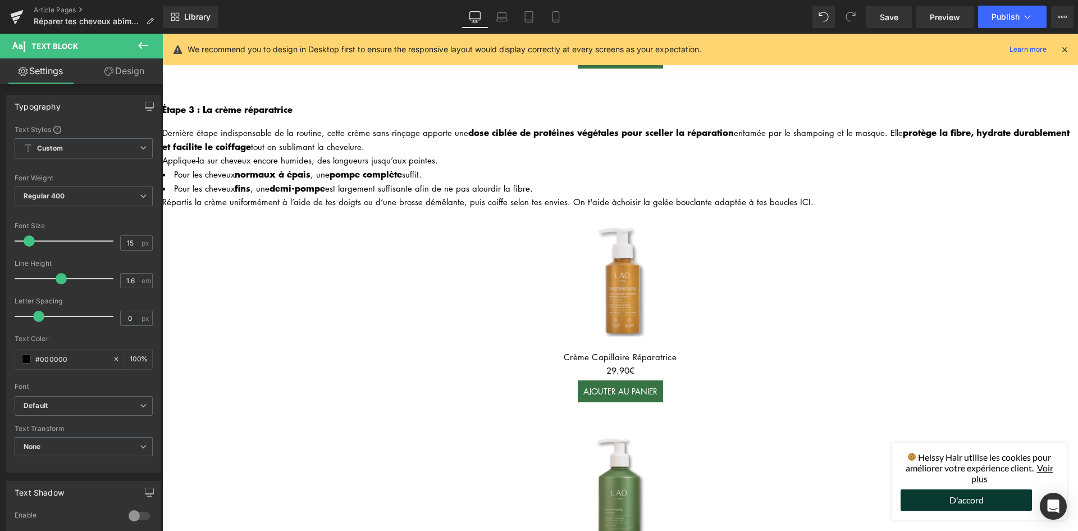
scroll to position [1118, 0]
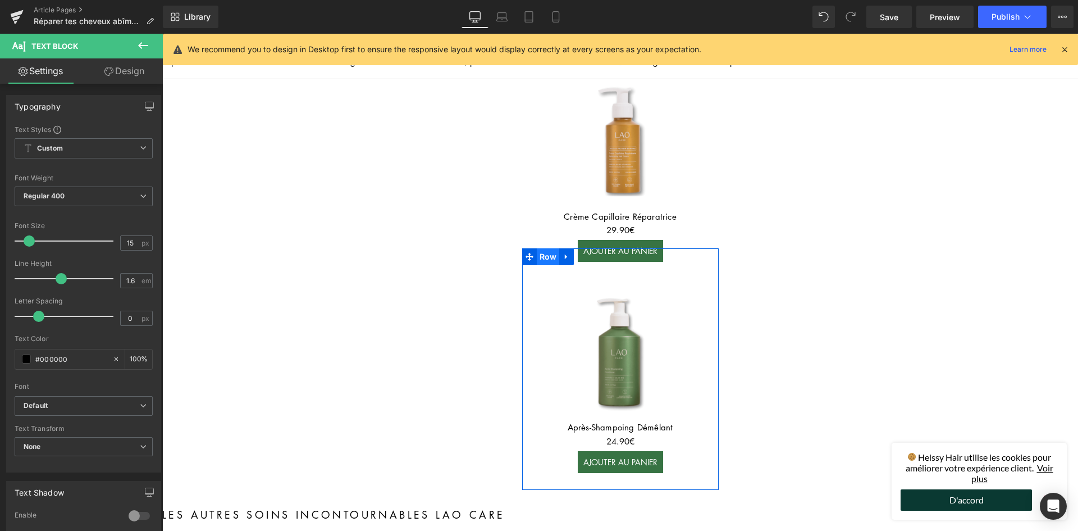
click at [545, 250] on span "Row" at bounding box center [548, 256] width 23 height 17
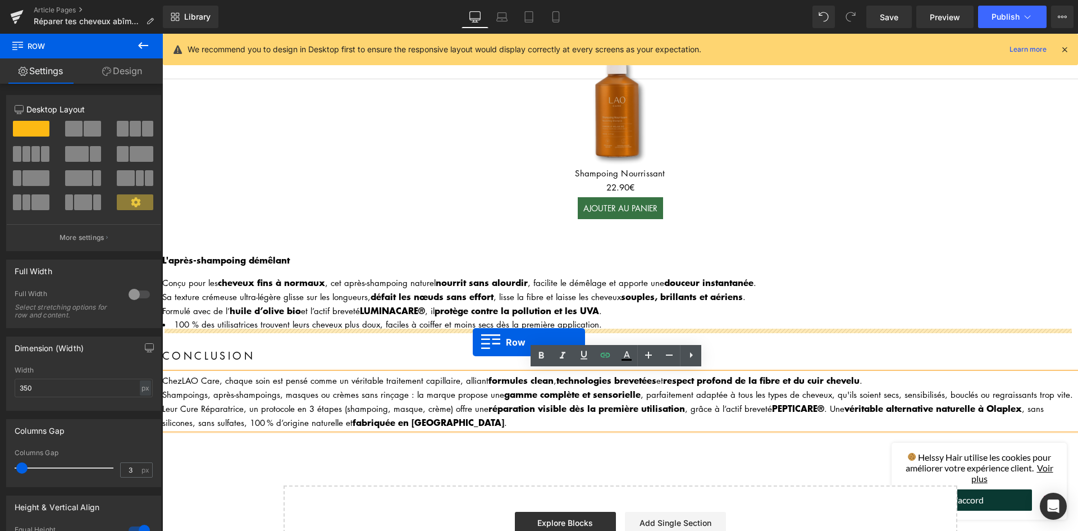
drag, startPoint x: 527, startPoint y: 248, endPoint x: 473, endPoint y: 342, distance: 108.4
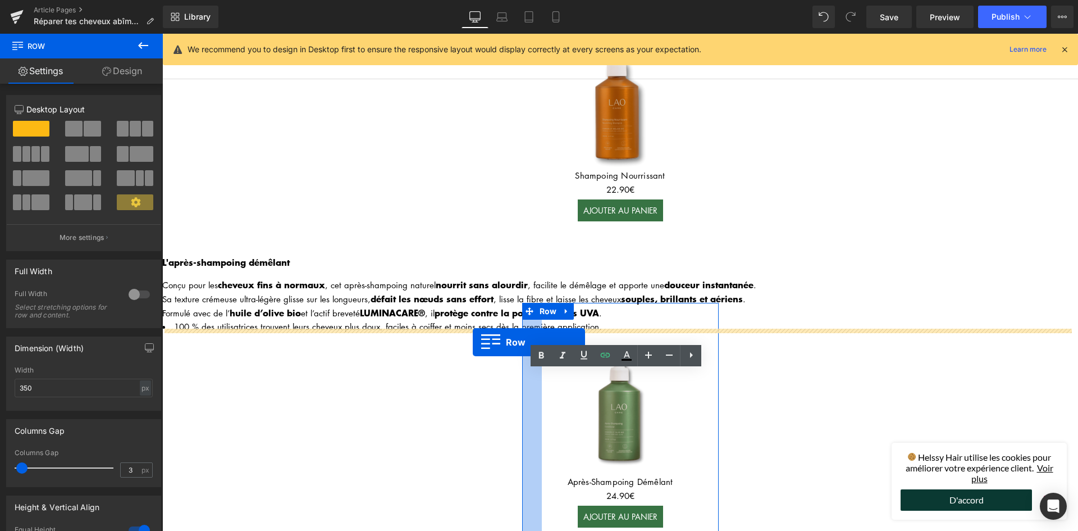
scroll to position [1850, 0]
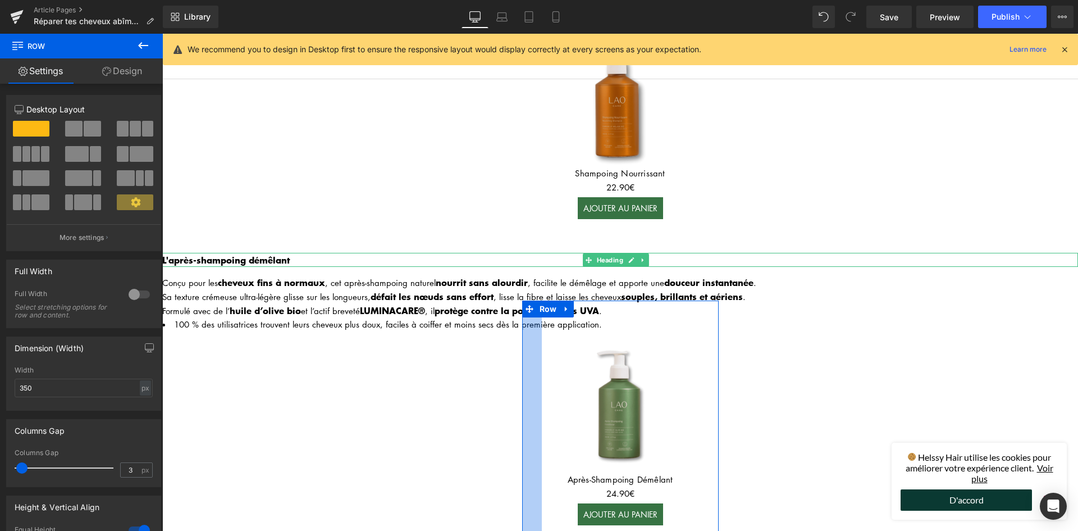
click at [325, 263] on h3 "L'après-shampoing démêlant" at bounding box center [620, 260] width 916 height 15
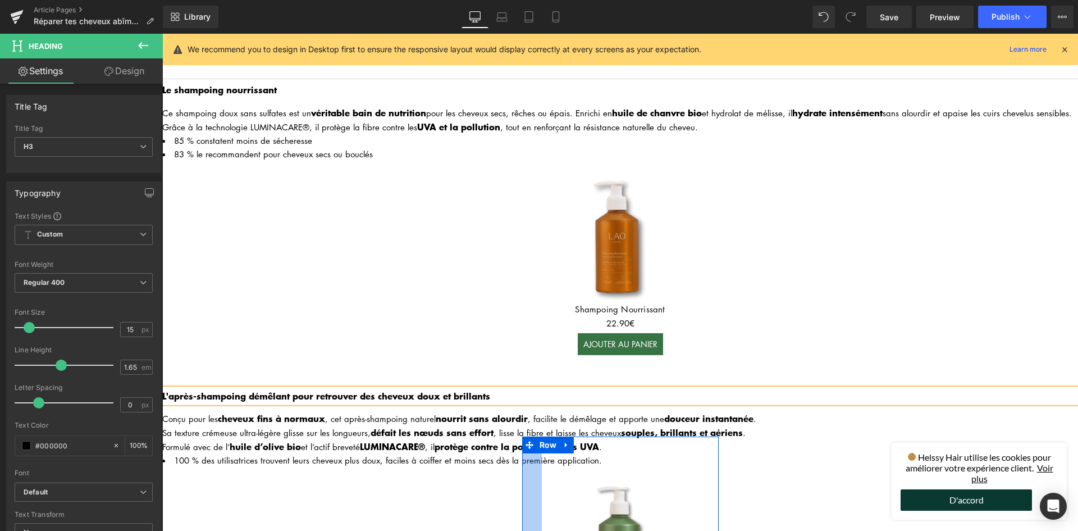
scroll to position [1470, 0]
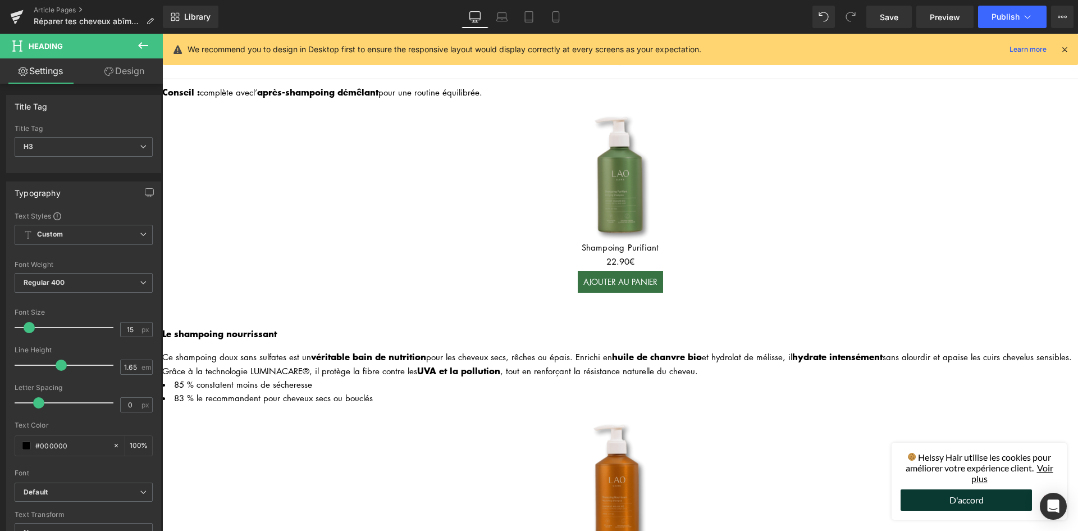
click at [162, 34] on div at bounding box center [162, 34] width 0 height 0
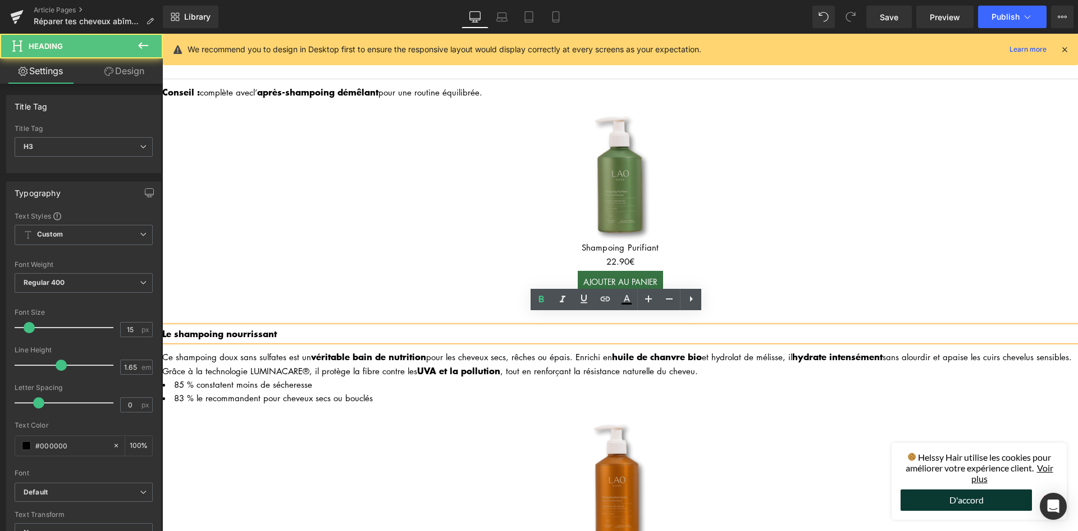
click at [297, 326] on h3 "Le shampoing nourrissant" at bounding box center [620, 333] width 916 height 15
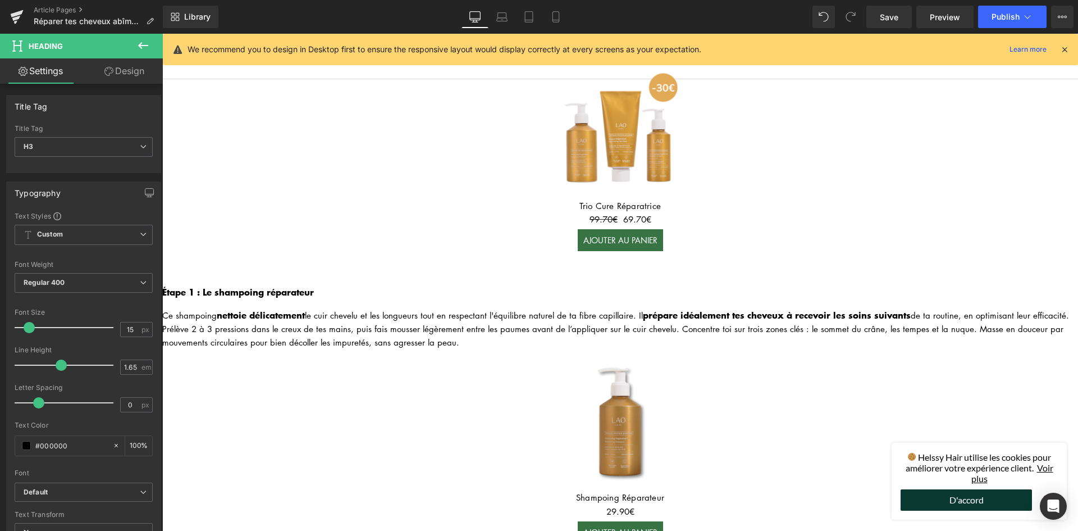
scroll to position [0, 0]
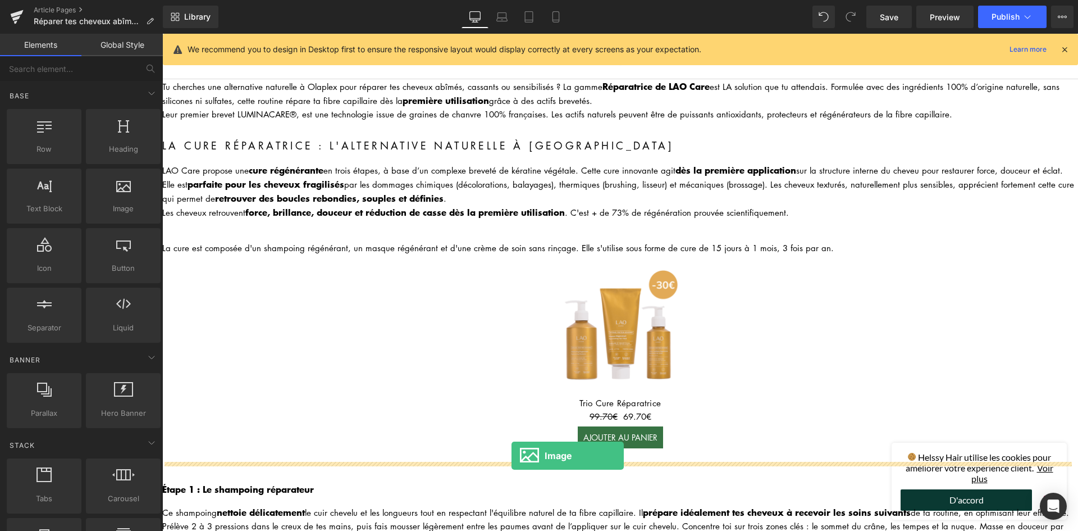
drag, startPoint x: 293, startPoint y: 246, endPoint x: 514, endPoint y: 460, distance: 308.1
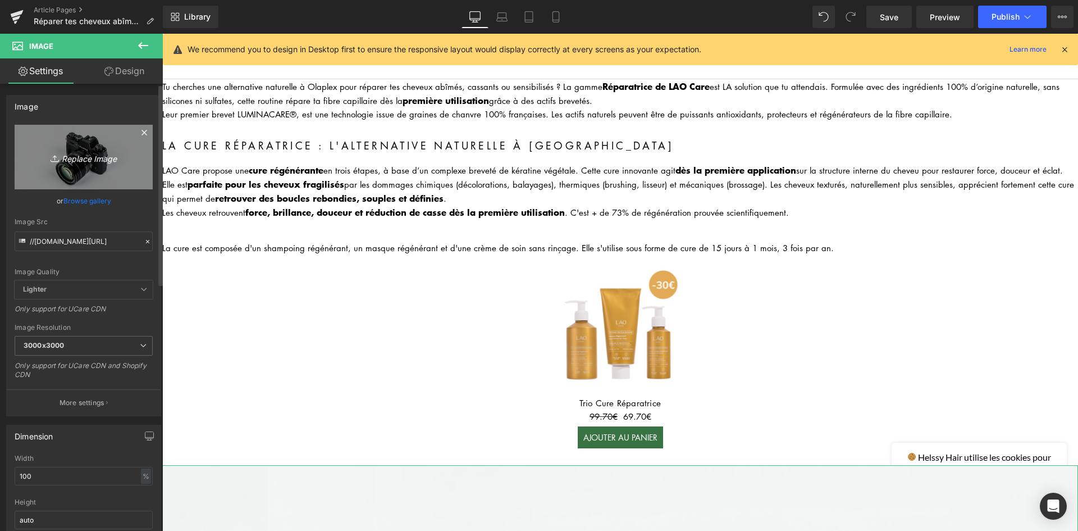
click at [80, 148] on link "Replace Image" at bounding box center [84, 157] width 138 height 65
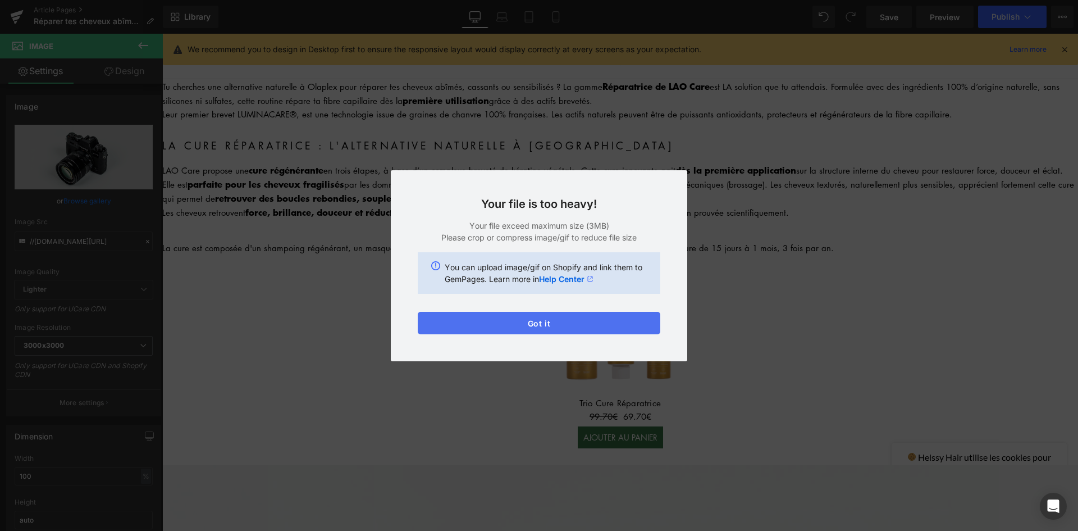
click at [539, 321] on button "Got it" at bounding box center [539, 323] width 243 height 22
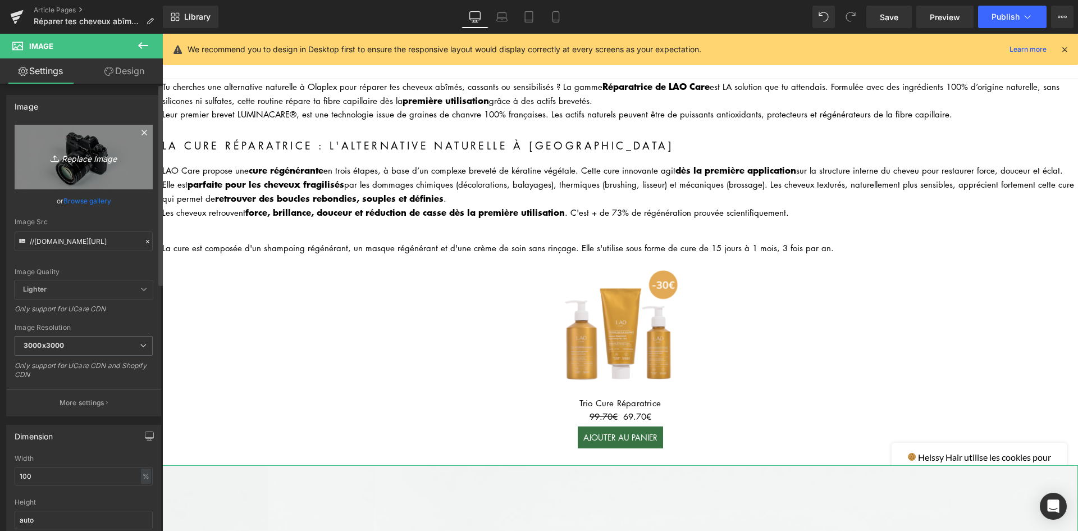
click at [63, 166] on link "Replace Image" at bounding box center [84, 157] width 138 height 65
click at [77, 146] on link "Replace Image" at bounding box center [84, 157] width 138 height 65
type input "C:\fakepath\Images dans article-min.jpg"
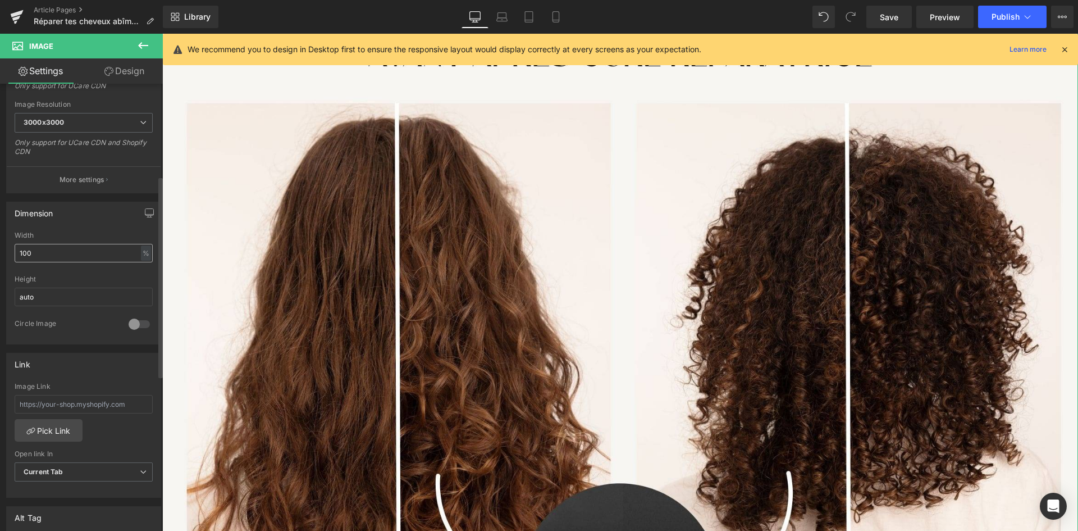
scroll to position [225, 0]
click at [52, 255] on input "100" at bounding box center [84, 252] width 138 height 19
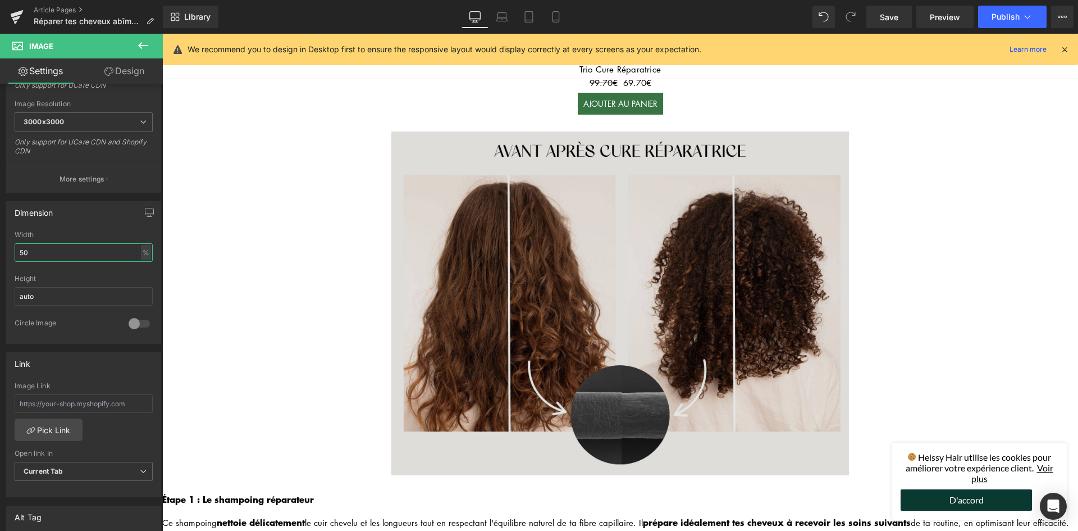
scroll to position [337, 0]
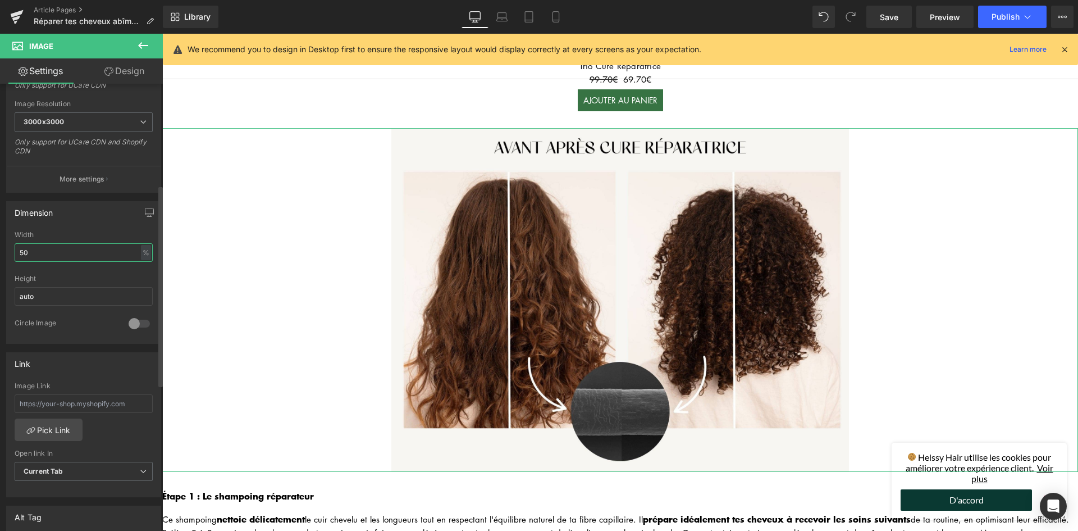
type input "5"
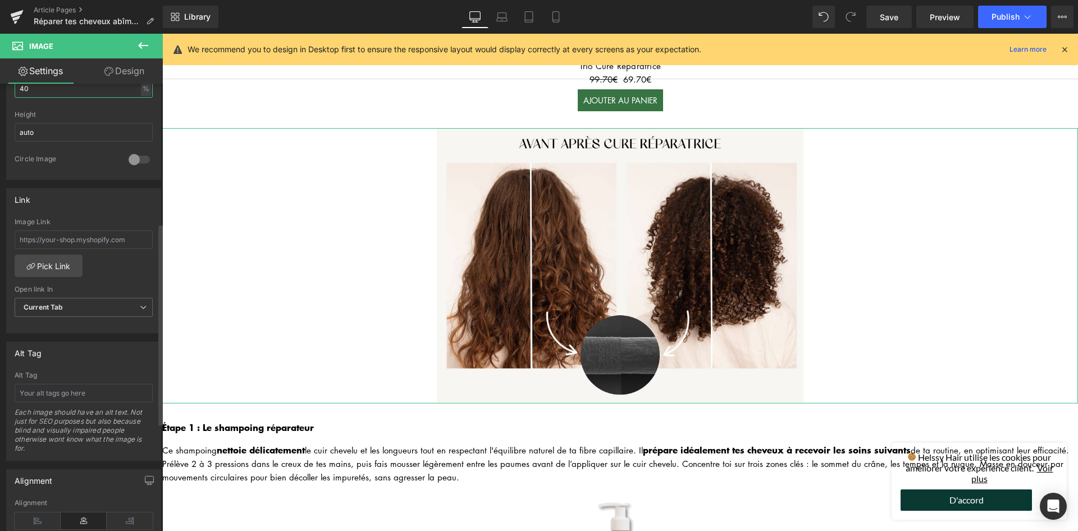
scroll to position [393, 0]
type input "40"
click at [83, 229] on input "text" at bounding box center [84, 235] width 138 height 19
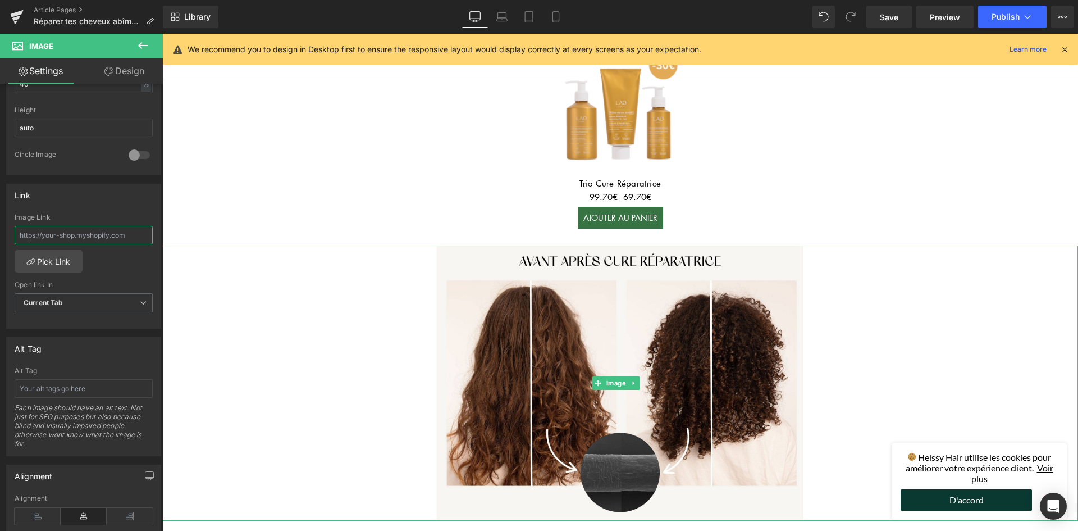
scroll to position [56, 0]
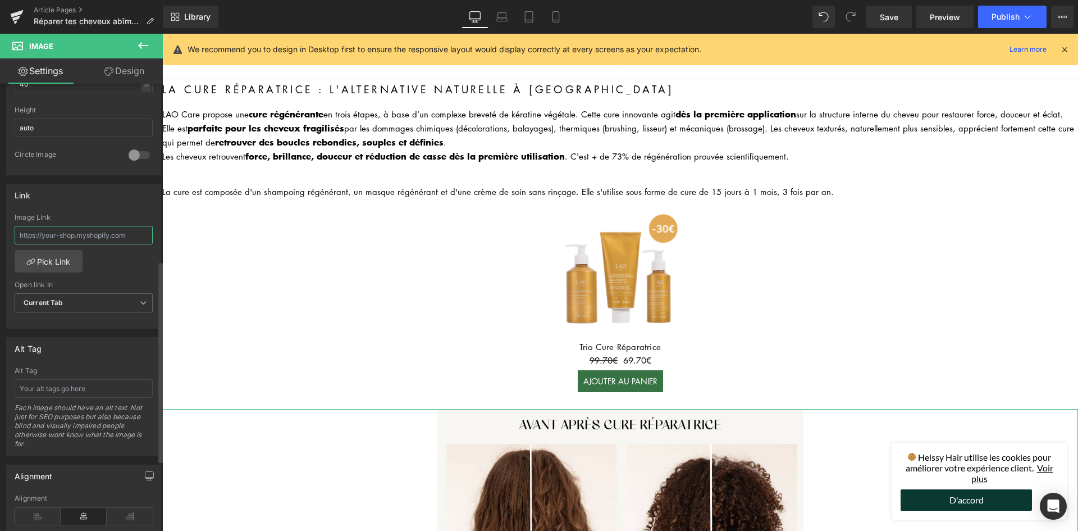
click at [87, 235] on input "text" at bounding box center [84, 235] width 138 height 19
paste input "[URL][DOMAIN_NAME]"
type input "[URL][DOMAIN_NAME]"
click at [61, 384] on input "text" at bounding box center [84, 388] width 138 height 19
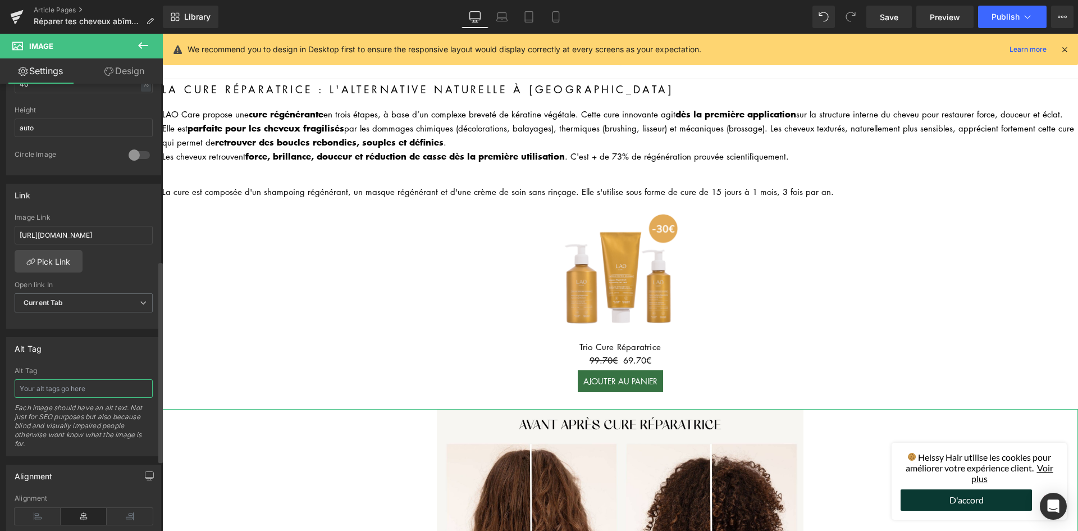
scroll to position [0, 0]
type input "a"
type input "cure réparatrice cheveux abimés"
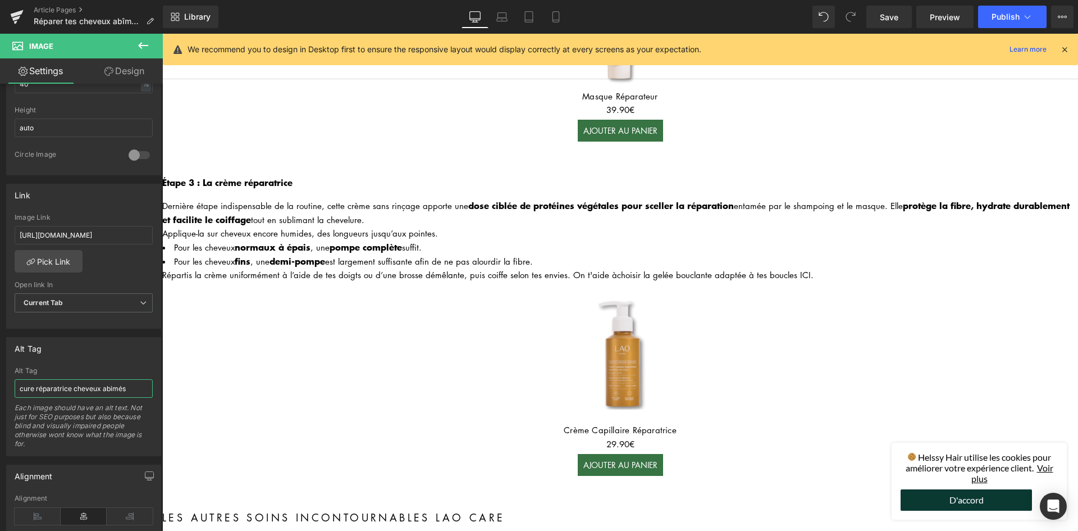
scroll to position [1347, 0]
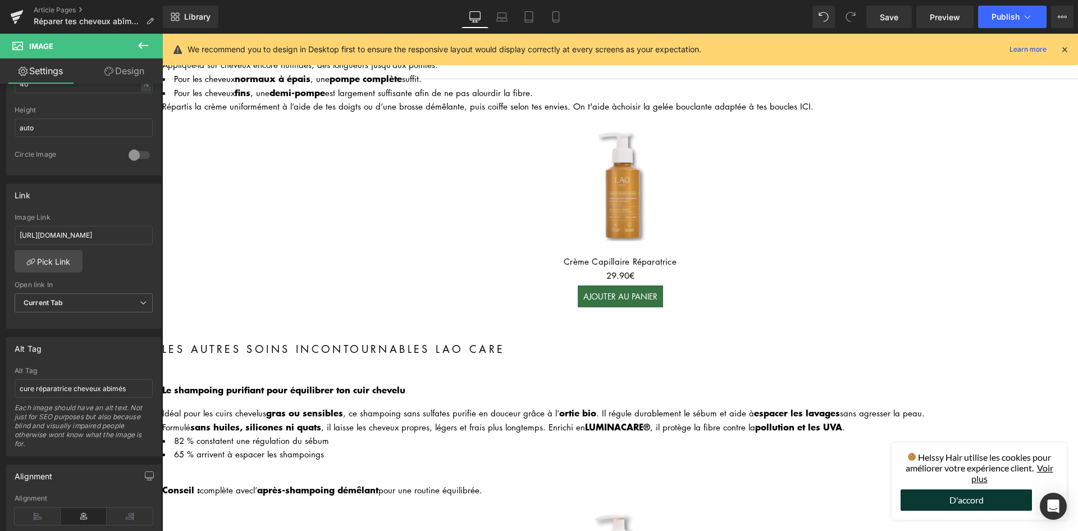
click at [288, 262] on div "Tu cherches une alternative naturelle à Olaplex pour réparer tes cheveux abîmés…" at bounding box center [620, 148] width 916 height 2833
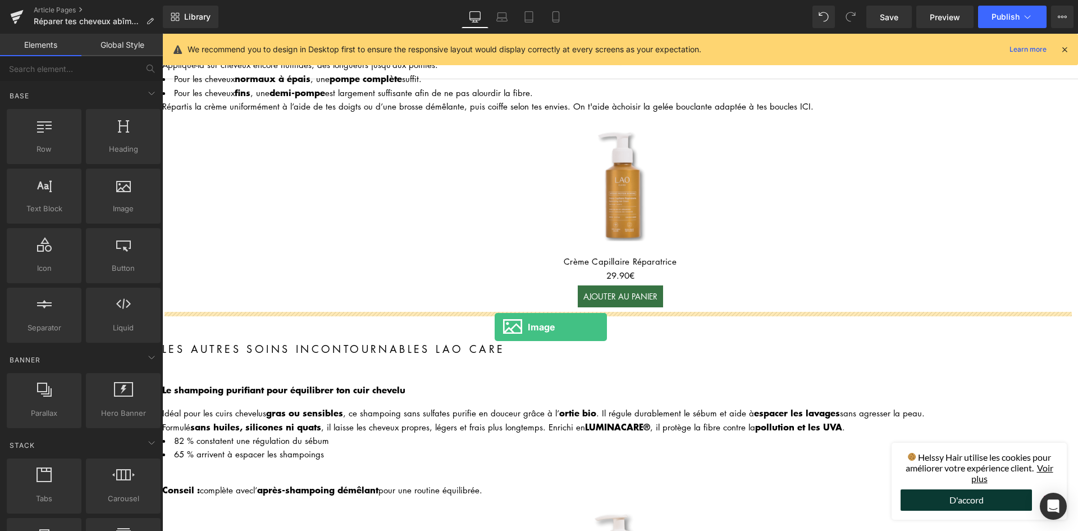
drag, startPoint x: 276, startPoint y: 239, endPoint x: 495, endPoint y: 327, distance: 235.3
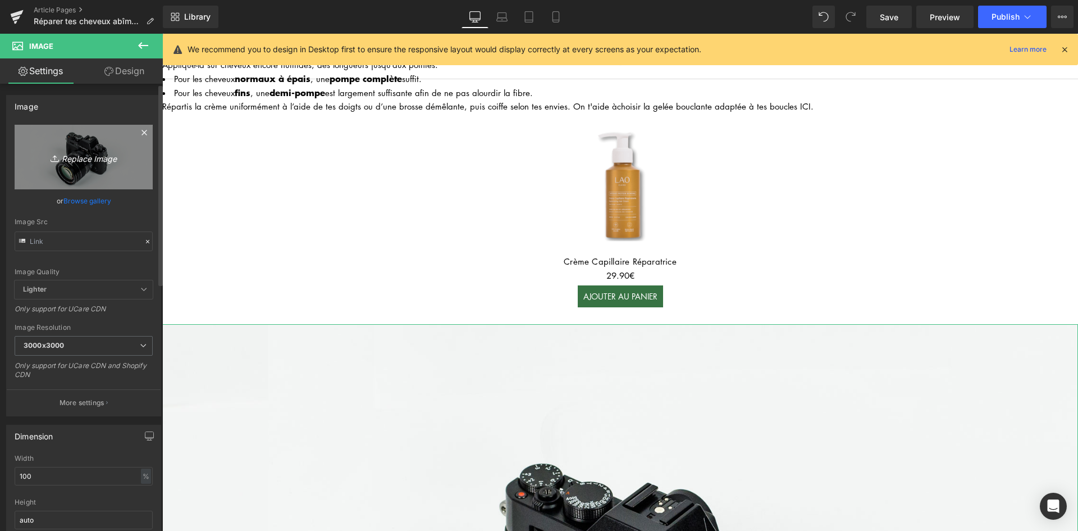
click at [77, 168] on link "Replace Image" at bounding box center [84, 157] width 138 height 65
type input "C:\fakepath\Images dans article (1)-min.jpg"
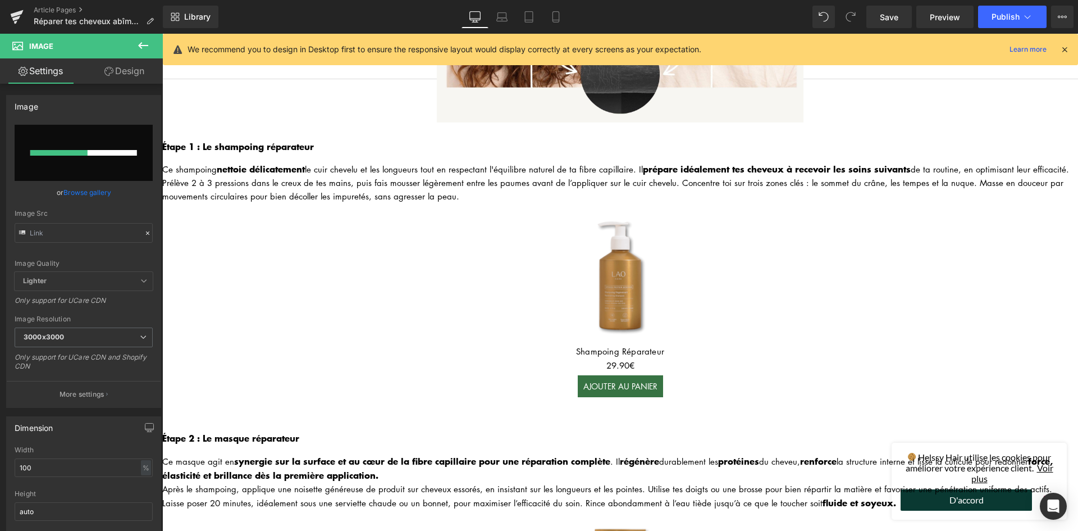
scroll to position [225, 0]
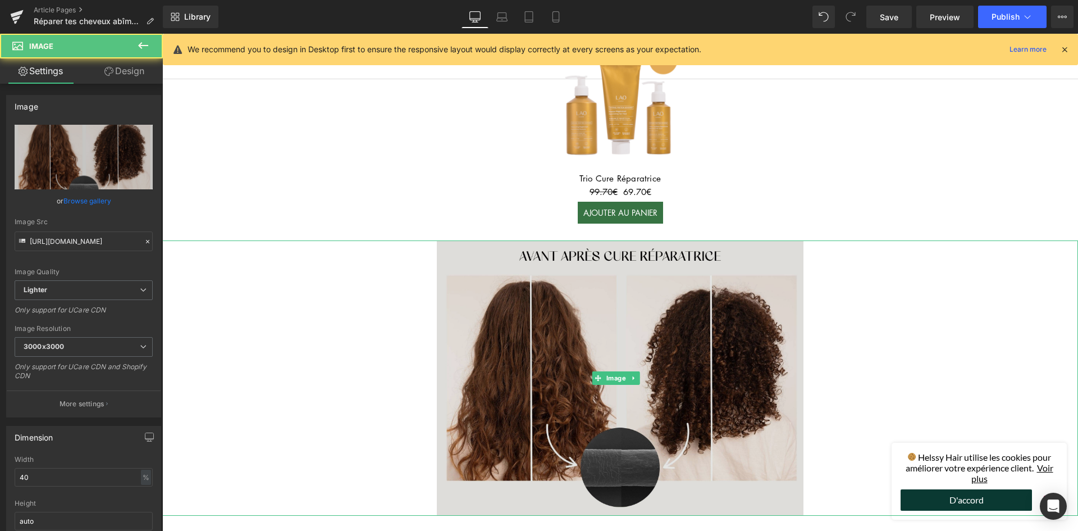
click at [476, 291] on img at bounding box center [620, 377] width 366 height 275
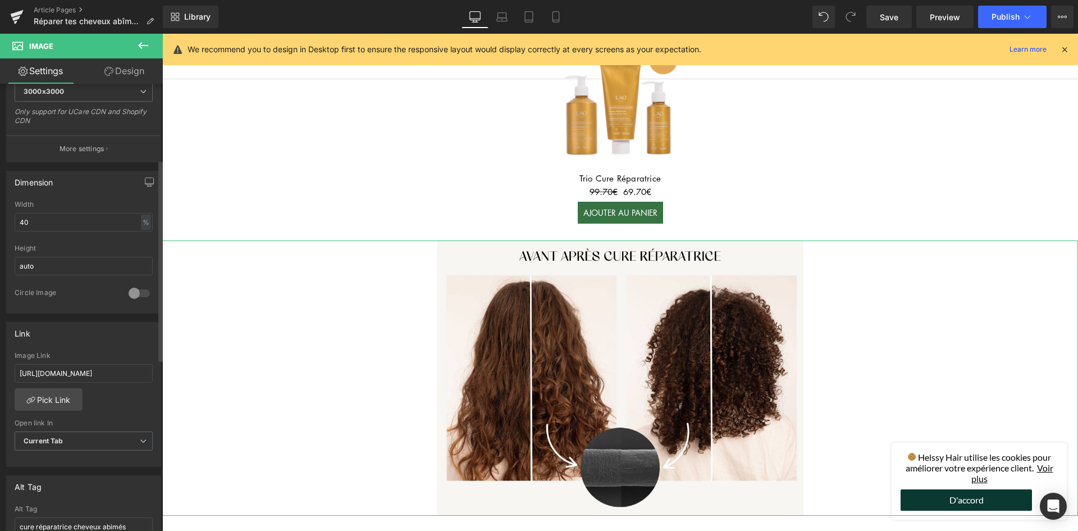
scroll to position [337, 0]
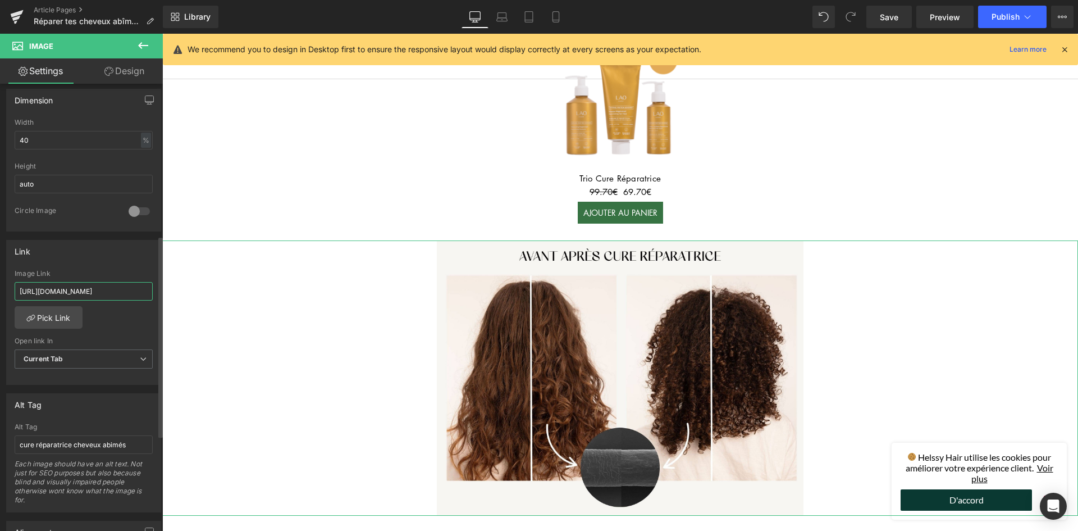
click at [93, 293] on input "[URL][DOMAIN_NAME]" at bounding box center [84, 291] width 138 height 19
click at [95, 295] on input "[URL][DOMAIN_NAME]" at bounding box center [84, 291] width 138 height 19
click at [100, 289] on input "[URL][DOMAIN_NAME]" at bounding box center [84, 291] width 138 height 19
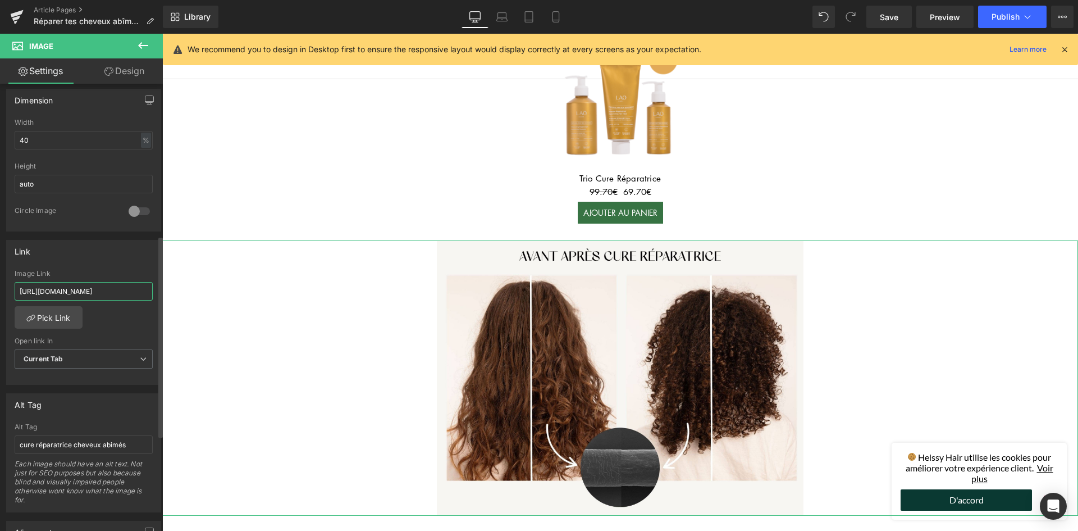
click at [100, 289] on input "[URL][DOMAIN_NAME]" at bounding box center [84, 291] width 138 height 19
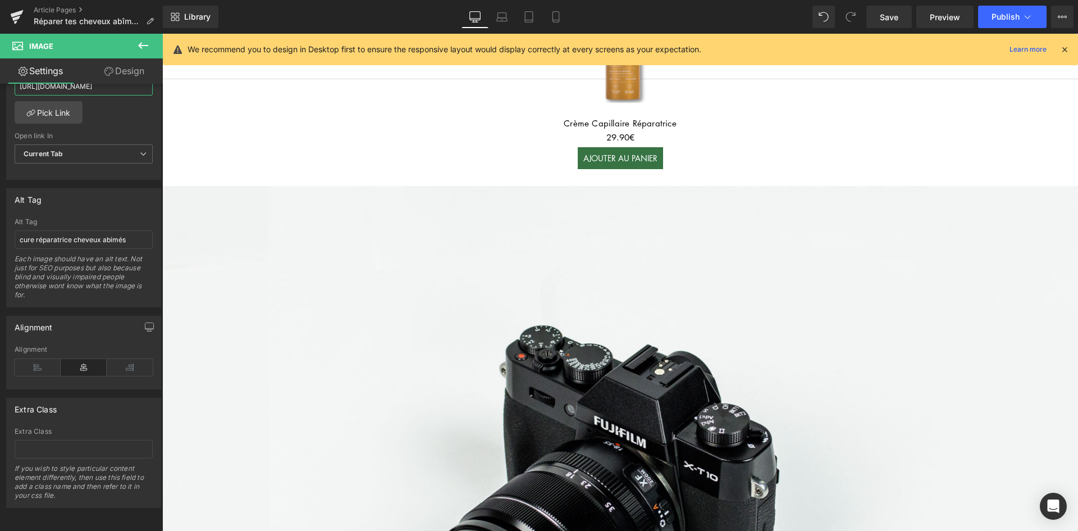
scroll to position [1572, 0]
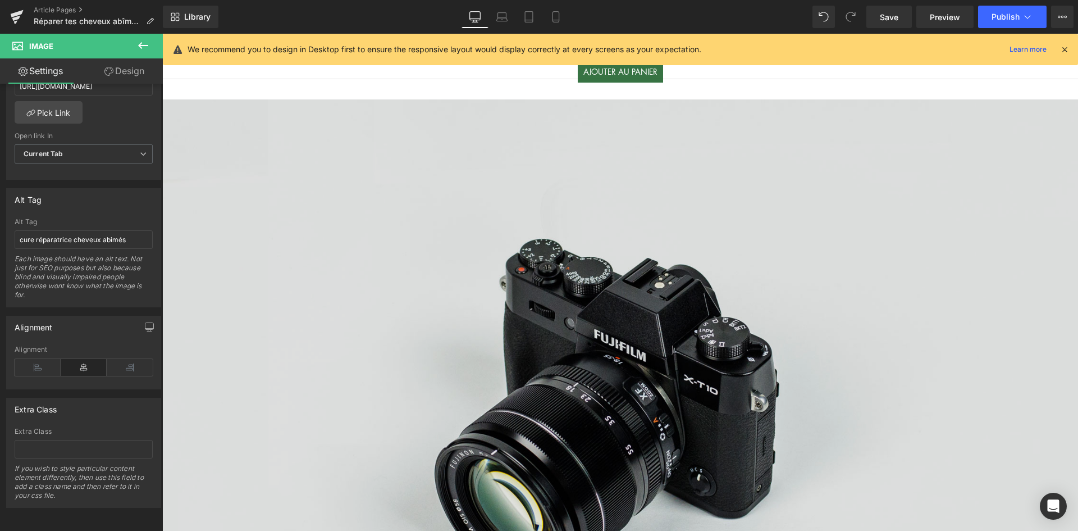
click at [575, 332] on img at bounding box center [620, 402] width 916 height 607
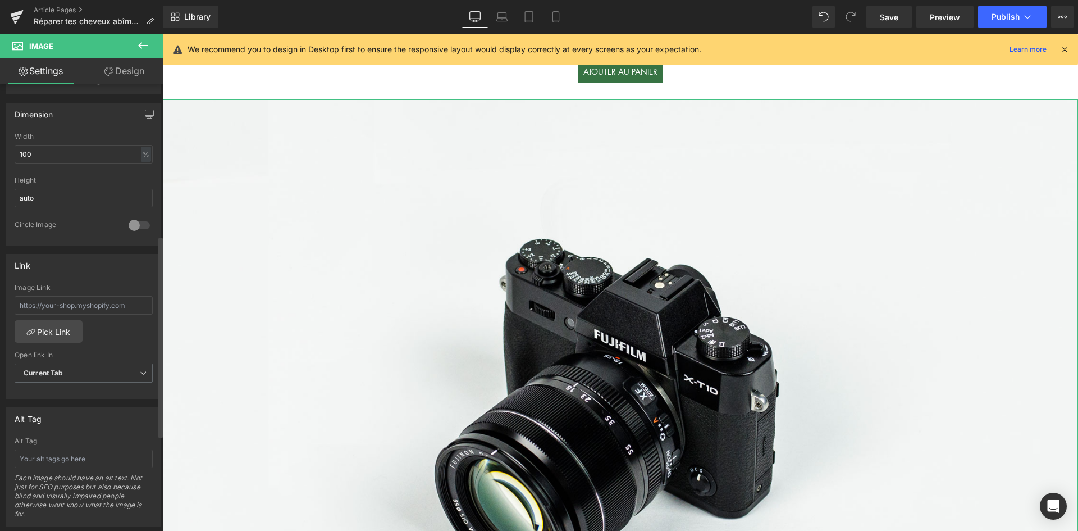
scroll to position [337, 0]
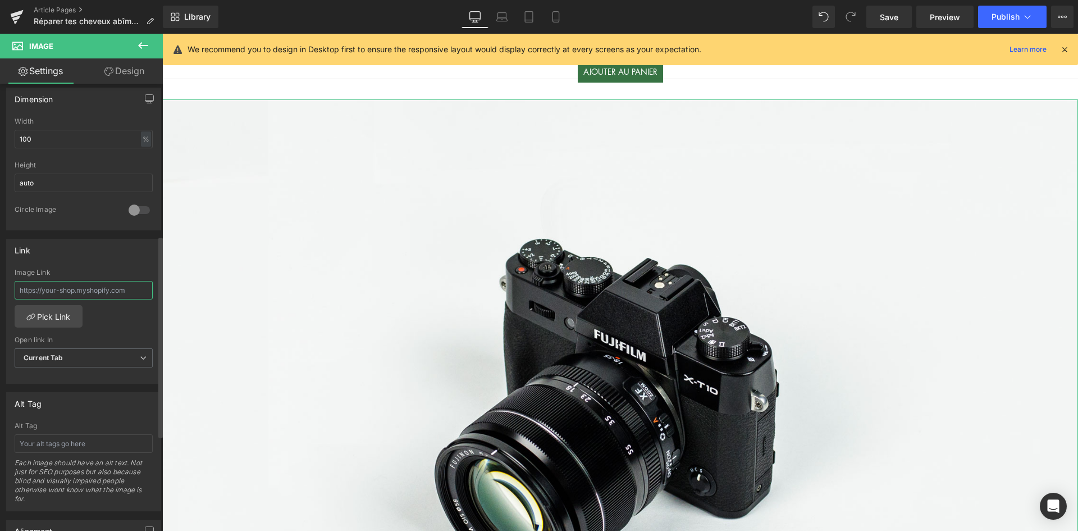
click at [97, 287] on input "text" at bounding box center [84, 290] width 138 height 19
paste input "[URL][DOMAIN_NAME]"
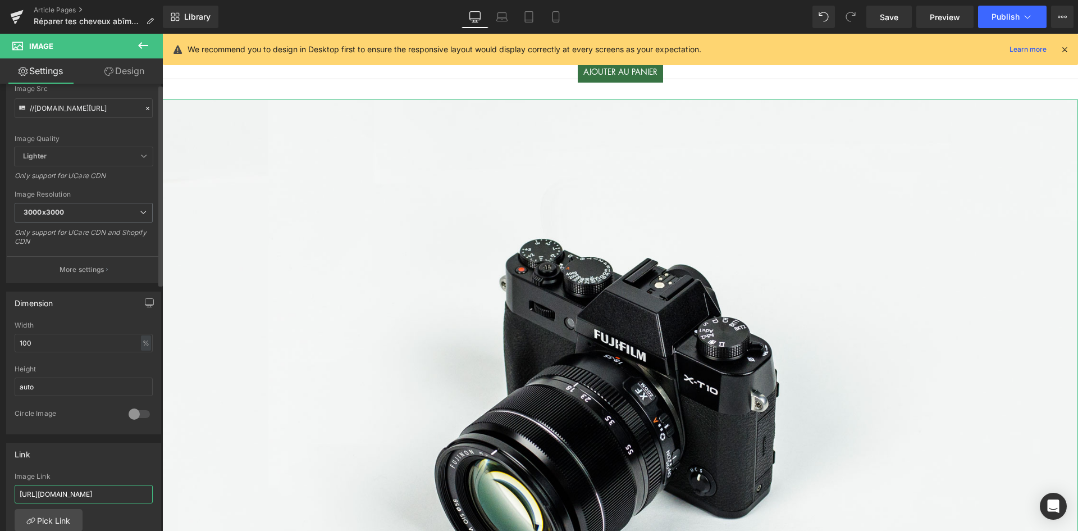
scroll to position [0, 0]
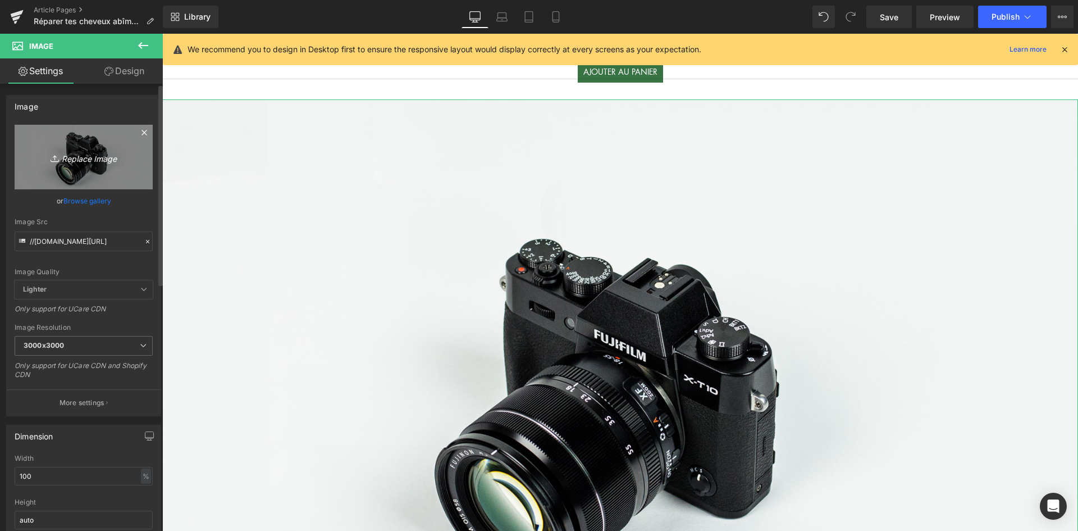
type input "[URL][DOMAIN_NAME]"
click at [80, 161] on icon "Replace Image" at bounding box center [84, 157] width 90 height 14
type input "C:\fakepath\Images dans article (1)-min.jpg"
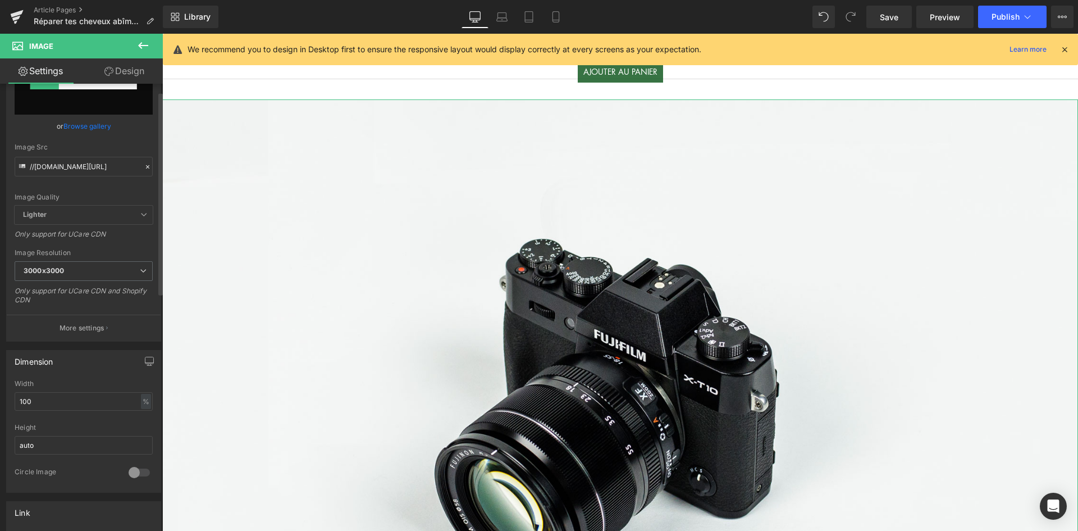
scroll to position [168, 0]
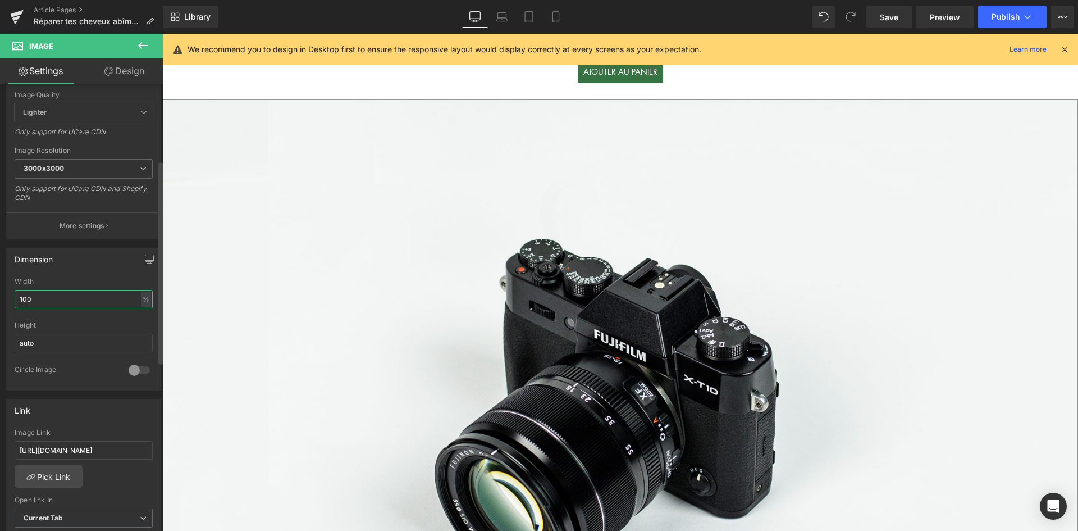
click at [56, 295] on input "100" at bounding box center [84, 299] width 138 height 19
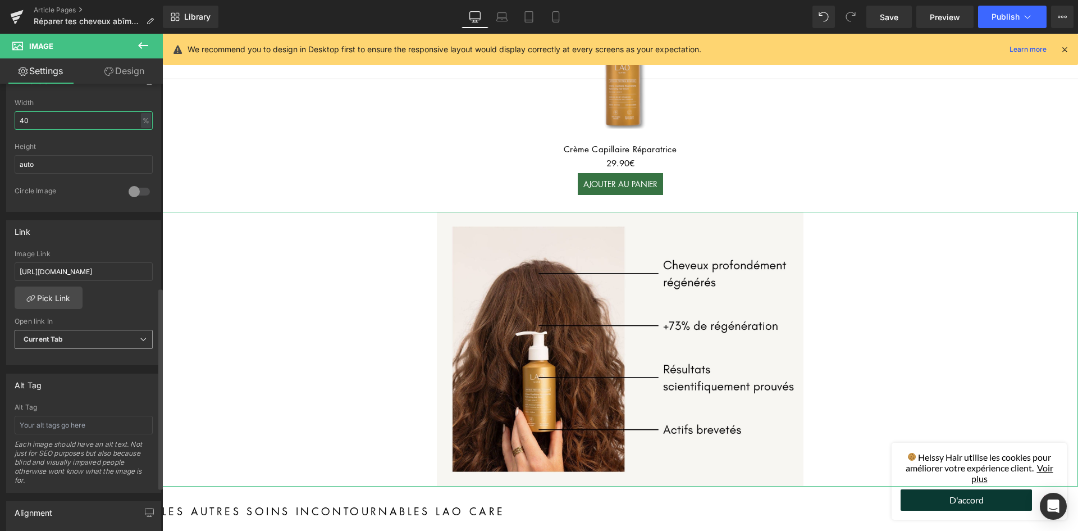
scroll to position [458, 0]
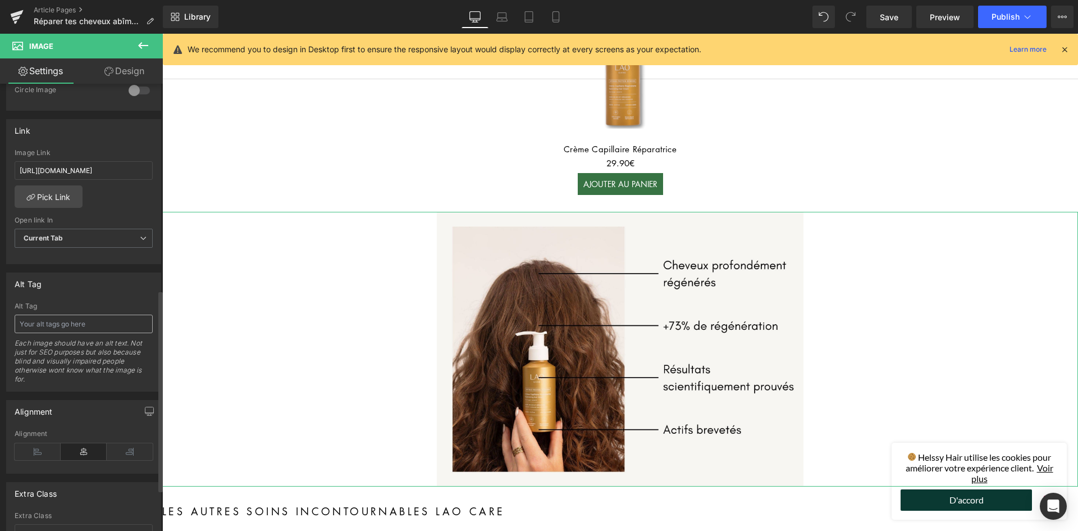
type input "40"
click at [70, 326] on input "text" at bounding box center [84, 323] width 138 height 19
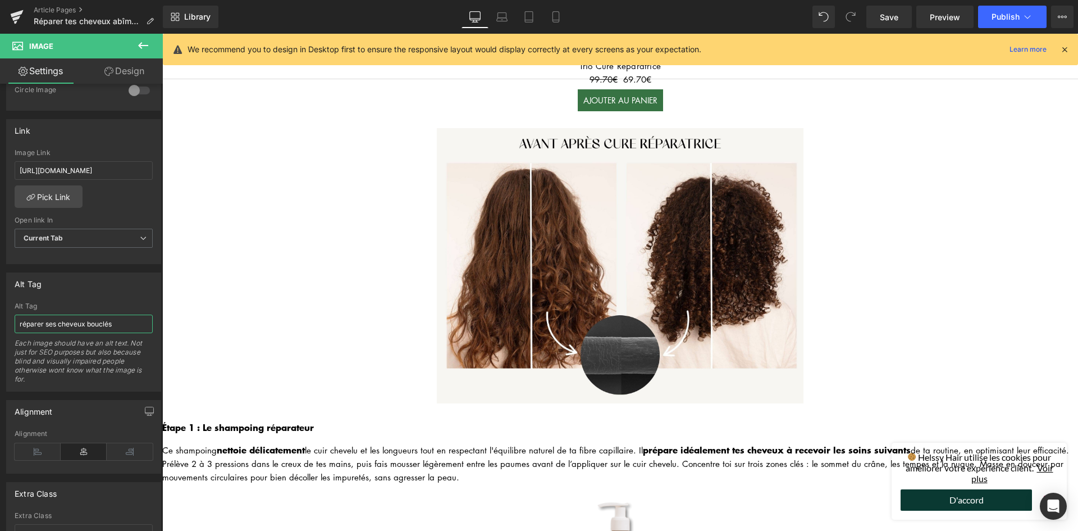
scroll to position [674, 0]
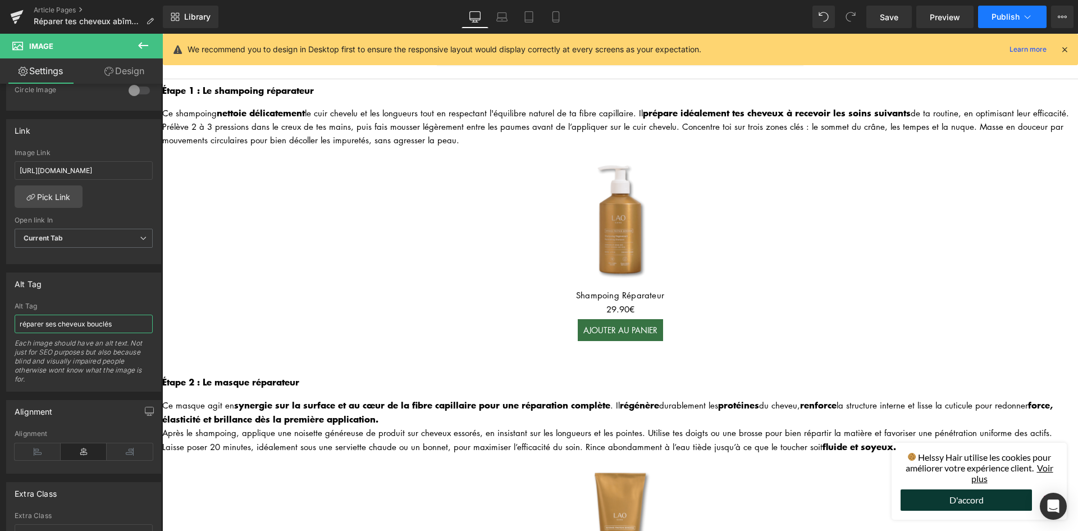
type input "réparer ses cheveux bouclés"
click at [1008, 12] on span "Publish" at bounding box center [1005, 16] width 28 height 9
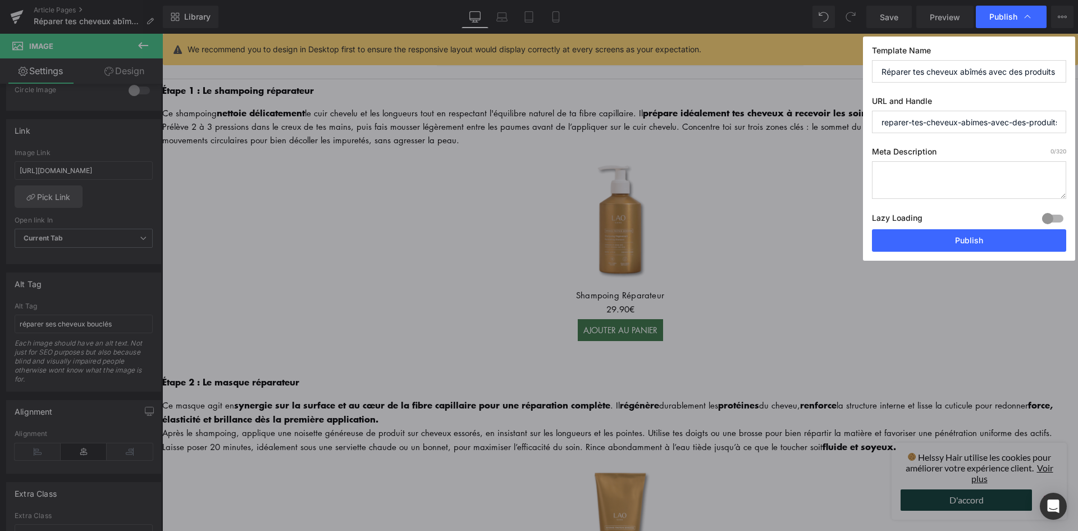
drag, startPoint x: 911, startPoint y: 179, endPoint x: 908, endPoint y: 190, distance: 11.0
click at [911, 179] on textarea at bounding box center [969, 180] width 194 height 38
click at [934, 189] on textarea at bounding box center [969, 180] width 194 height 38
paste textarea "Découvre la cure réparatrice naturelle LAO Care, l’alternative clean à Olaplex.…"
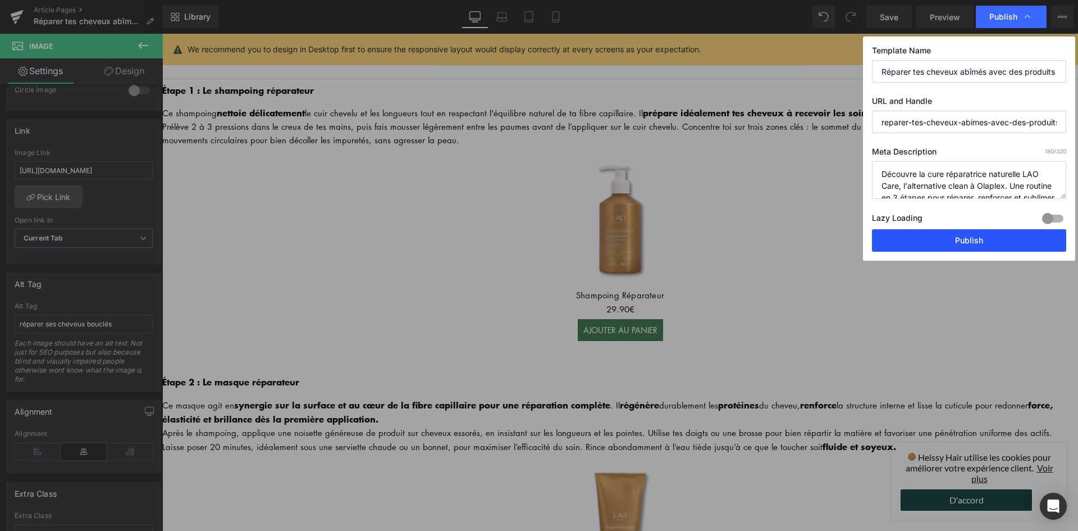
type textarea "Découvre la cure réparatrice naturelle LAO Care, l’alternative clean à Olaplex.…"
drag, startPoint x: 935, startPoint y: 235, endPoint x: 748, endPoint y: 196, distance: 191.0
click at [935, 235] on button "Publish" at bounding box center [969, 240] width 194 height 22
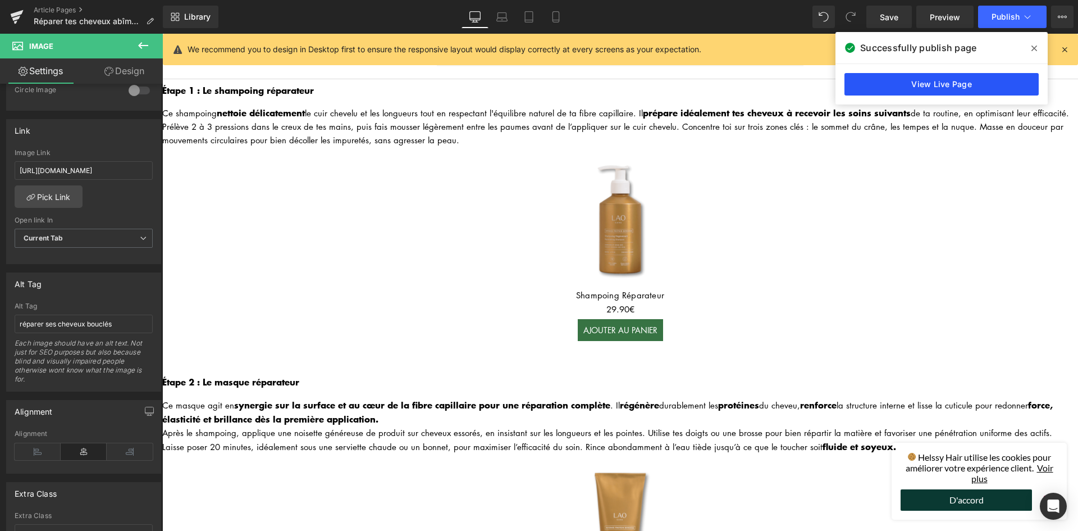
click at [976, 81] on link "View Live Page" at bounding box center [941, 84] width 194 height 22
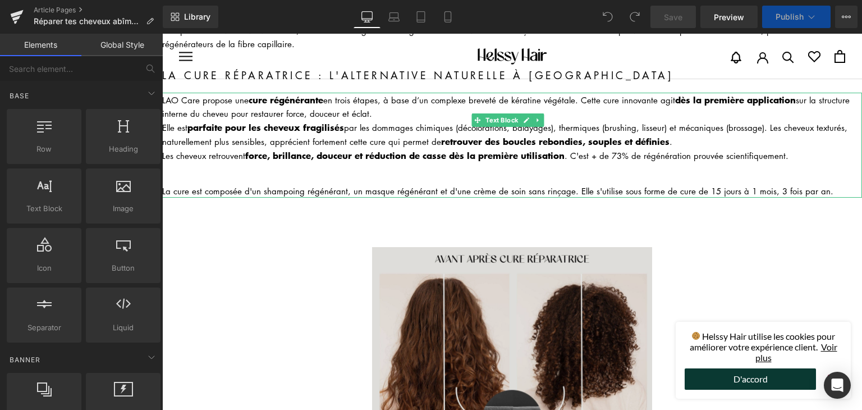
scroll to position [225, 0]
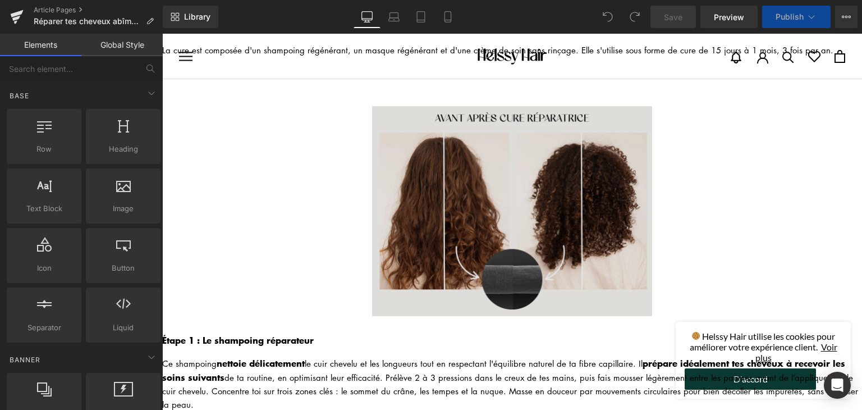
click at [458, 193] on img at bounding box center [512, 211] width 280 height 210
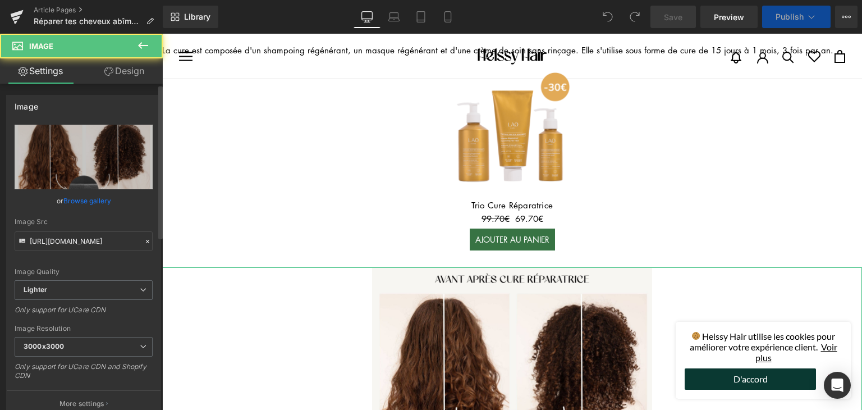
scroll to position [168, 0]
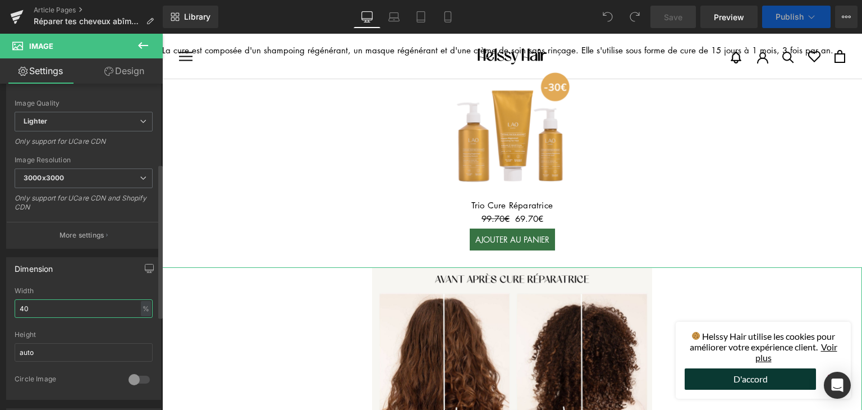
click at [57, 301] on input "40" at bounding box center [84, 308] width 138 height 19
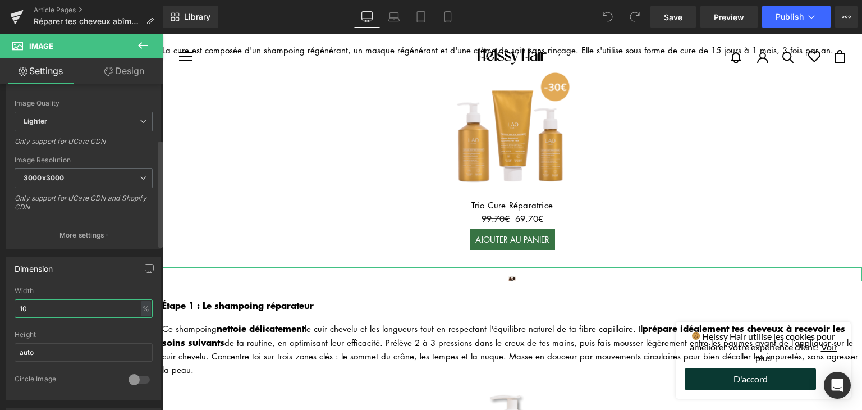
type input "100"
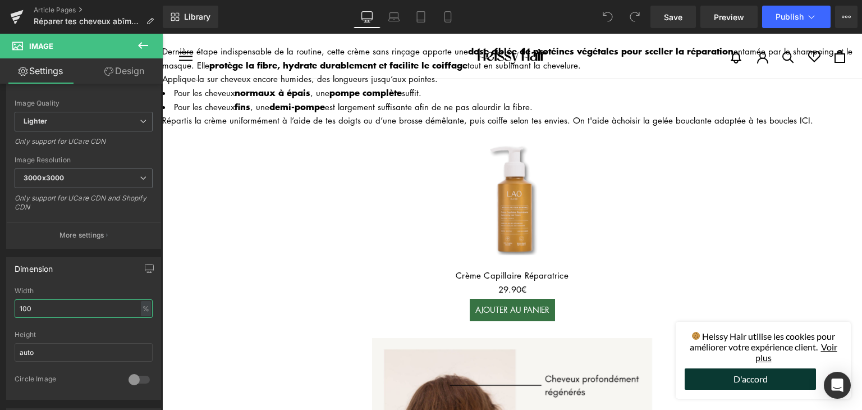
scroll to position [1797, 0]
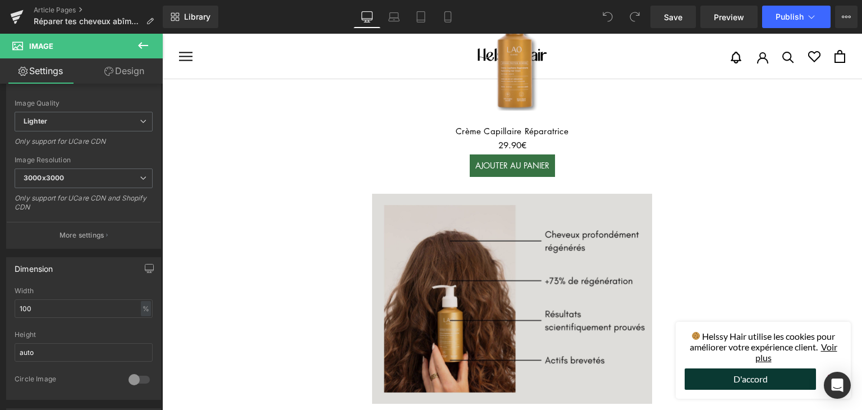
click at [468, 284] on img at bounding box center [512, 299] width 280 height 210
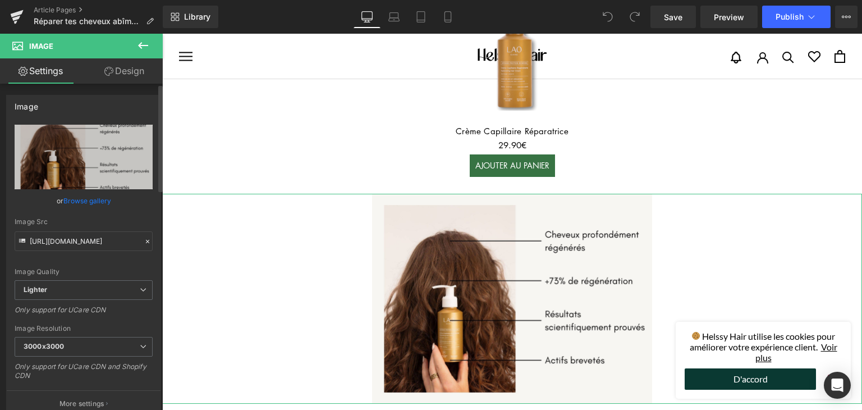
scroll to position [225, 0]
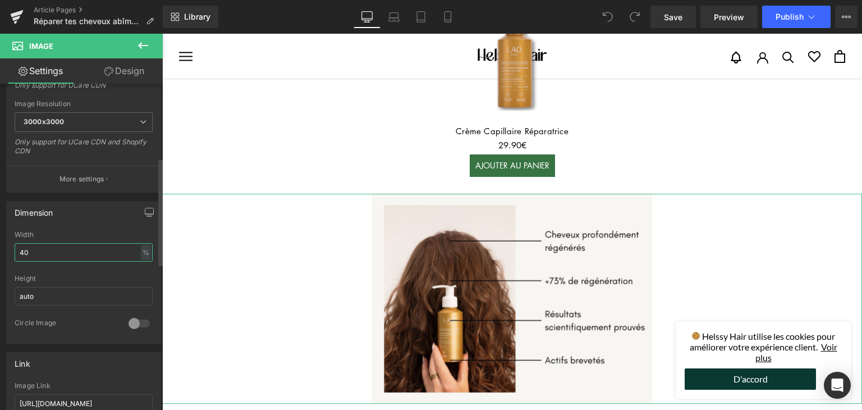
click at [61, 258] on input "40" at bounding box center [84, 252] width 138 height 19
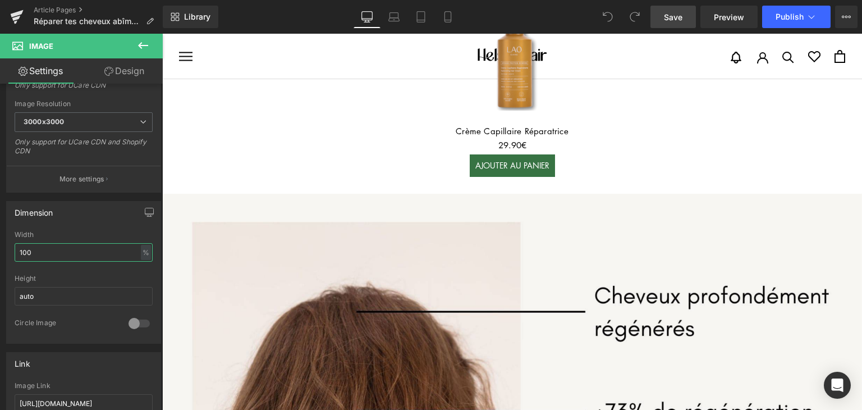
type input "100"
click at [671, 15] on span "Save" at bounding box center [673, 17] width 19 height 12
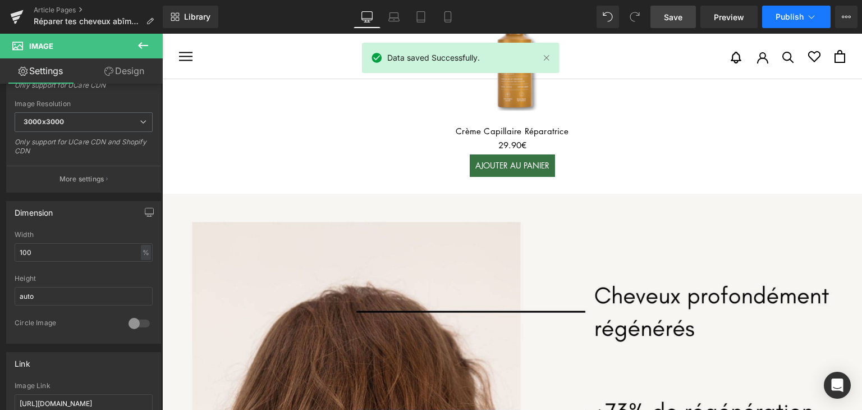
click at [790, 12] on span "Publish" at bounding box center [790, 16] width 28 height 9
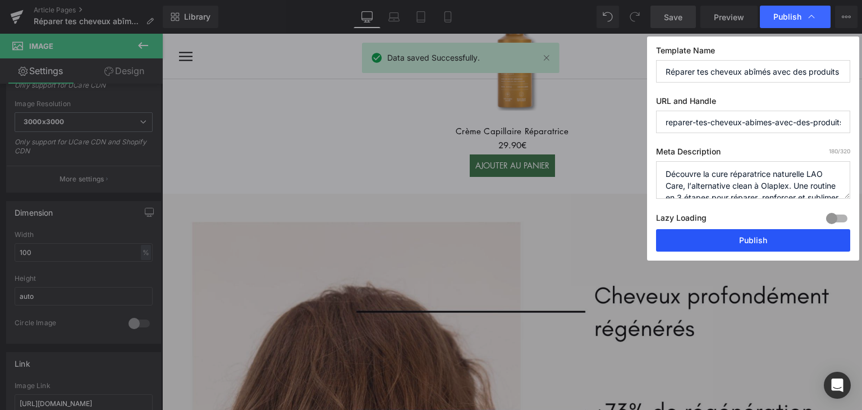
click at [758, 235] on button "Publish" at bounding box center [753, 240] width 194 height 22
